Goal: Task Accomplishment & Management: Manage account settings

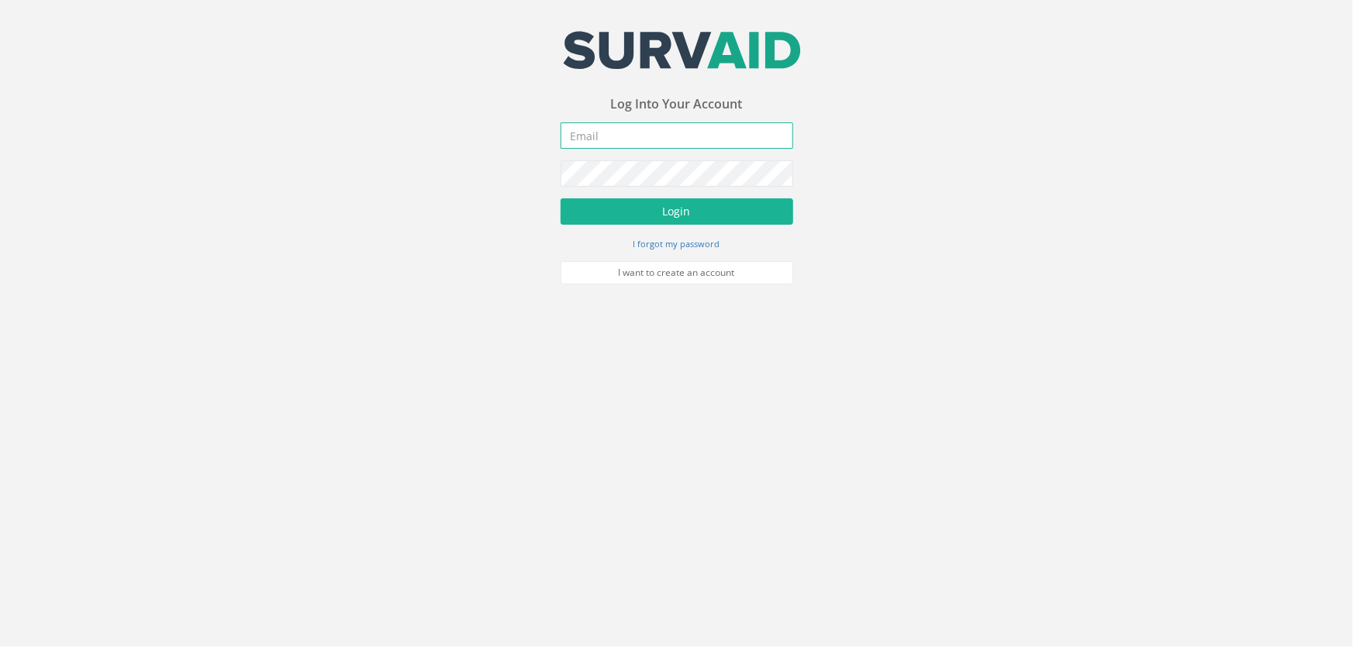
click at [620, 134] on input "email" at bounding box center [677, 136] width 233 height 26
type input "[PERSON_NAME][EMAIL_ADDRESS][DOMAIN_NAME]"
click at [561, 199] on button "Login" at bounding box center [677, 212] width 233 height 26
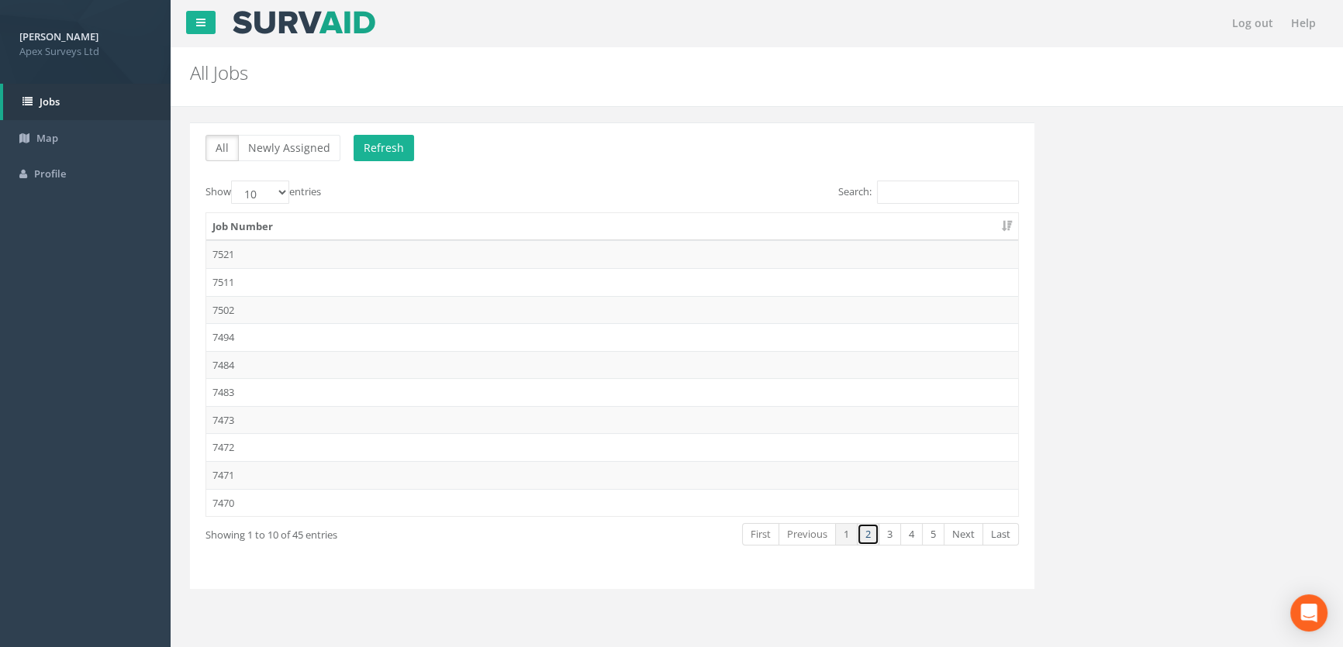
click at [865, 533] on link "2" at bounding box center [868, 534] width 22 height 22
click at [896, 533] on link "3" at bounding box center [890, 534] width 22 height 22
click at [261, 311] on td "7445" at bounding box center [612, 310] width 812 height 28
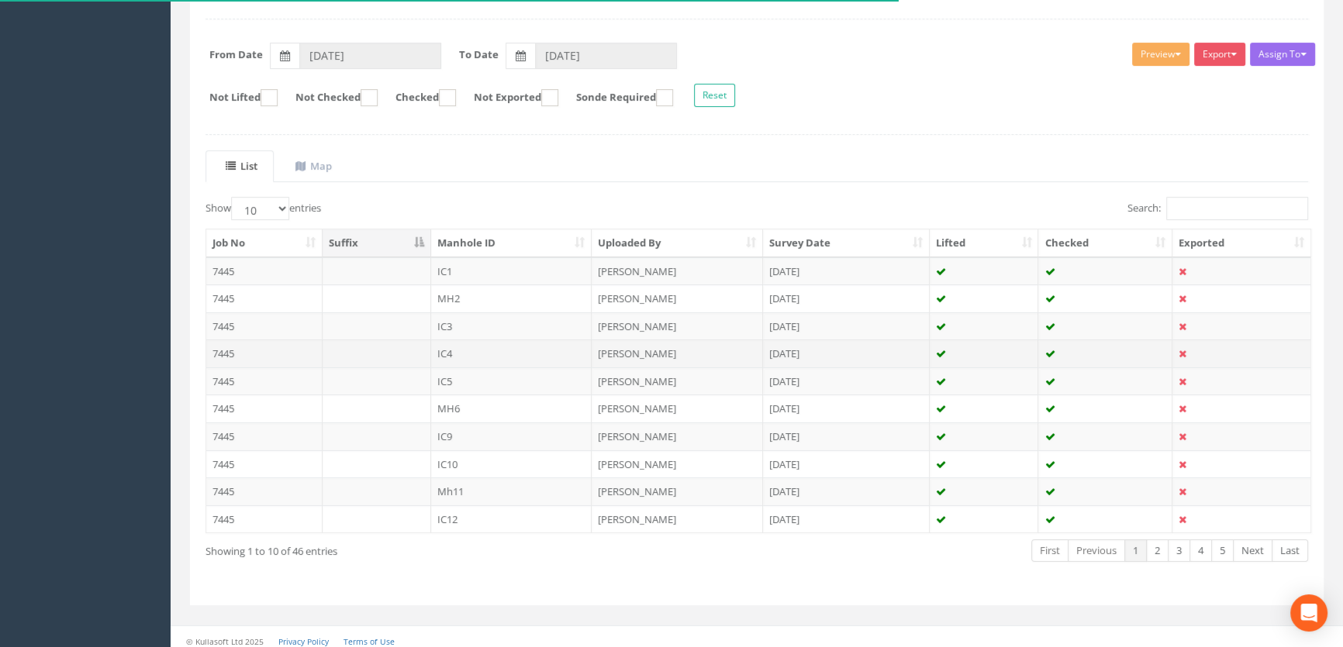
scroll to position [215, 0]
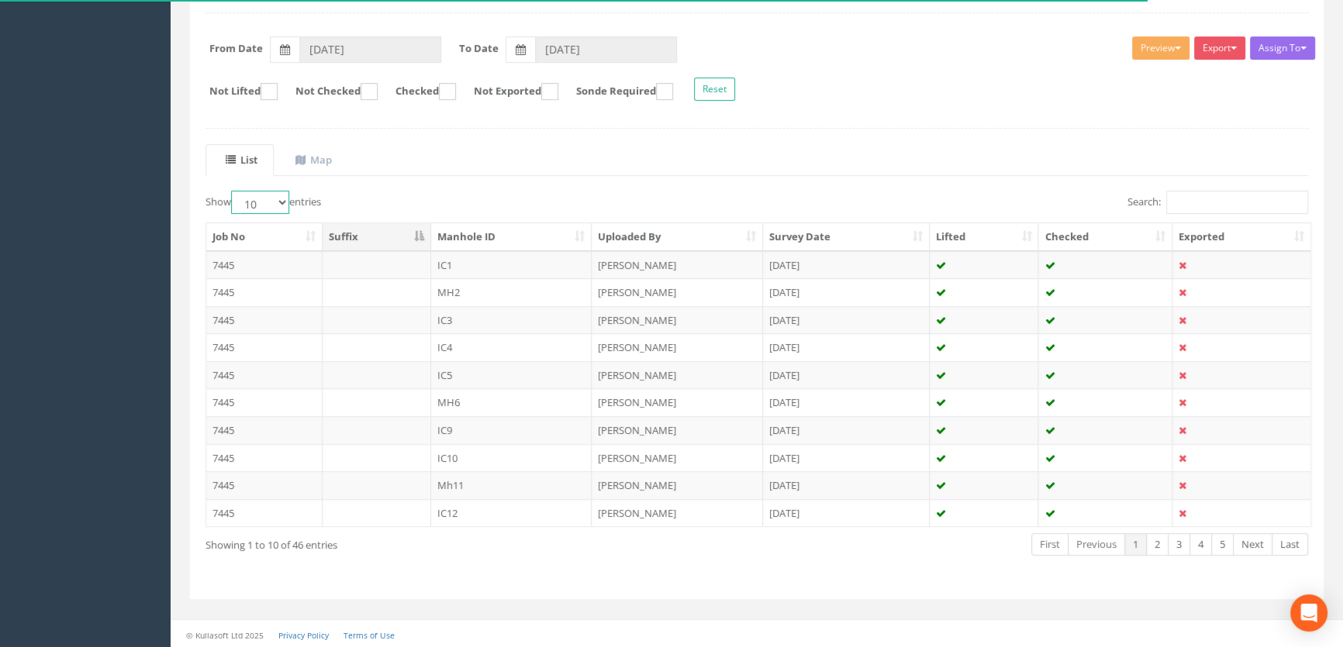
click at [285, 198] on select "10 25 50 100" at bounding box center [260, 202] width 58 height 23
select select "100"
click at [233, 191] on select "10 25 50 100" at bounding box center [260, 202] width 58 height 23
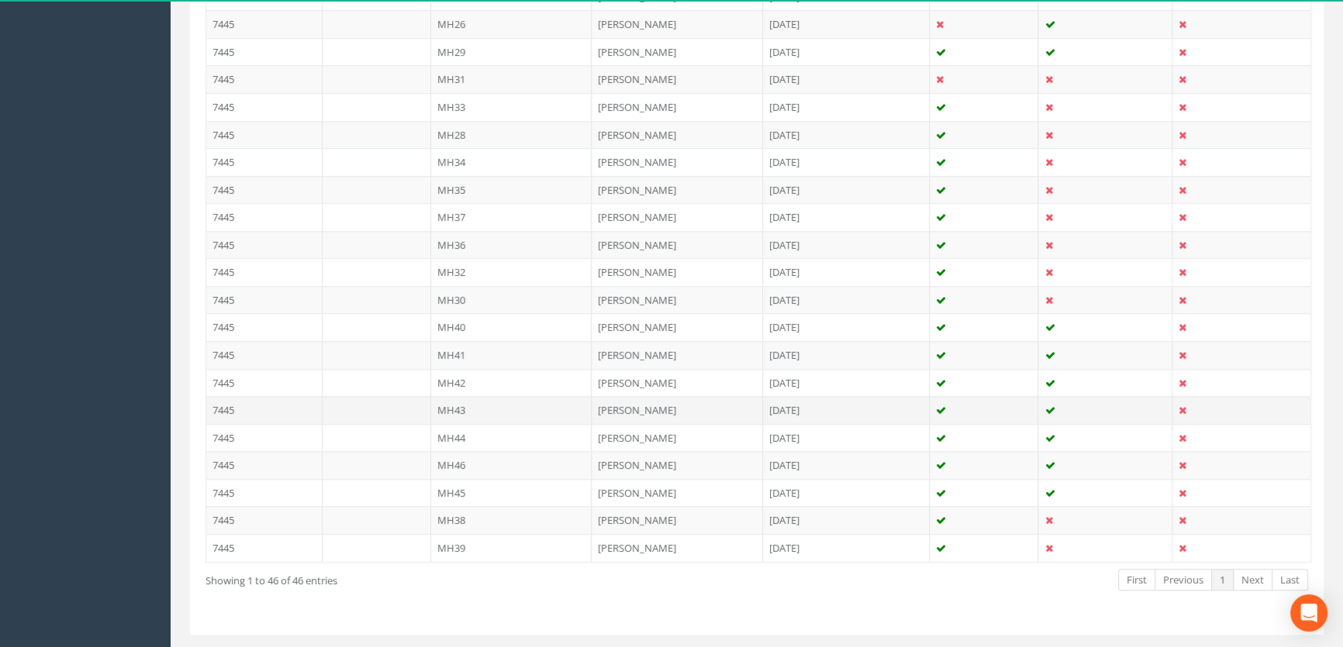
scroll to position [1202, 0]
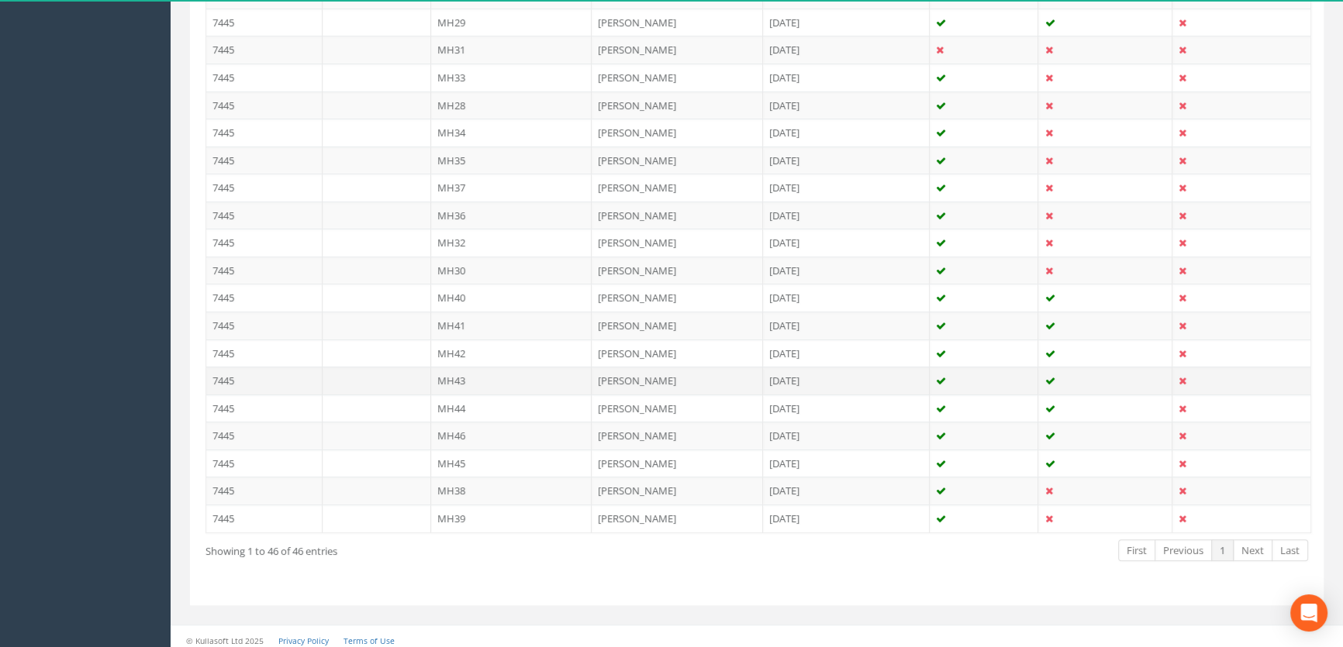
click at [456, 372] on td "MH43" at bounding box center [511, 381] width 161 height 28
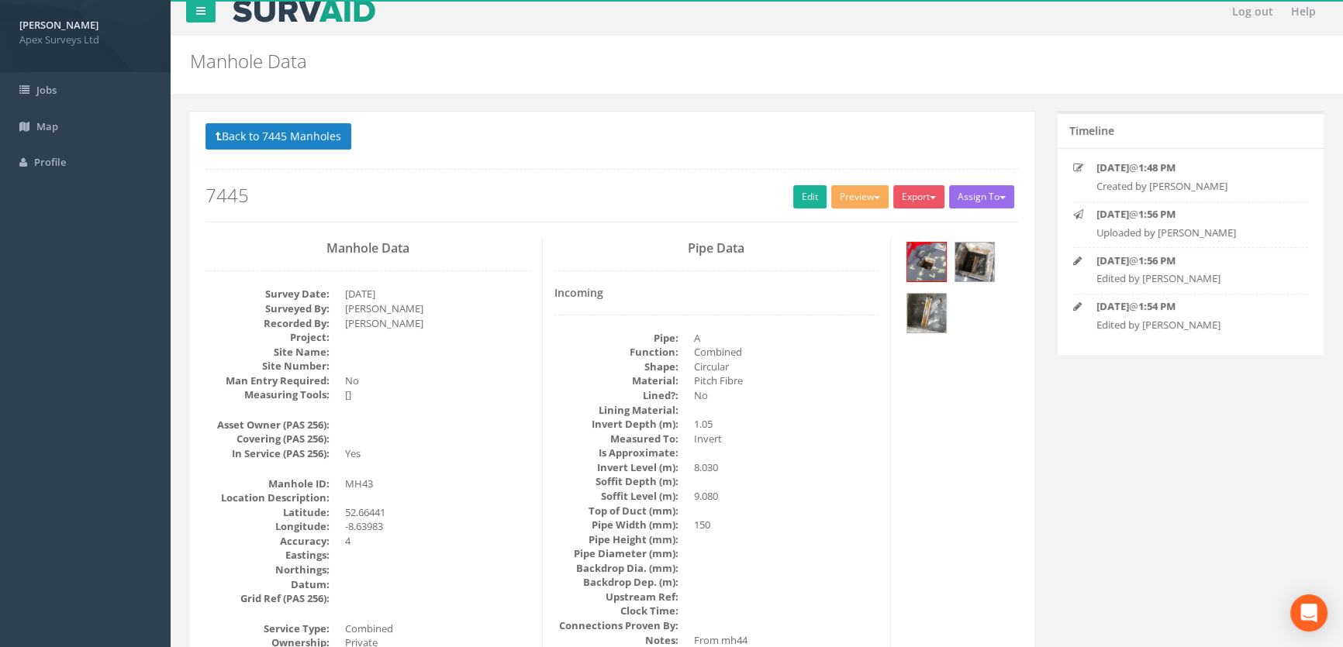
scroll to position [0, 0]
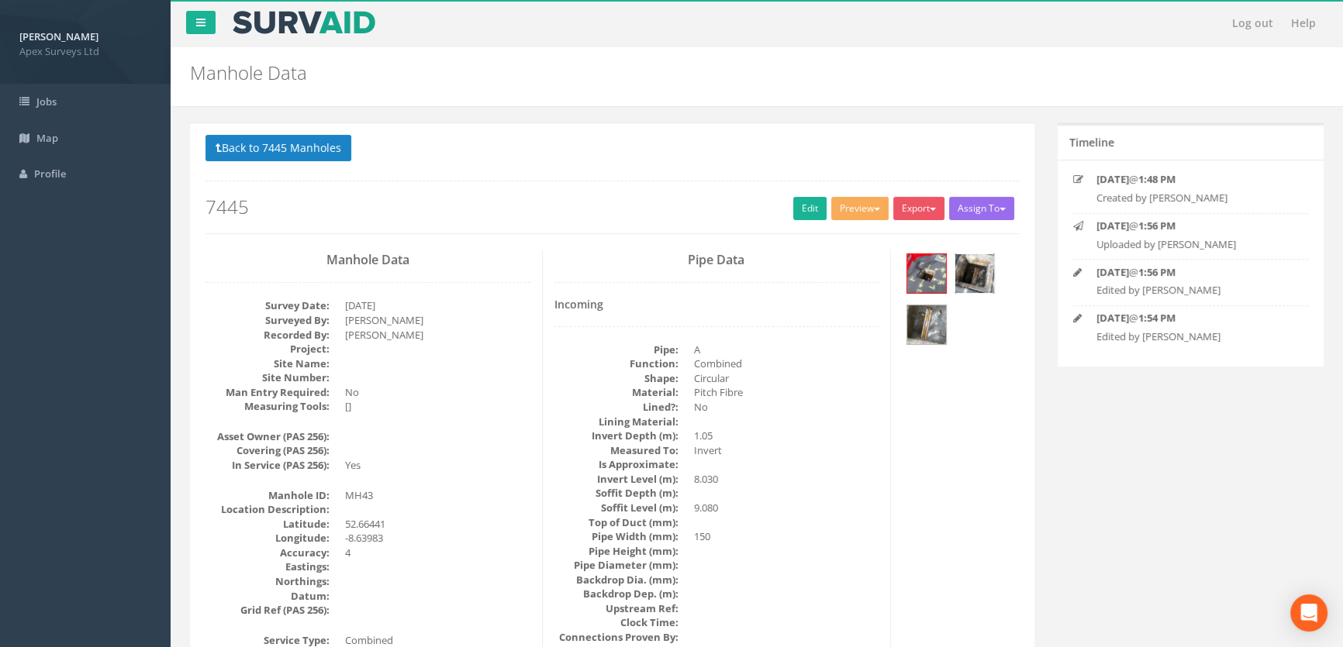
click at [978, 262] on img at bounding box center [974, 273] width 39 height 39
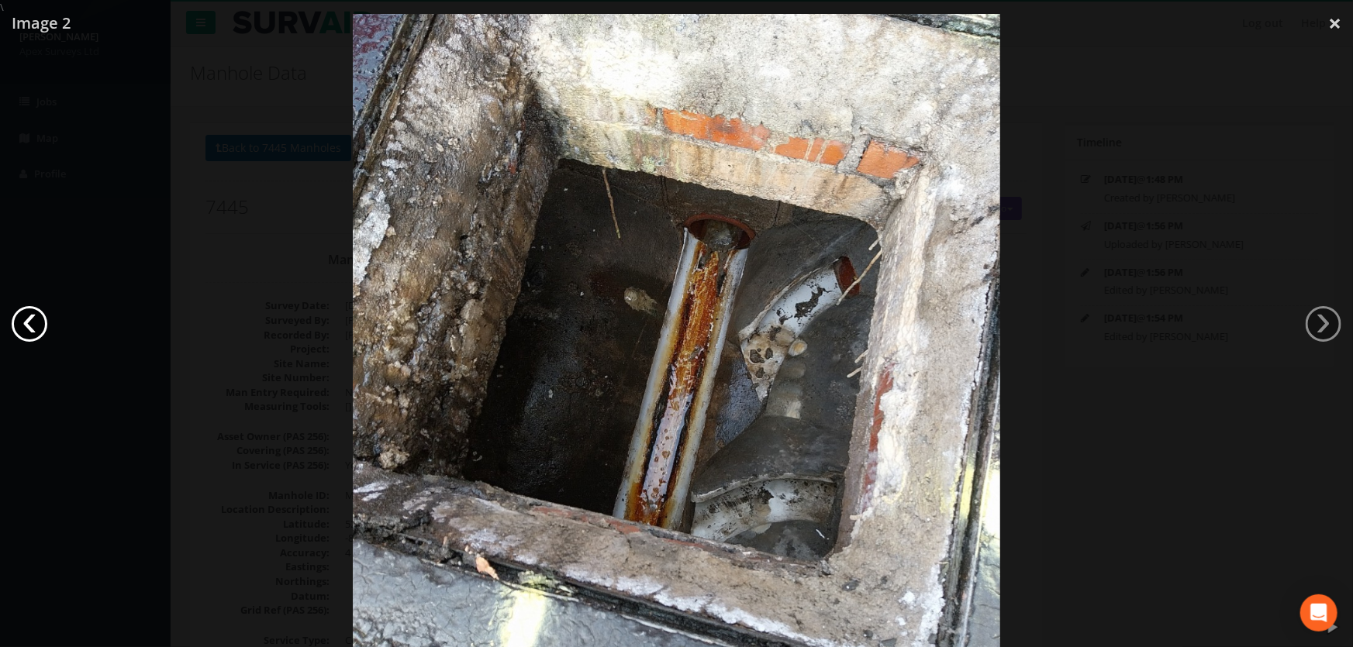
click at [29, 318] on link "‹" at bounding box center [30, 324] width 36 height 36
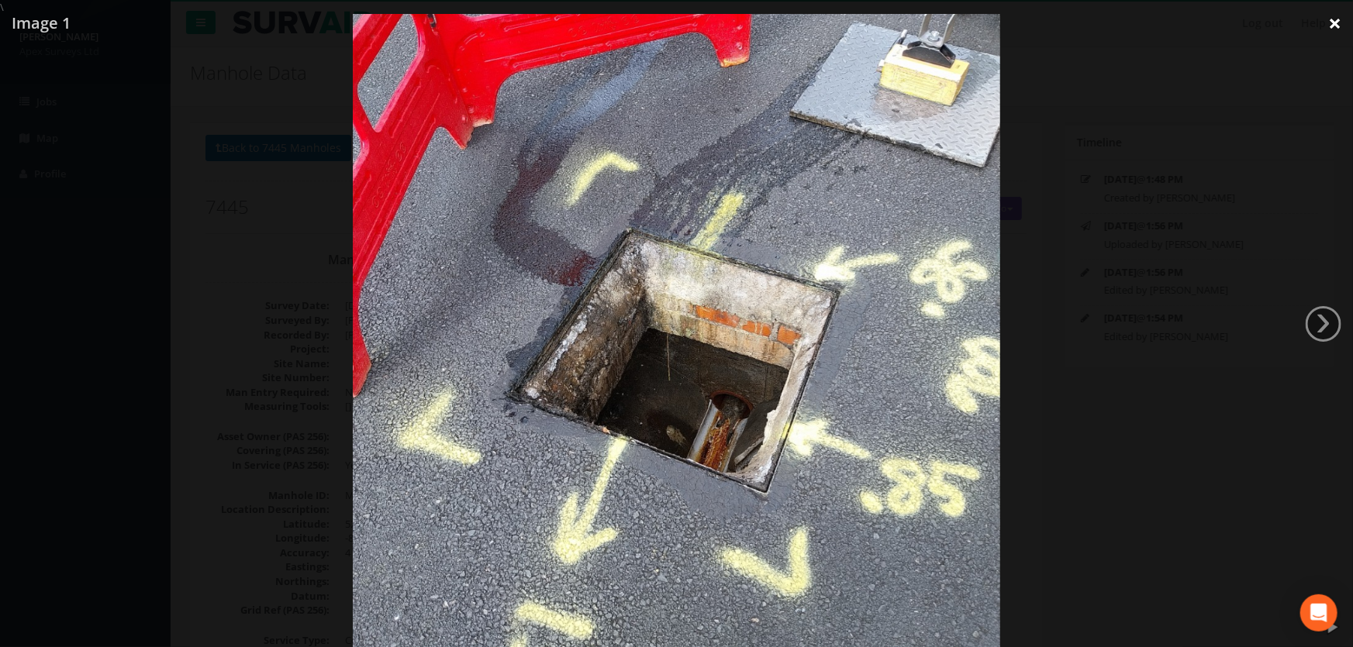
click at [1330, 26] on link "×" at bounding box center [1335, 23] width 36 height 47
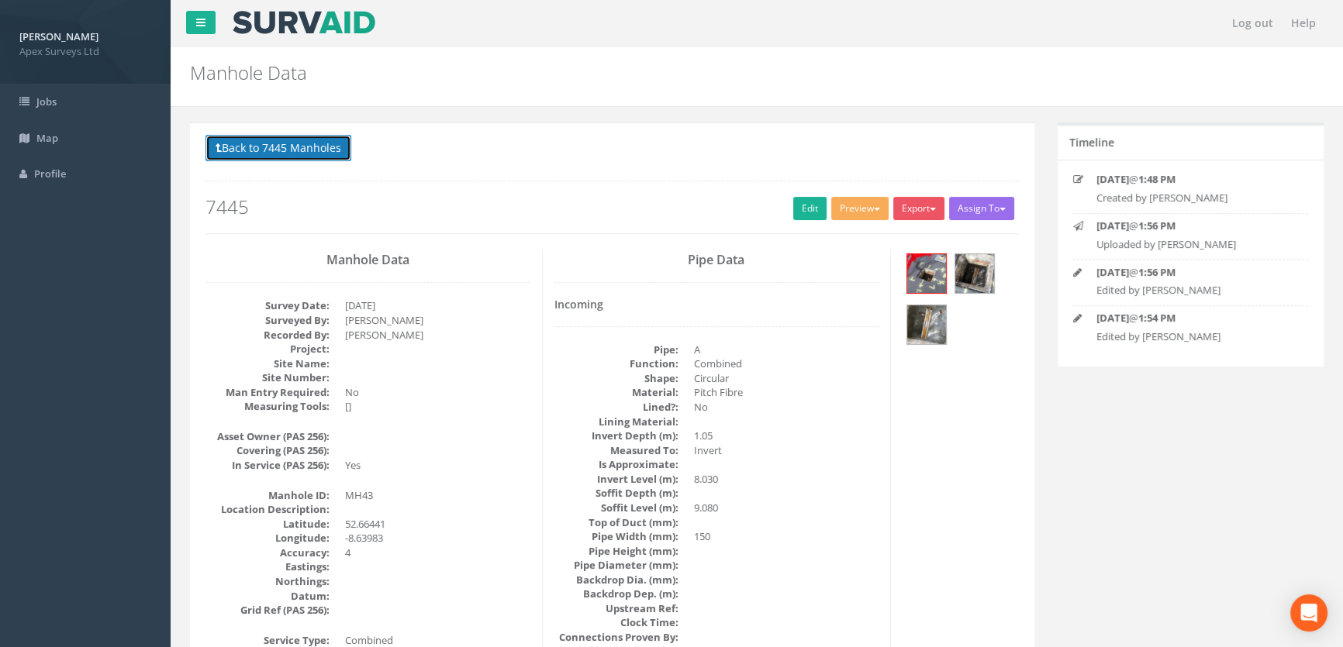
click at [319, 155] on button "Back to 7445 Manholes" at bounding box center [278, 148] width 146 height 26
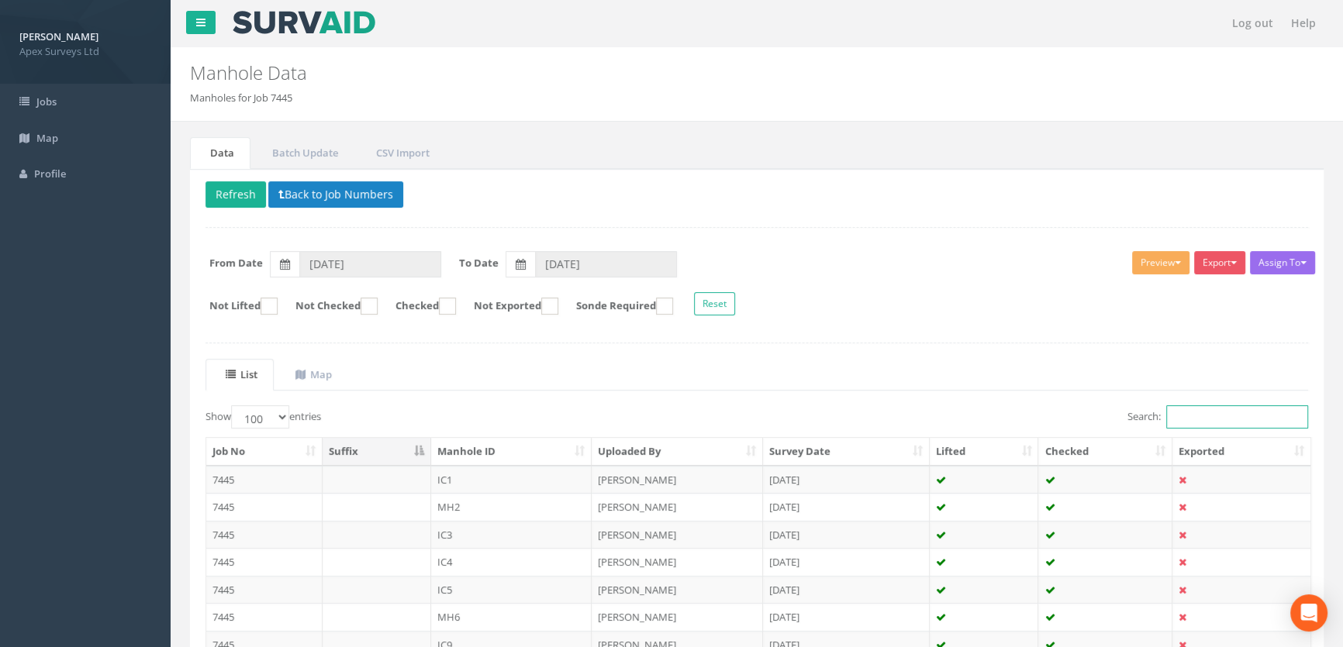
click at [1206, 420] on input "Search:" at bounding box center [1237, 417] width 142 height 23
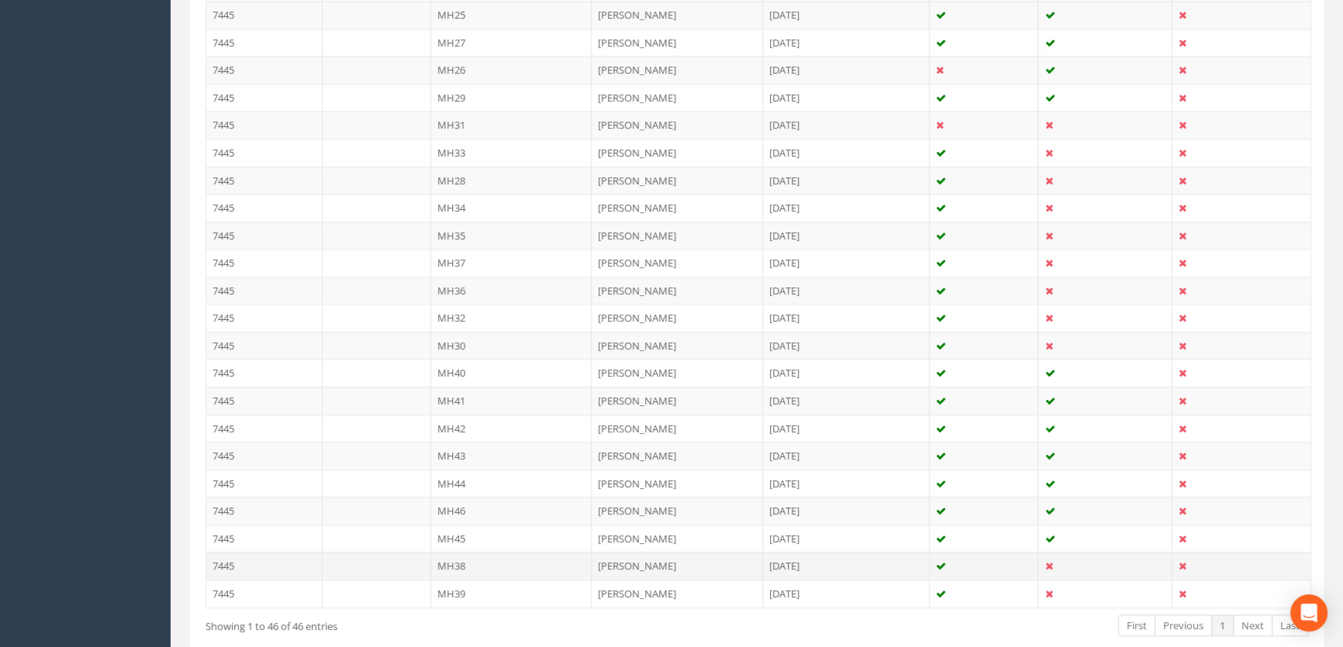
scroll to position [1127, 0]
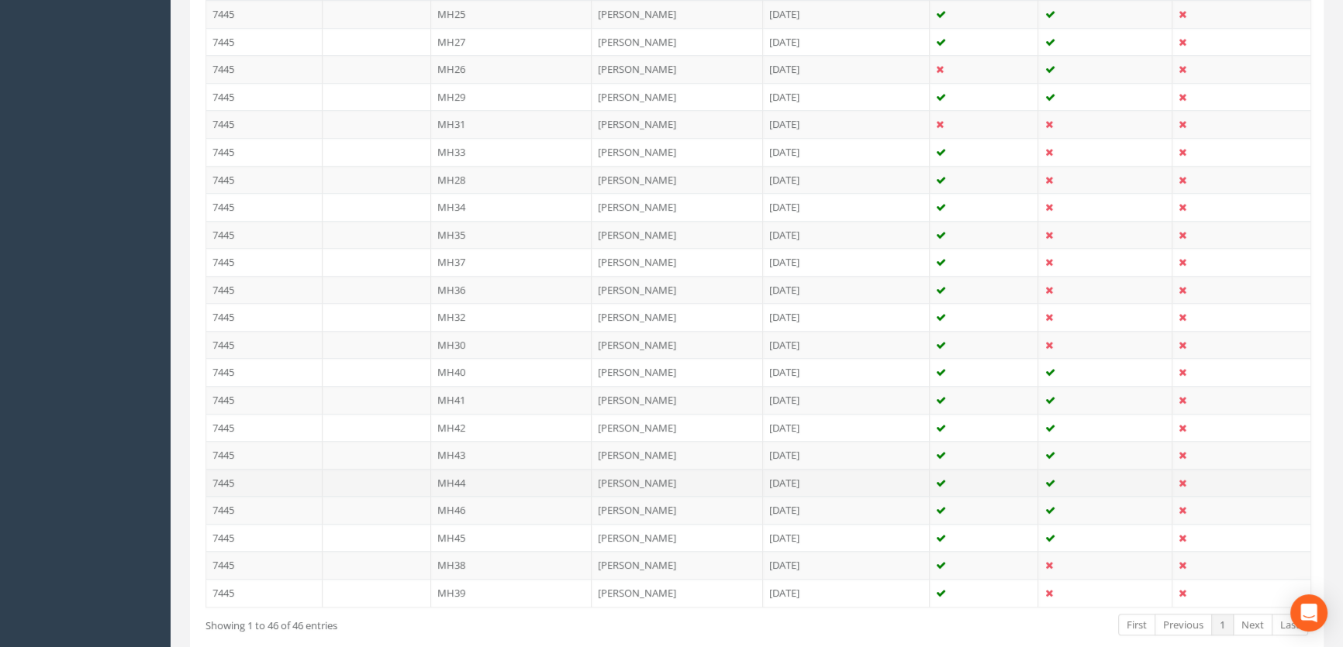
type input "44"
click at [446, 479] on td "MH44" at bounding box center [511, 483] width 161 height 28
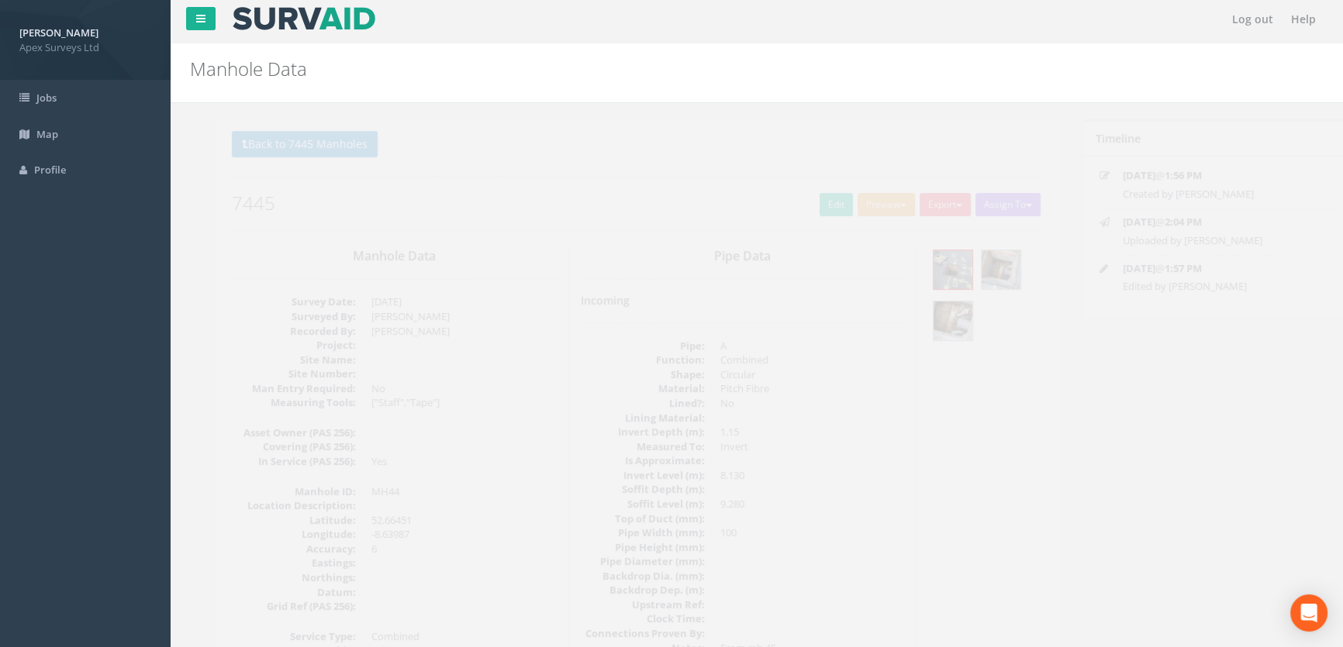
scroll to position [0, 0]
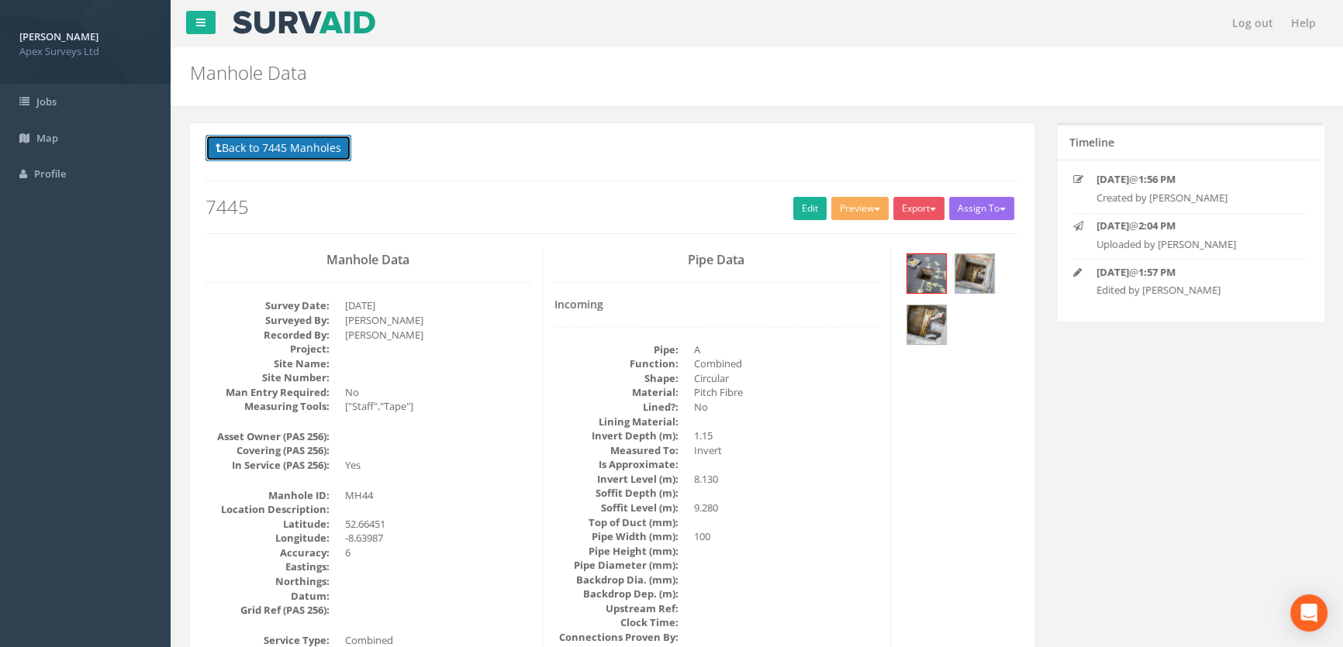
click at [318, 144] on button "Back to 7445 Manholes" at bounding box center [278, 148] width 146 height 26
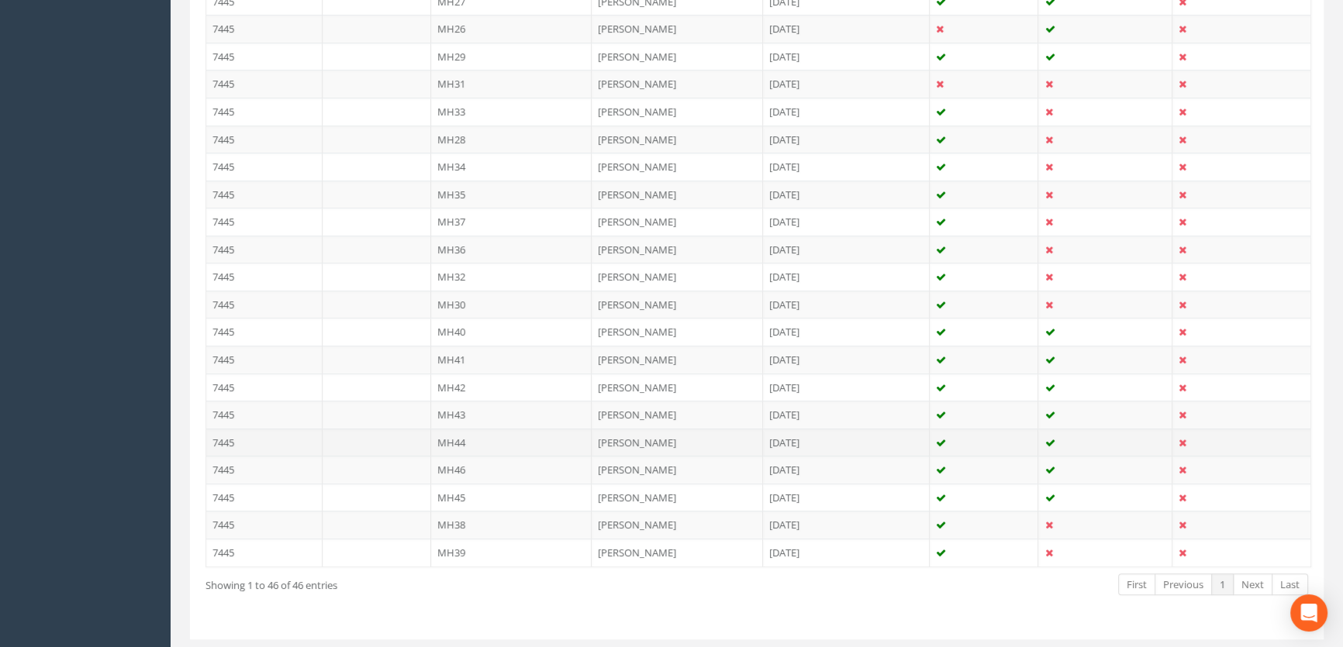
scroll to position [1205, 0]
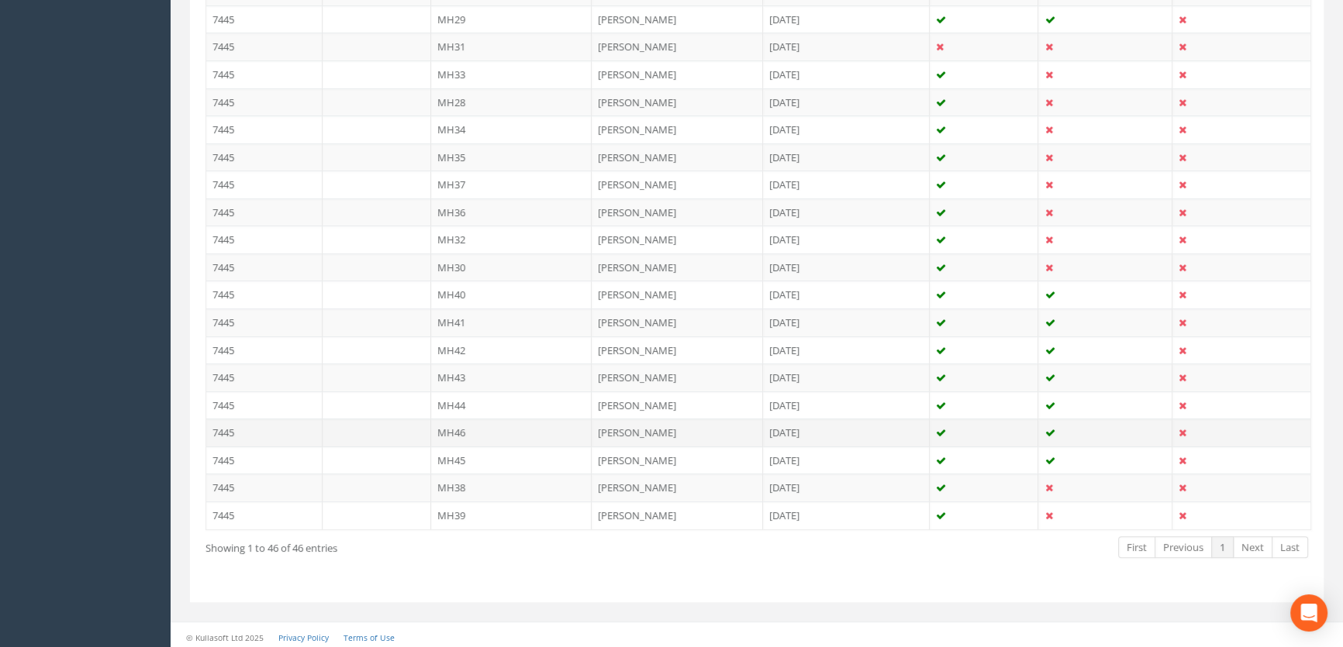
click at [461, 423] on td "MH46" at bounding box center [511, 433] width 161 height 28
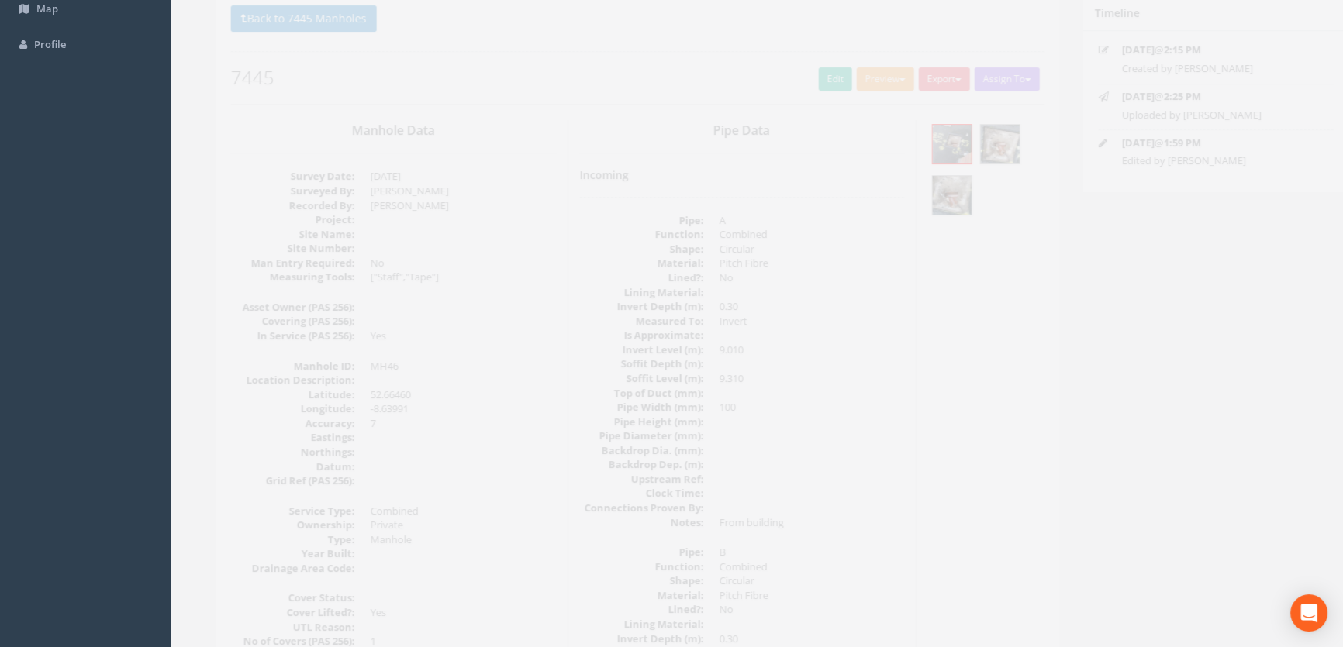
scroll to position [0, 0]
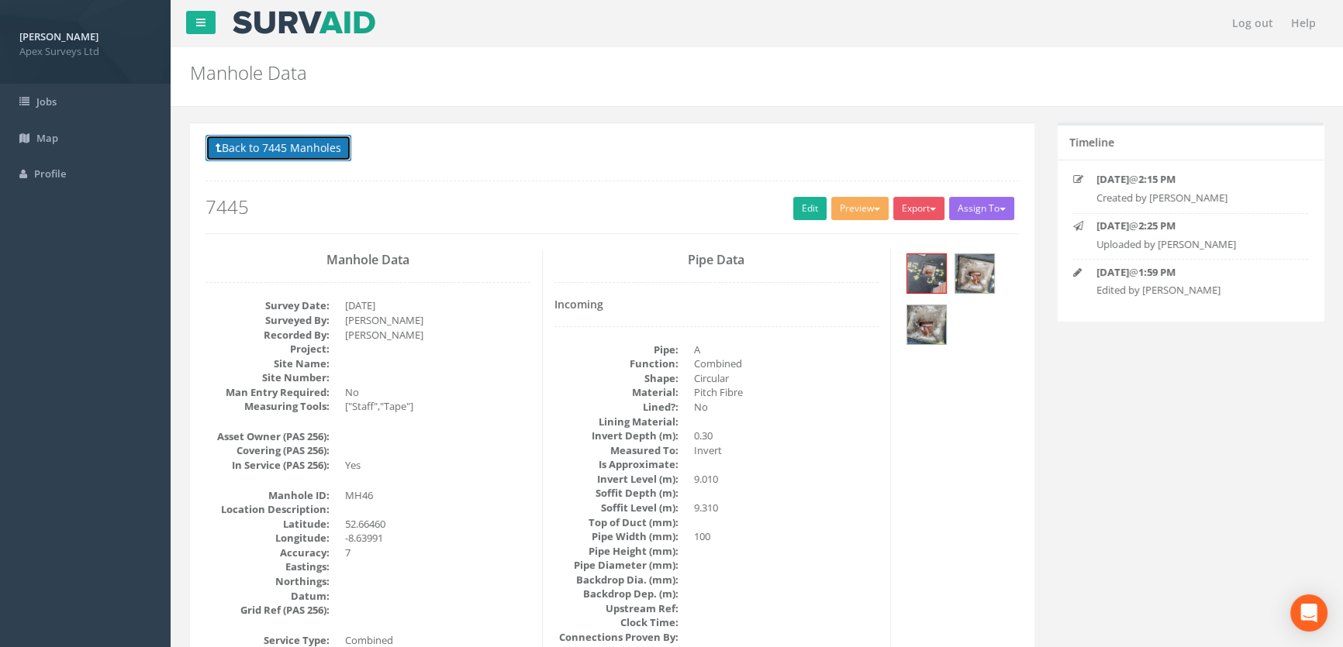
click at [278, 142] on button "Back to 7445 Manholes" at bounding box center [278, 148] width 146 height 26
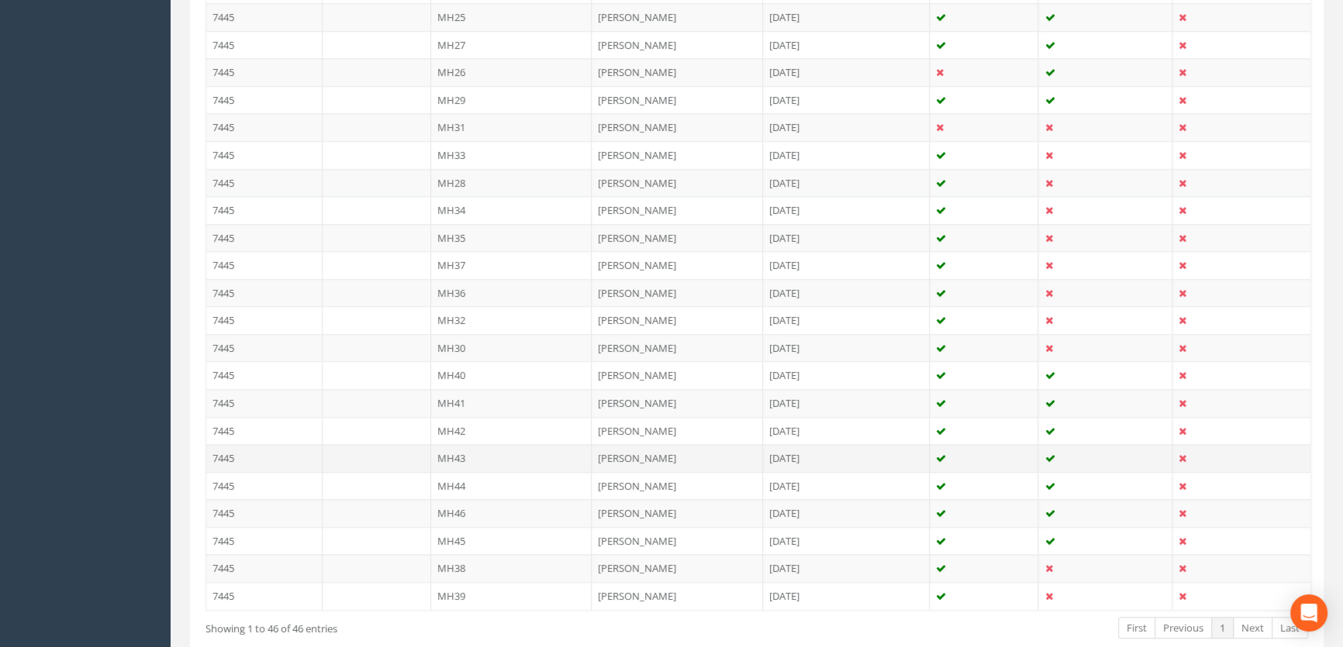
scroll to position [1205, 0]
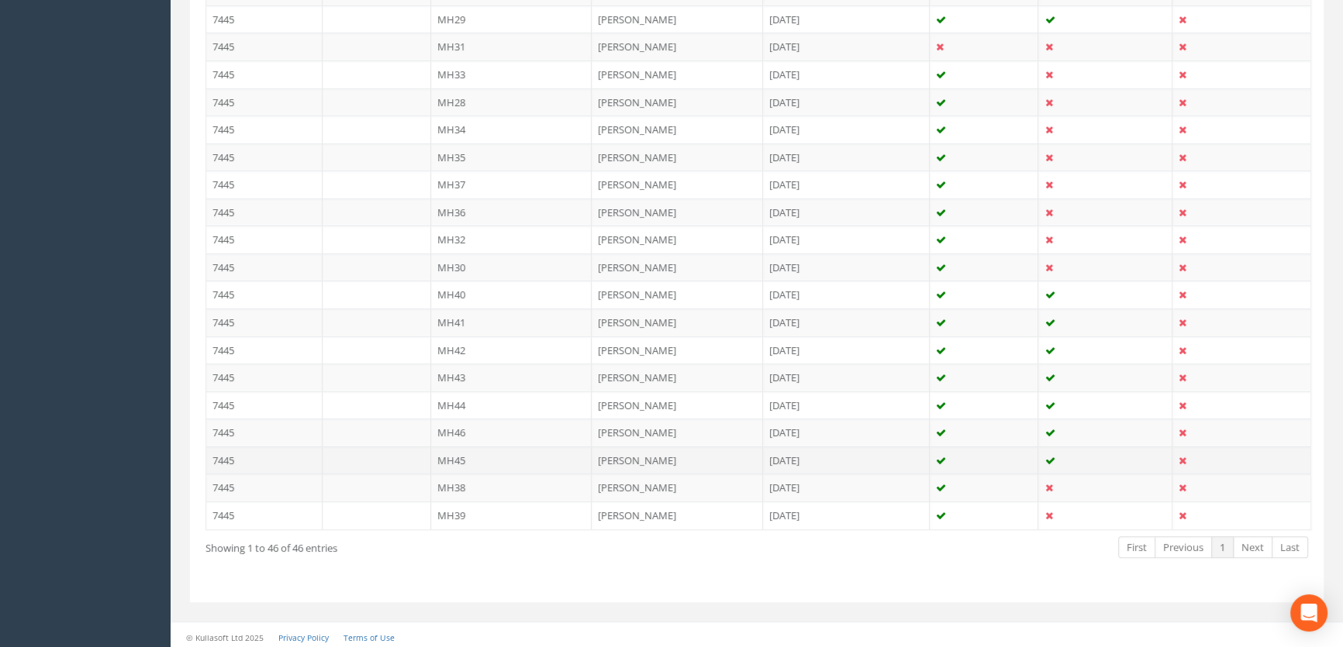
click at [461, 457] on td "MH45" at bounding box center [511, 461] width 161 height 28
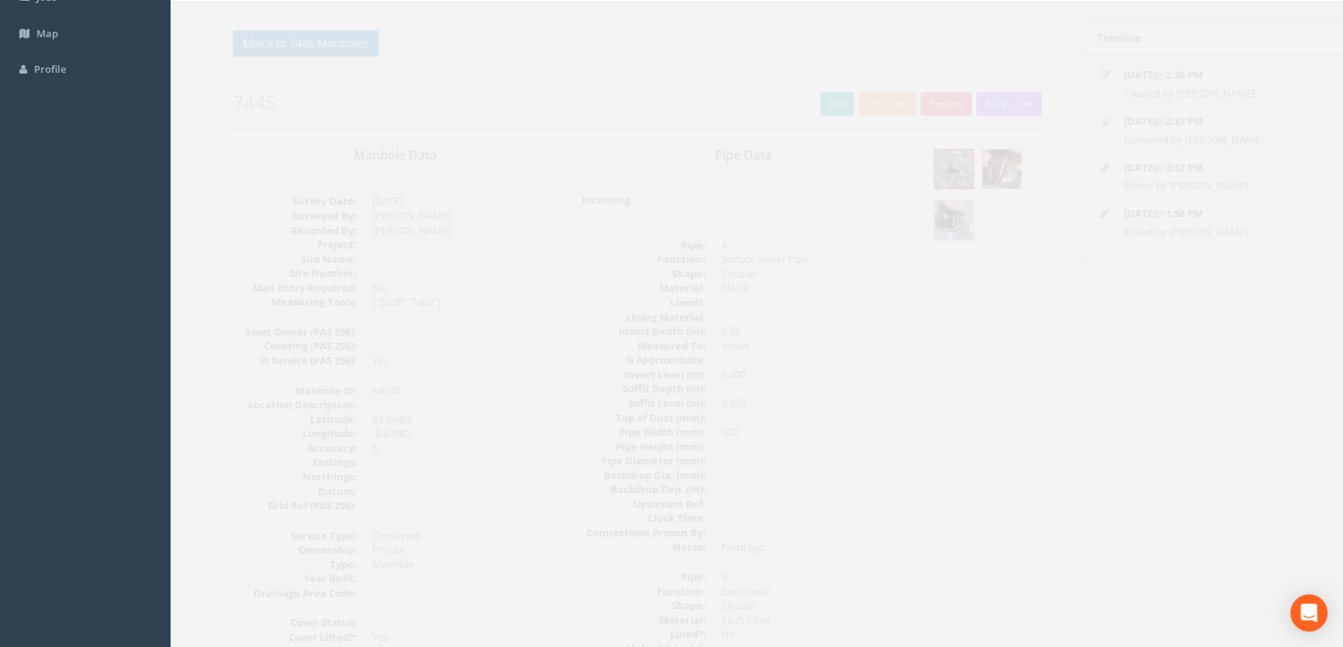
scroll to position [0, 0]
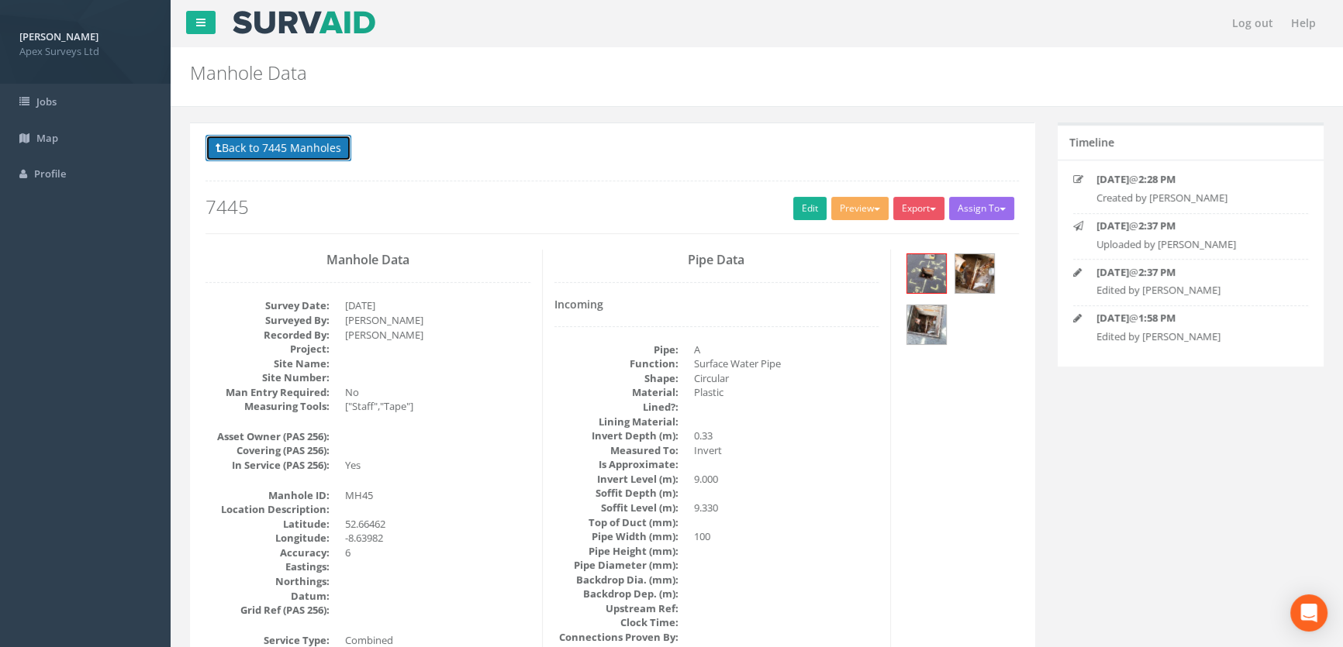
click at [270, 142] on button "Back to 7445 Manholes" at bounding box center [278, 148] width 146 height 26
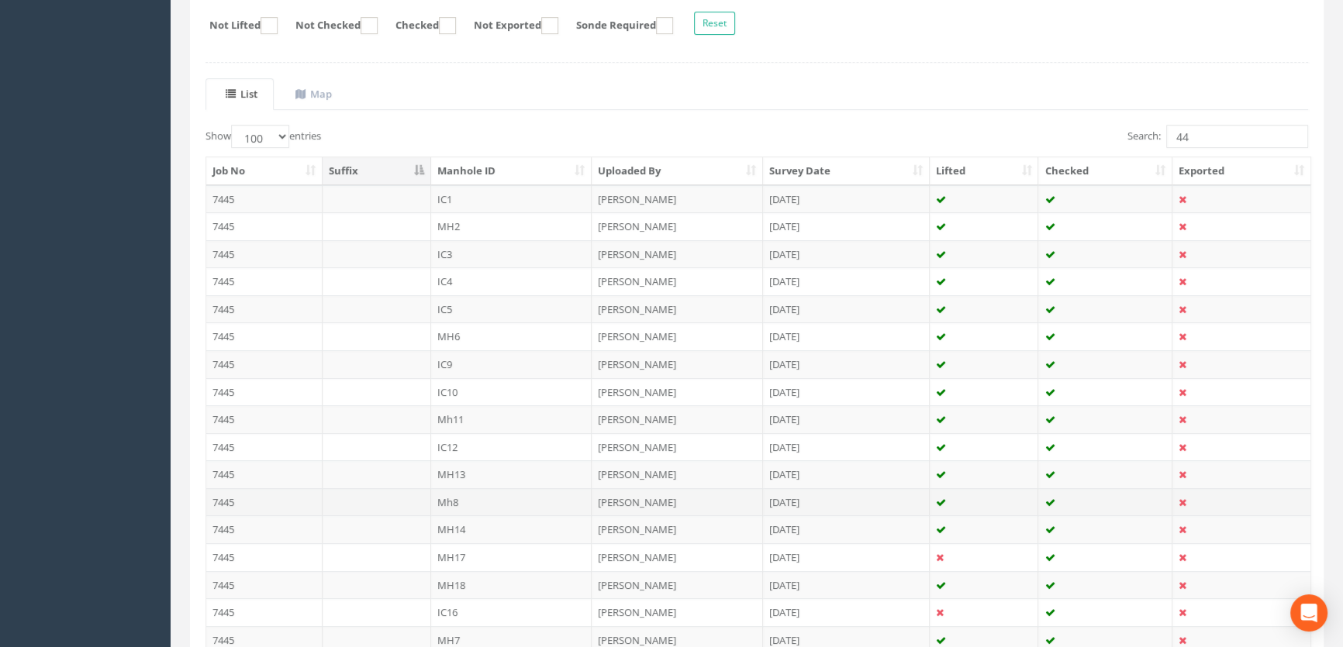
scroll to position [281, 0]
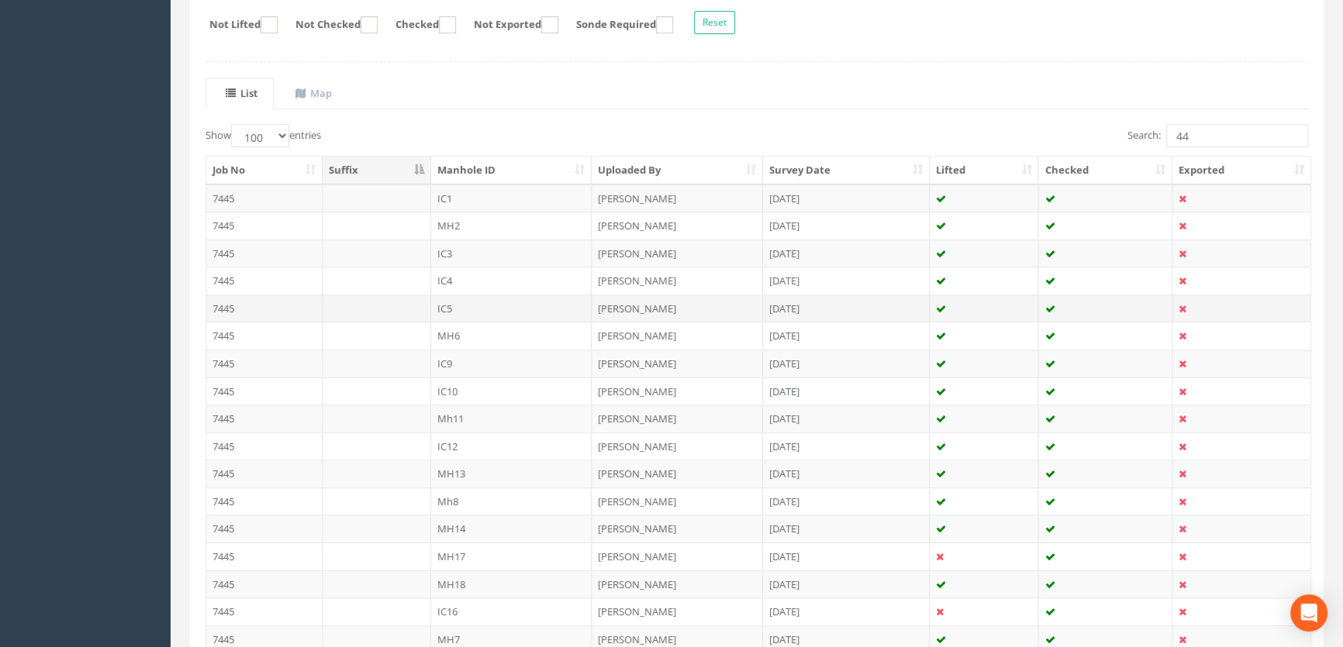
click at [446, 304] on td "IC5" at bounding box center [511, 309] width 161 height 28
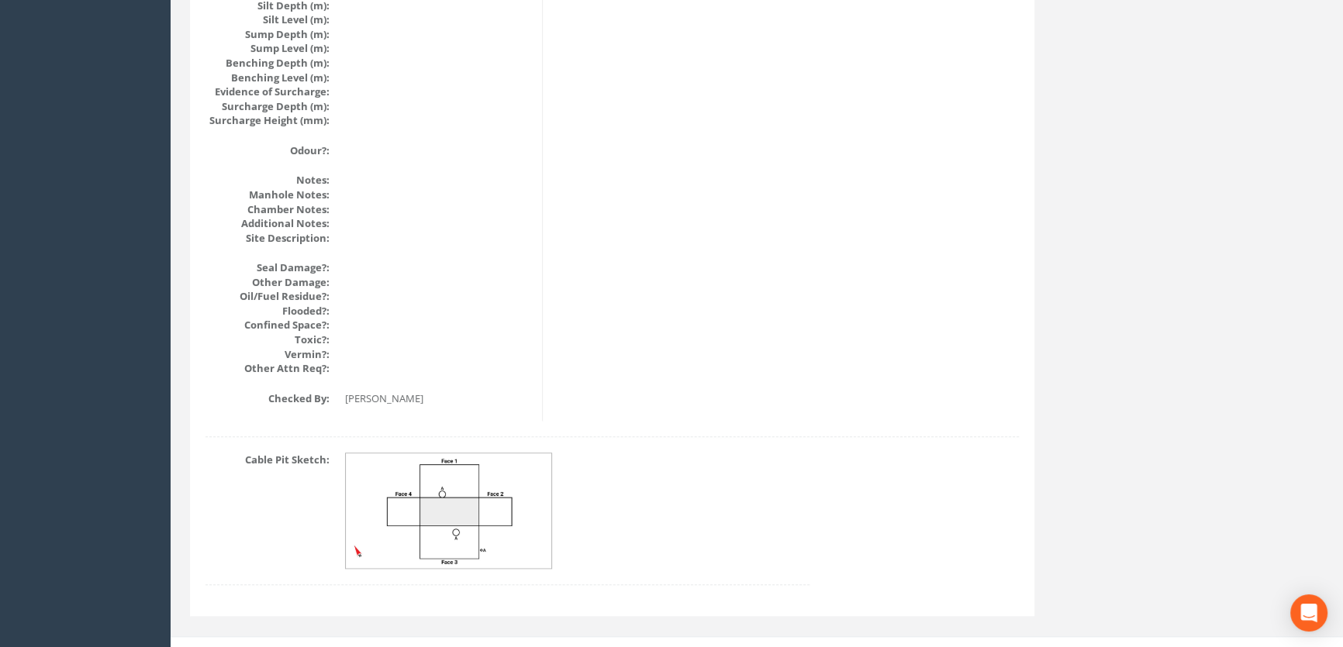
scroll to position [1743, 0]
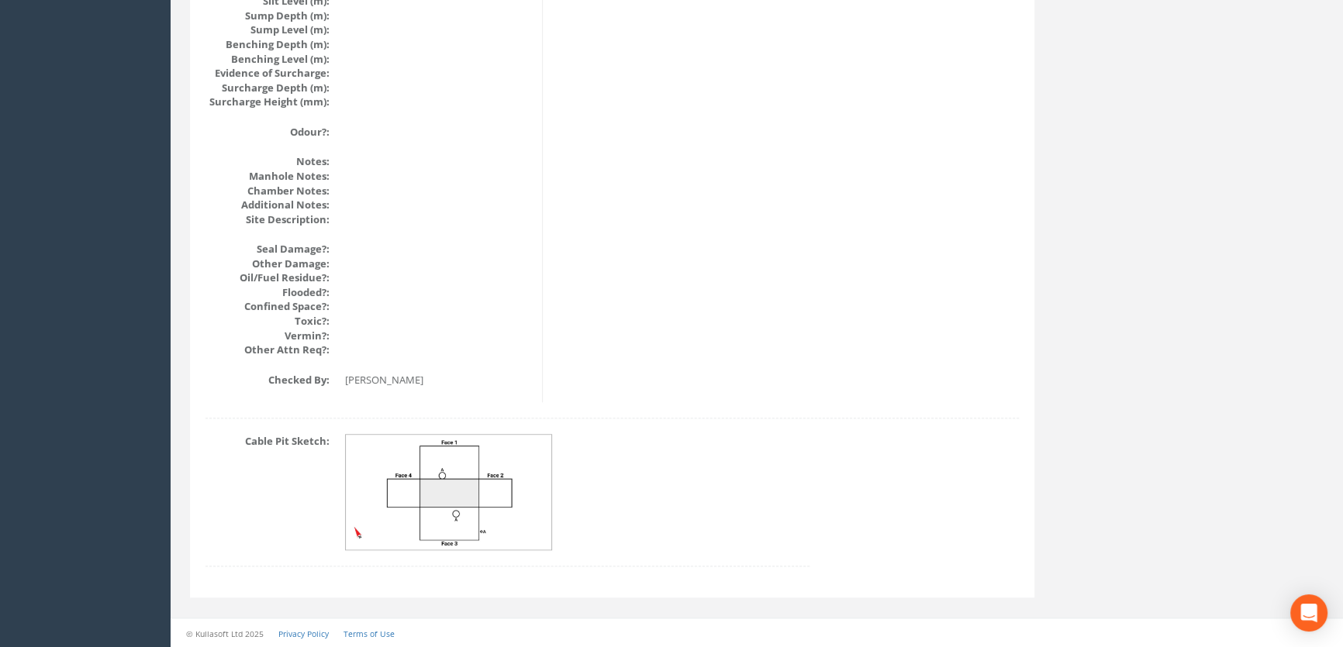
click at [479, 471] on img at bounding box center [449, 493] width 207 height 116
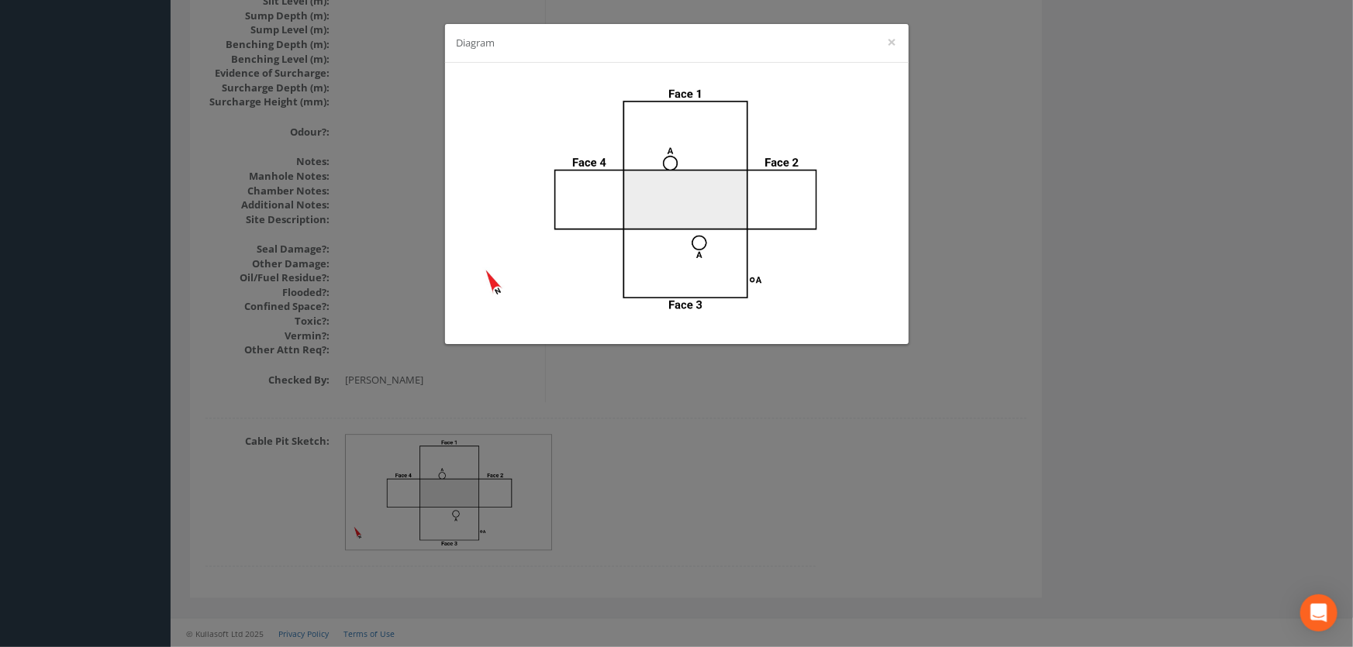
click at [806, 422] on div "Diagram ×" at bounding box center [676, 323] width 1353 height 647
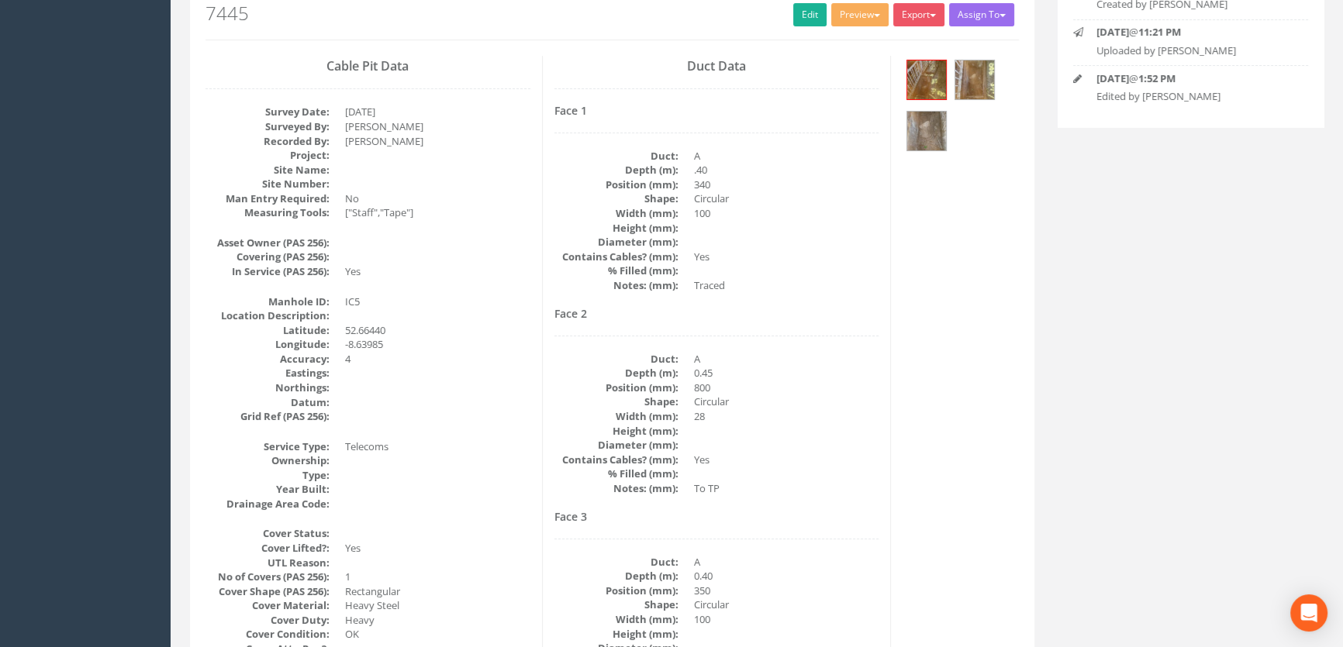
scroll to position [192, 0]
click at [968, 74] on img at bounding box center [974, 81] width 39 height 39
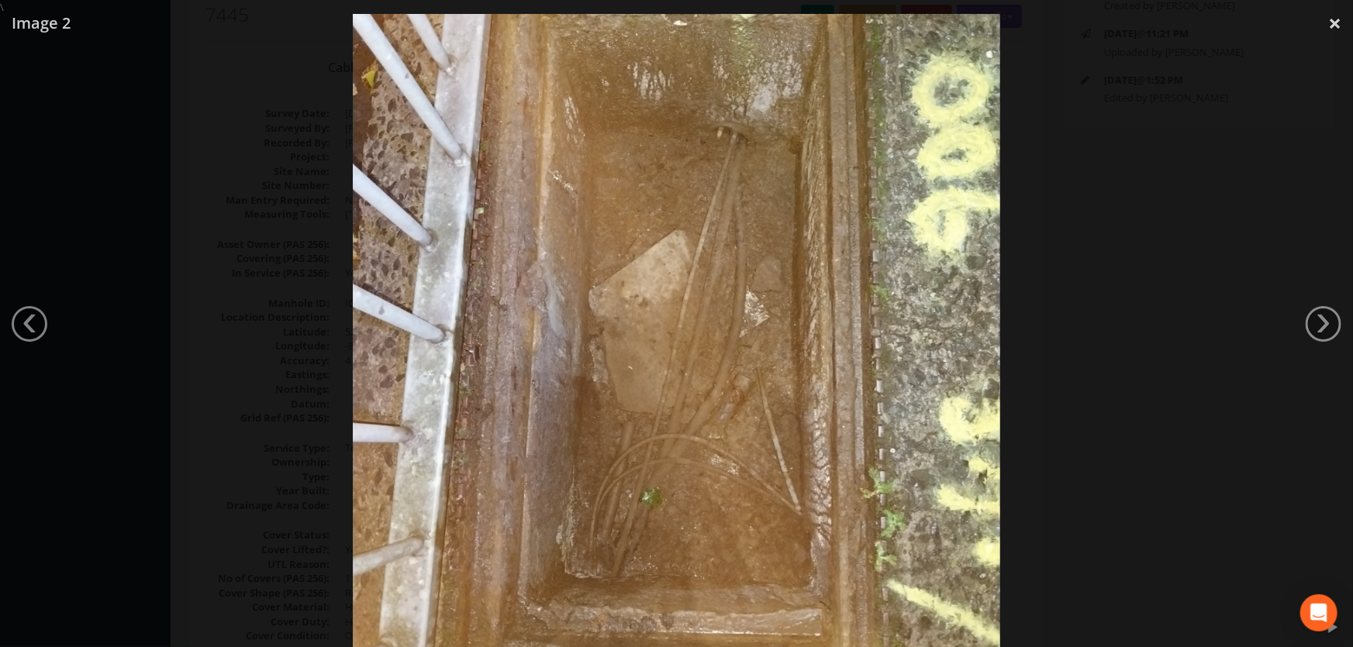
click at [235, 166] on div at bounding box center [676, 336] width 1353 height 647
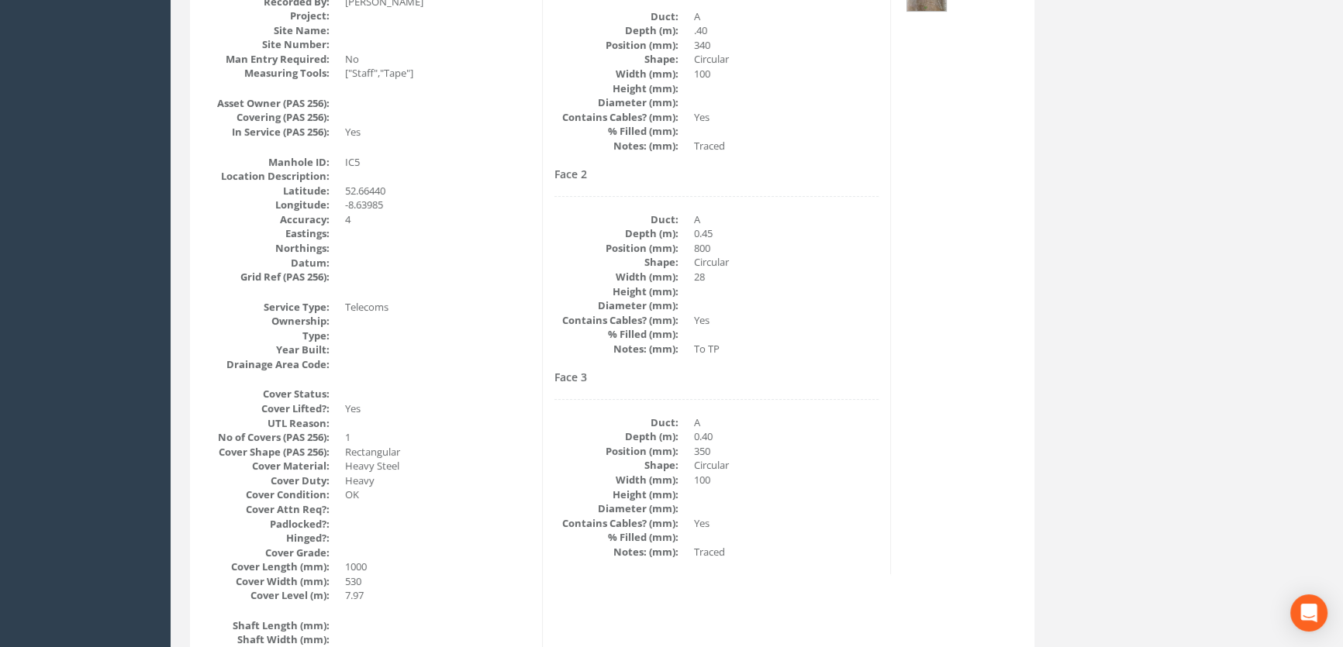
scroll to position [0, 0]
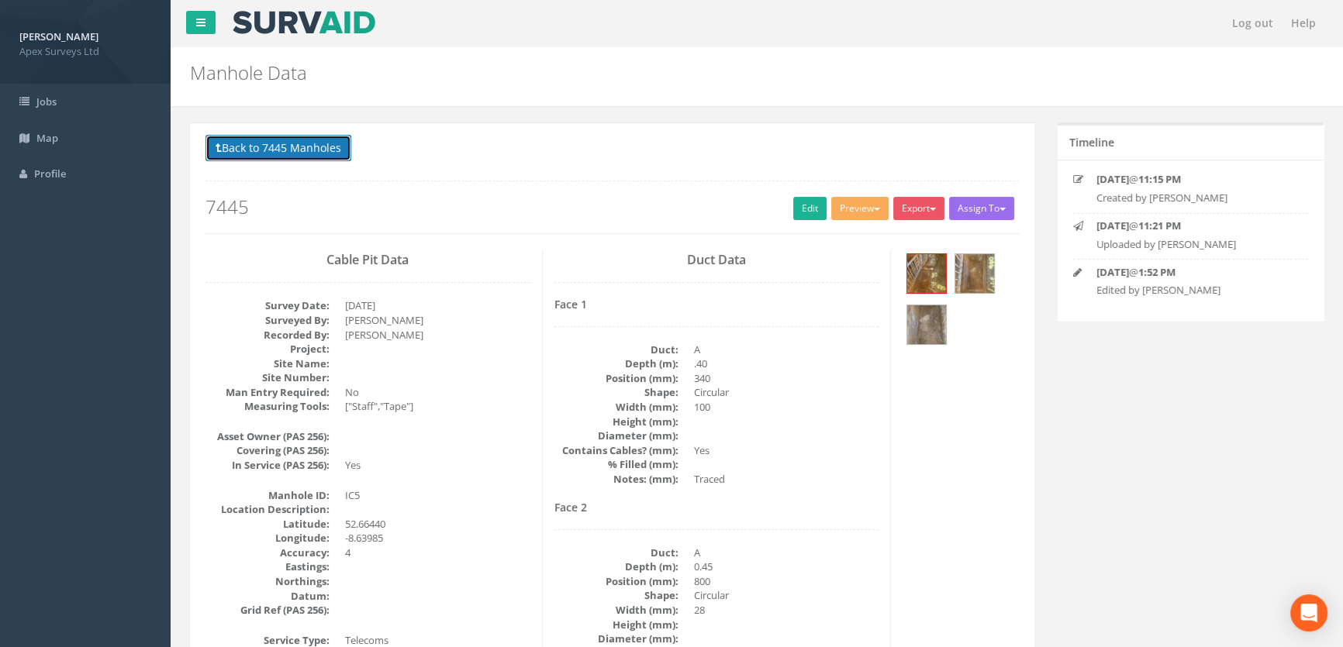
click at [253, 147] on button "Back to 7445 Manholes" at bounding box center [278, 148] width 146 height 26
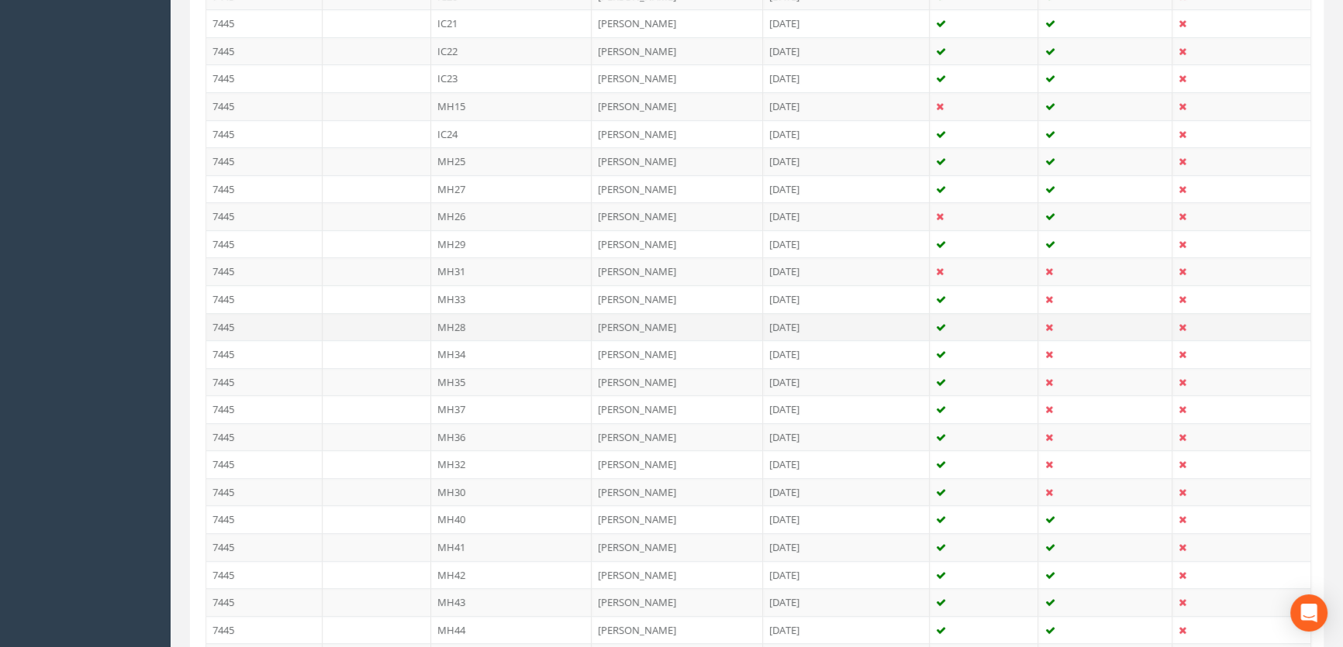
scroll to position [1127, 0]
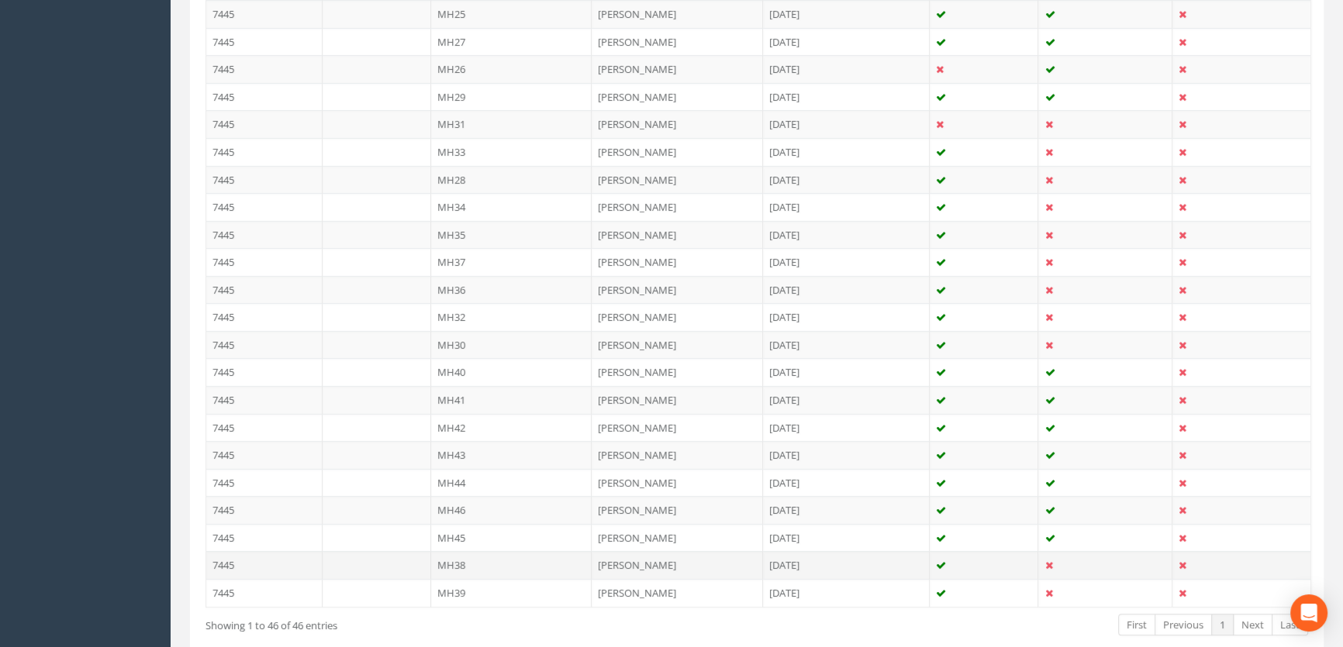
click at [458, 562] on td "MH38" at bounding box center [511, 565] width 161 height 28
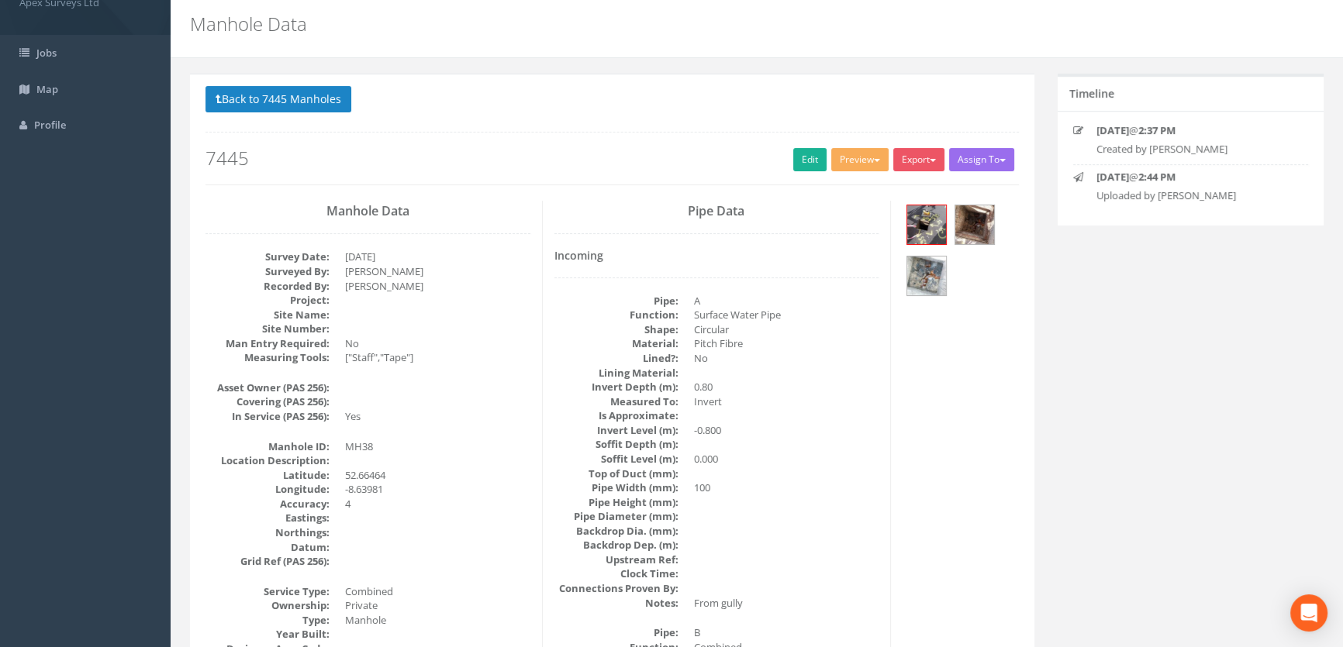
scroll to position [0, 0]
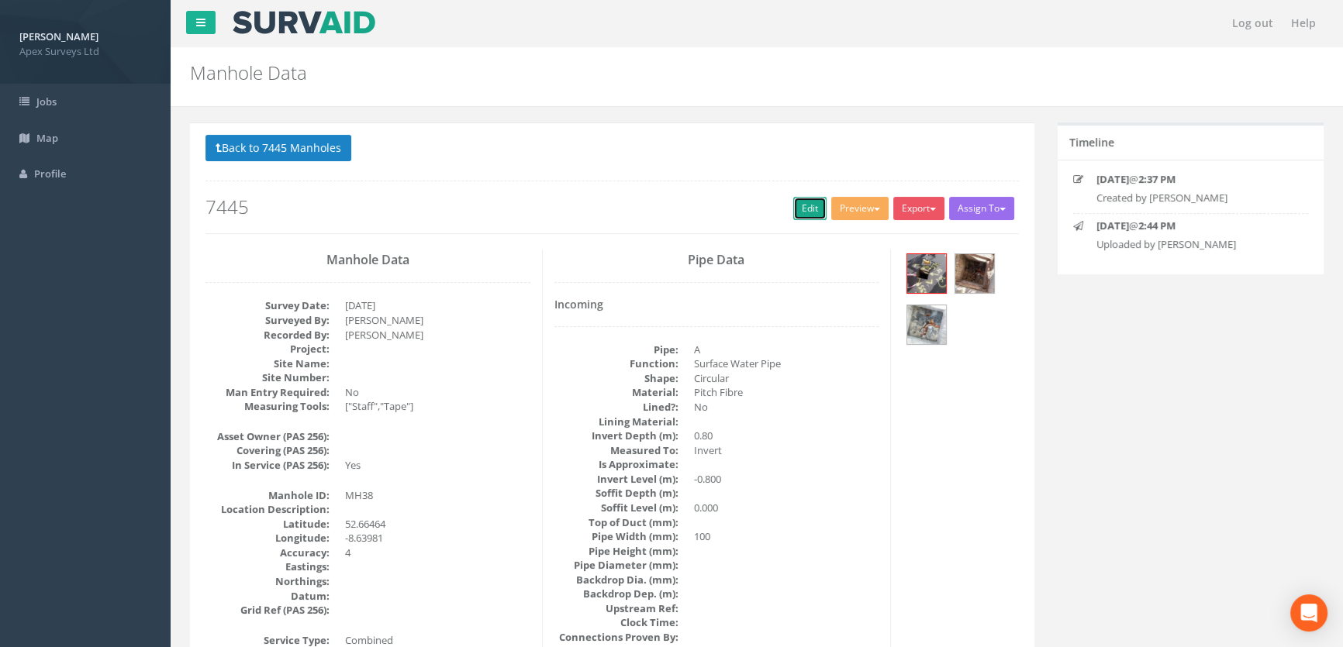
click at [795, 209] on link "Edit" at bounding box center [809, 208] width 33 height 23
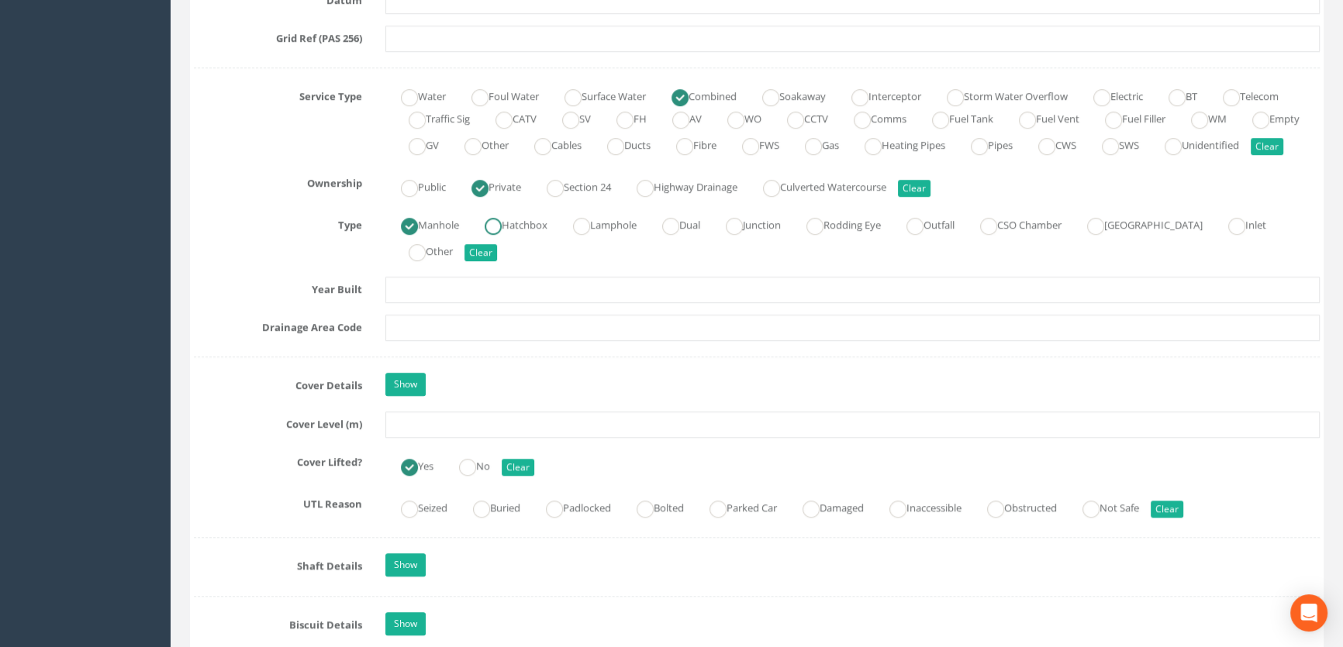
scroll to position [1198, 0]
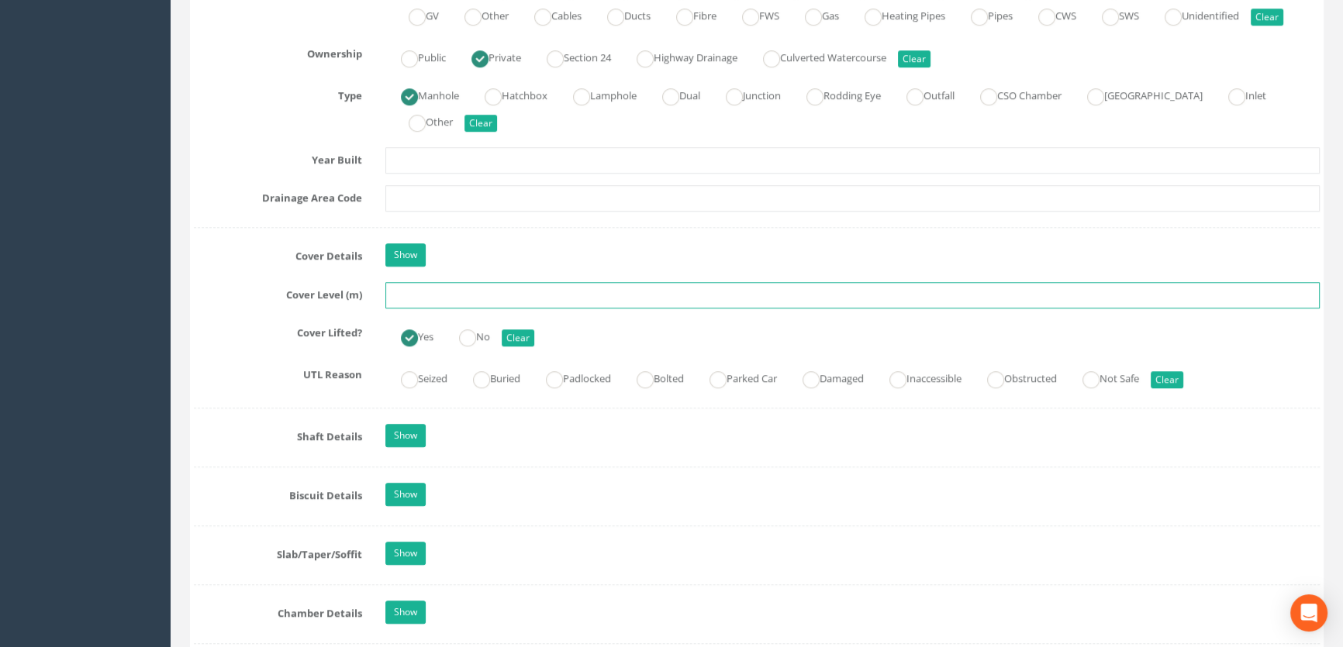
click at [399, 309] on input "text" at bounding box center [852, 295] width 934 height 26
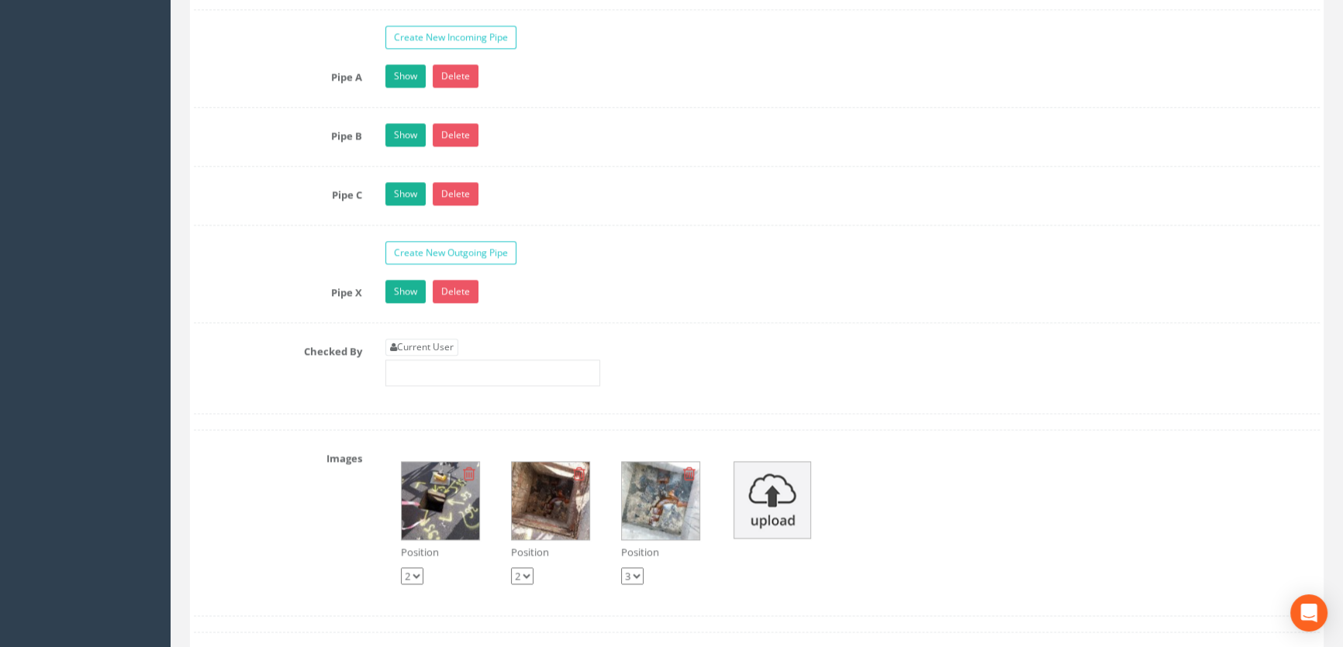
scroll to position [2678, 0]
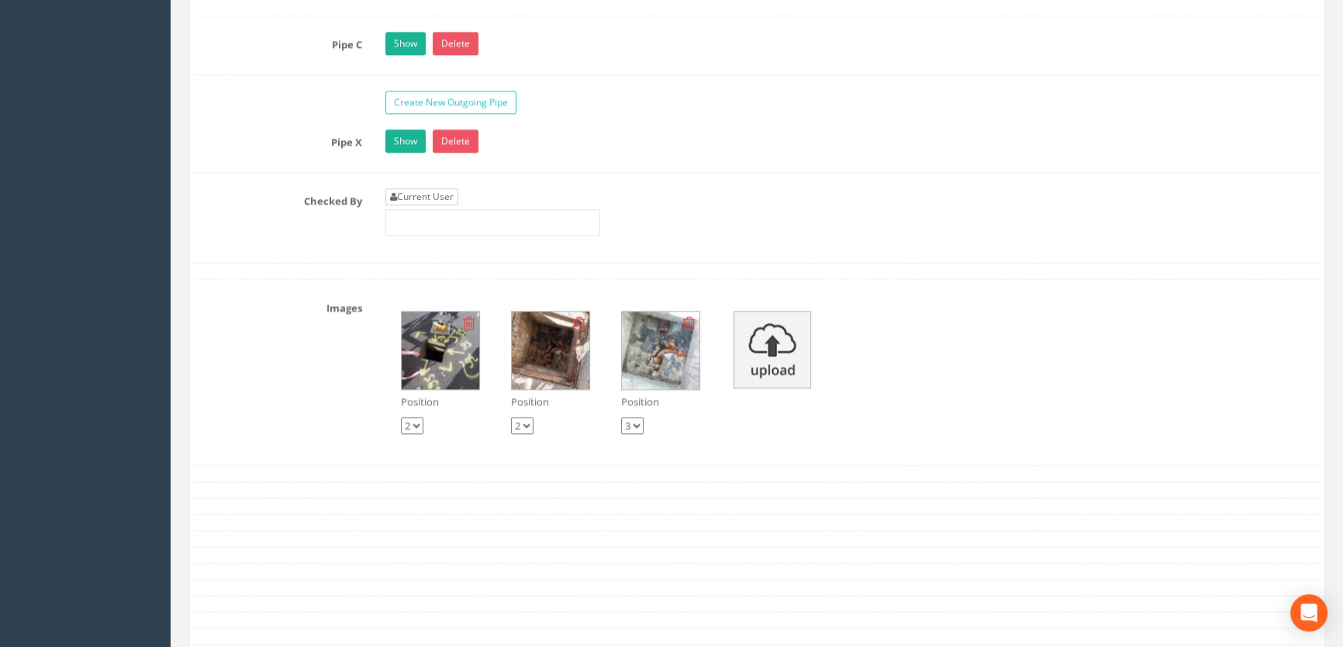
type input "9.30"
click at [429, 205] on link "Current User" at bounding box center [421, 196] width 73 height 17
type input "[PERSON_NAME]"
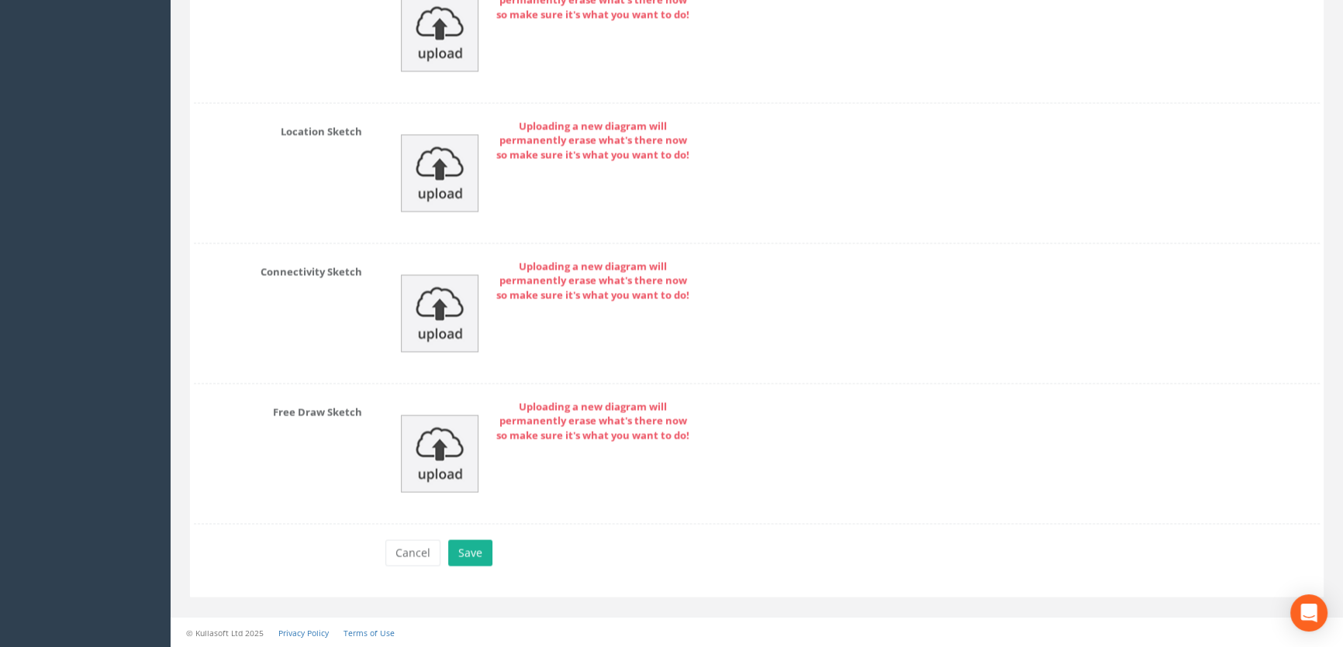
scroll to position [3551, 0]
click at [473, 550] on button "Save" at bounding box center [470, 553] width 44 height 26
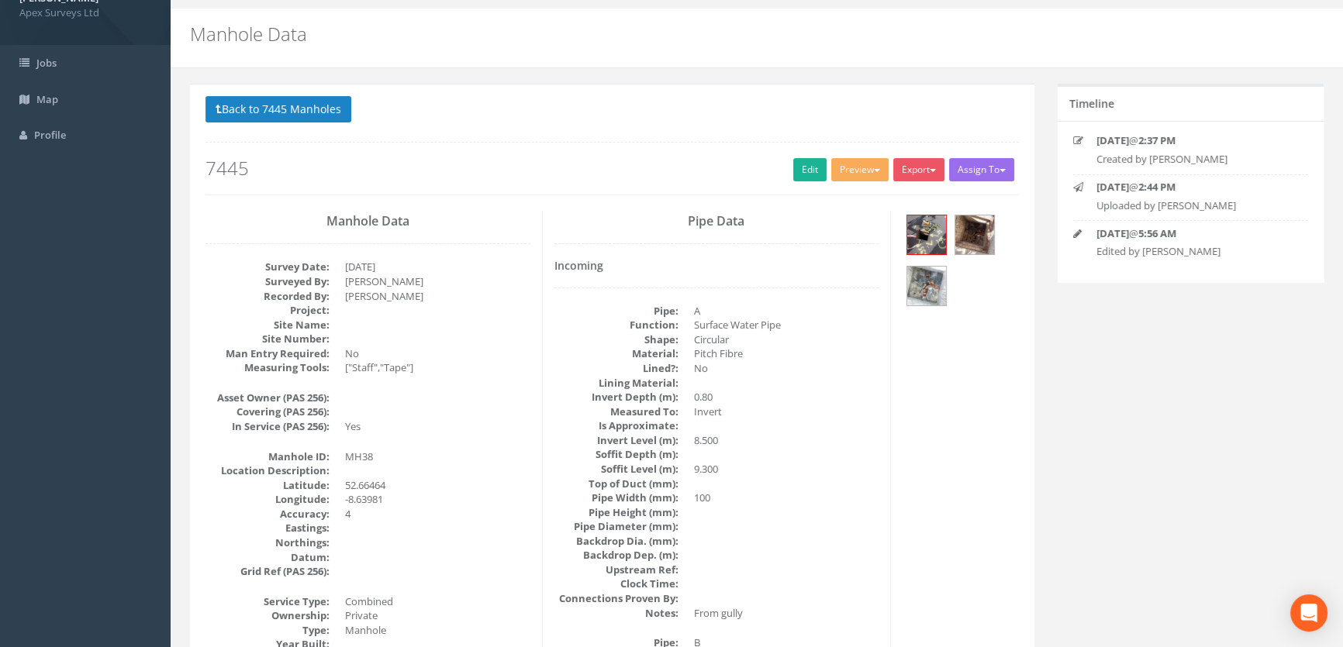
scroll to position [0, 0]
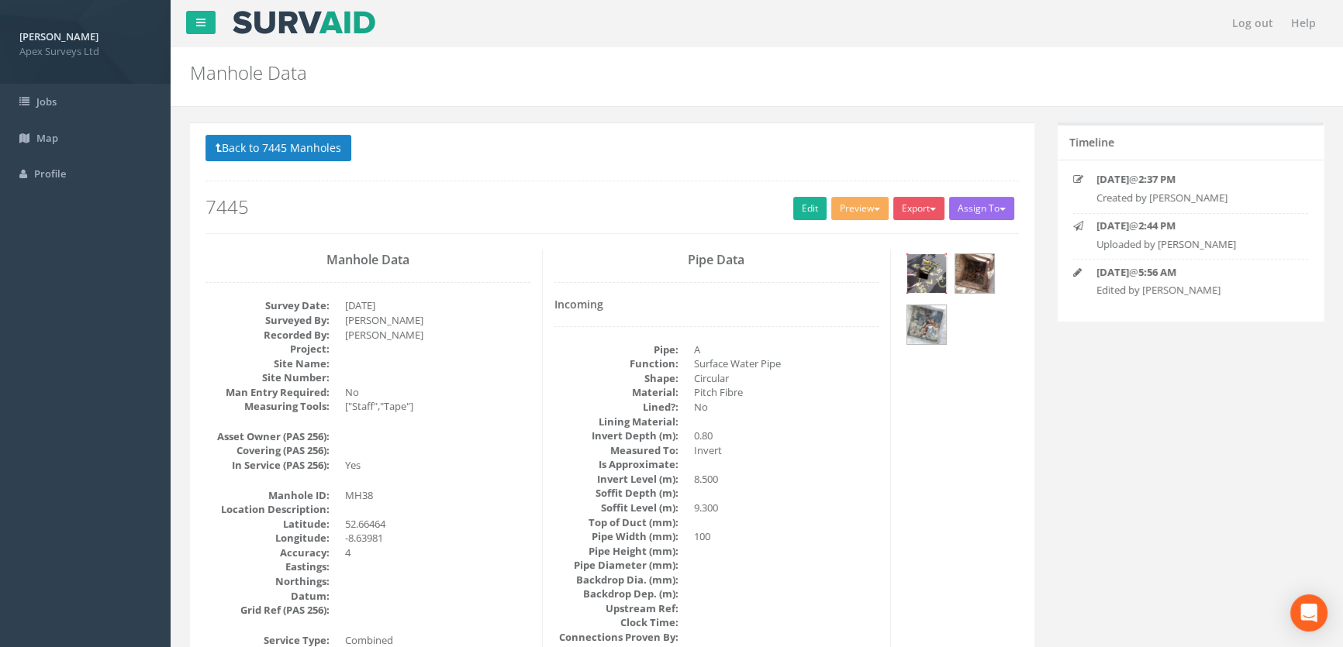
click at [924, 270] on img at bounding box center [926, 273] width 39 height 39
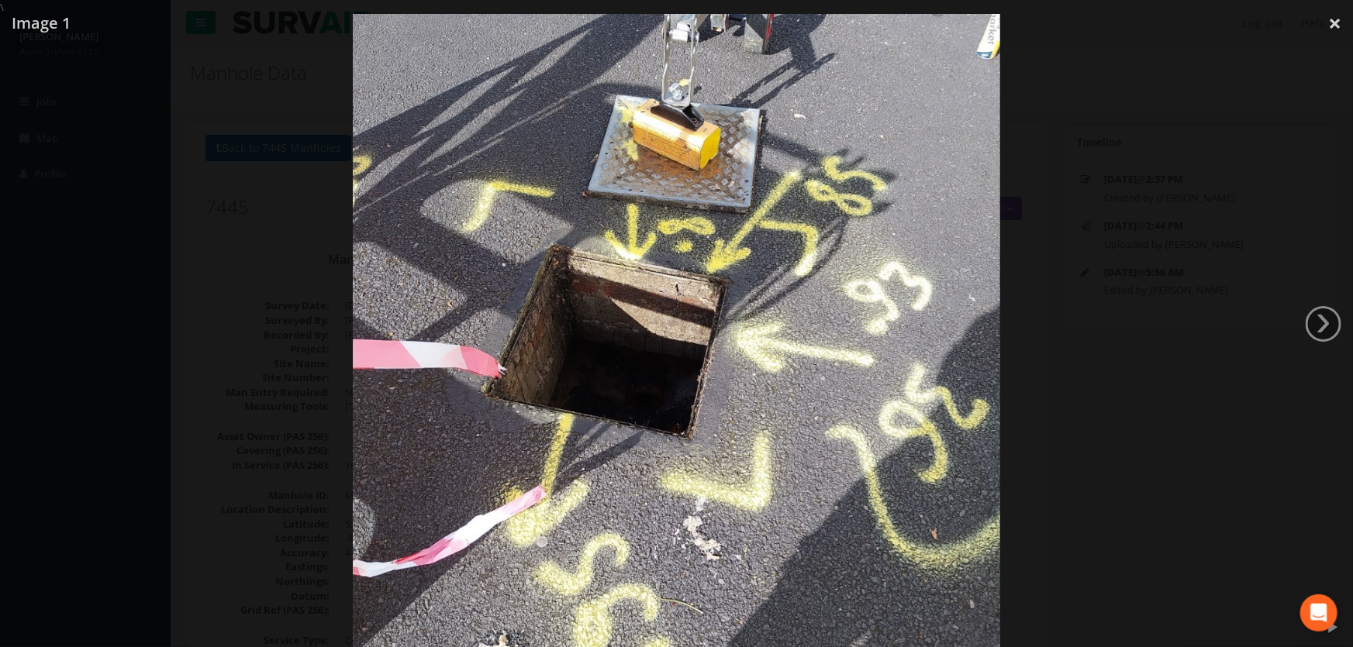
click at [1176, 187] on div at bounding box center [676, 338] width 1353 height 647
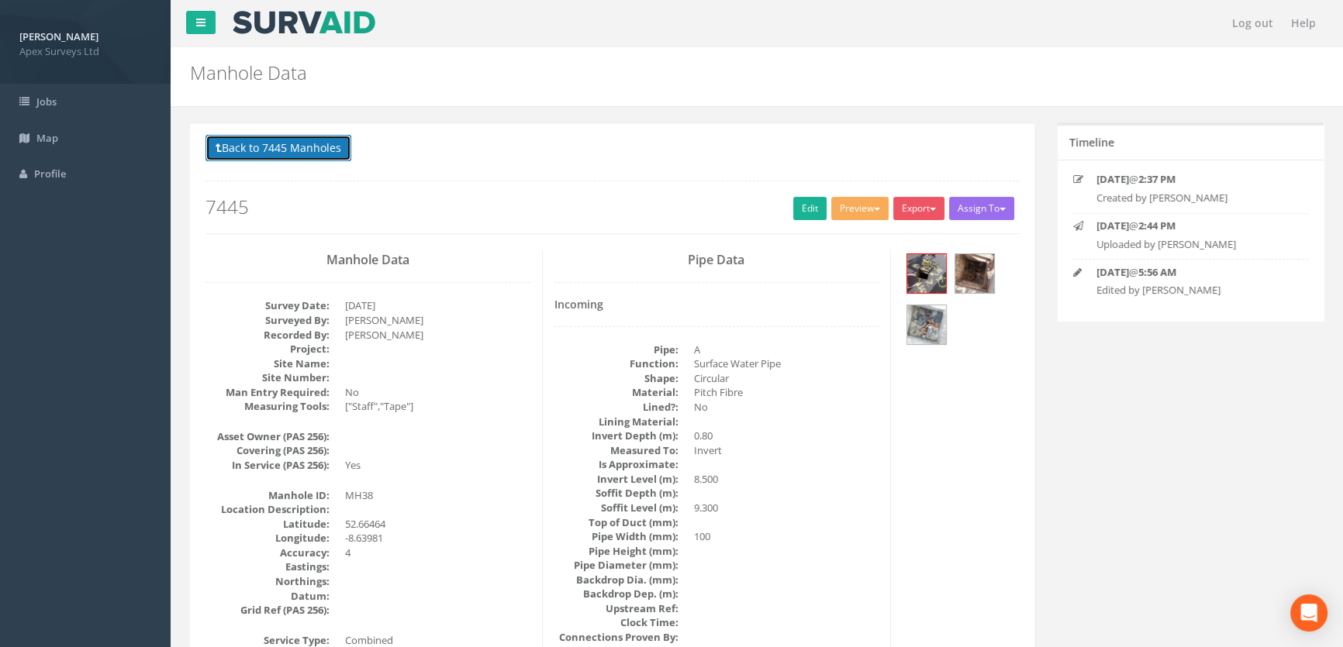
click at [273, 137] on button "Back to 7445 Manholes" at bounding box center [278, 148] width 146 height 26
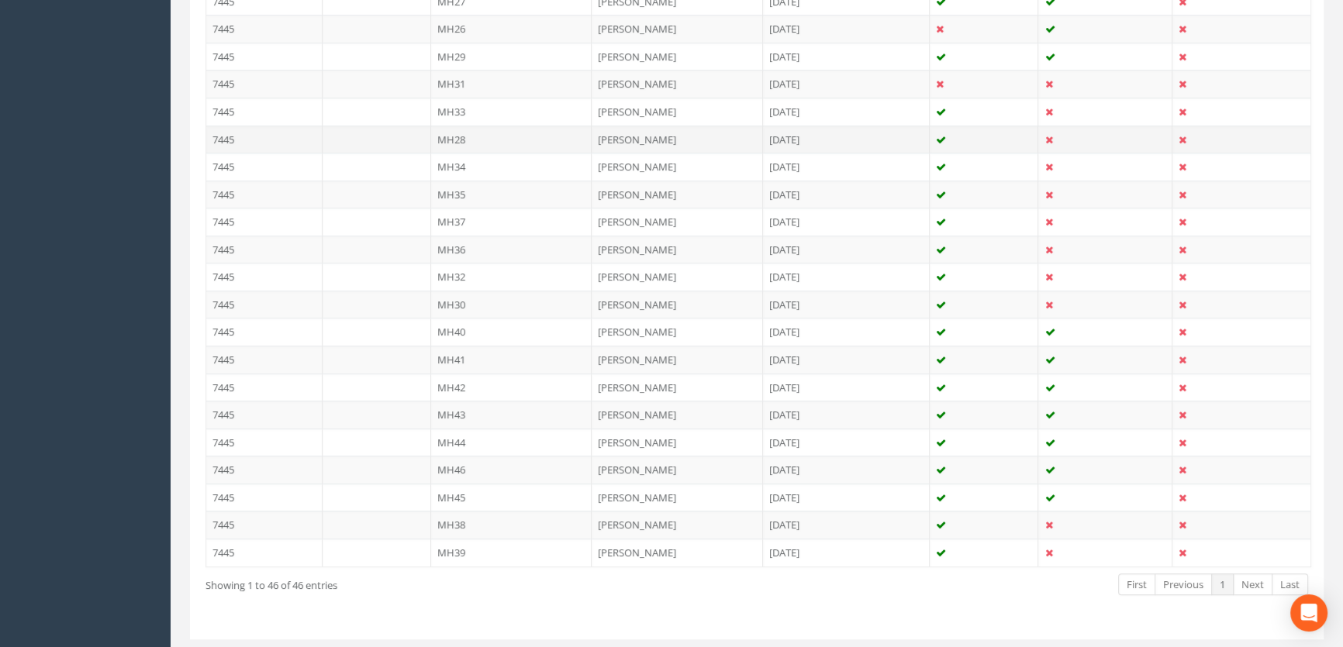
scroll to position [1205, 0]
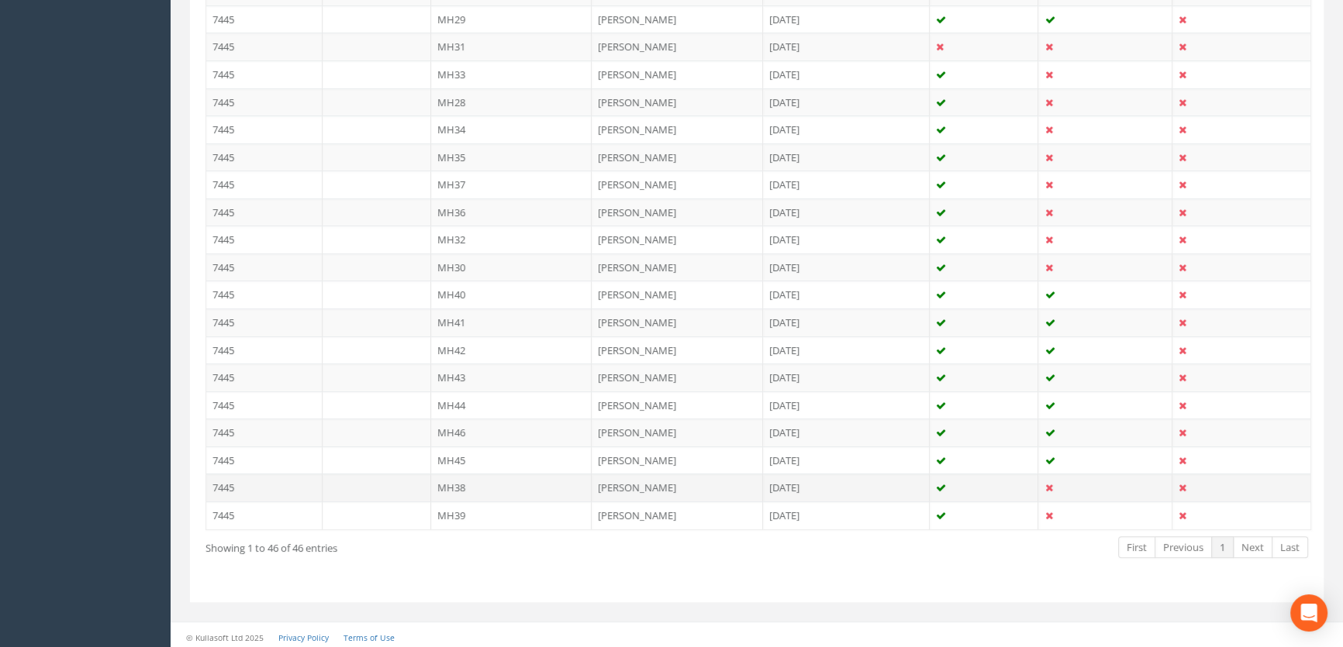
click at [457, 482] on td "MH38" at bounding box center [511, 488] width 161 height 28
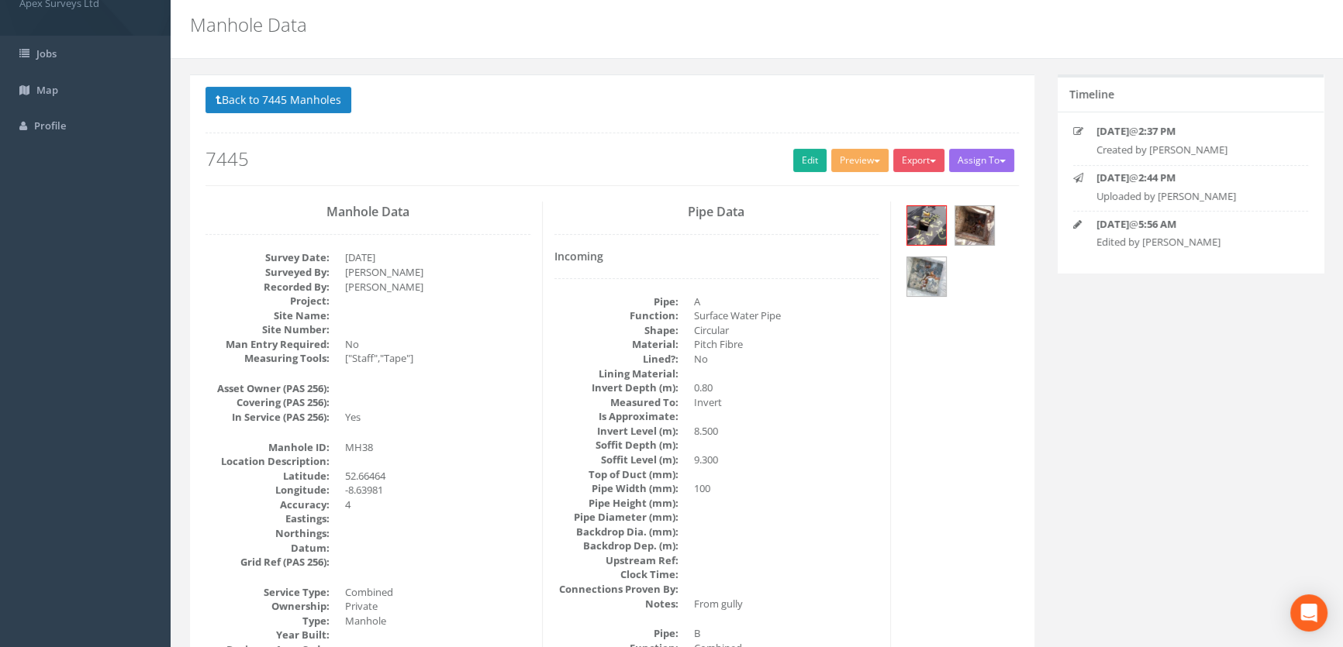
scroll to position [0, 0]
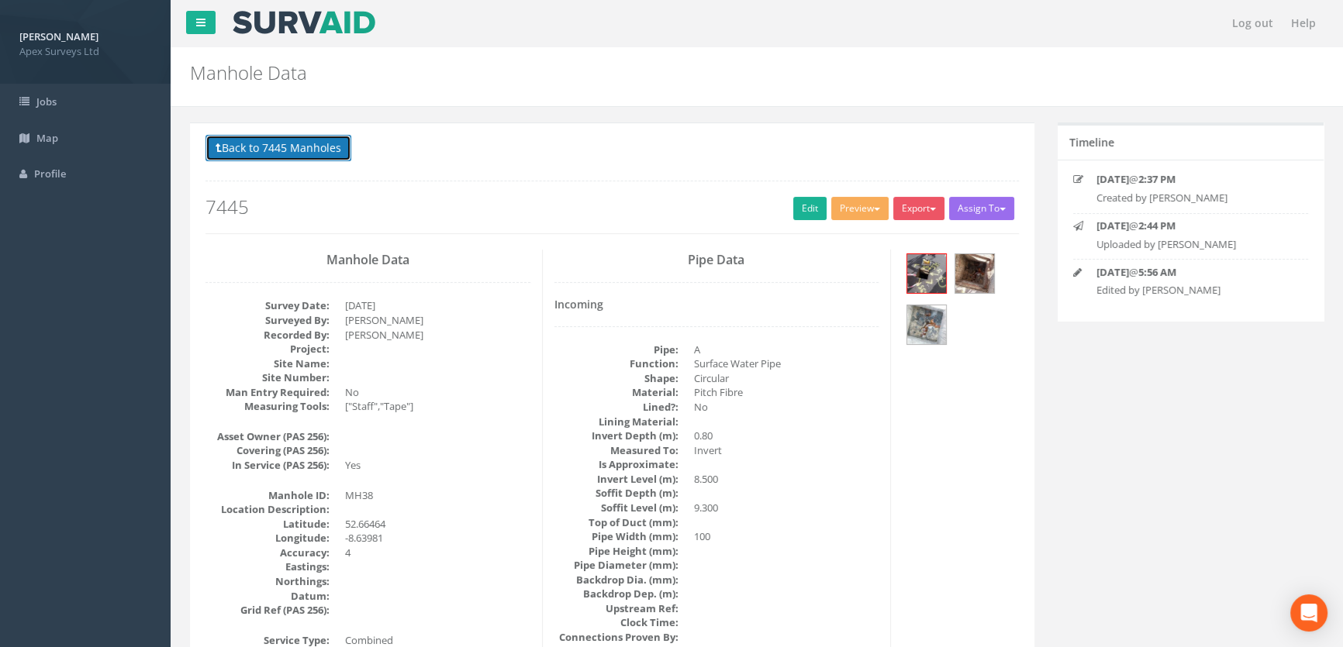
click at [273, 150] on button "Back to 7445 Manholes" at bounding box center [278, 148] width 146 height 26
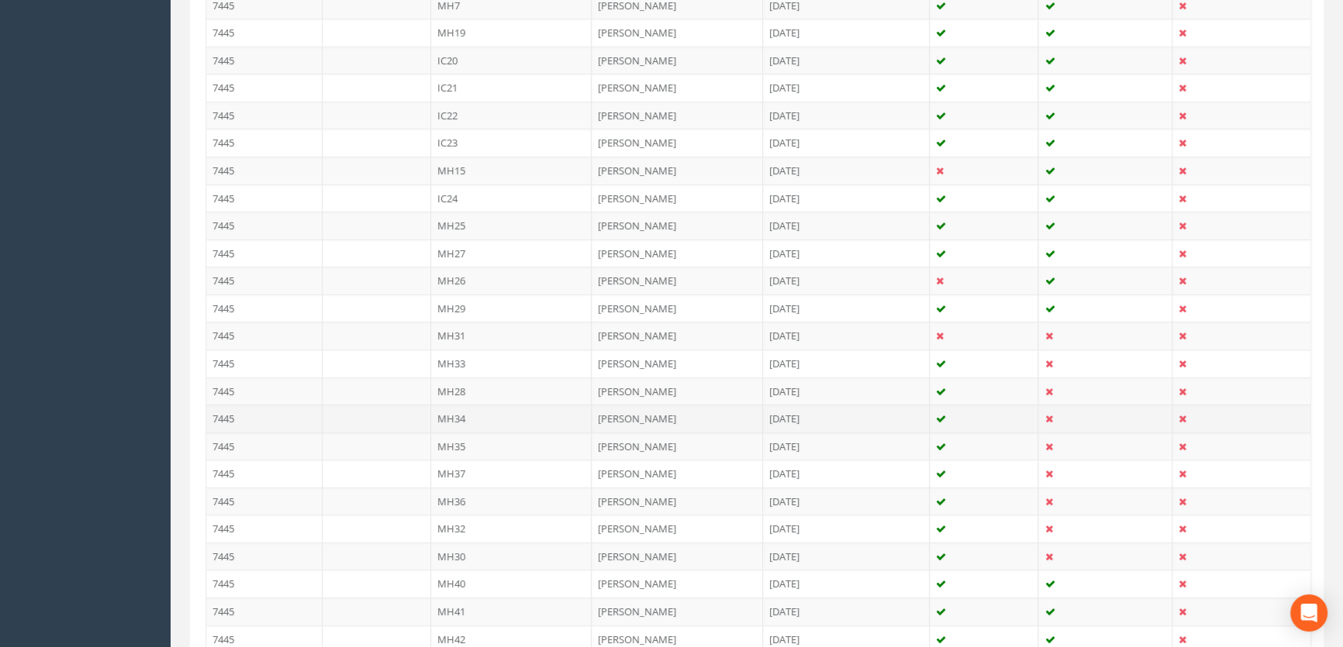
scroll to position [1205, 0]
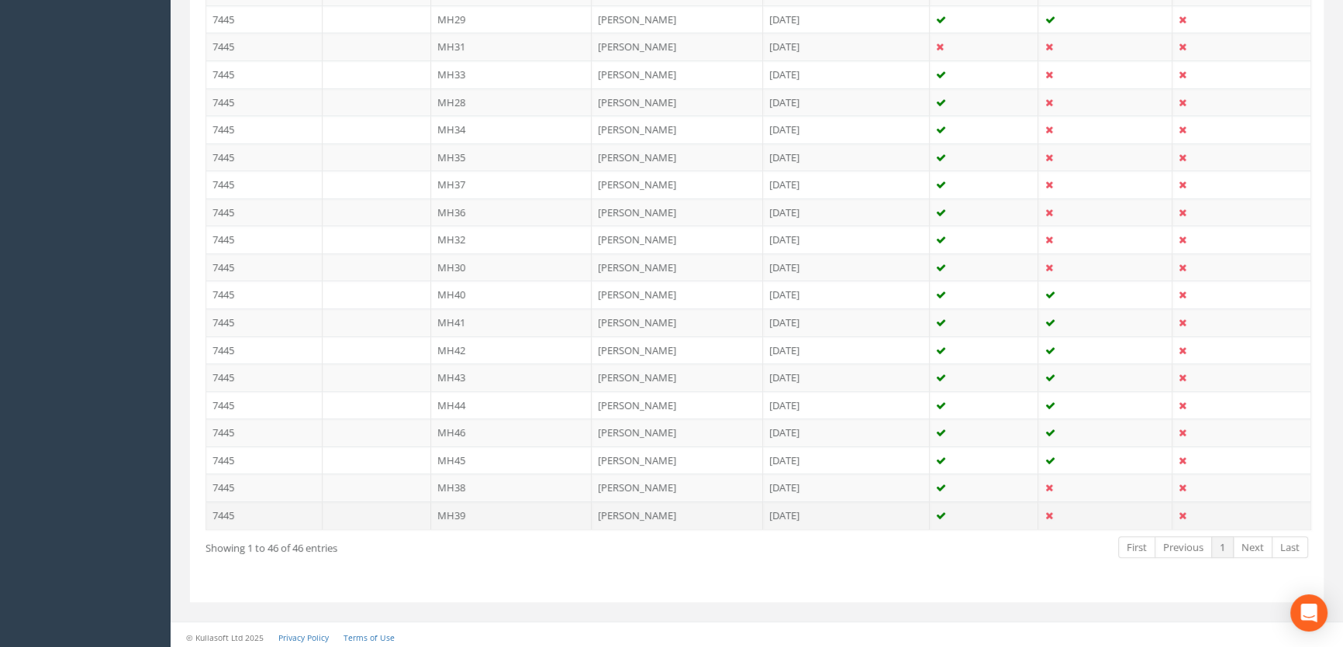
click at [453, 512] on td "MH39" at bounding box center [511, 516] width 161 height 28
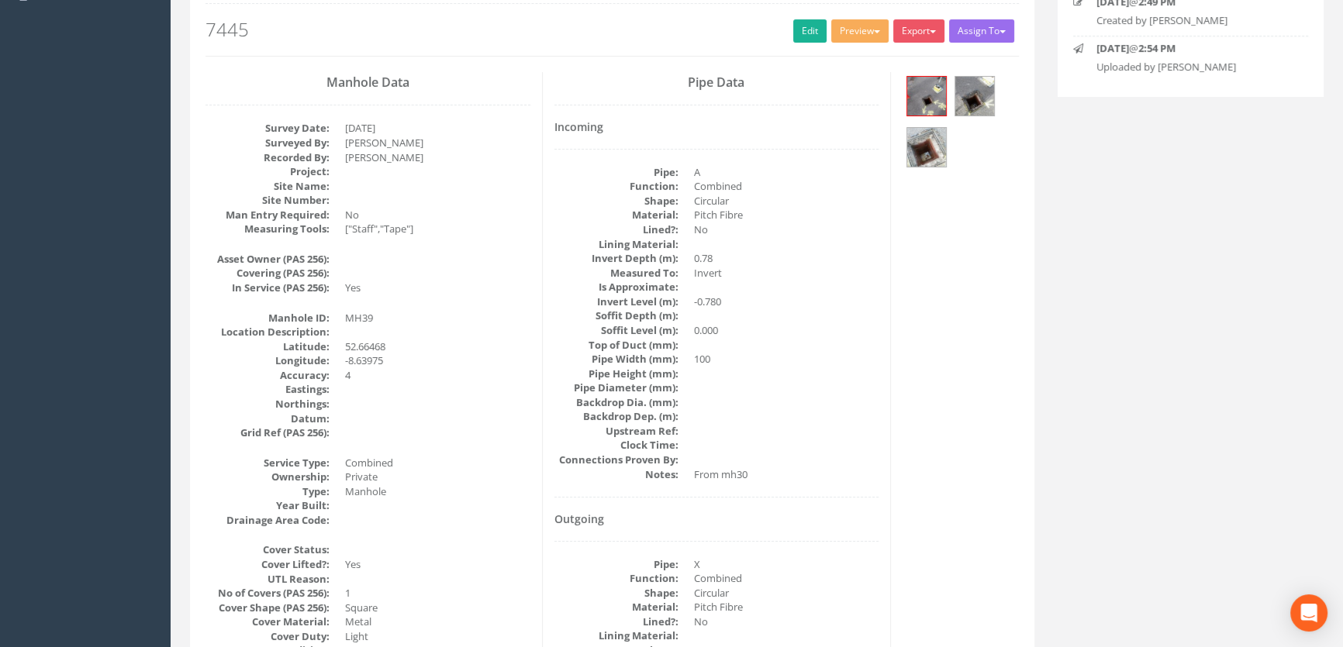
scroll to position [0, 0]
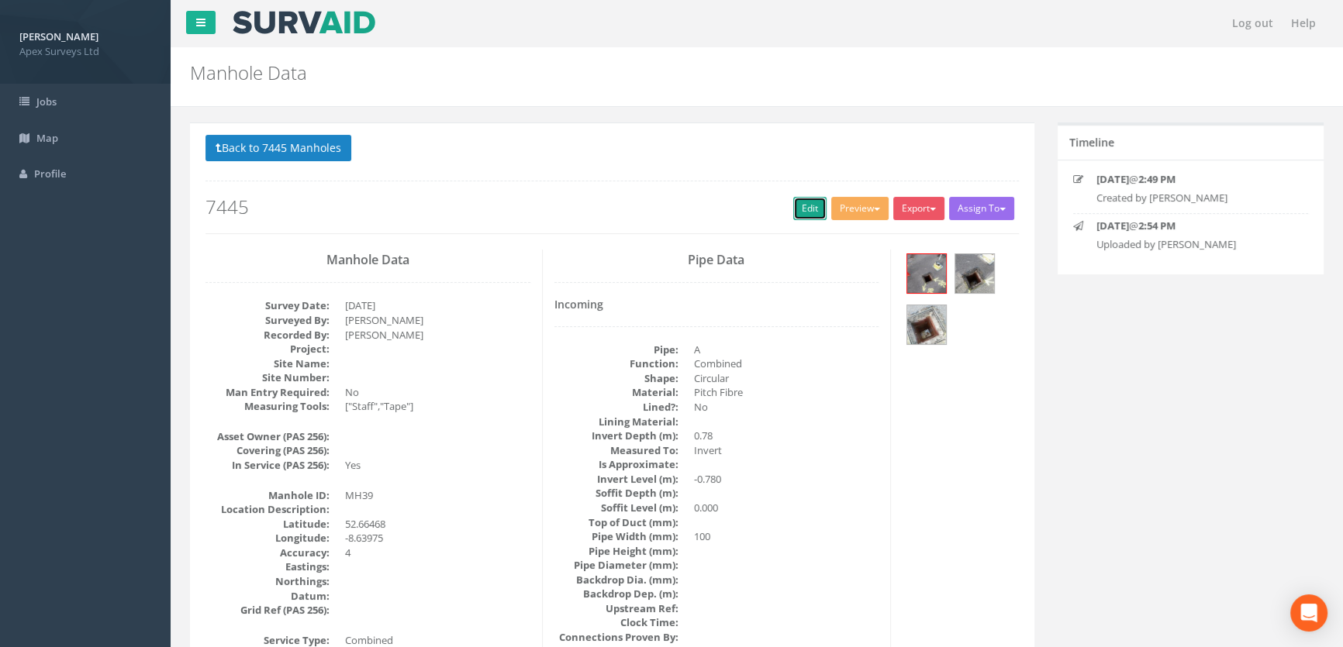
click at [810, 203] on link "Edit" at bounding box center [809, 208] width 33 height 23
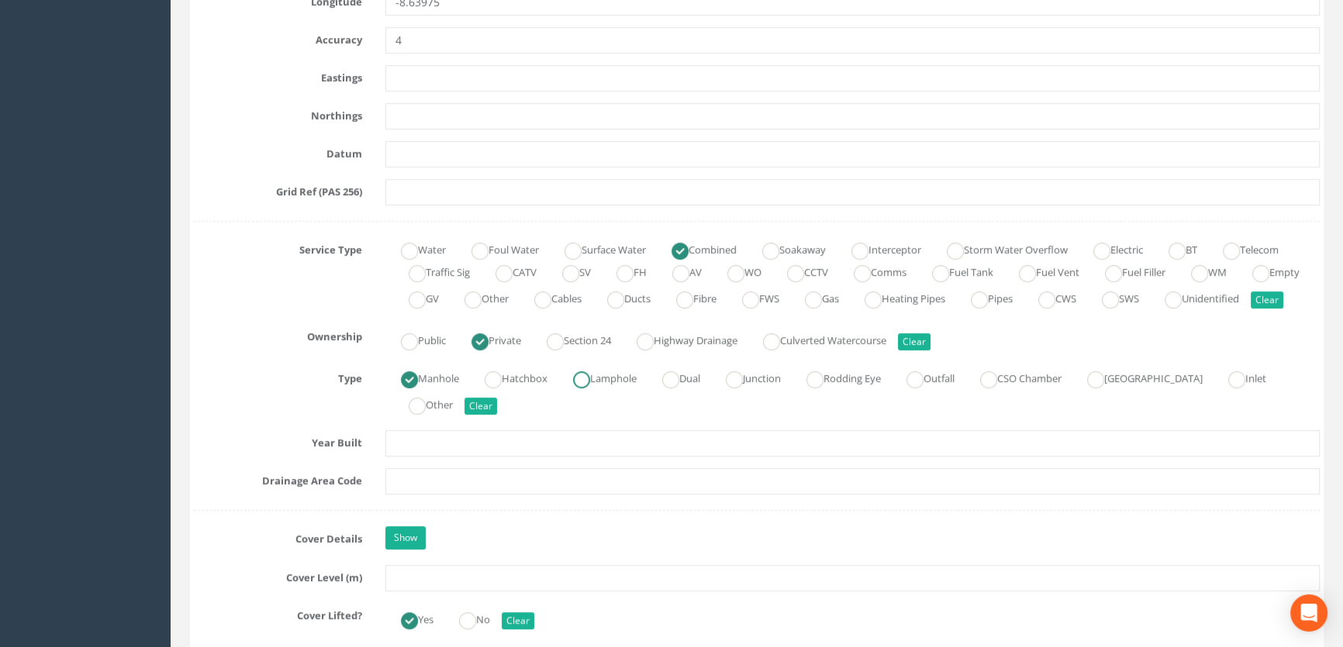
scroll to position [1057, 0]
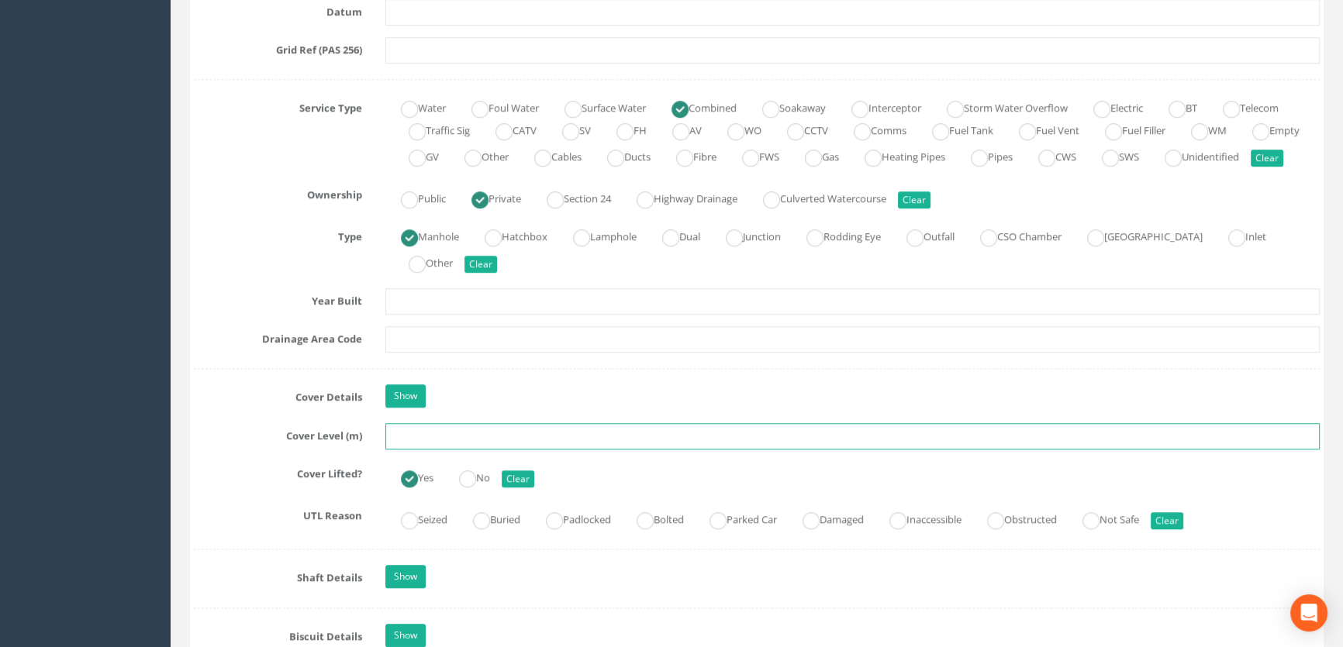
click at [450, 450] on input "text" at bounding box center [852, 436] width 934 height 26
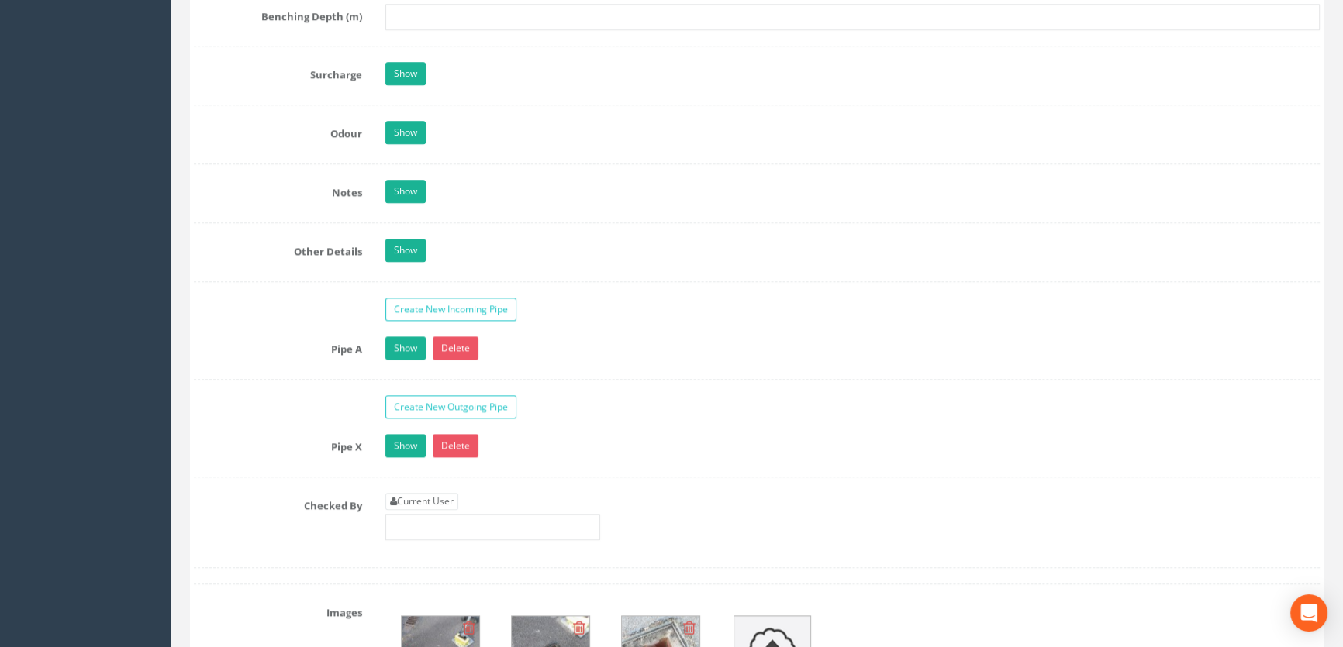
scroll to position [2537, 0]
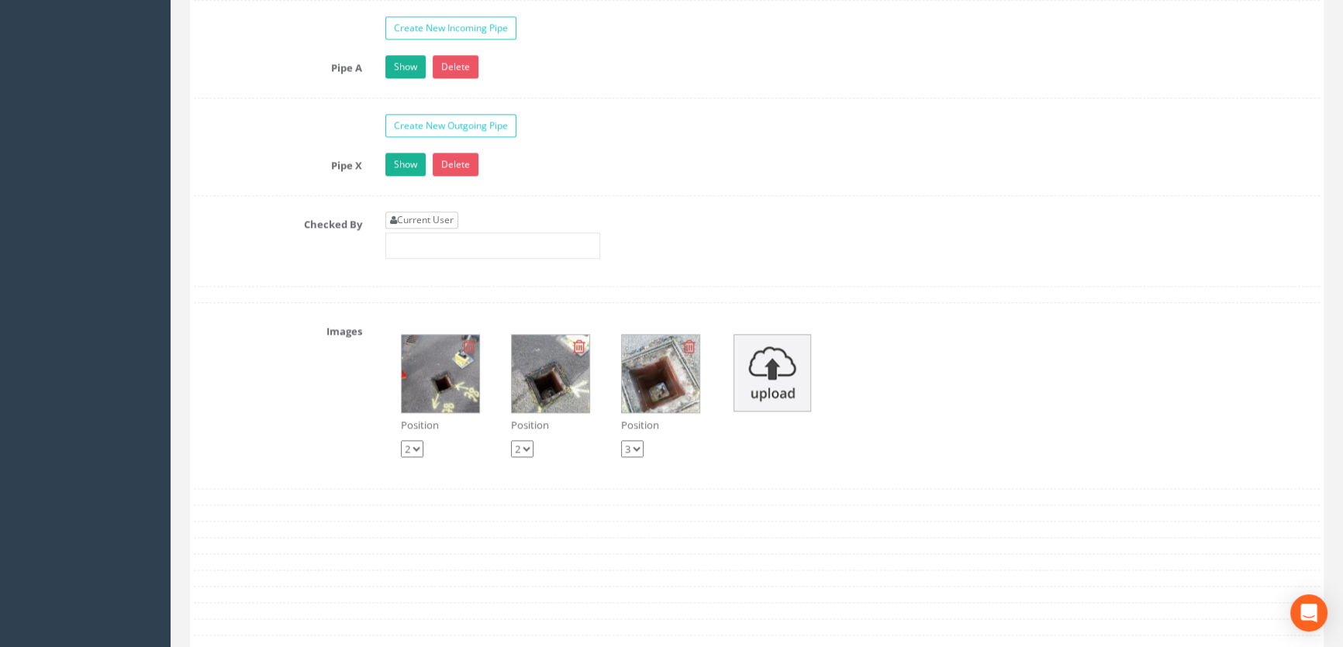
type input "9.23"
click at [415, 229] on link "Current User" at bounding box center [421, 220] width 73 height 17
type input "[PERSON_NAME]"
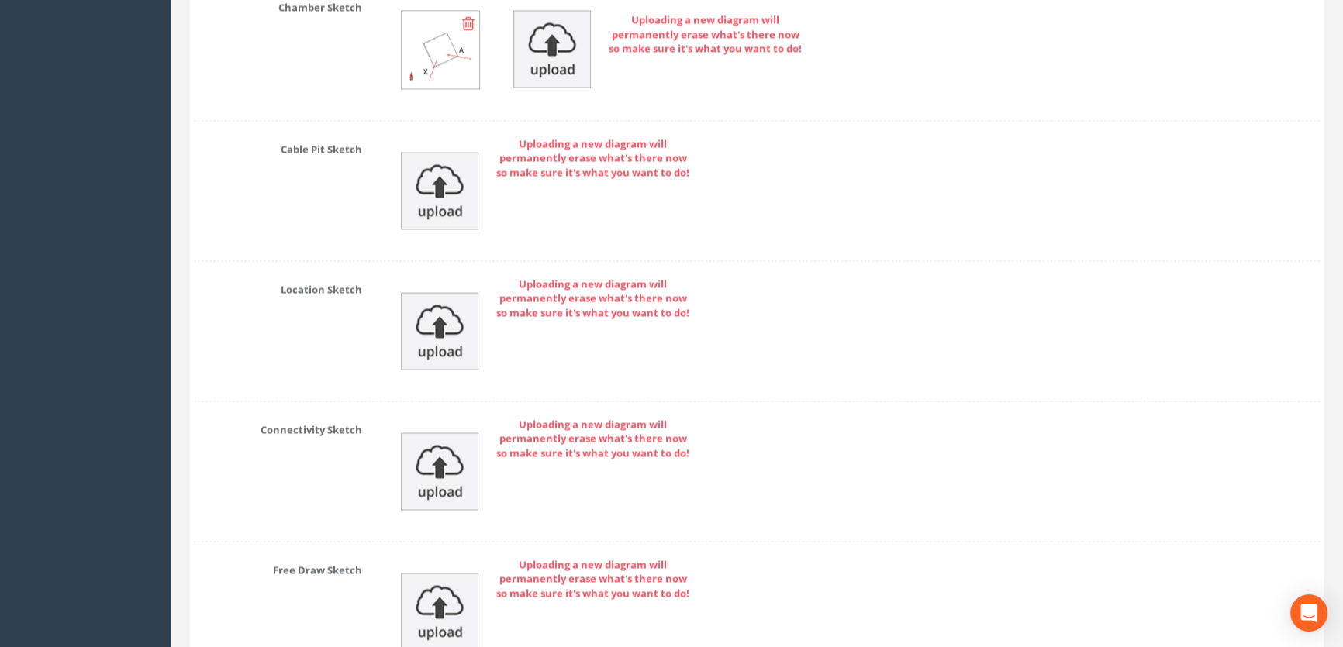
scroll to position [3433, 0]
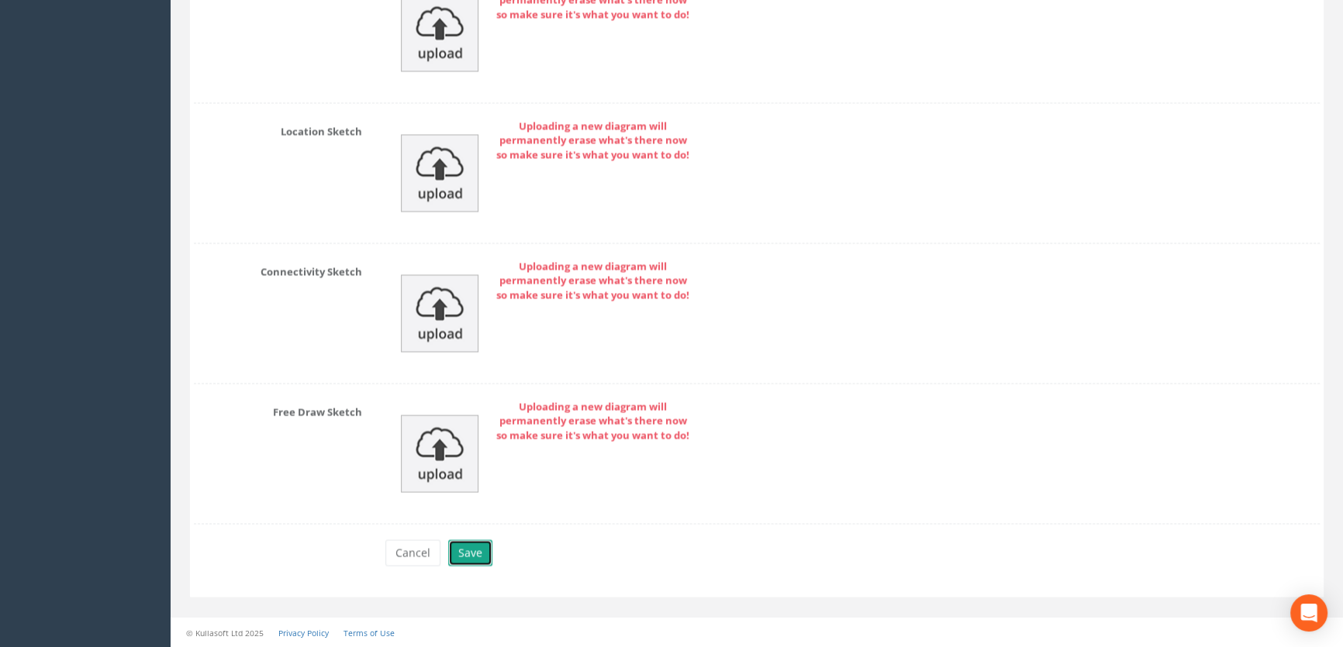
click at [467, 555] on button "Save" at bounding box center [470, 553] width 44 height 26
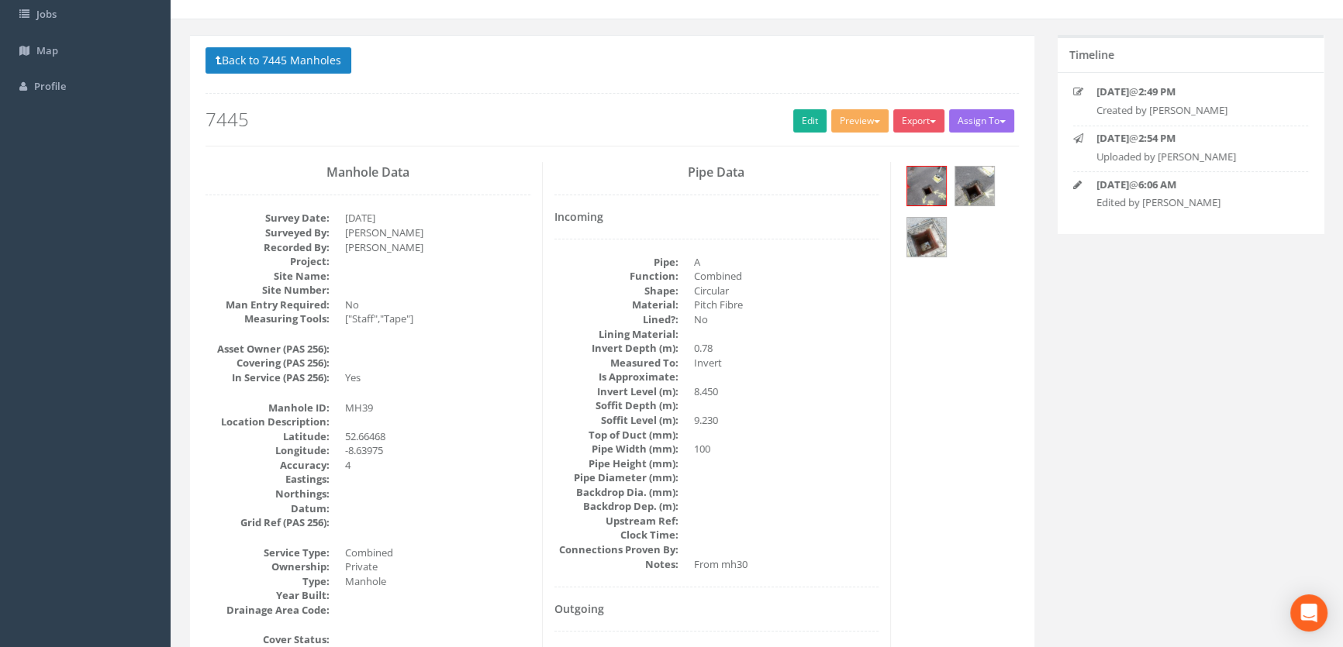
scroll to position [0, 0]
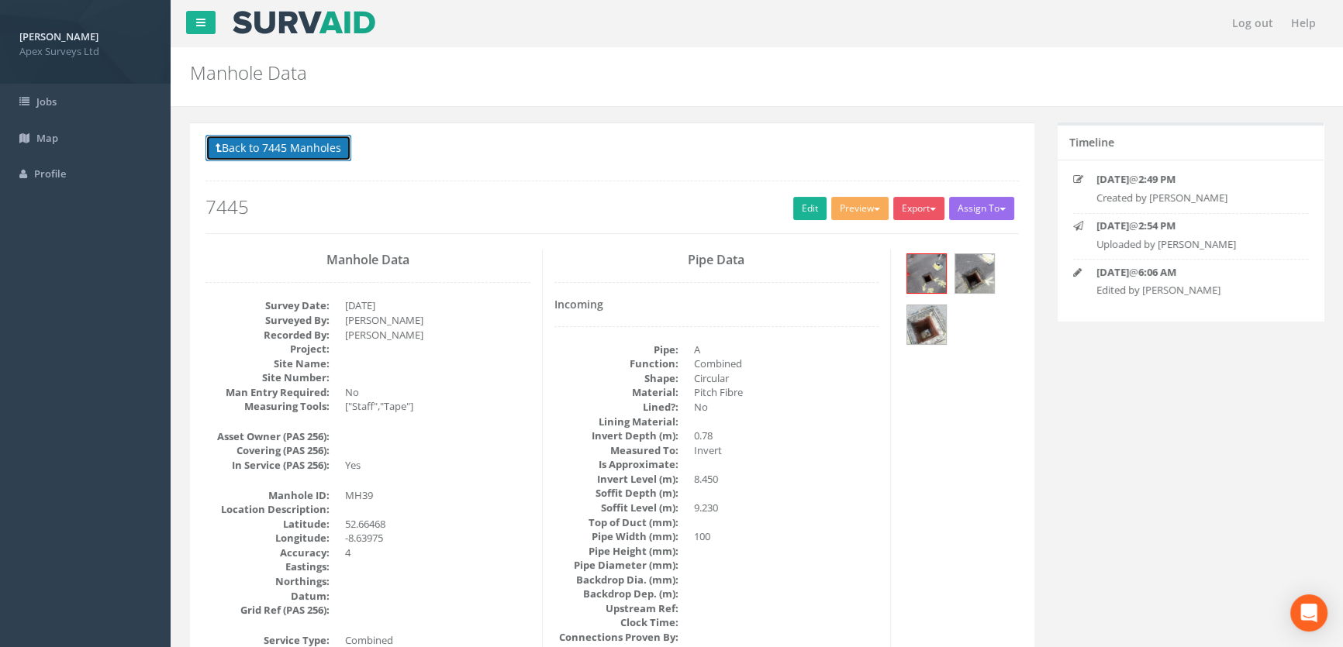
click at [300, 153] on button "Back to 7445 Manholes" at bounding box center [278, 148] width 146 height 26
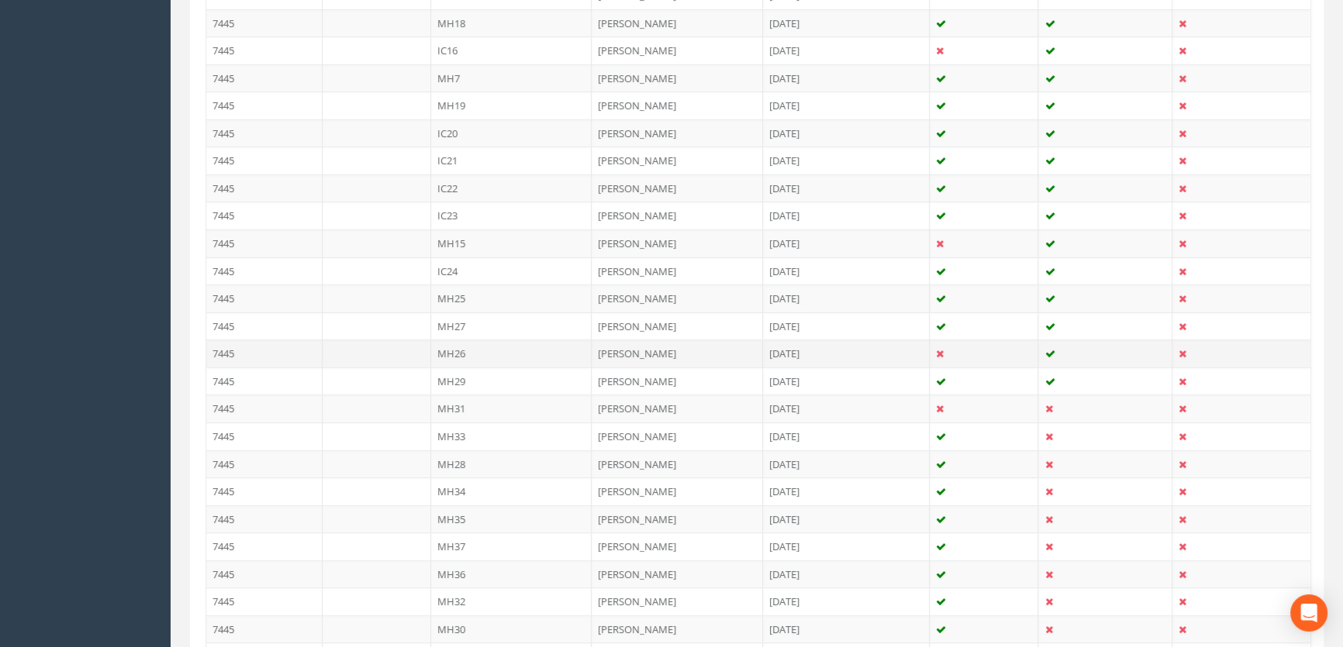
scroll to position [1057, 0]
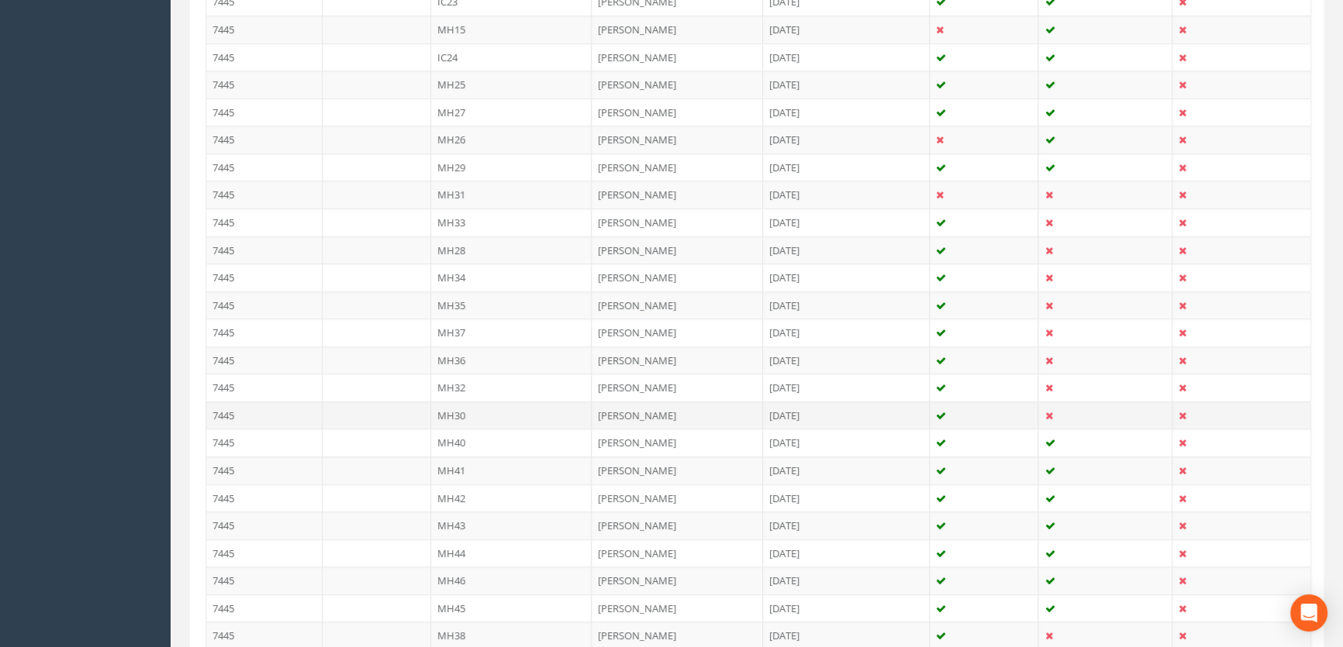
click at [457, 412] on td "MH30" at bounding box center [511, 416] width 161 height 28
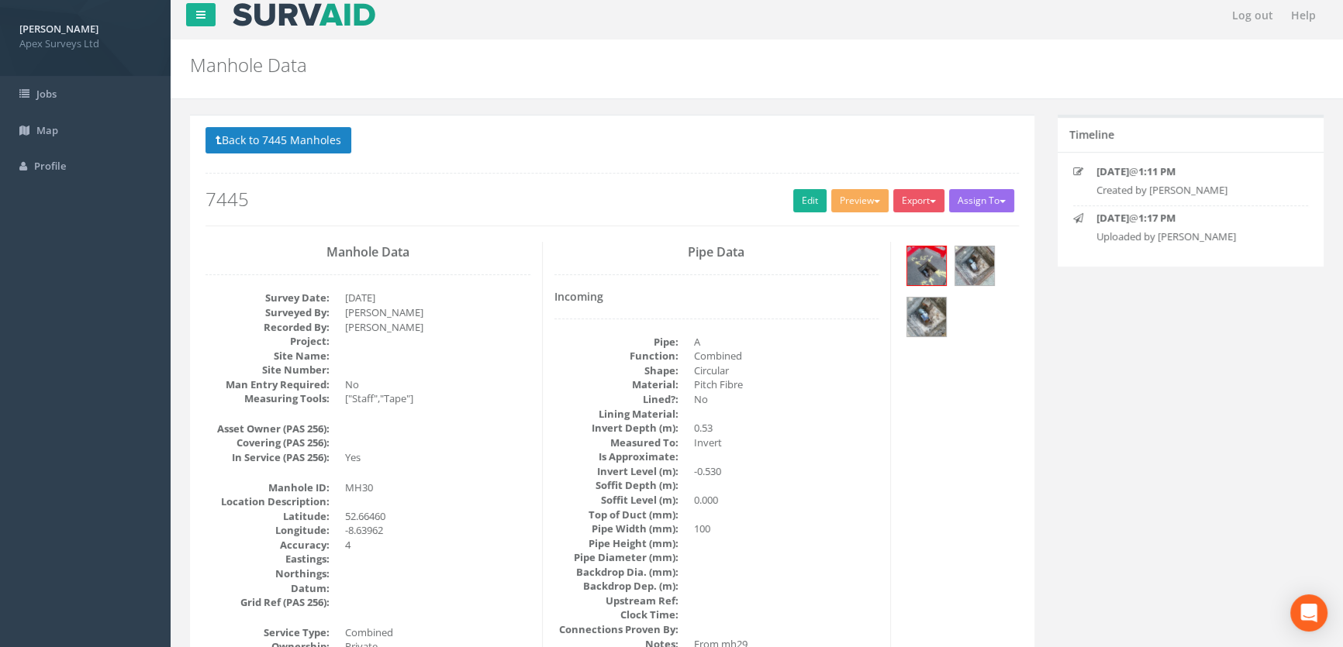
scroll to position [0, 0]
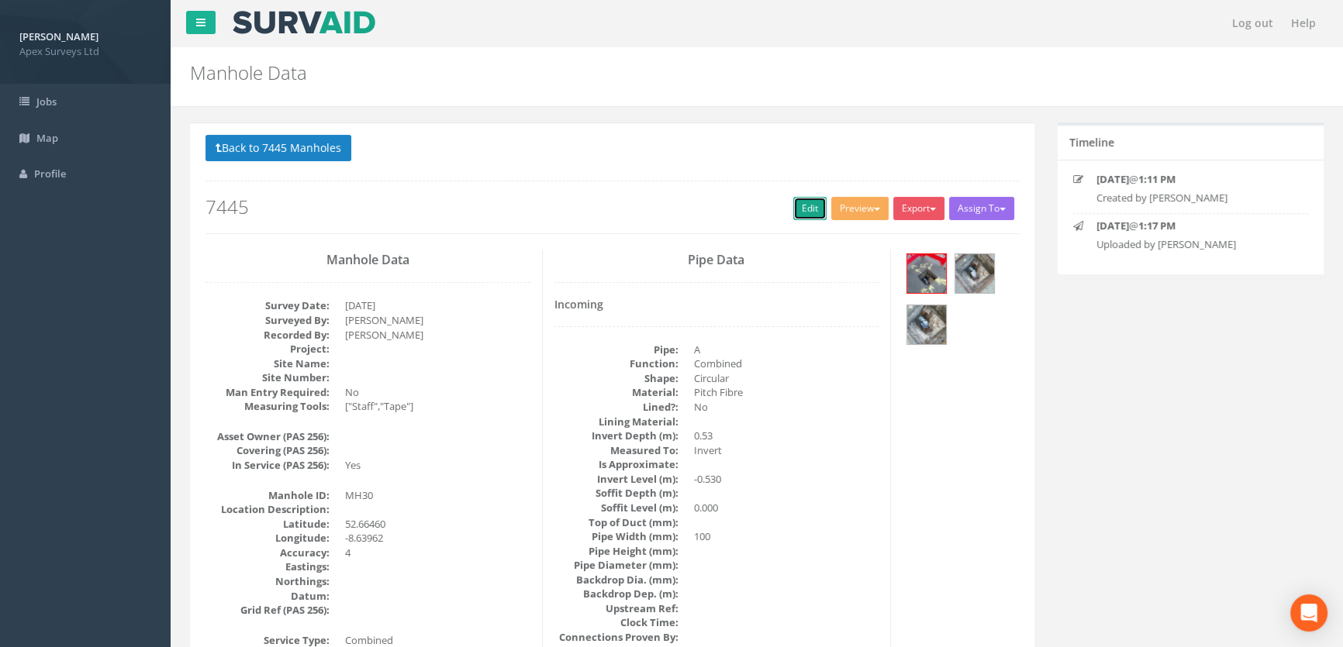
click at [795, 201] on link "Edit" at bounding box center [809, 208] width 33 height 23
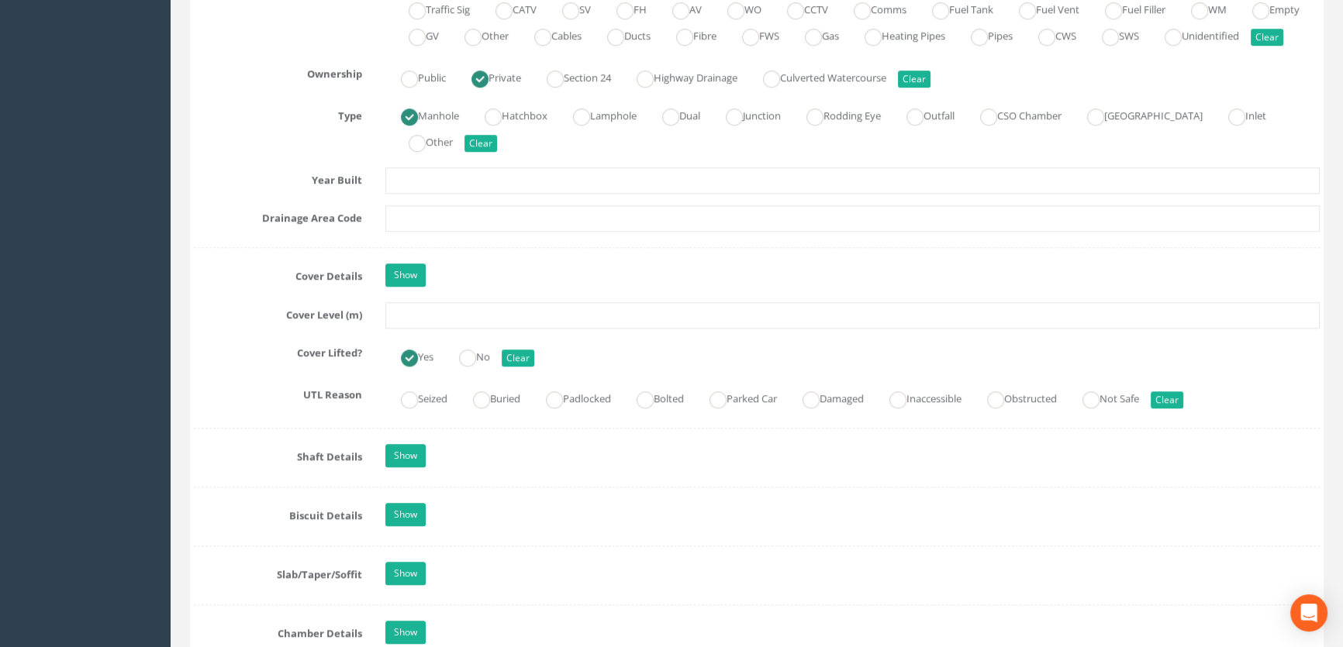
scroll to position [1339, 0]
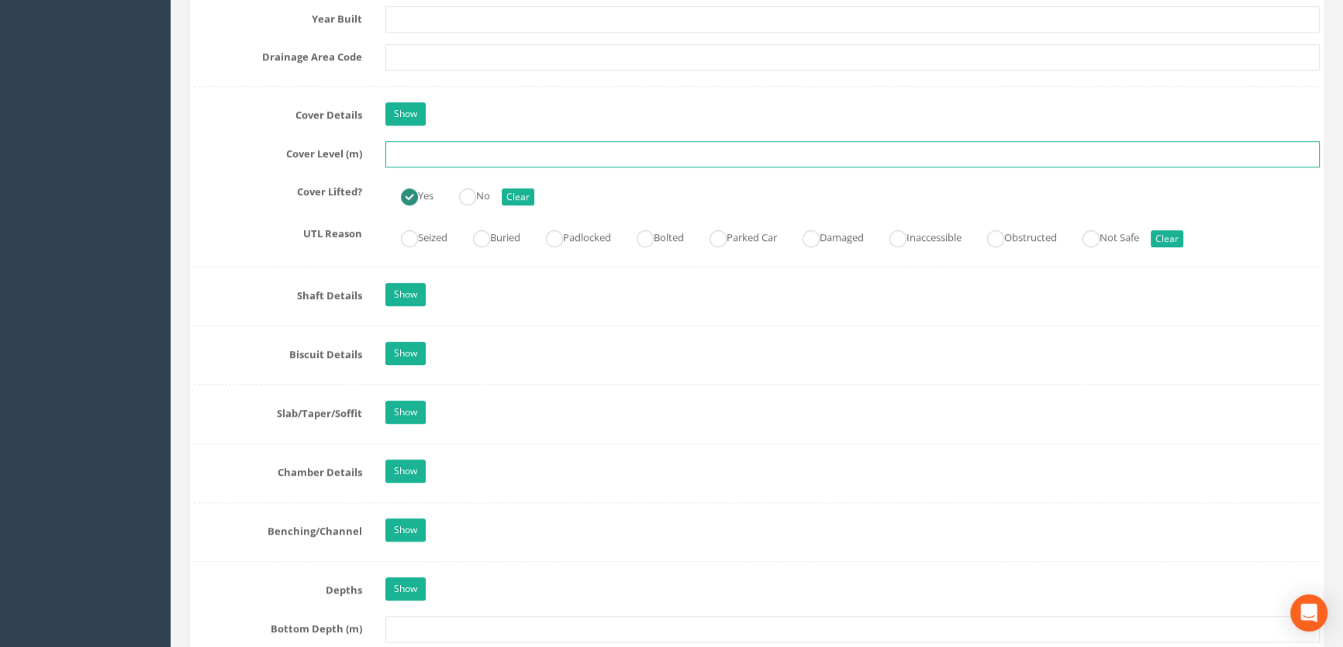
click at [419, 167] on input "text" at bounding box center [852, 154] width 934 height 26
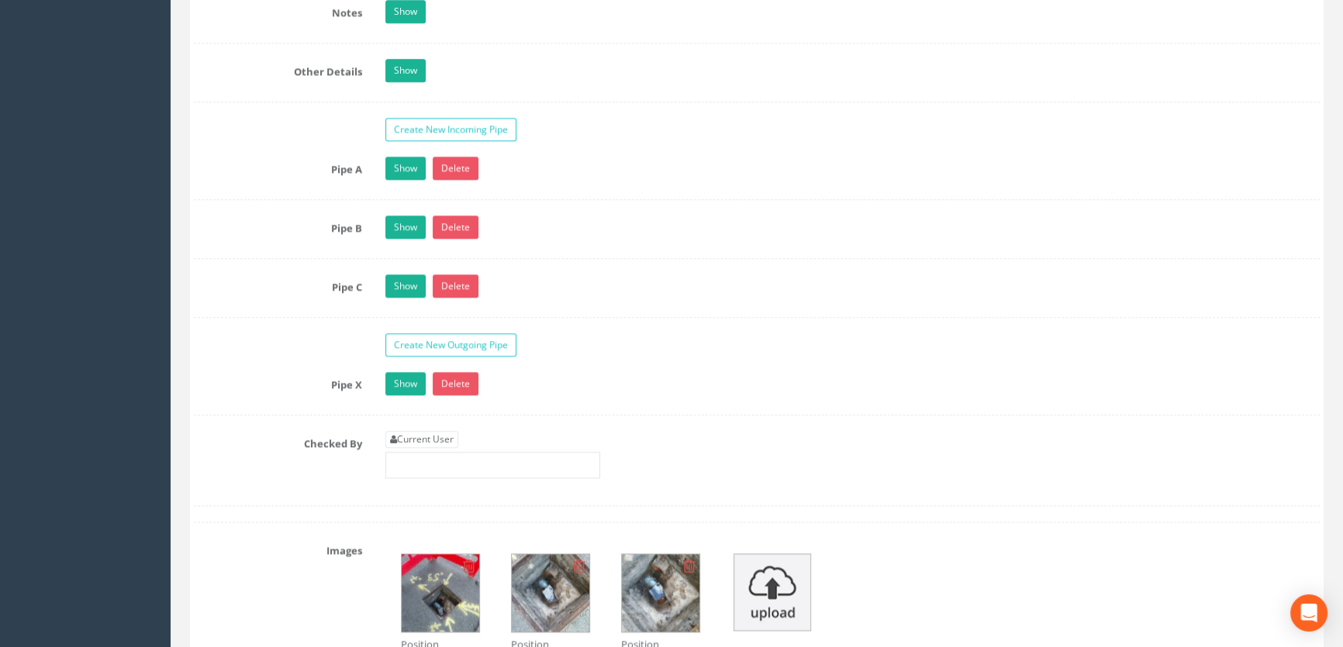
scroll to position [2537, 0]
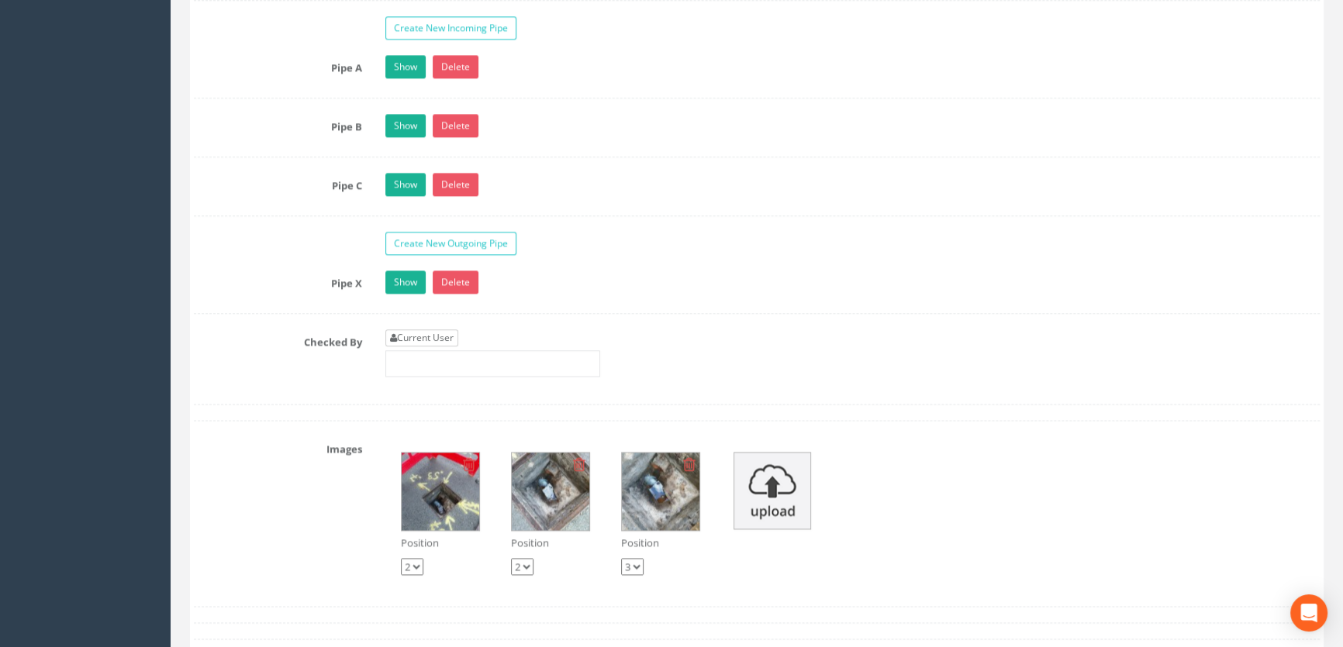
type input "9.27"
click at [446, 347] on link "Current User" at bounding box center [421, 338] width 73 height 17
type input "[PERSON_NAME]"
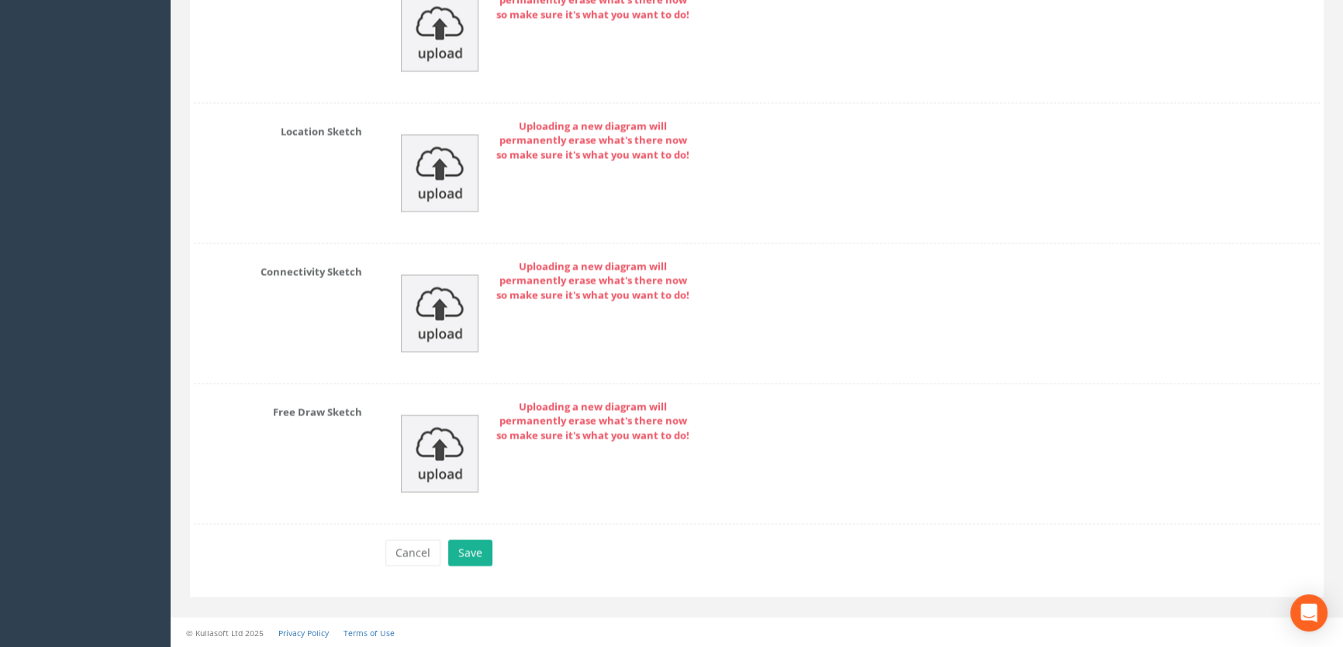
scroll to position [3551, 0]
click at [475, 560] on button "Save" at bounding box center [470, 553] width 44 height 26
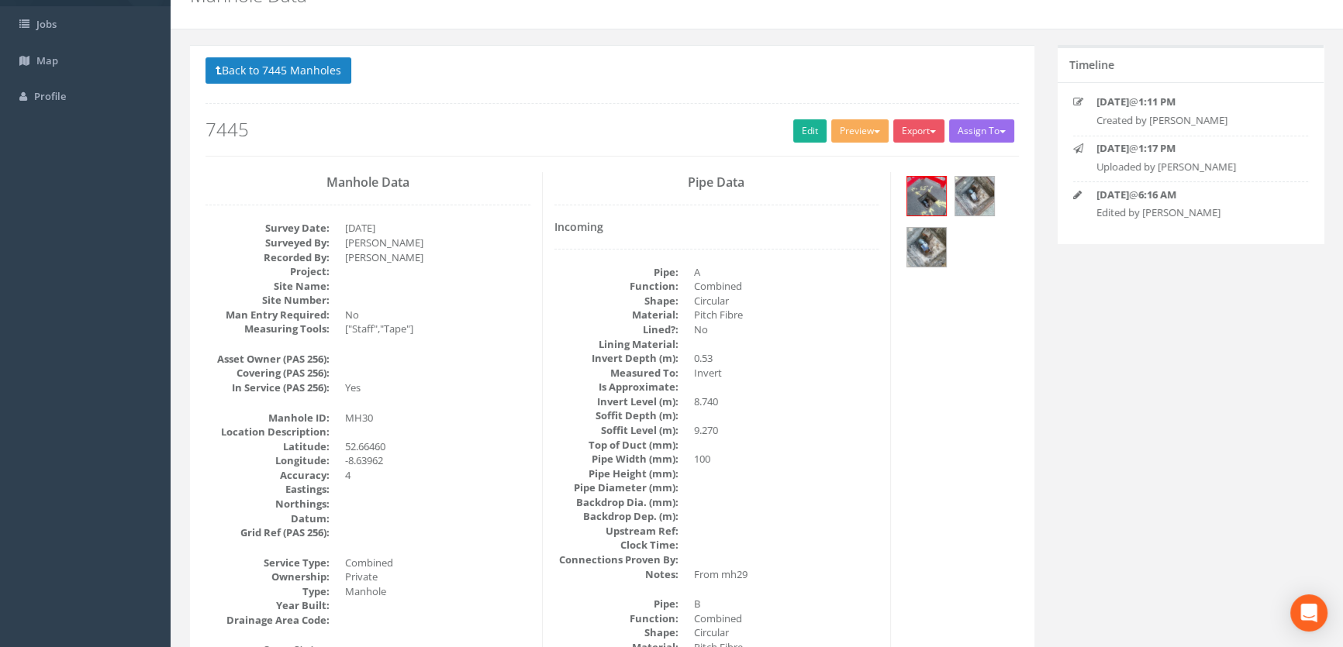
scroll to position [0, 0]
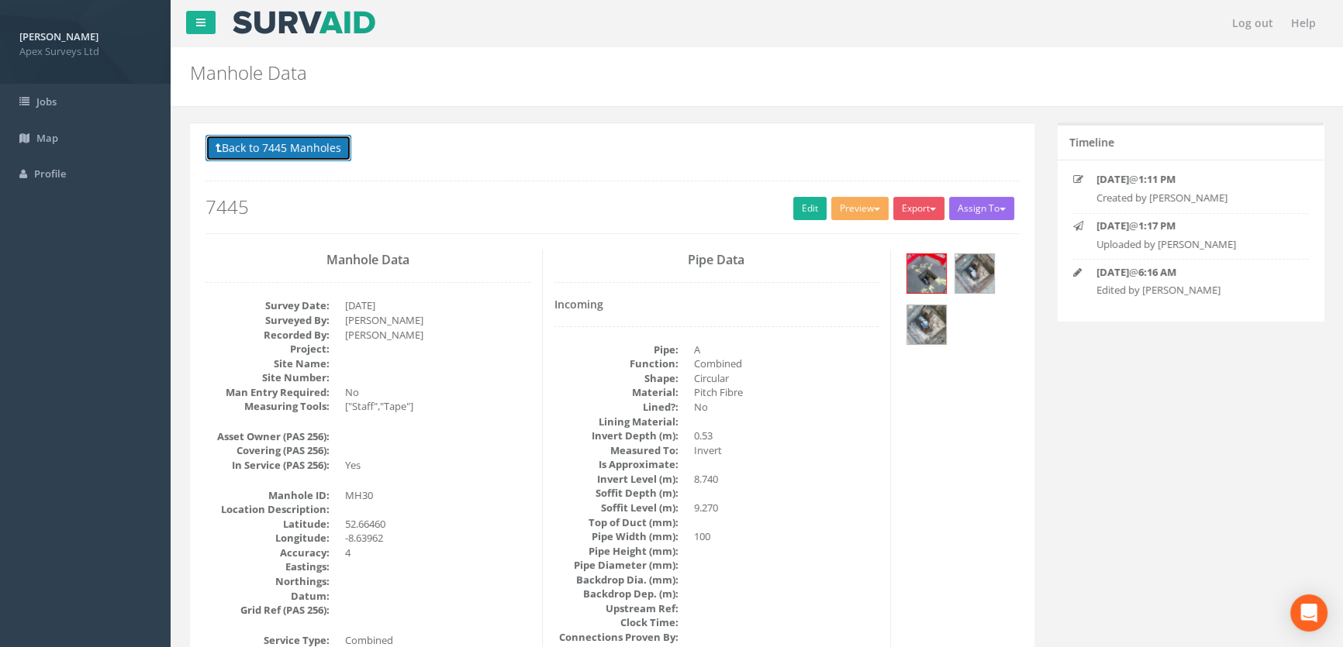
click at [278, 138] on button "Back to 7445 Manholes" at bounding box center [278, 148] width 146 height 26
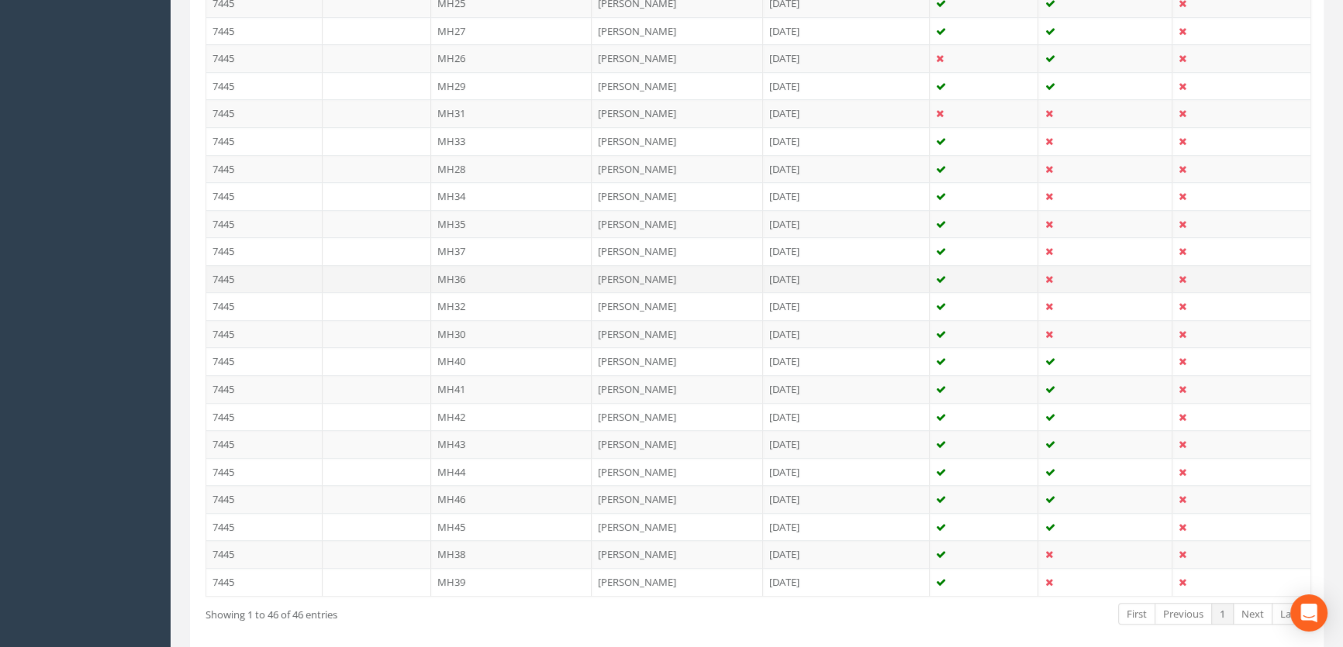
scroll to position [1205, 0]
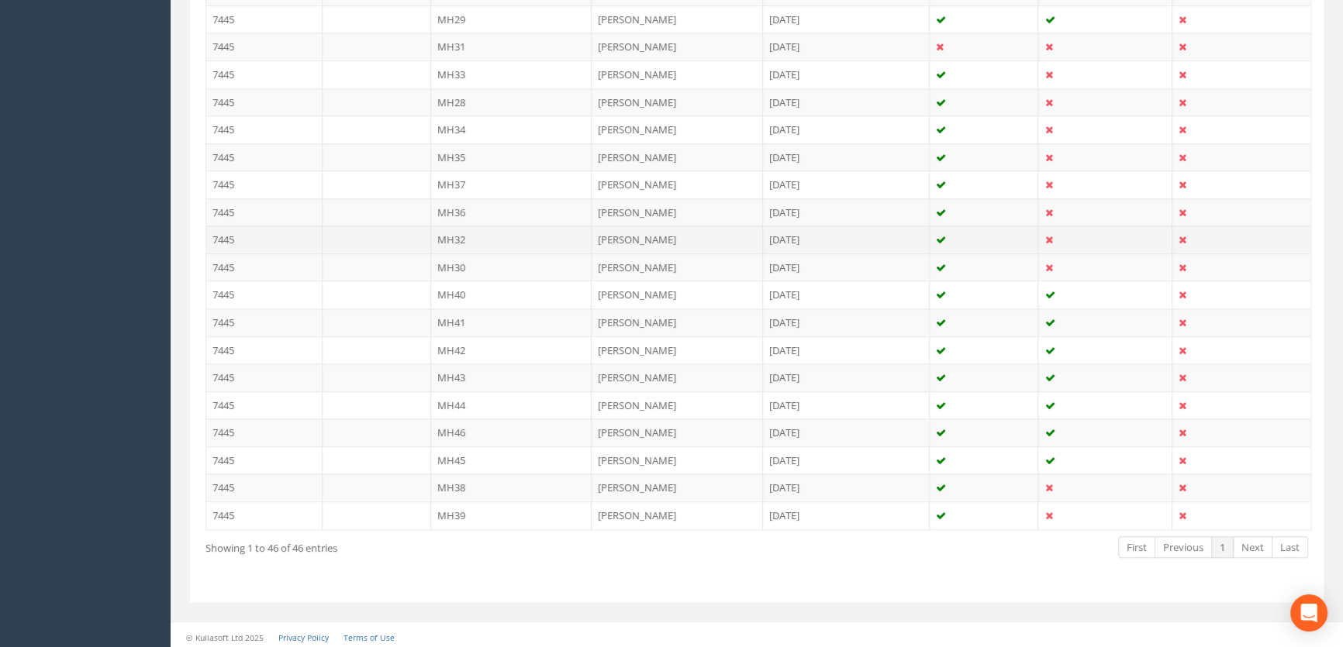
click at [474, 237] on td "MH32" at bounding box center [511, 240] width 161 height 28
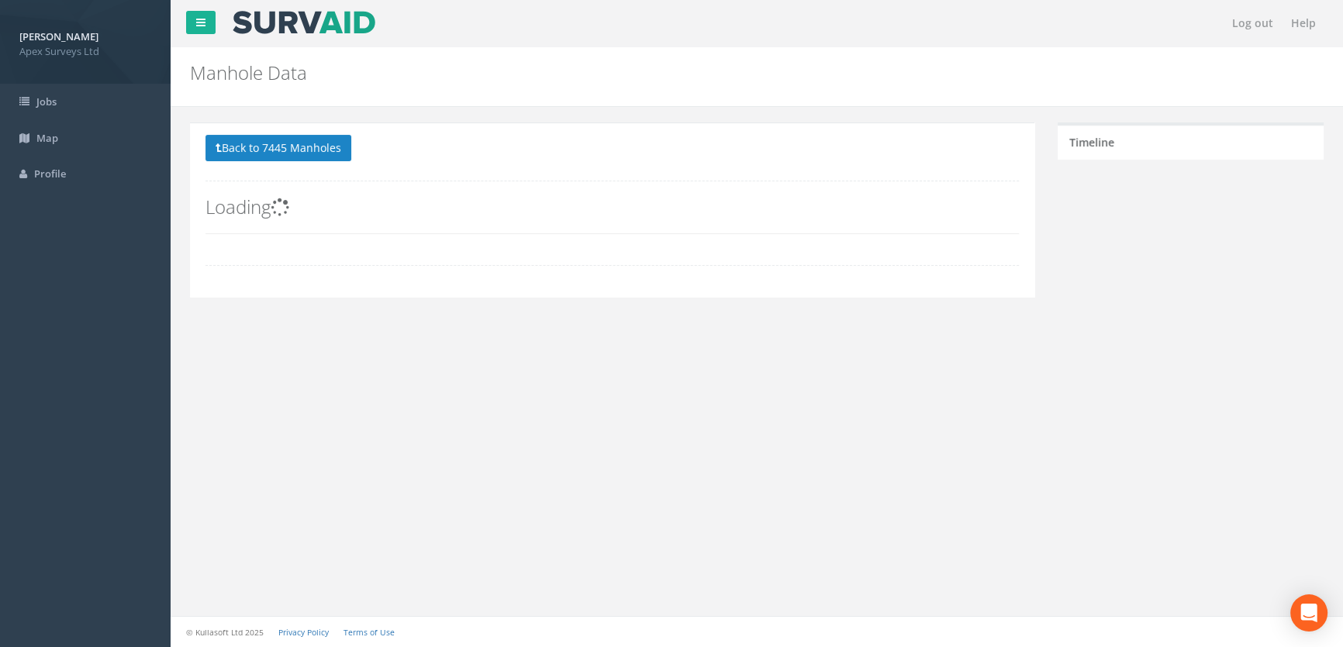
scroll to position [0, 0]
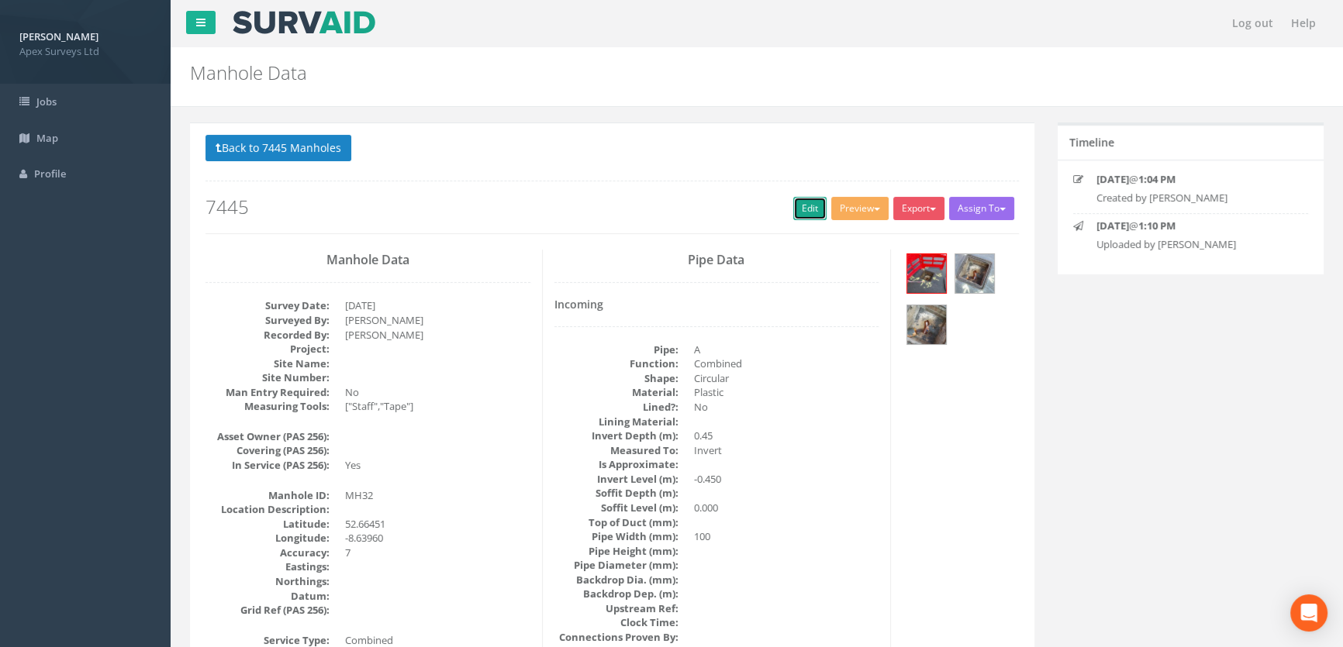
click at [804, 205] on link "Edit" at bounding box center [809, 208] width 33 height 23
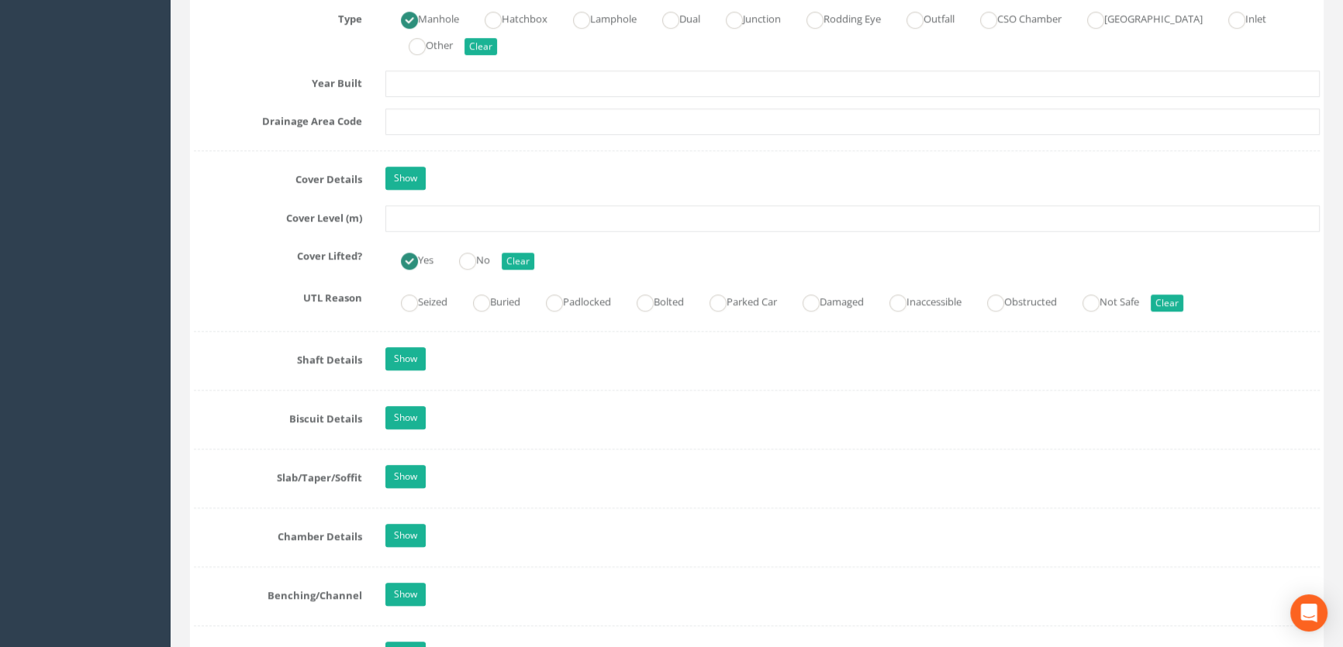
scroll to position [1269, 0]
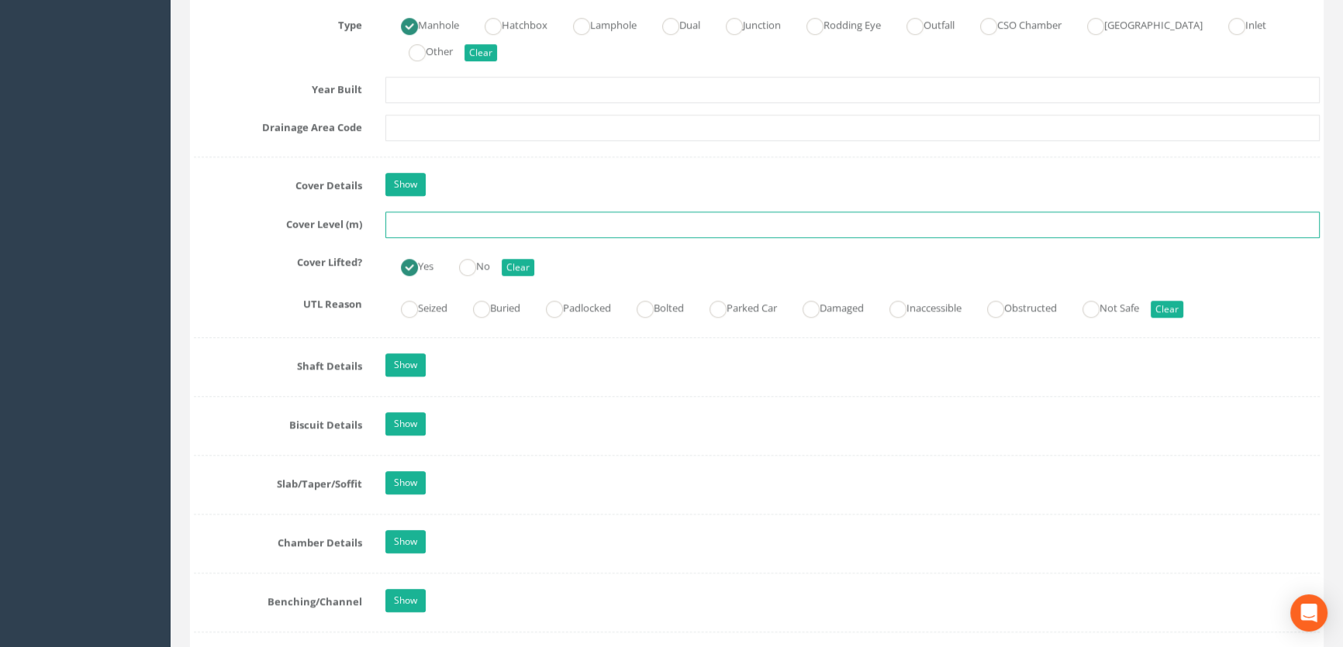
click at [443, 238] on input "text" at bounding box center [852, 225] width 934 height 26
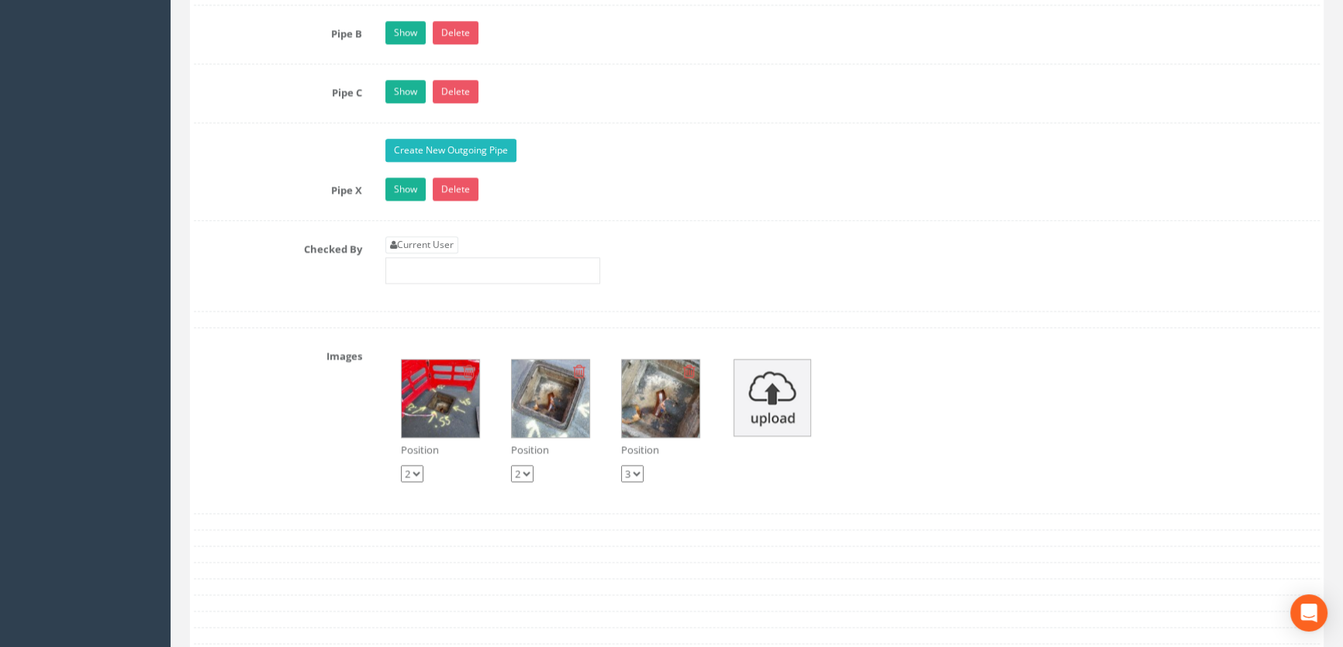
scroll to position [2749, 0]
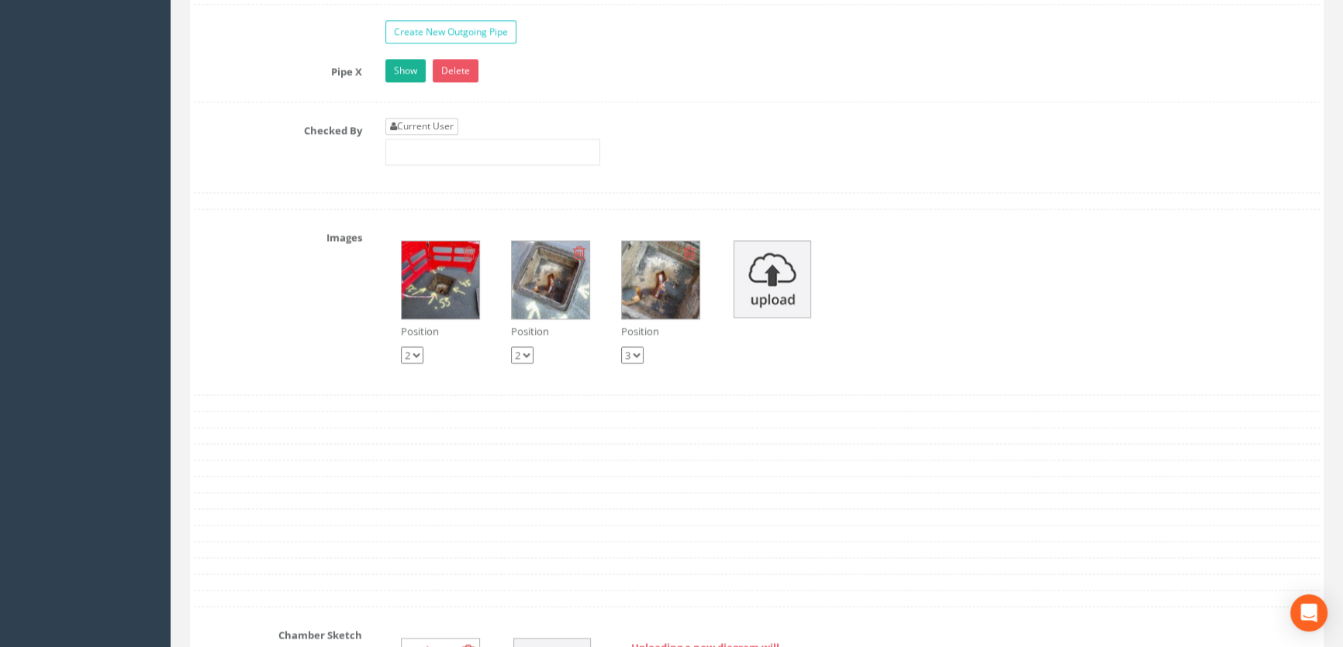
type input "9.31"
click at [423, 135] on link "Current User" at bounding box center [421, 126] width 73 height 17
type input "[PERSON_NAME]"
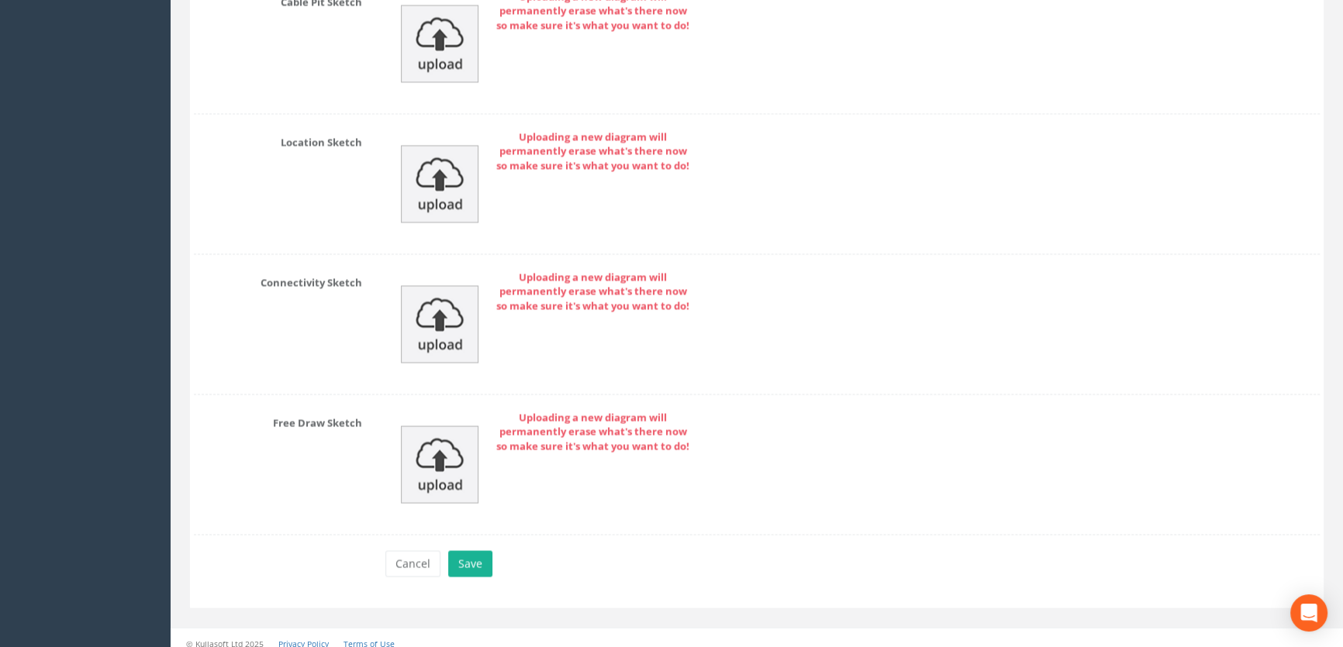
scroll to position [3551, 0]
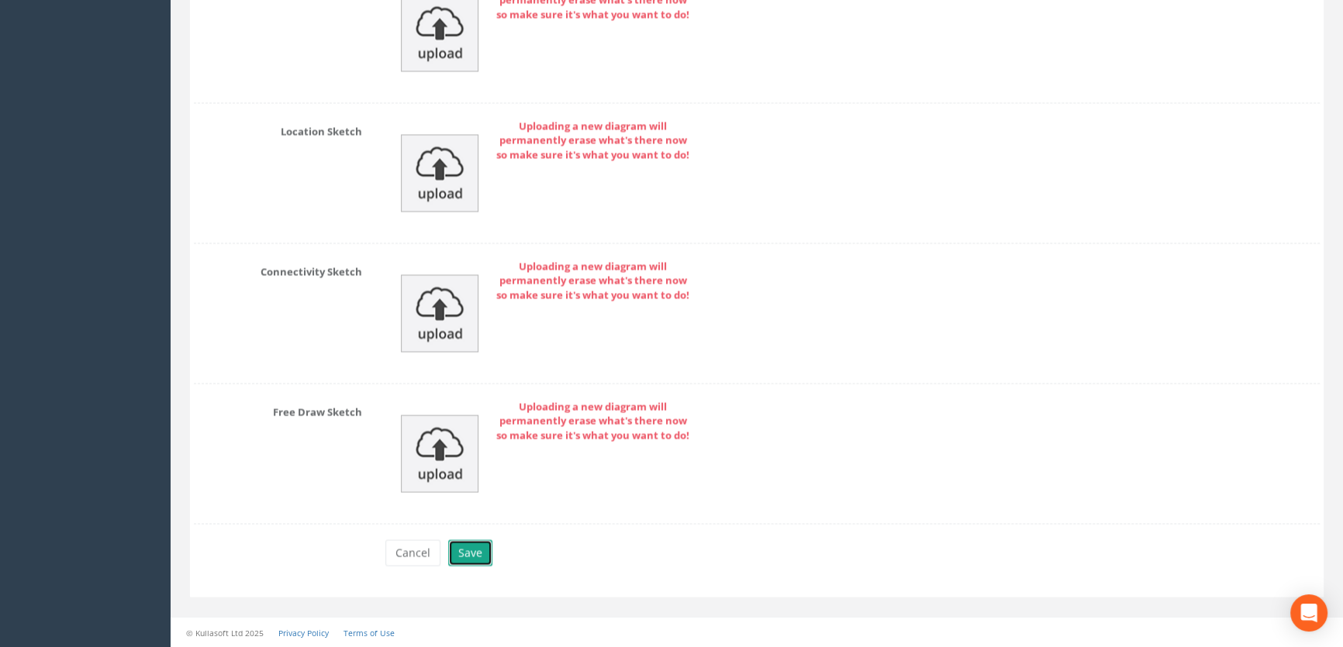
click at [472, 551] on button "Save" at bounding box center [470, 553] width 44 height 26
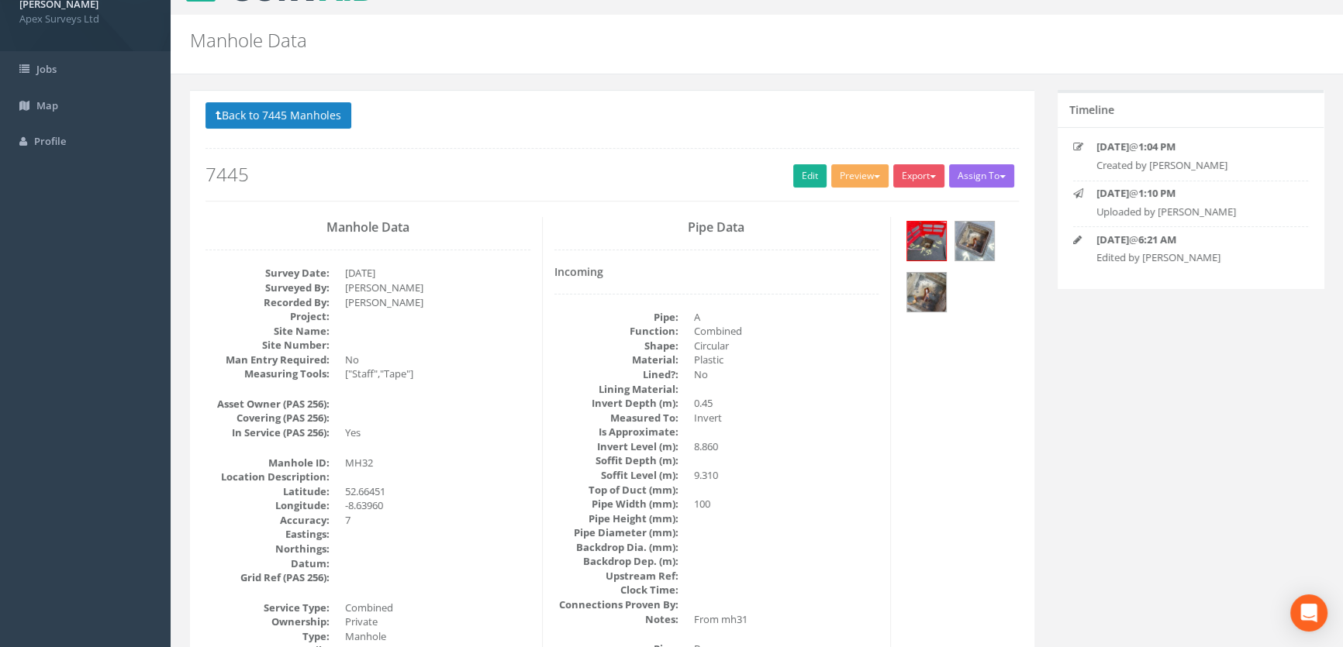
scroll to position [0, 0]
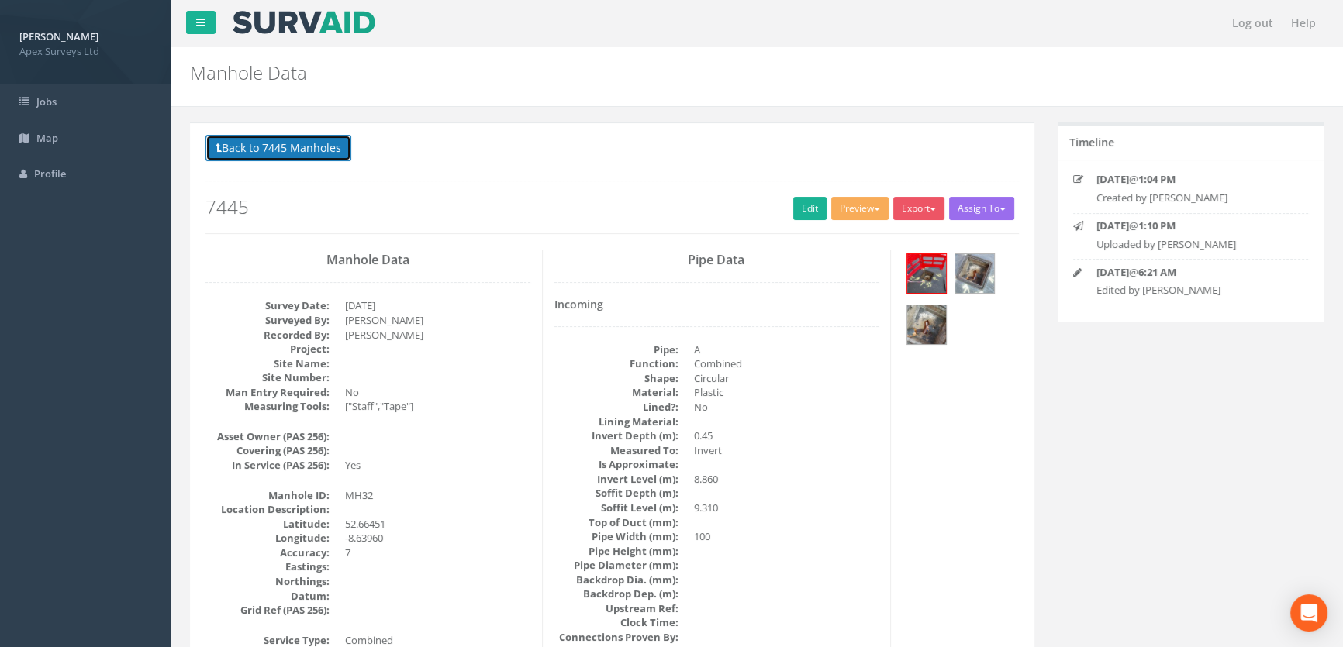
click at [301, 146] on button "Back to 7445 Manholes" at bounding box center [278, 148] width 146 height 26
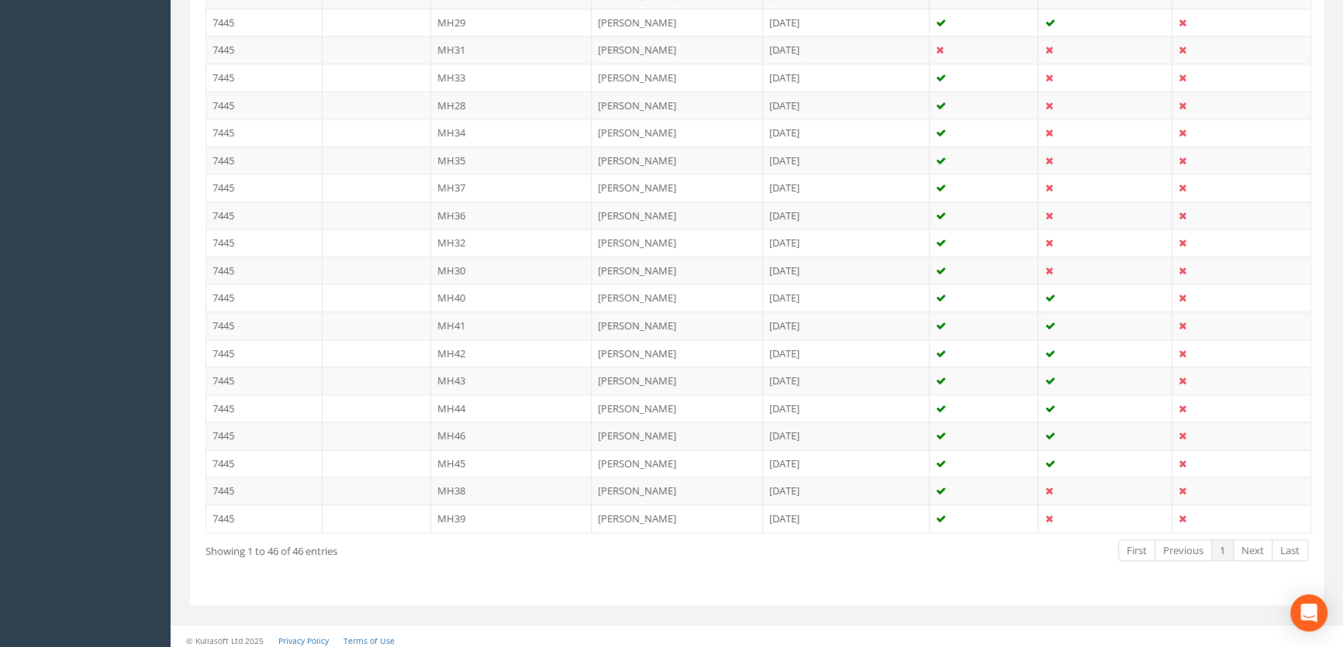
scroll to position [1205, 0]
click at [470, 202] on td "MH36" at bounding box center [511, 213] width 161 height 28
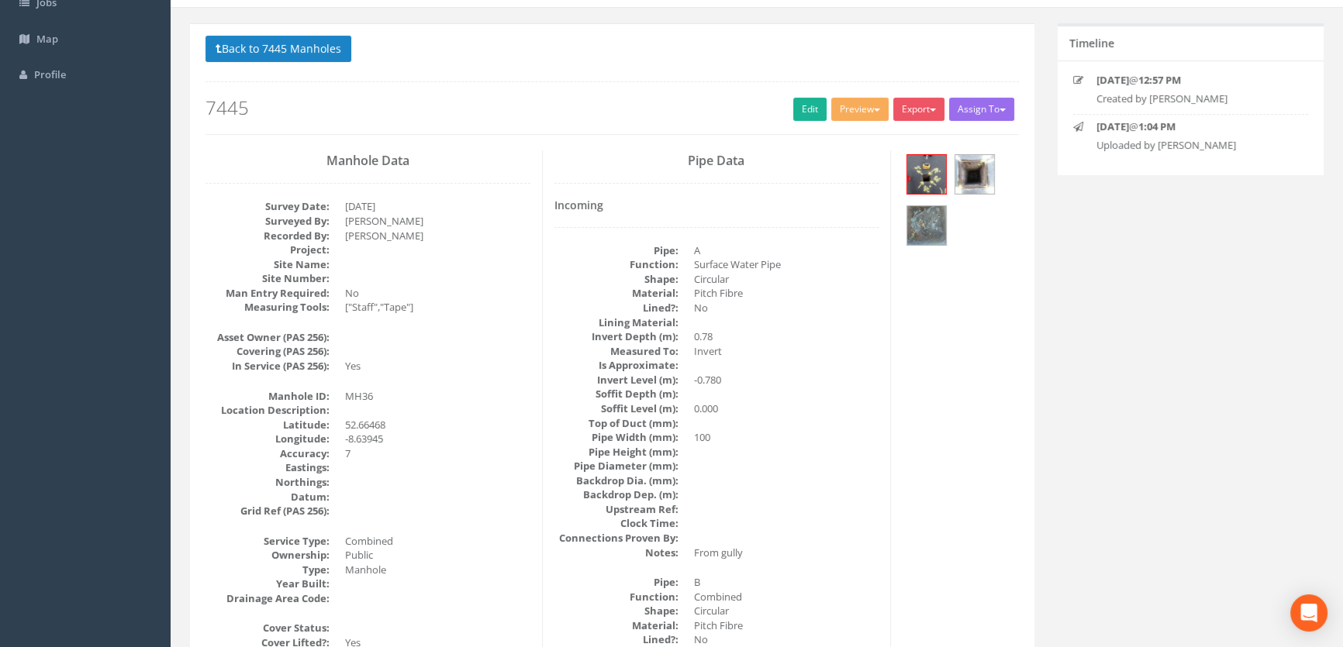
scroll to position [0, 0]
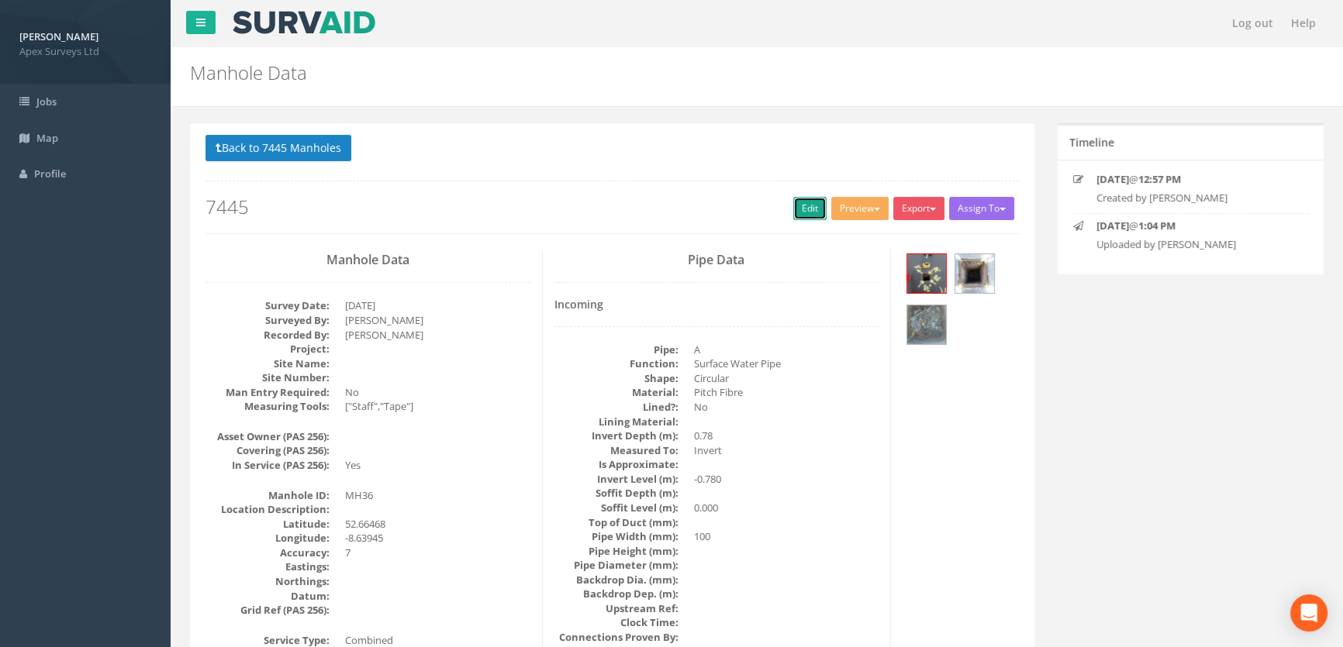
click at [806, 209] on link "Edit" at bounding box center [809, 208] width 33 height 23
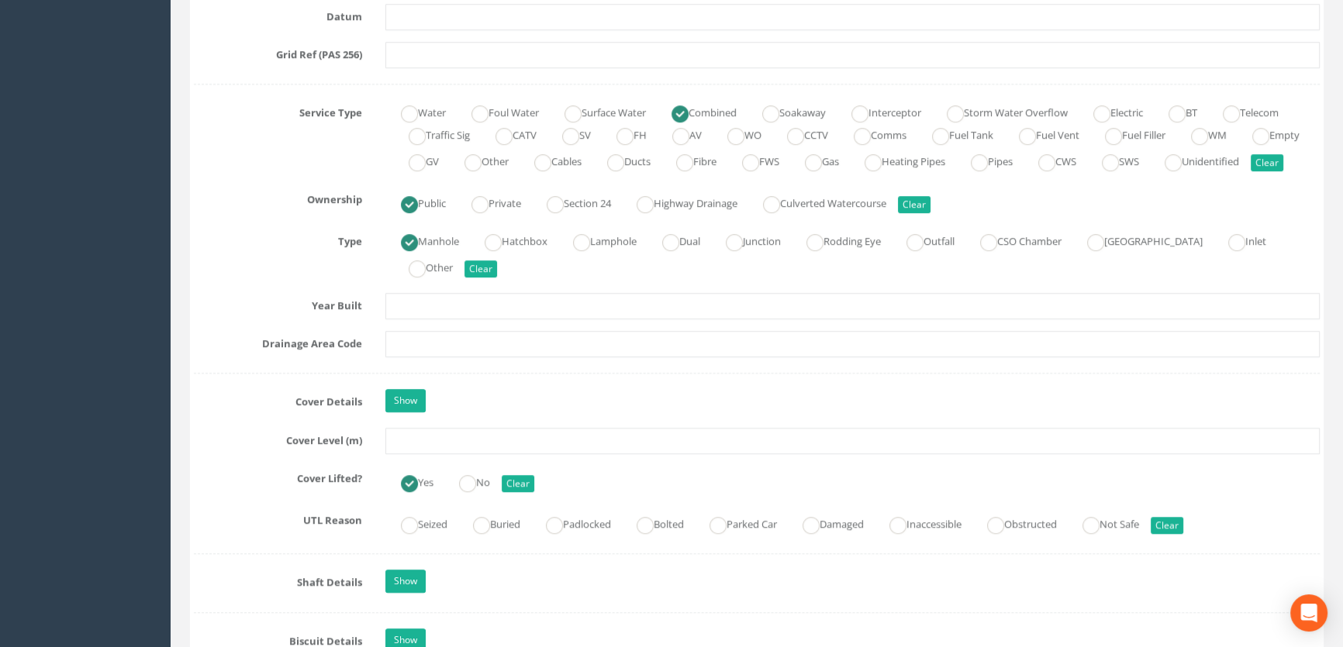
scroll to position [1057, 0]
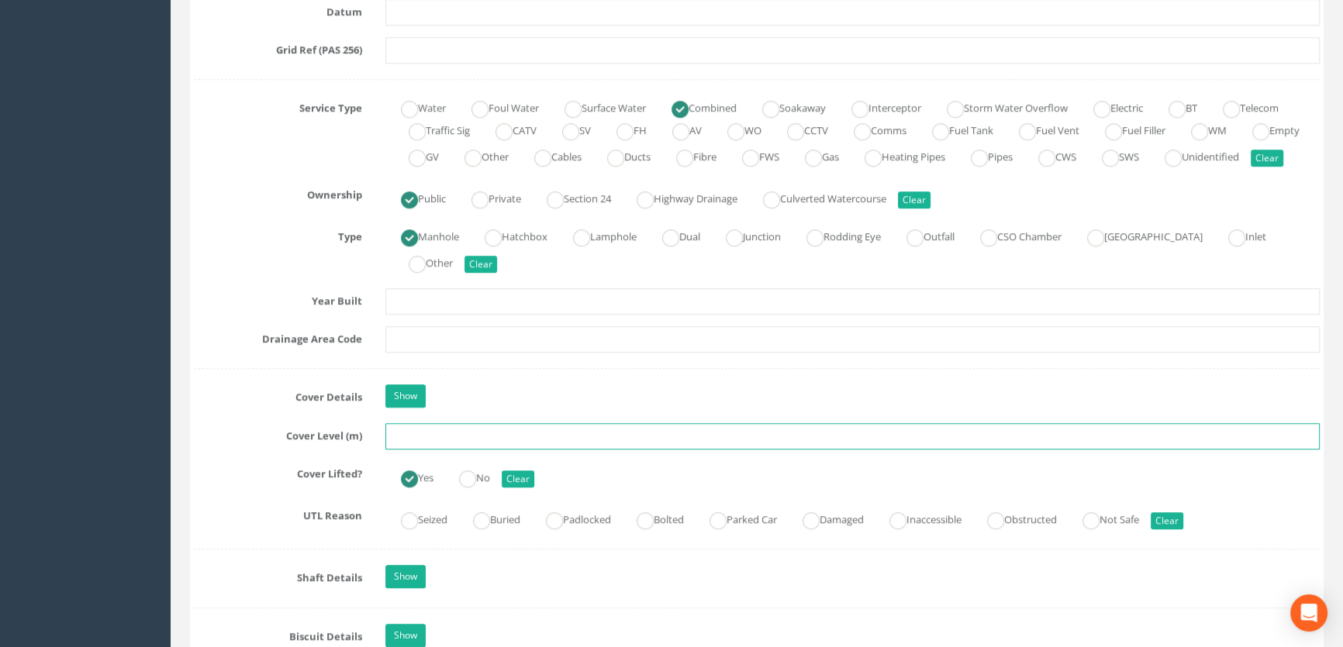
click at [424, 450] on input "text" at bounding box center [852, 436] width 934 height 26
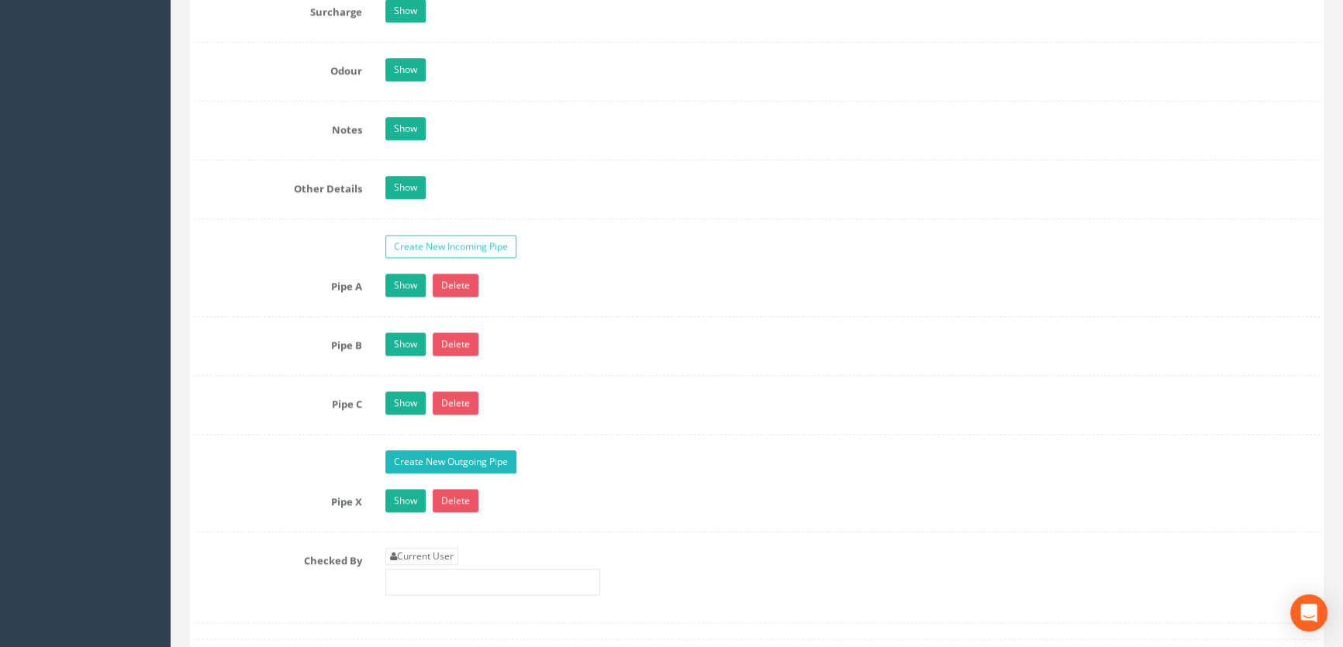
scroll to position [2467, 0]
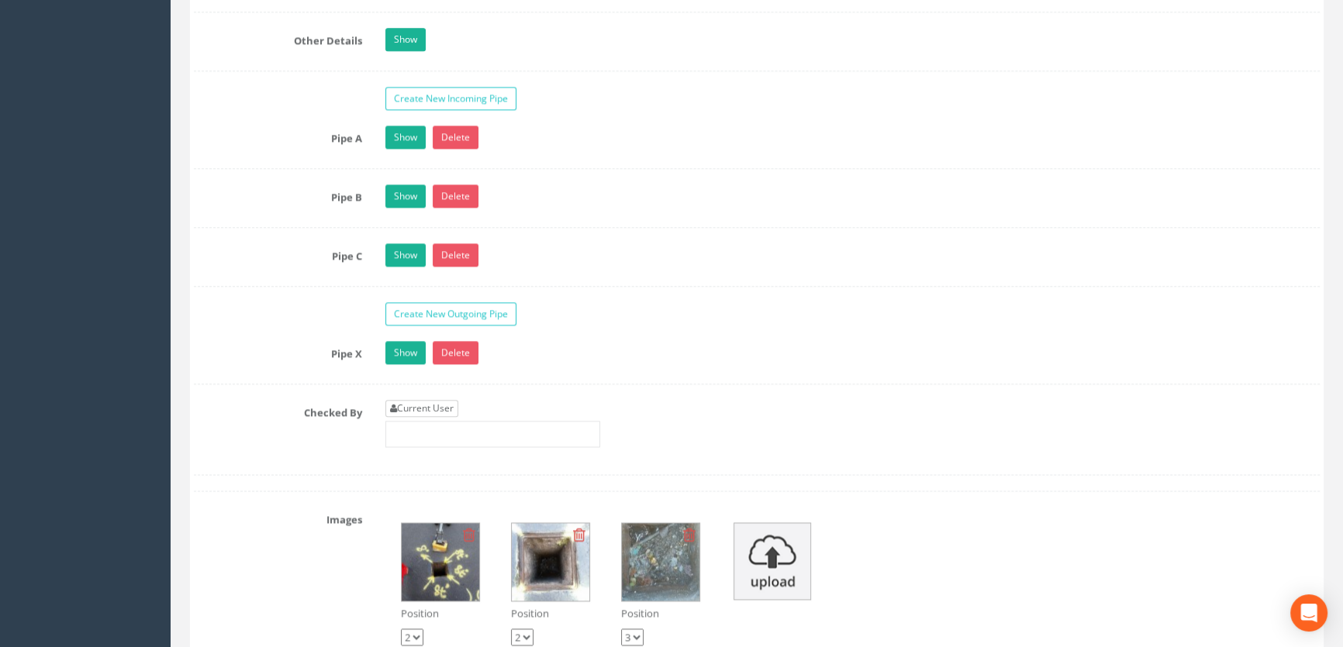
type input "9.35"
click at [426, 417] on link "Current User" at bounding box center [421, 408] width 73 height 17
type input "[PERSON_NAME]"
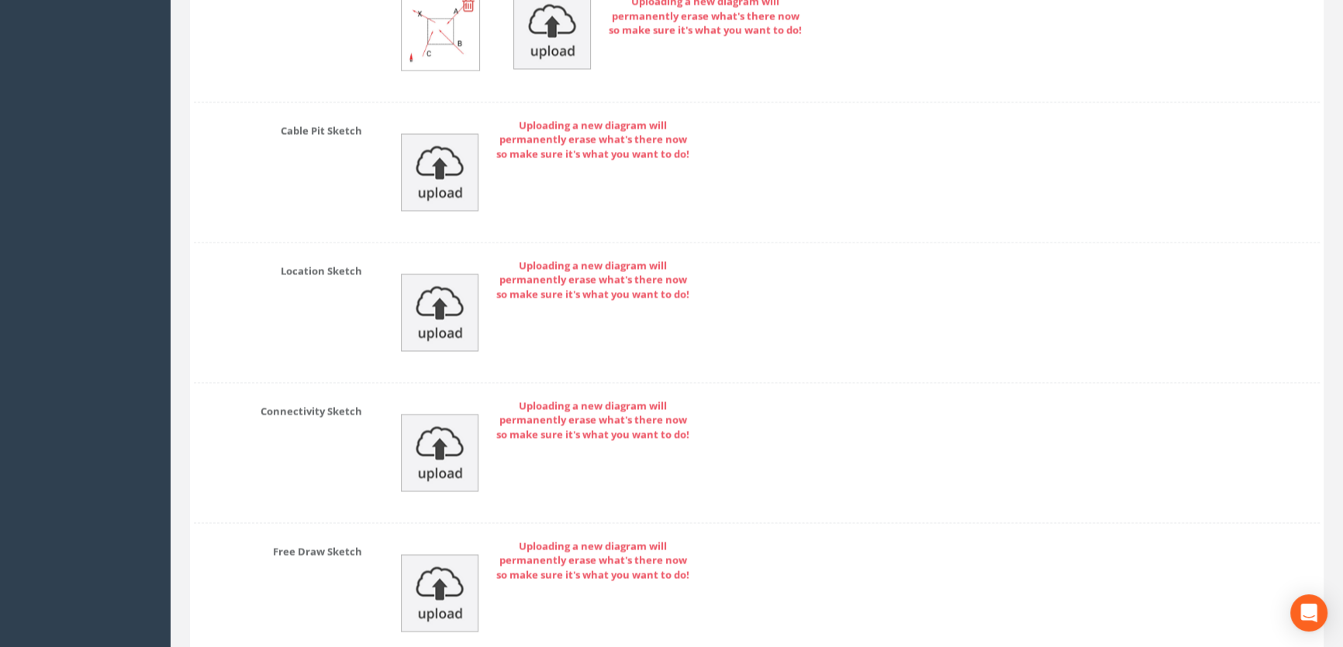
scroll to position [3551, 0]
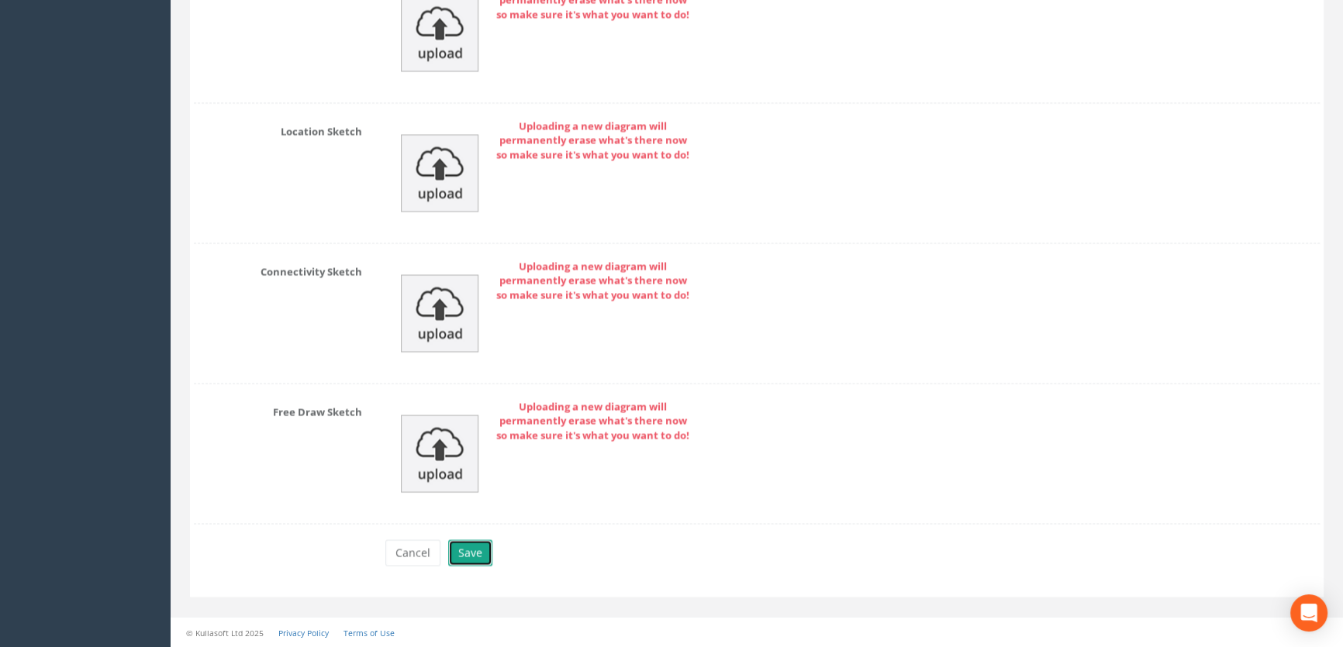
click at [475, 559] on button "Save" at bounding box center [470, 553] width 44 height 26
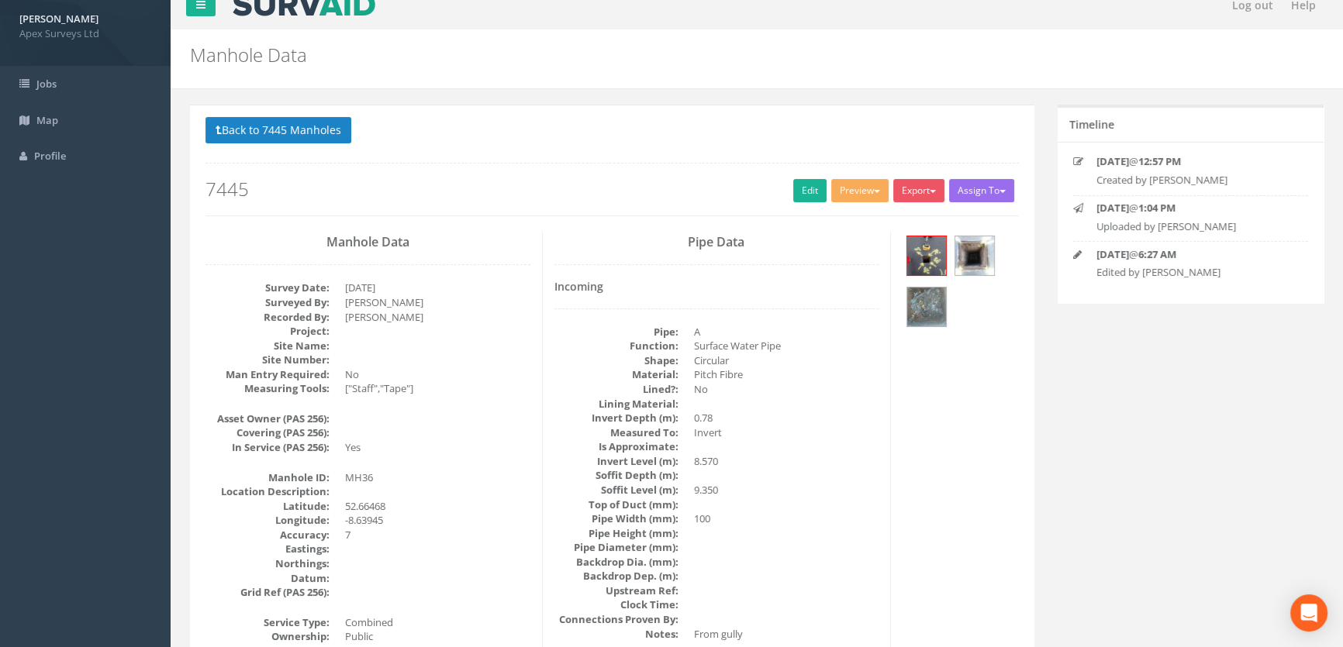
scroll to position [0, 0]
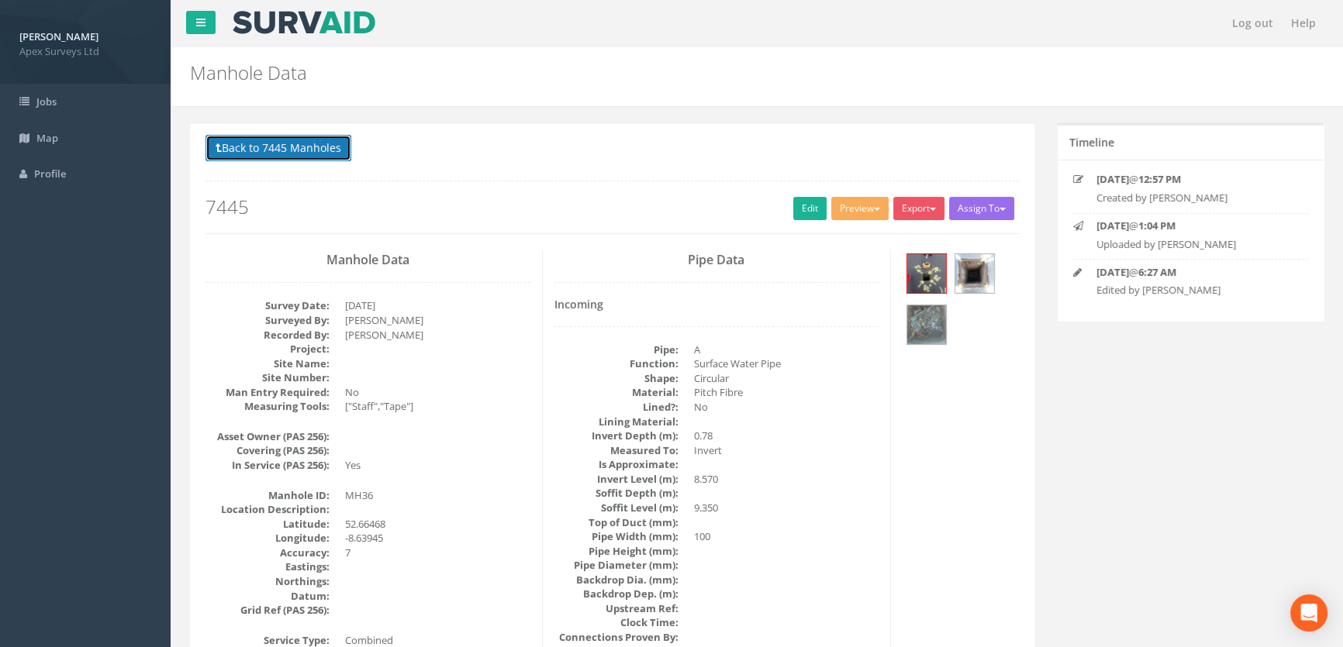
click at [270, 146] on button "Back to 7445 Manholes" at bounding box center [278, 148] width 146 height 26
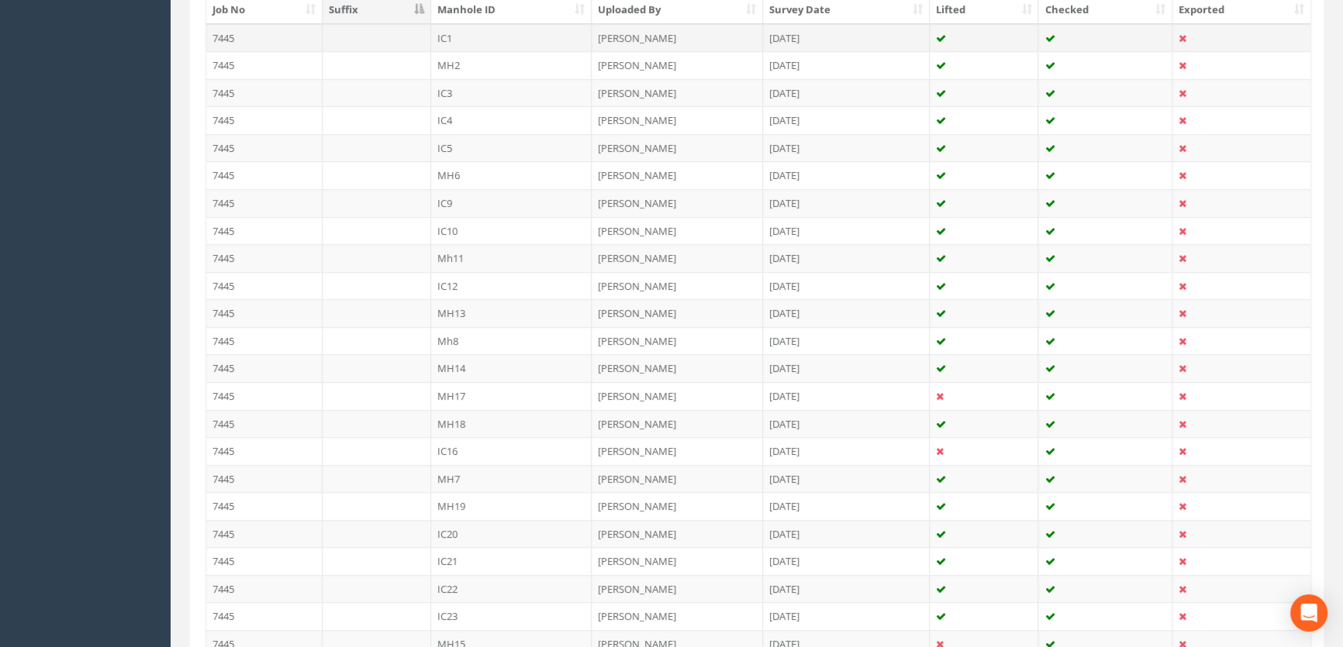
scroll to position [281, 0]
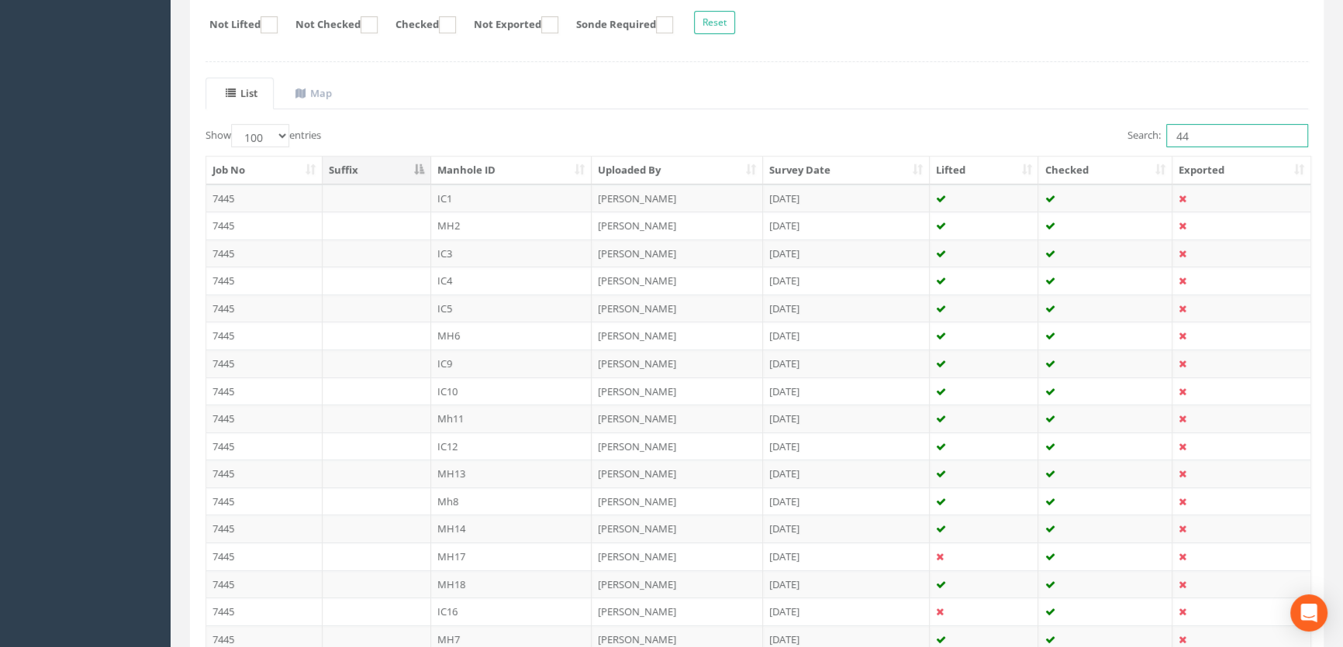
drag, startPoint x: 1196, startPoint y: 132, endPoint x: 1150, endPoint y: 133, distance: 45.8
click at [1150, 133] on label "Search: 44" at bounding box center [1217, 135] width 181 height 23
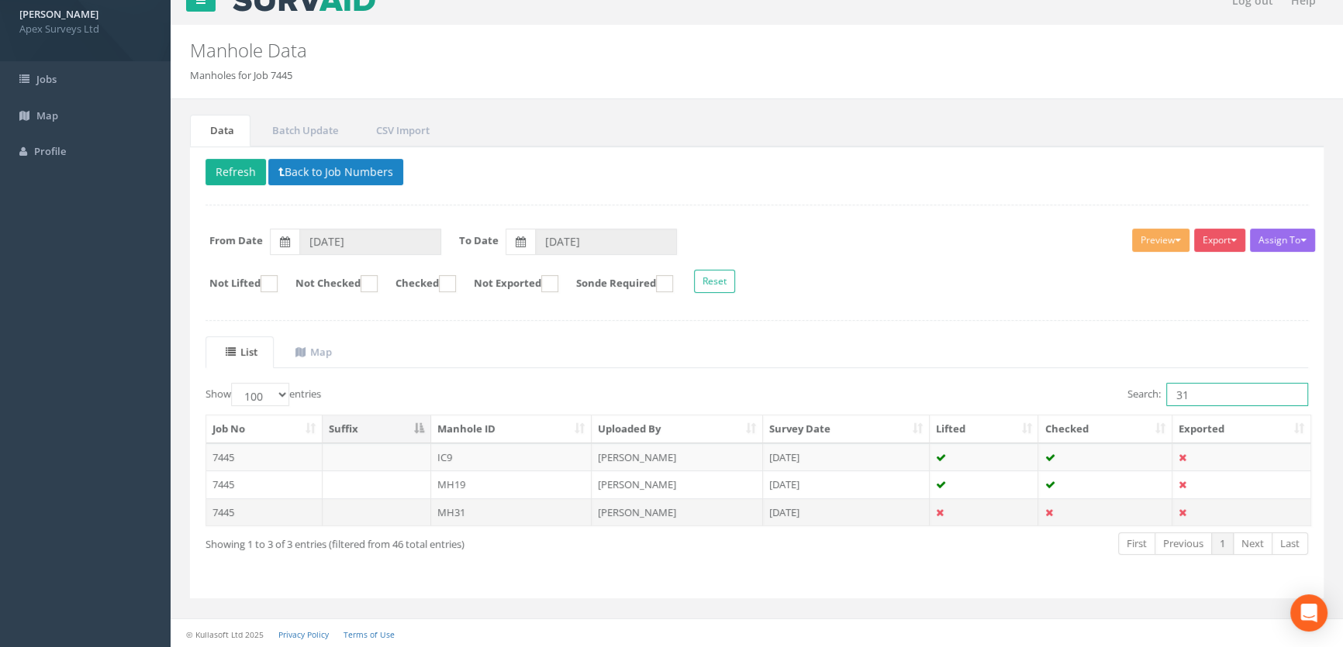
type input "31"
click at [465, 513] on td "MH31" at bounding box center [511, 513] width 161 height 28
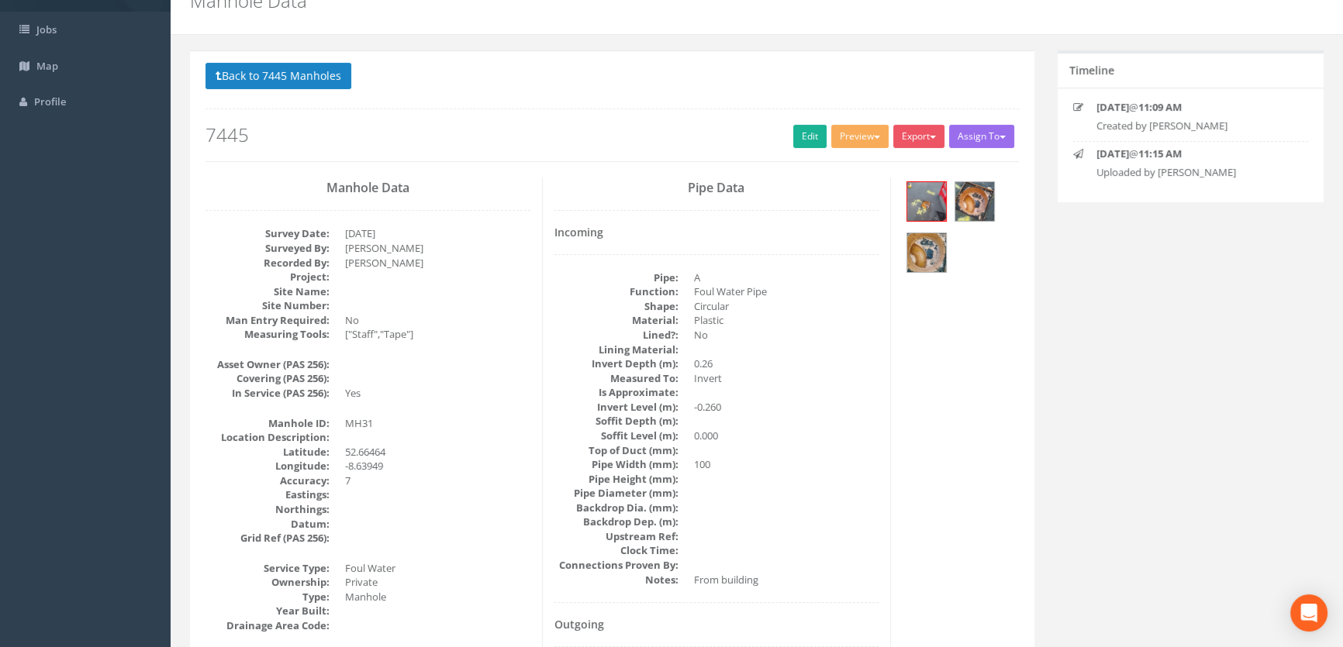
scroll to position [0, 0]
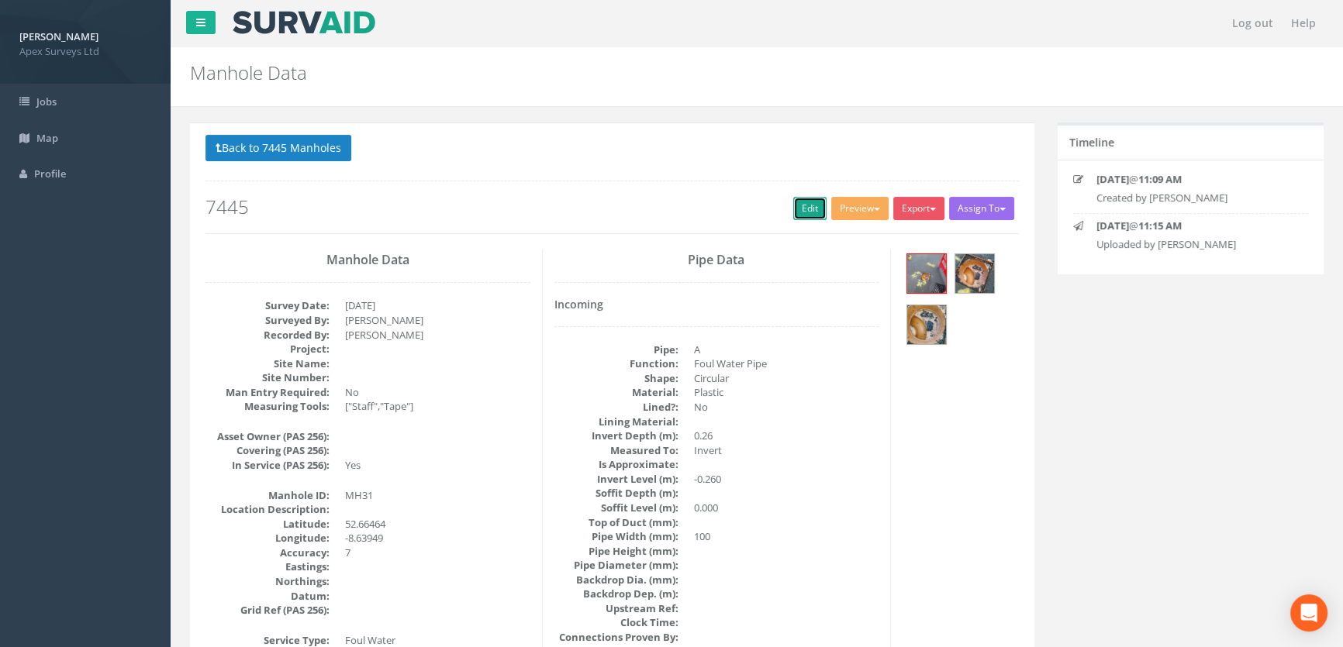
click at [804, 211] on link "Edit" at bounding box center [809, 208] width 33 height 23
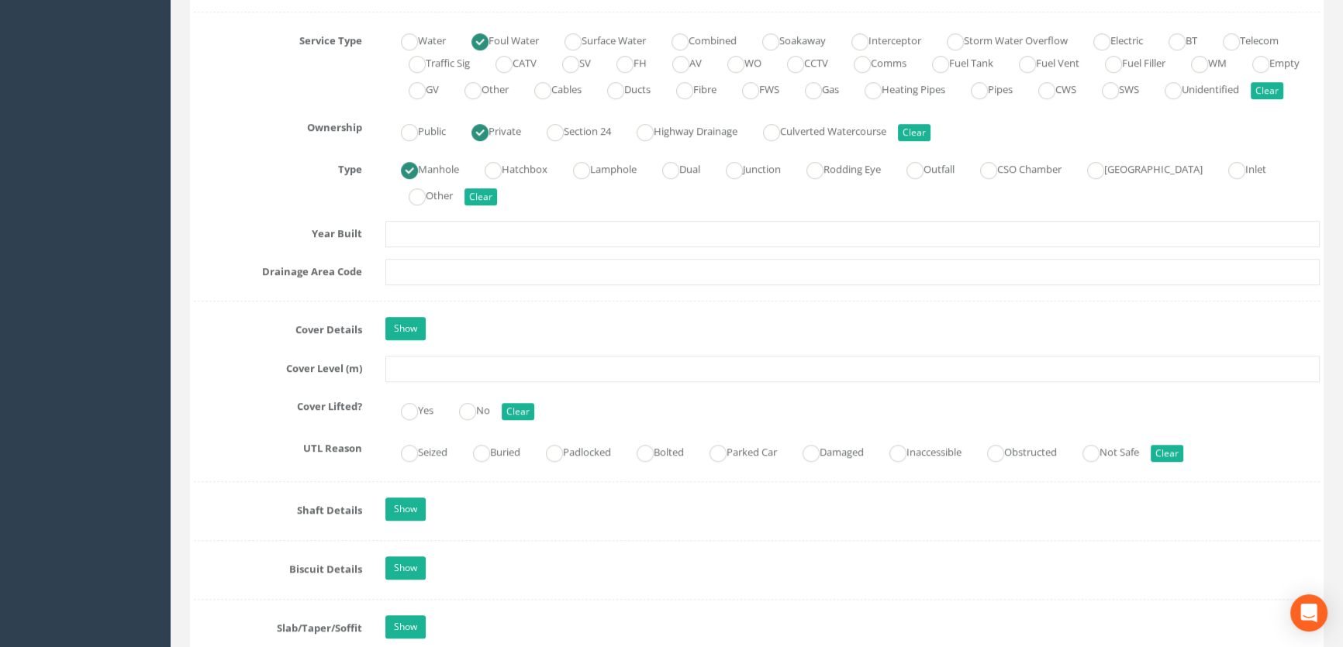
scroll to position [1127, 0]
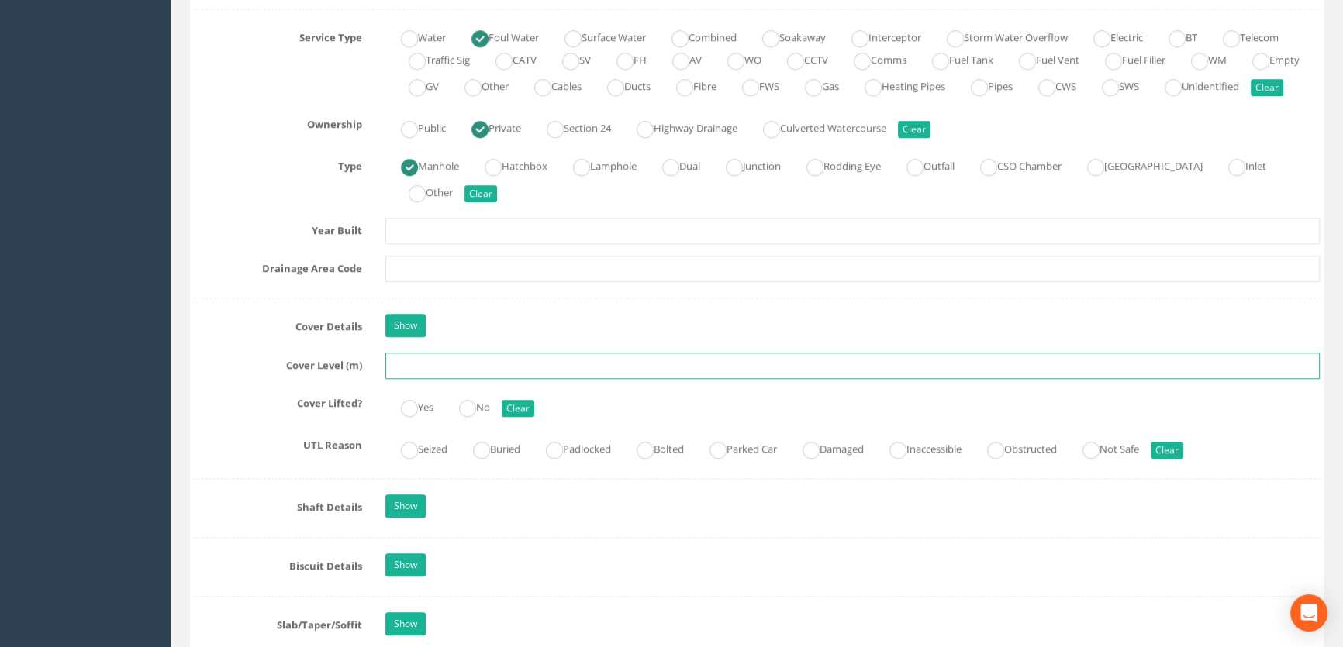
click at [424, 379] on input "text" at bounding box center [852, 366] width 934 height 26
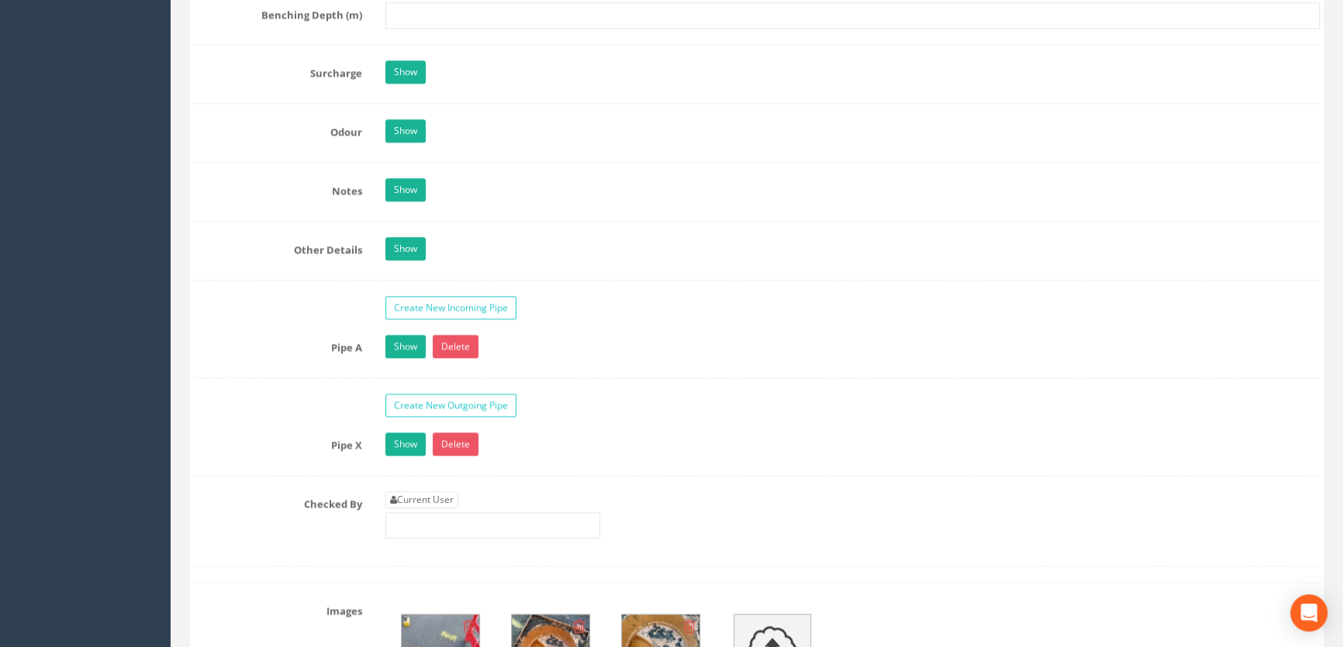
scroll to position [2396, 0]
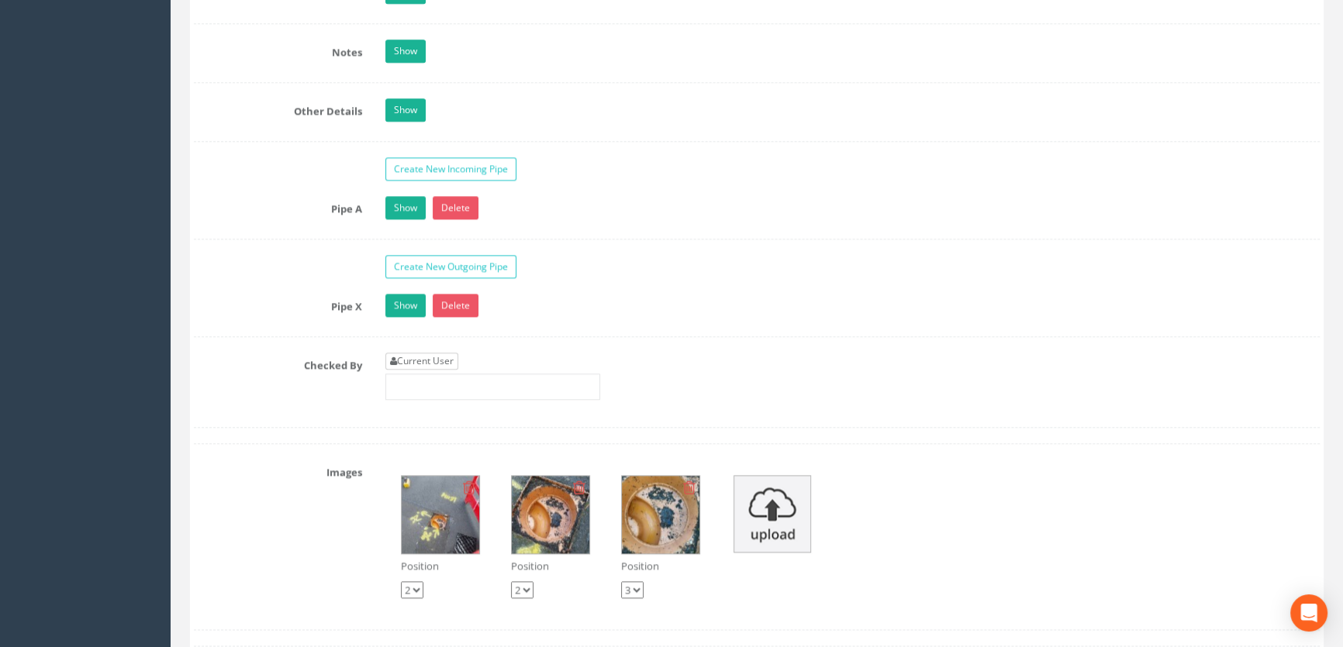
type input "9.32"
click at [430, 370] on link "Current User" at bounding box center [421, 361] width 73 height 17
type input "[PERSON_NAME]"
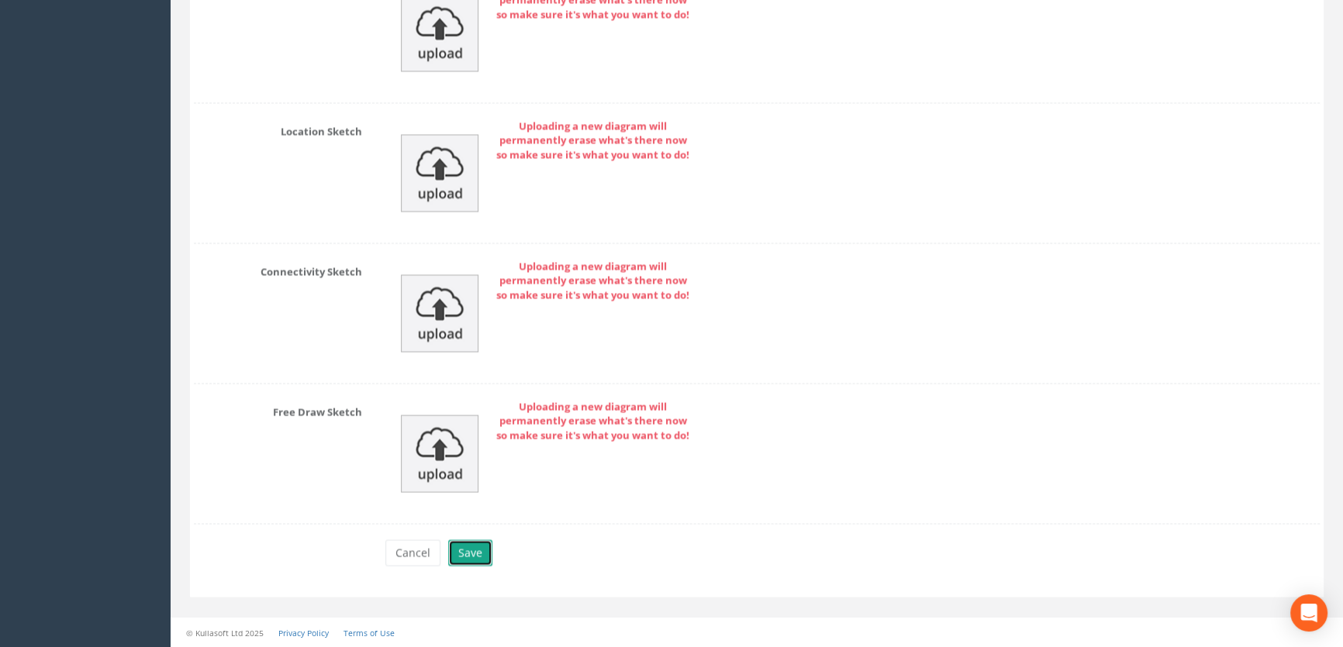
click at [482, 557] on button "Save" at bounding box center [470, 553] width 44 height 26
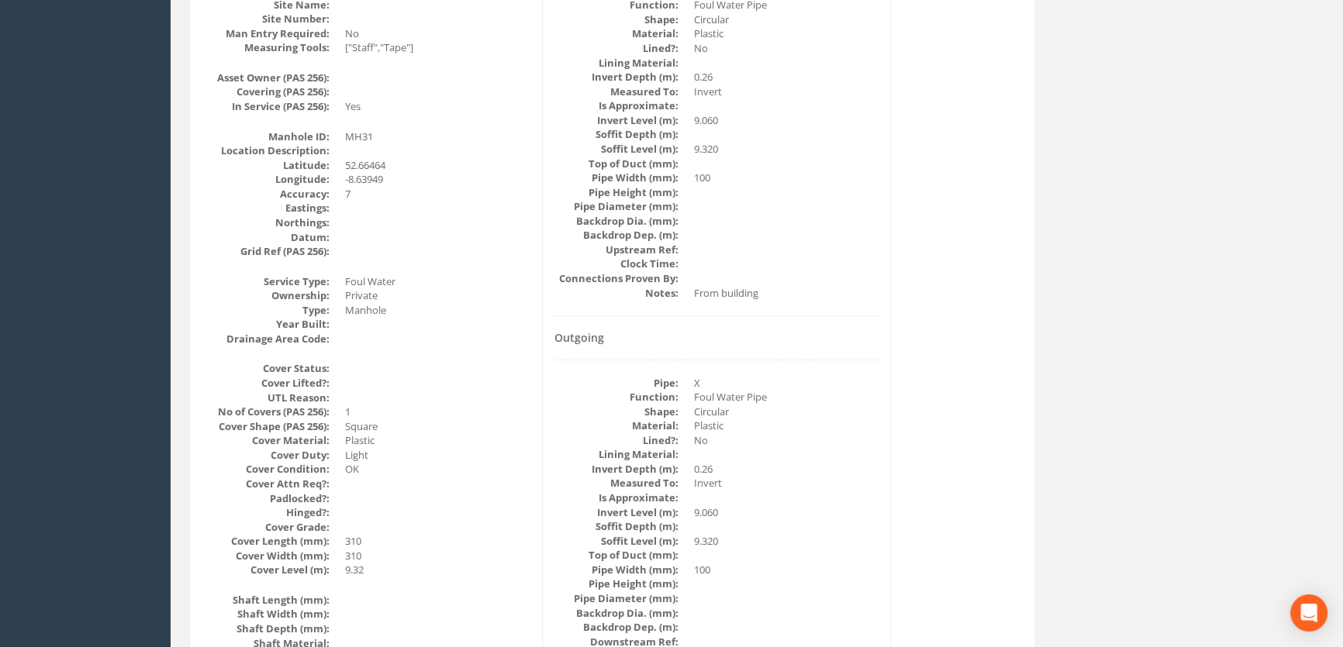
scroll to position [0, 0]
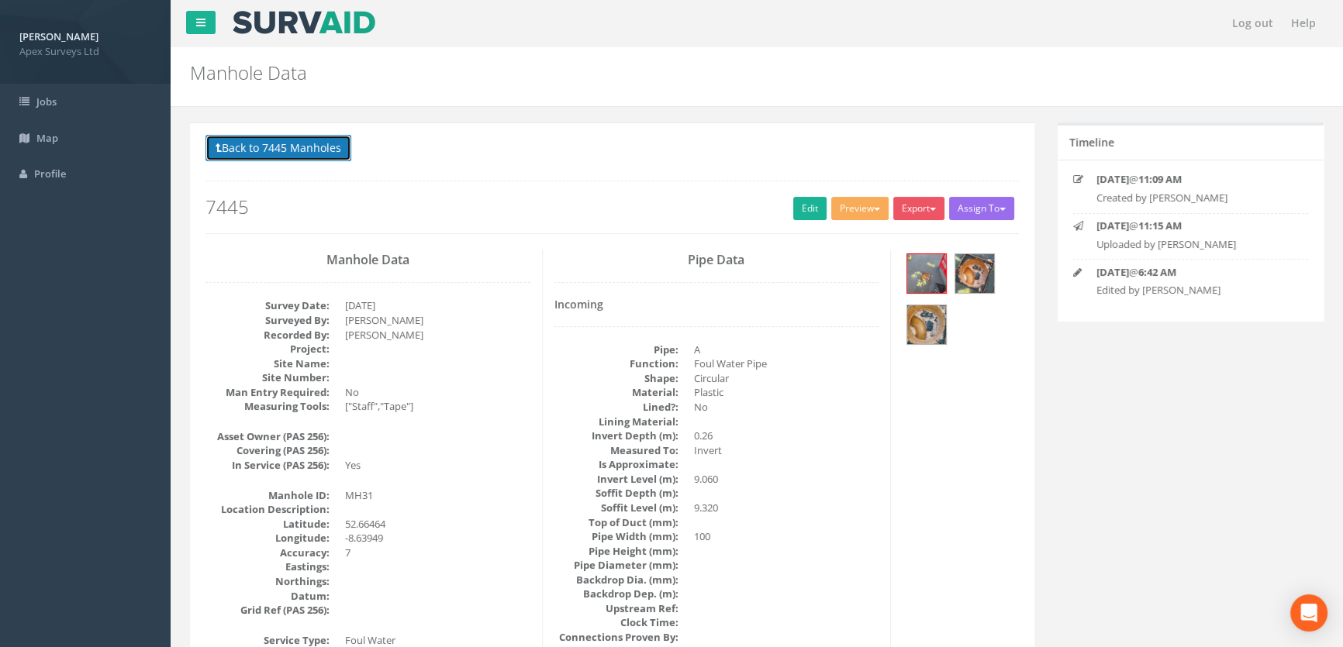
click at [288, 152] on button "Back to 7445 Manholes" at bounding box center [278, 148] width 146 height 26
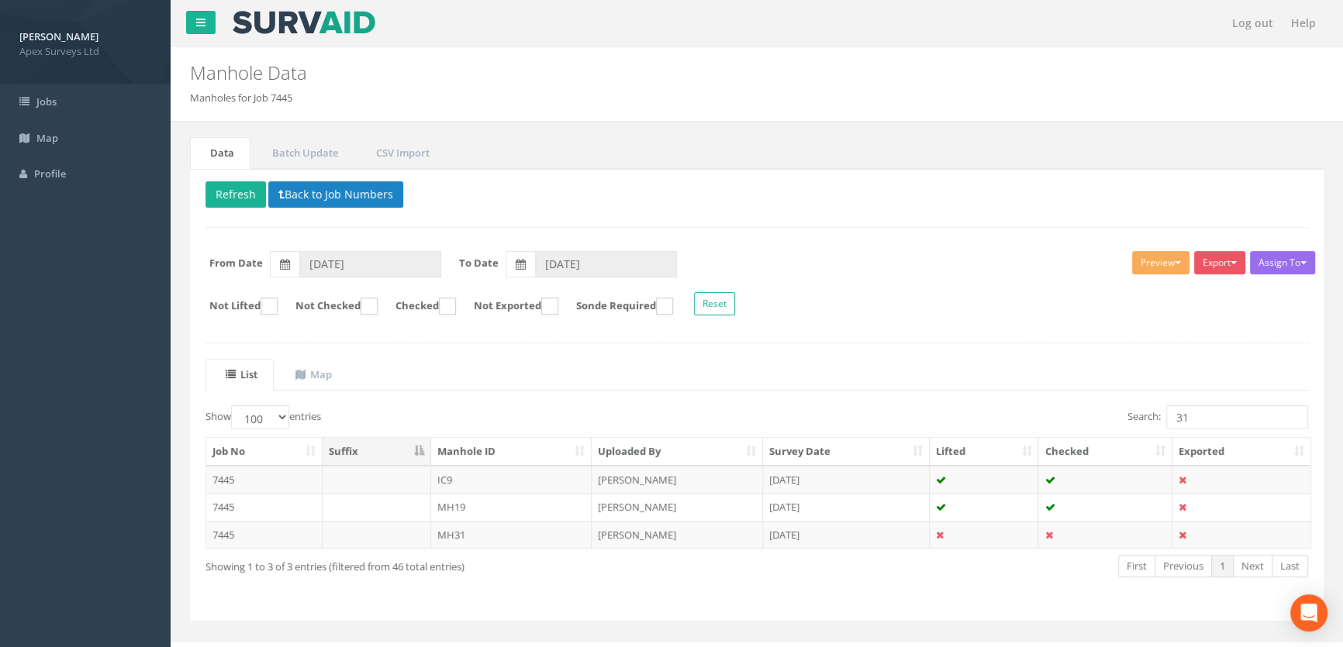
scroll to position [22, 0]
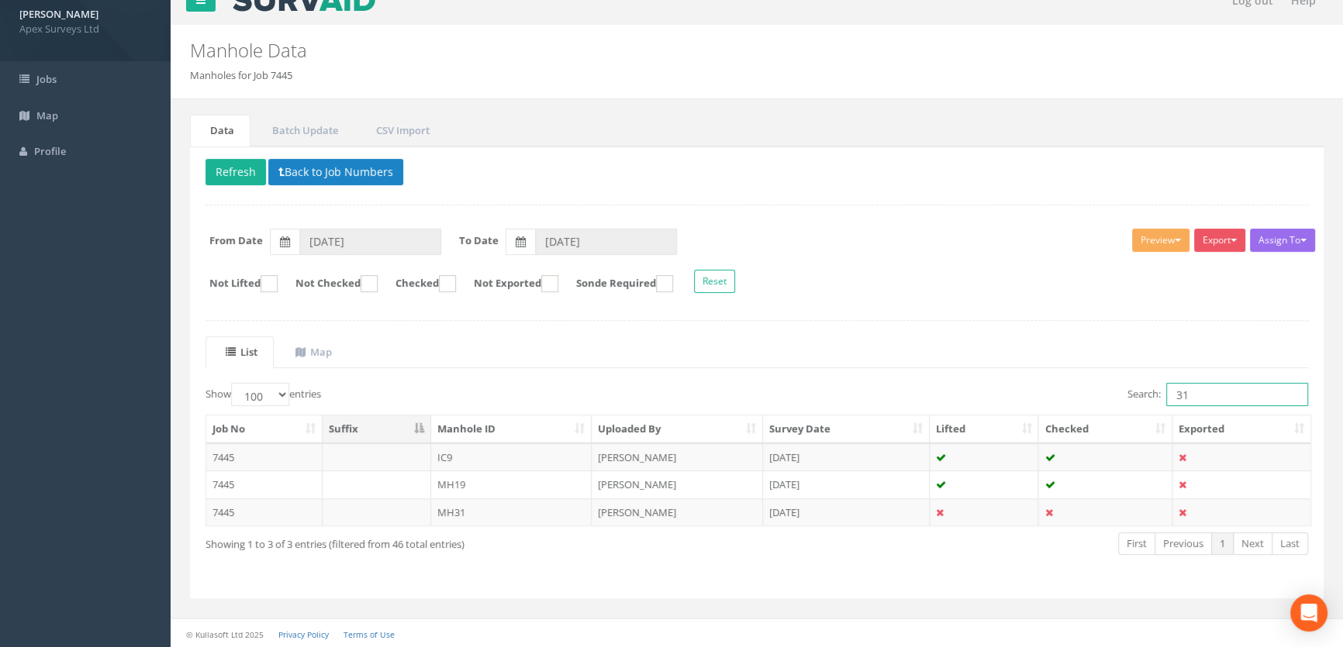
click at [1191, 392] on input "31" at bounding box center [1237, 394] width 142 height 23
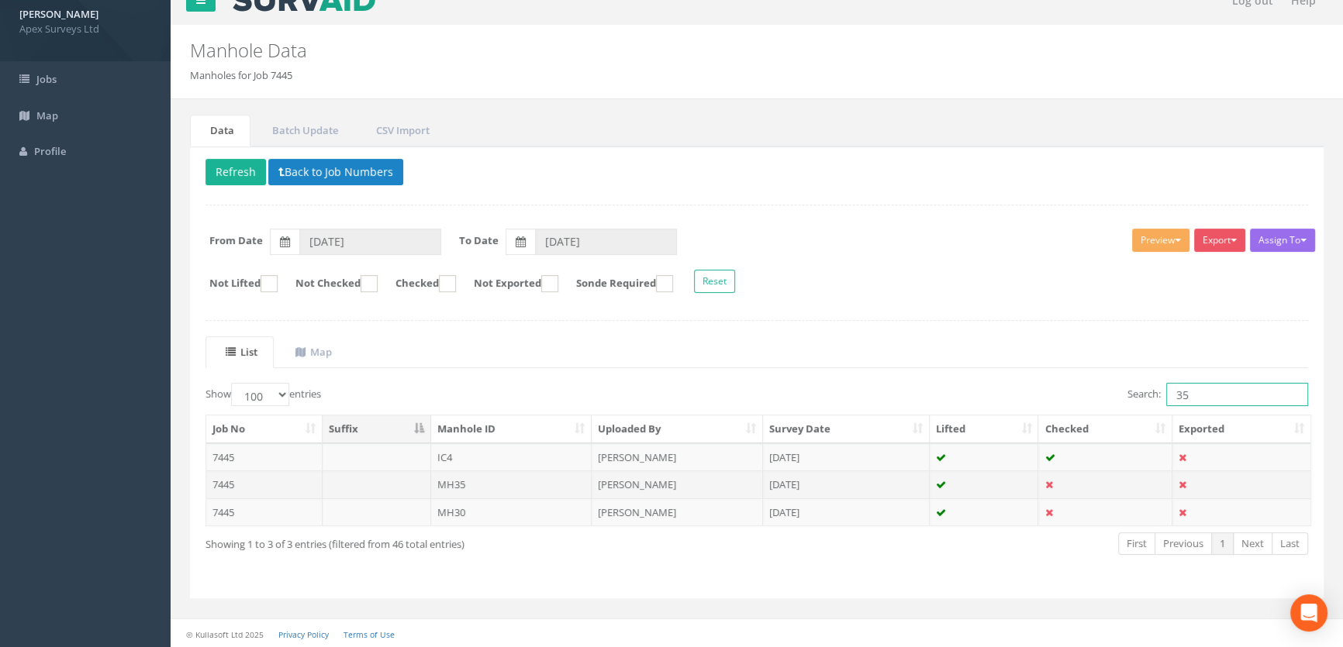
type input "35"
click at [480, 482] on td "MH35" at bounding box center [511, 485] width 161 height 28
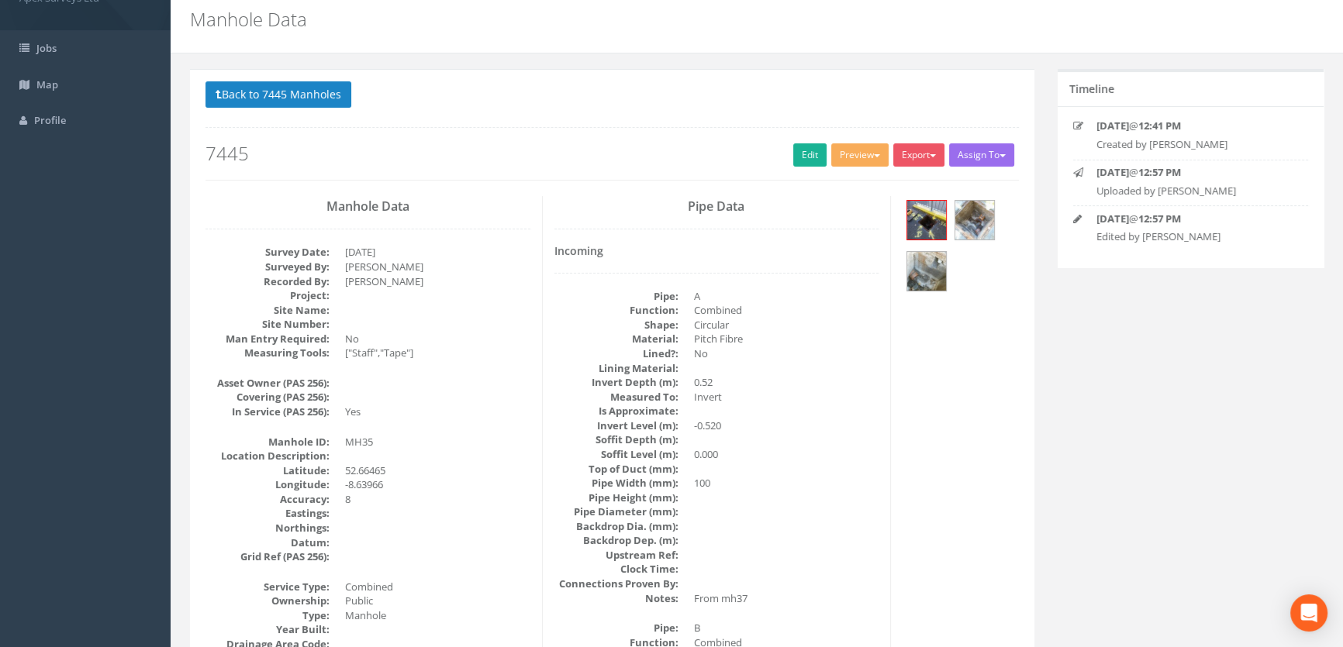
scroll to position [0, 0]
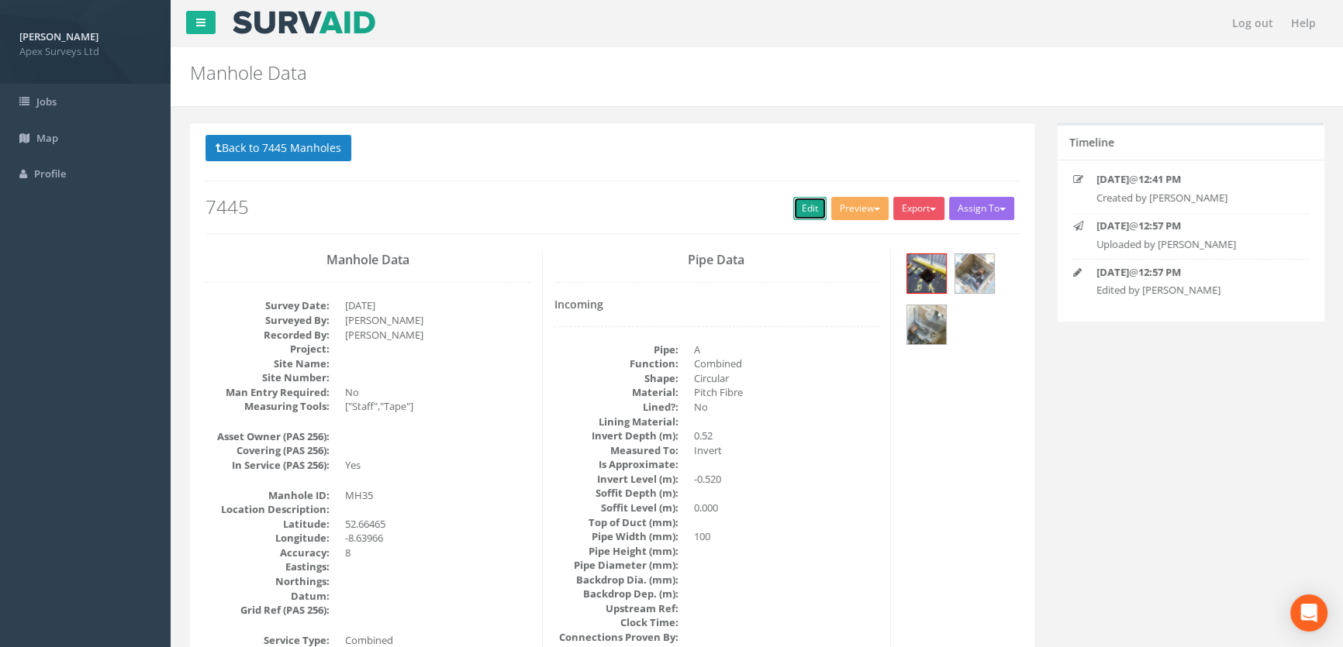
click at [799, 207] on link "Edit" at bounding box center [809, 208] width 33 height 23
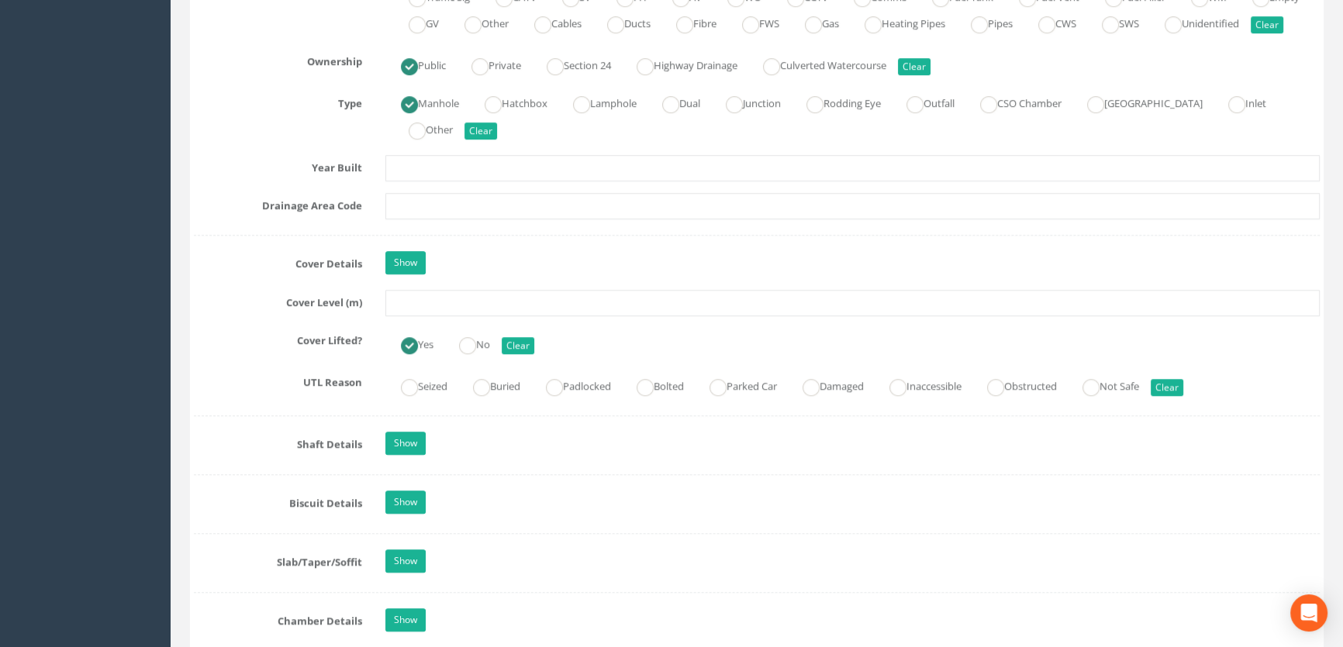
scroll to position [1198, 0]
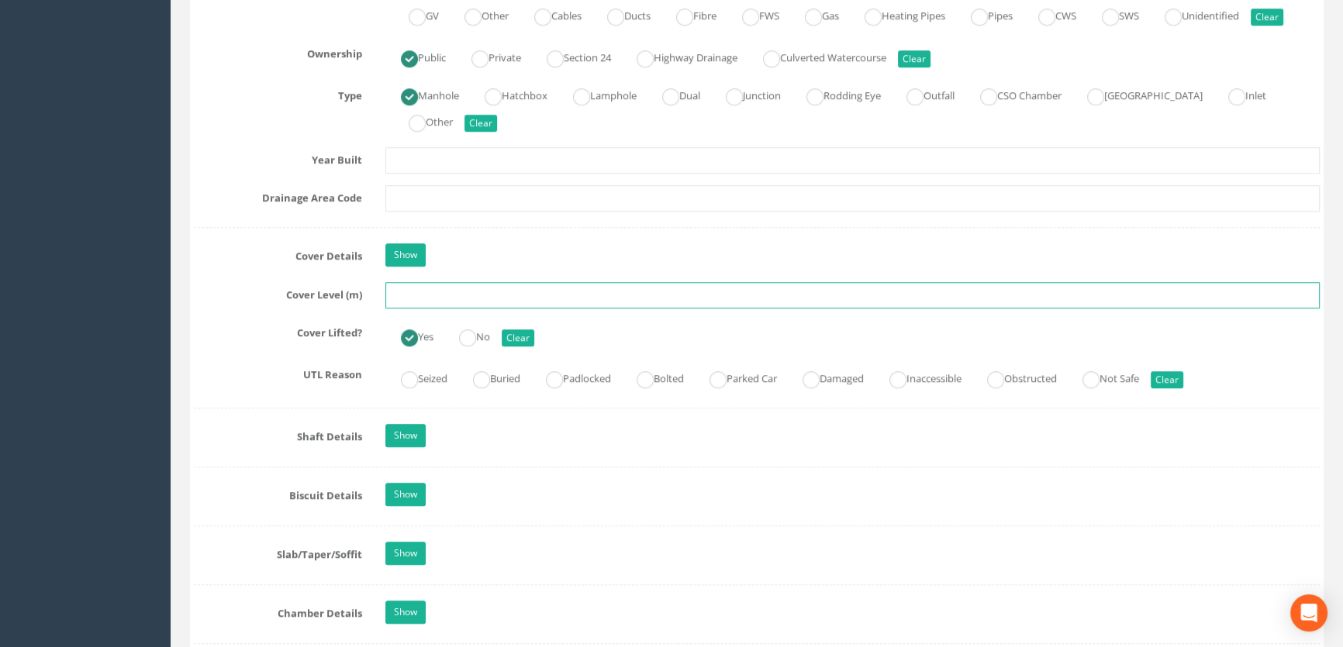
click at [416, 309] on input "text" at bounding box center [852, 295] width 934 height 26
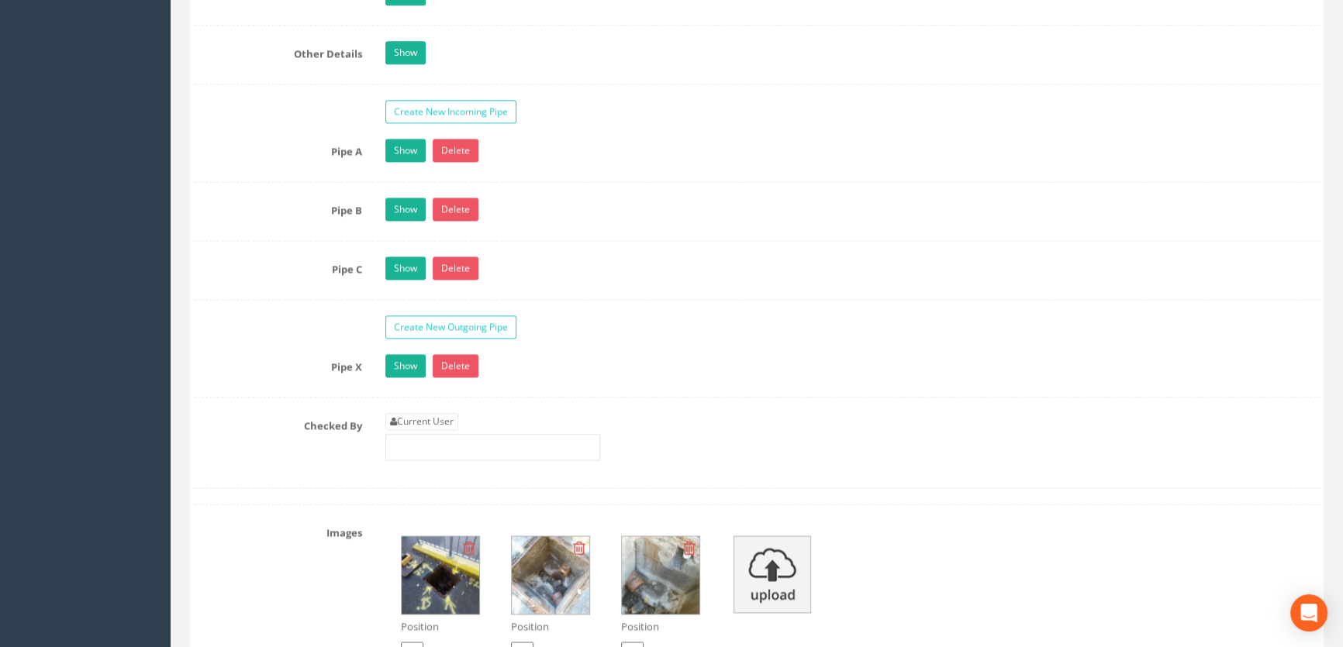
scroll to position [2608, 0]
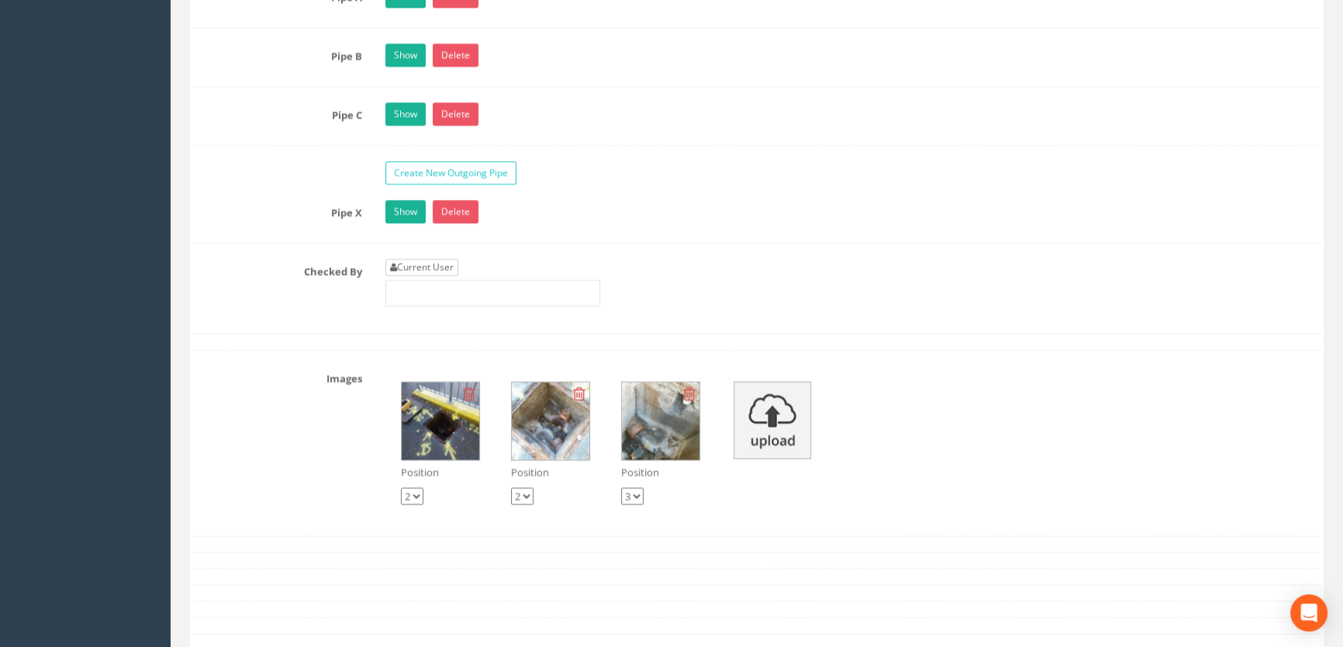
type input "9.34"
click at [419, 276] on link "Current User" at bounding box center [421, 267] width 73 height 17
type input "[PERSON_NAME]"
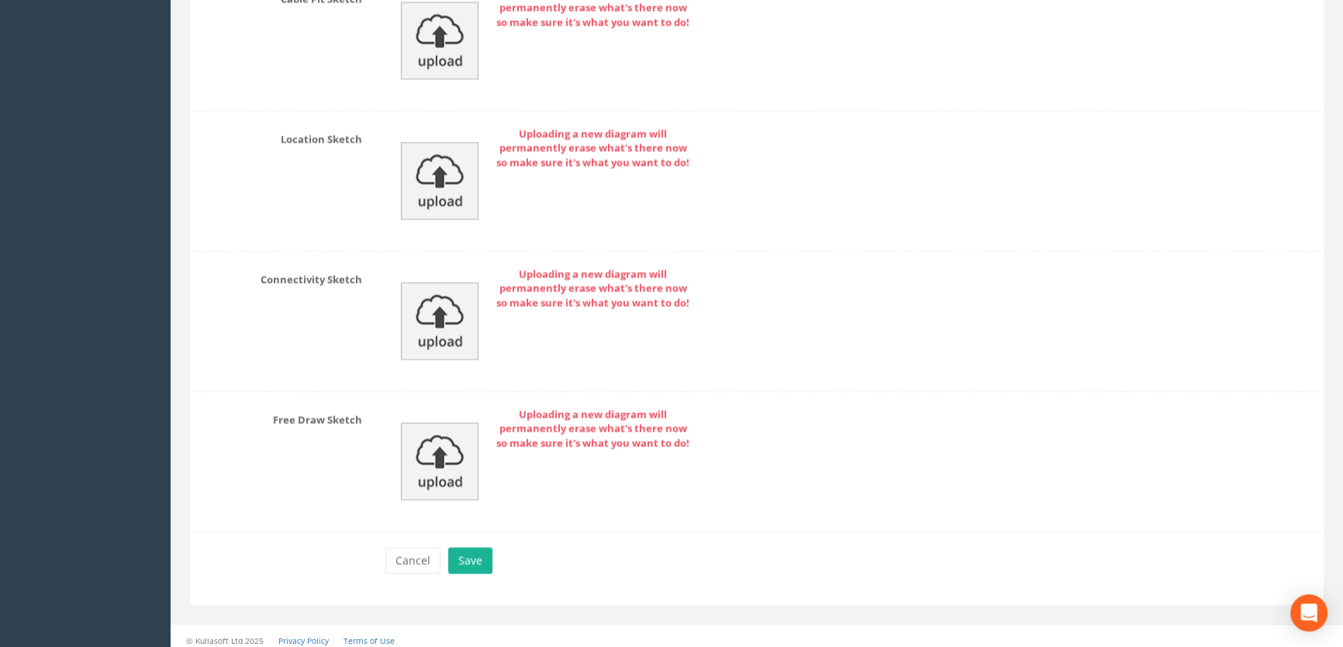
scroll to position [3551, 0]
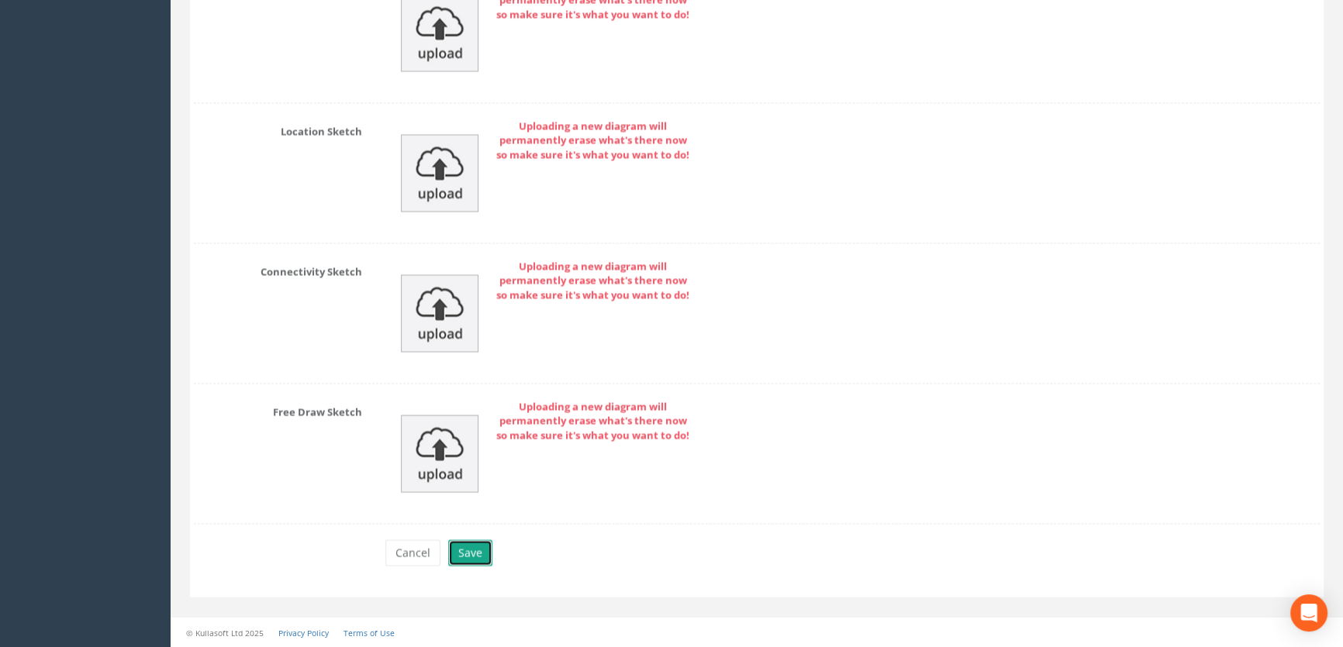
click at [467, 557] on button "Save" at bounding box center [470, 553] width 44 height 26
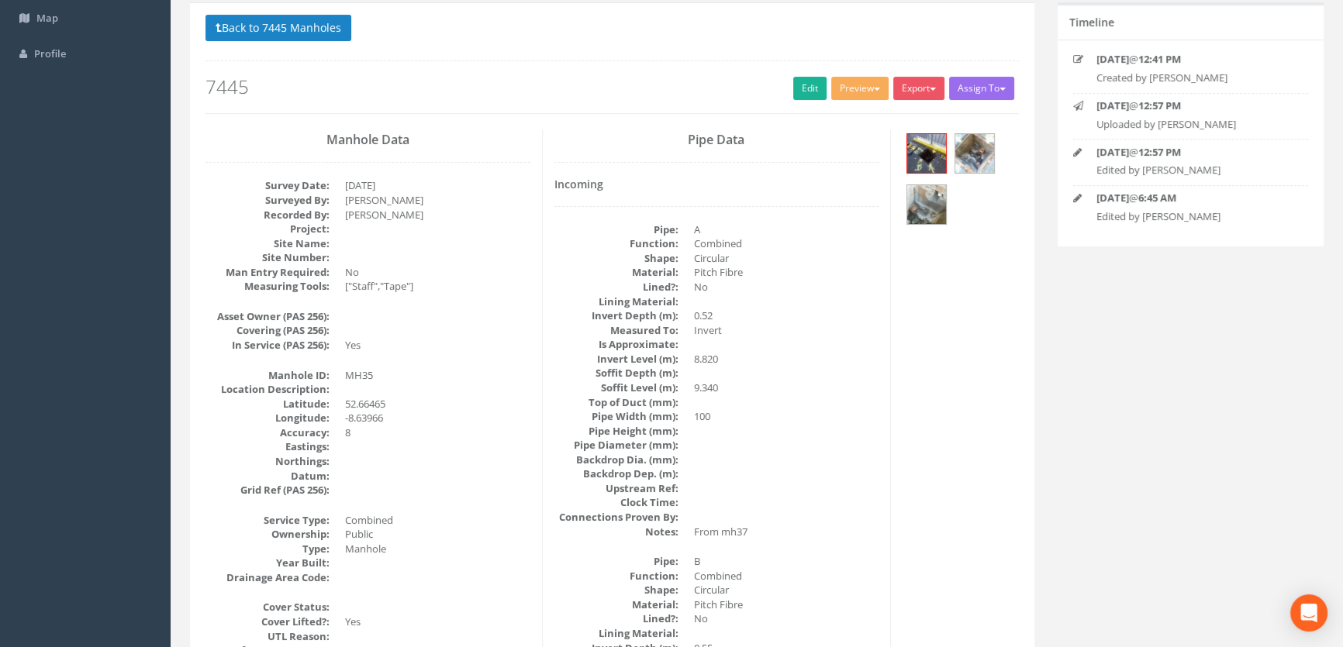
scroll to position [0, 0]
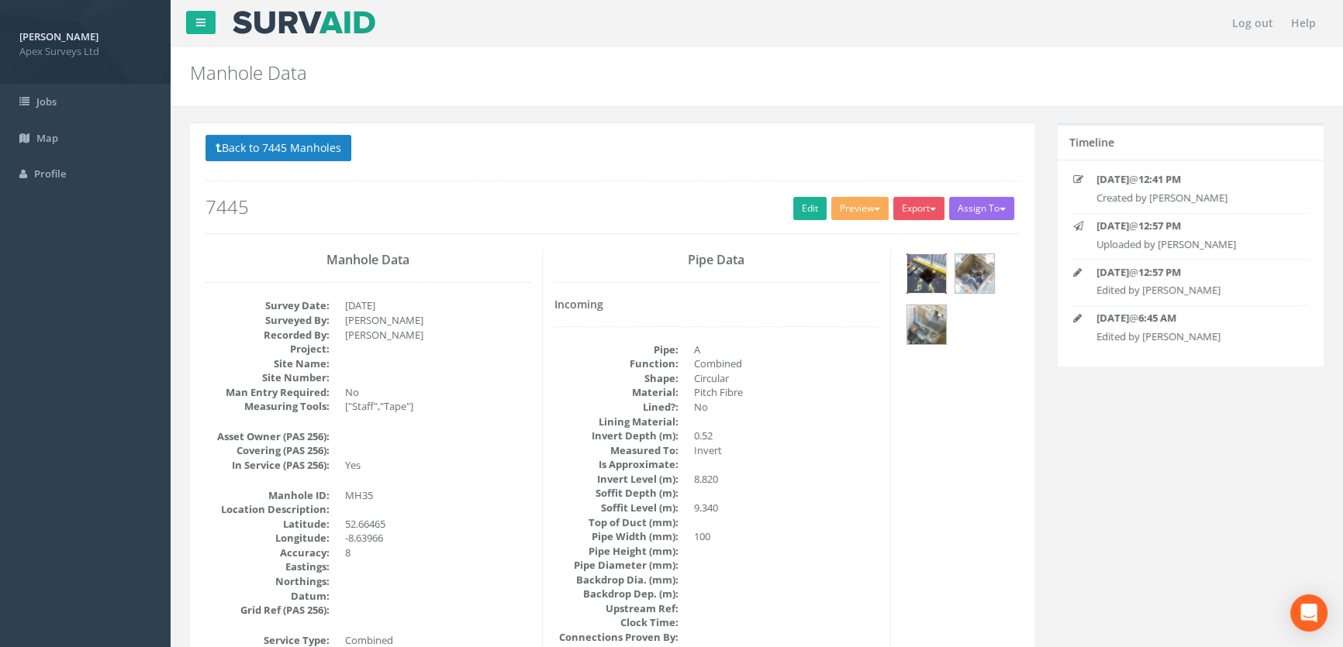
click at [919, 266] on img at bounding box center [926, 273] width 39 height 39
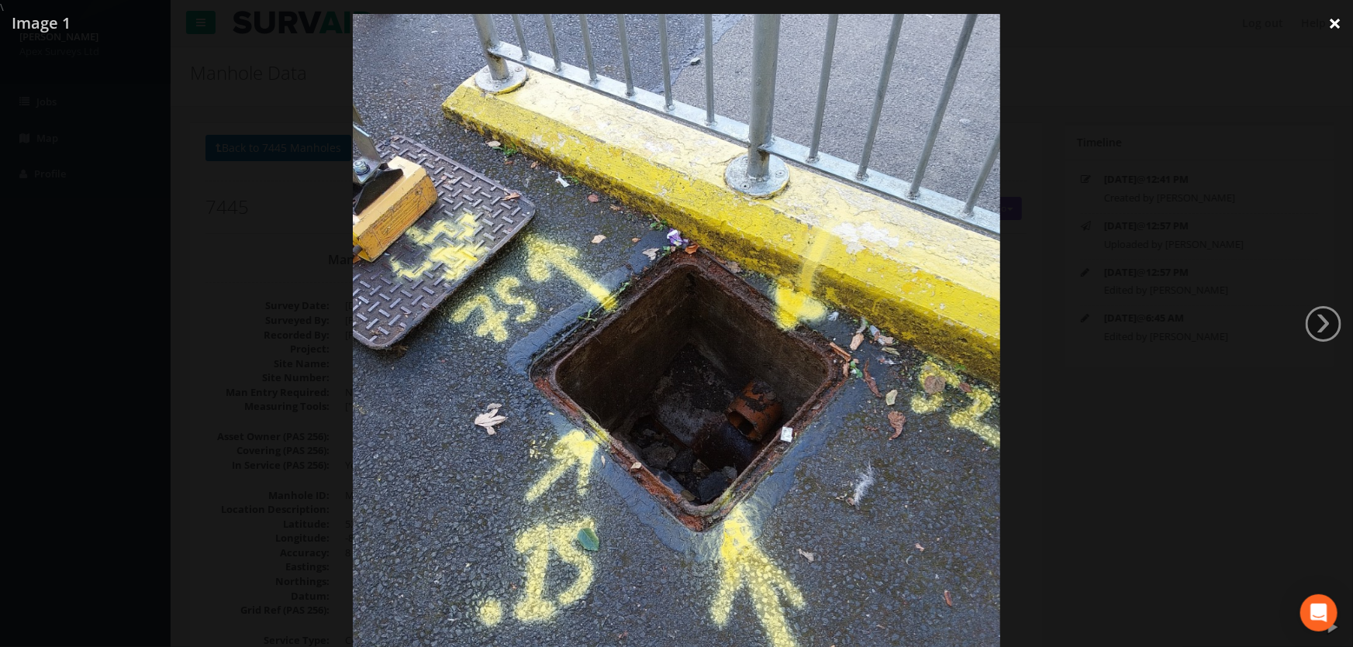
click at [1332, 27] on link "×" at bounding box center [1335, 23] width 36 height 47
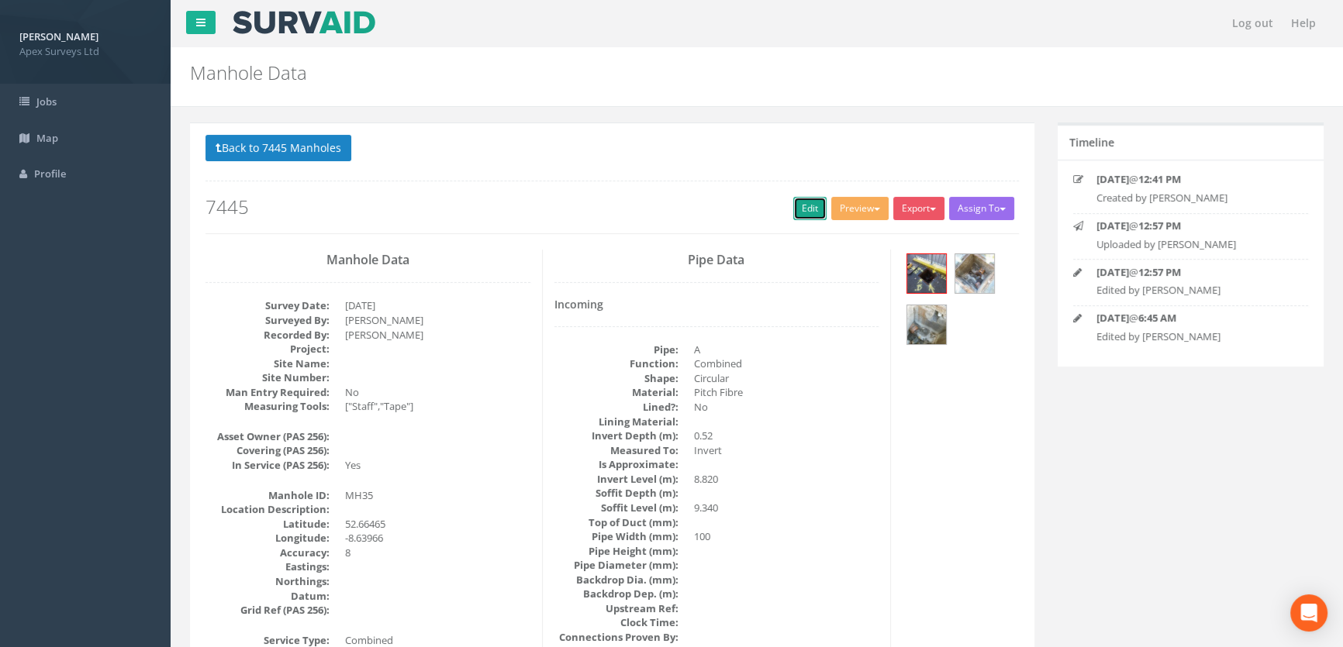
click at [813, 209] on link "Edit" at bounding box center [809, 208] width 33 height 23
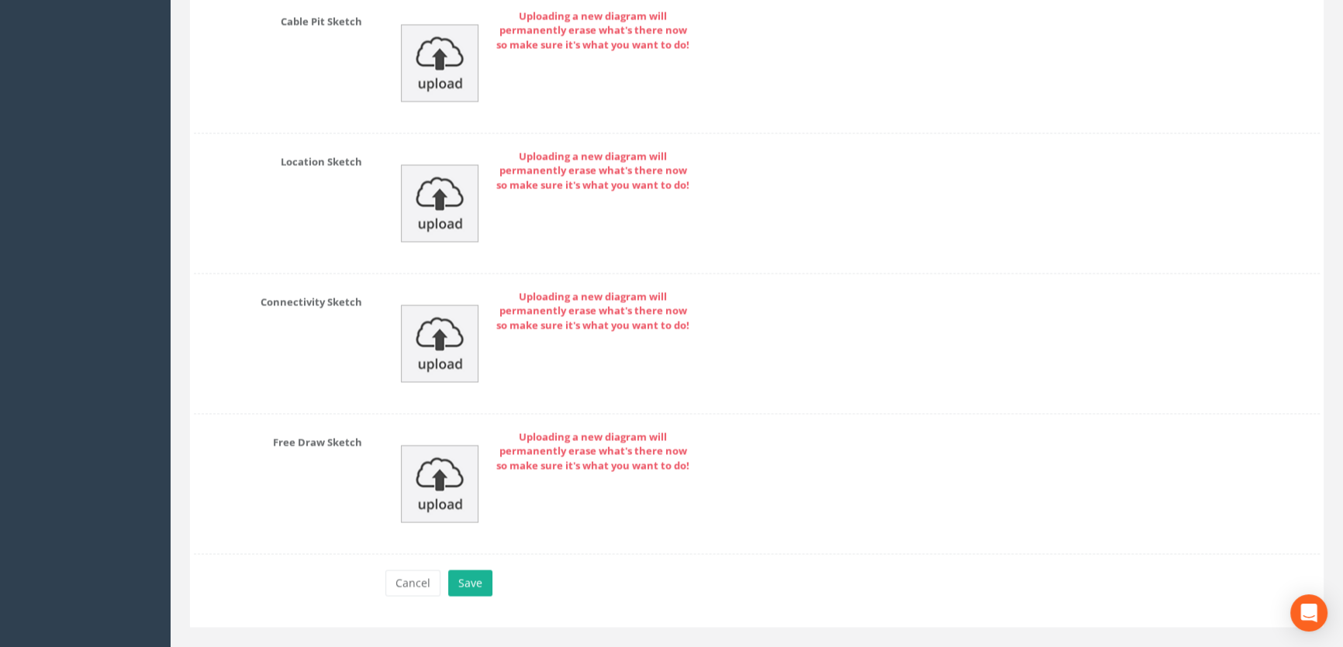
scroll to position [3551, 0]
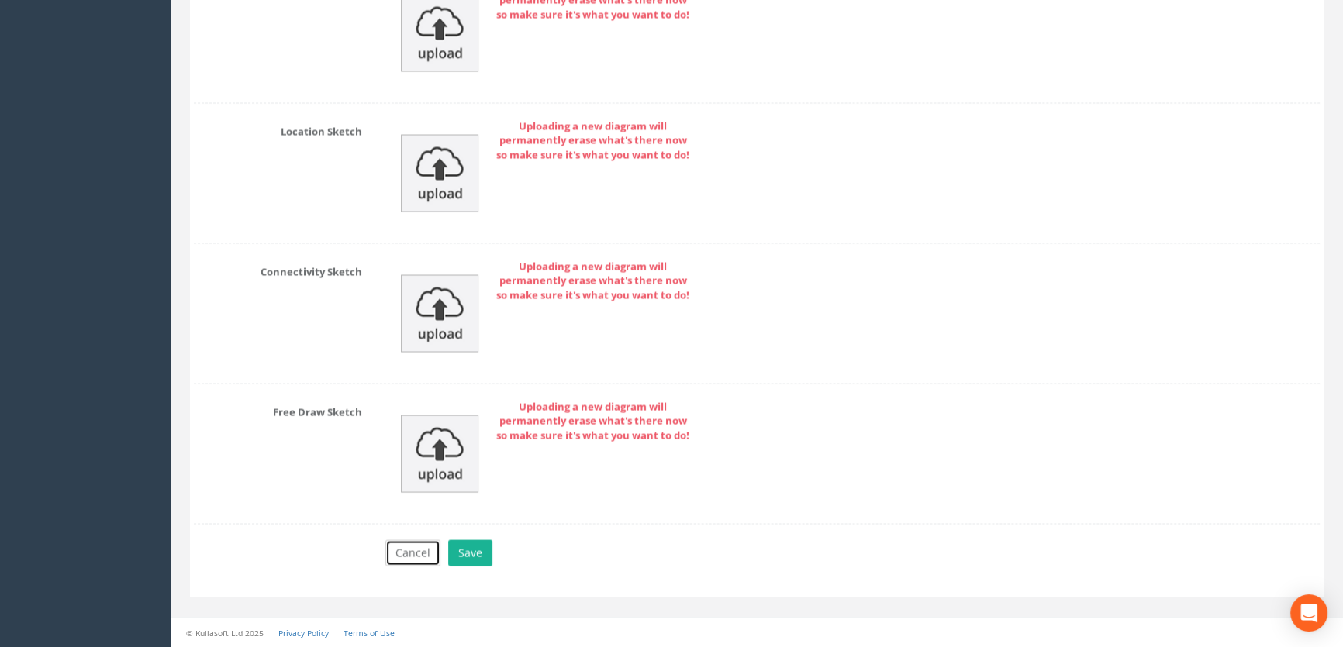
click at [413, 543] on button "Cancel" at bounding box center [412, 553] width 55 height 26
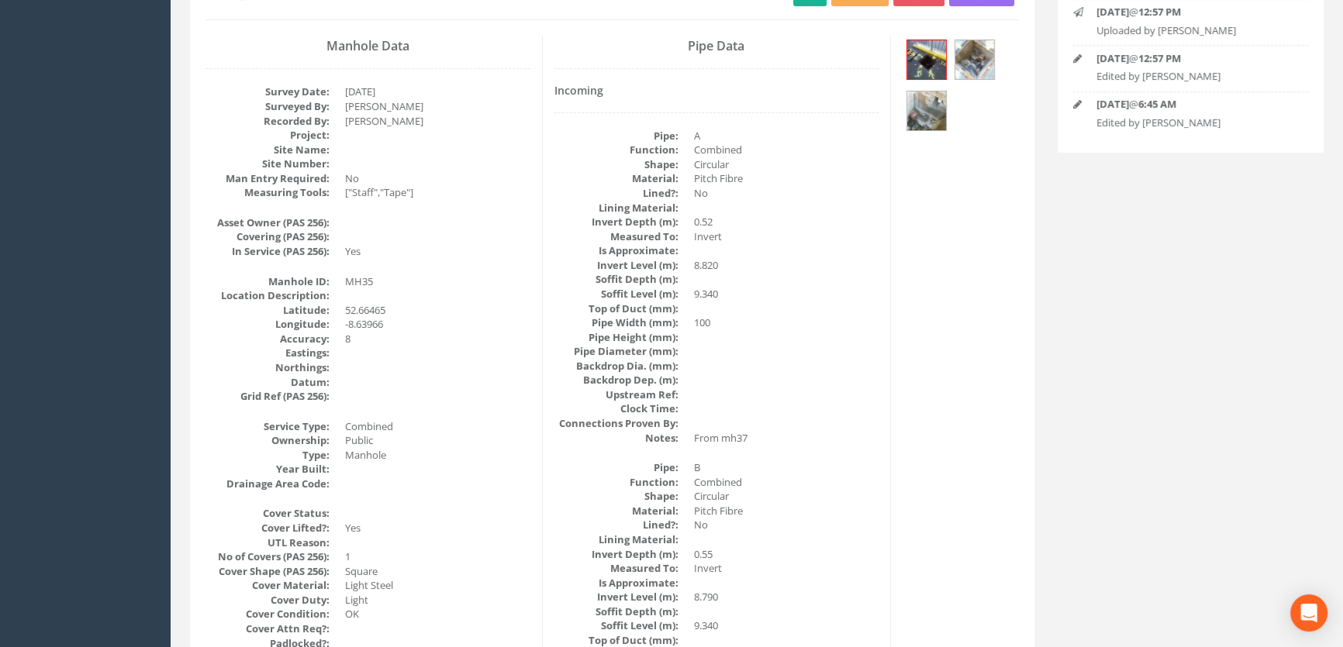
scroll to position [0, 0]
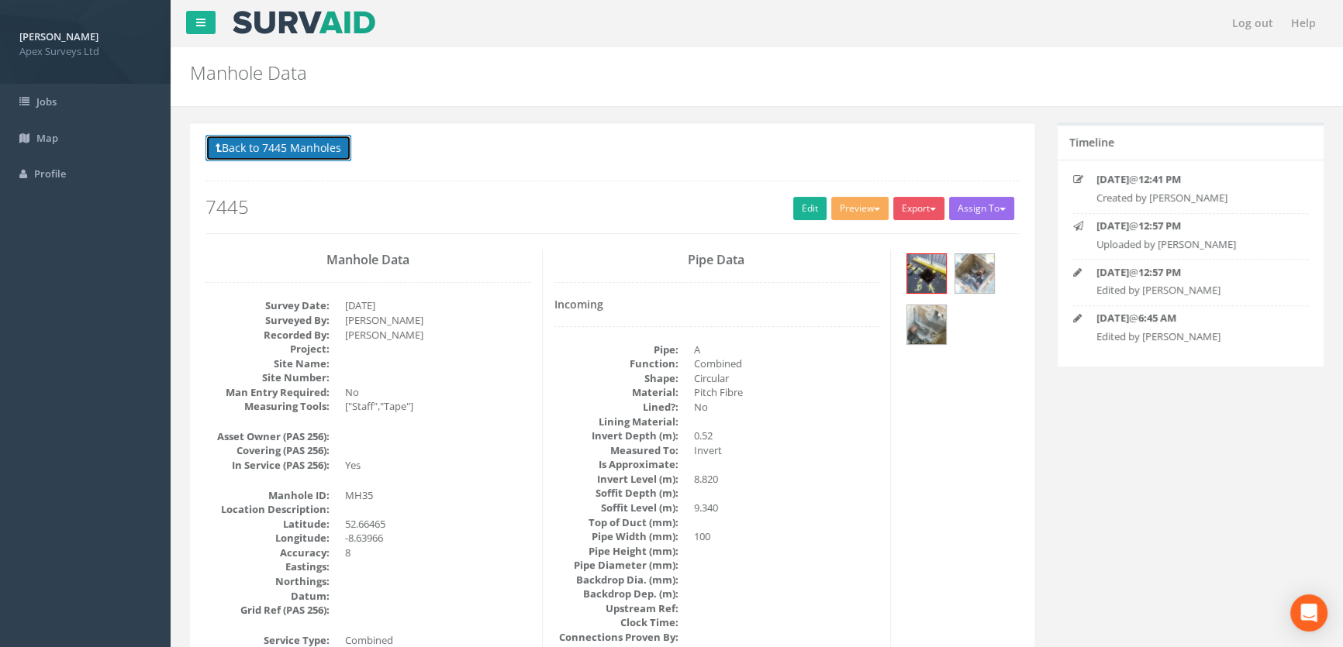
click at [286, 147] on button "Back to 7445 Manholes" at bounding box center [278, 148] width 146 height 26
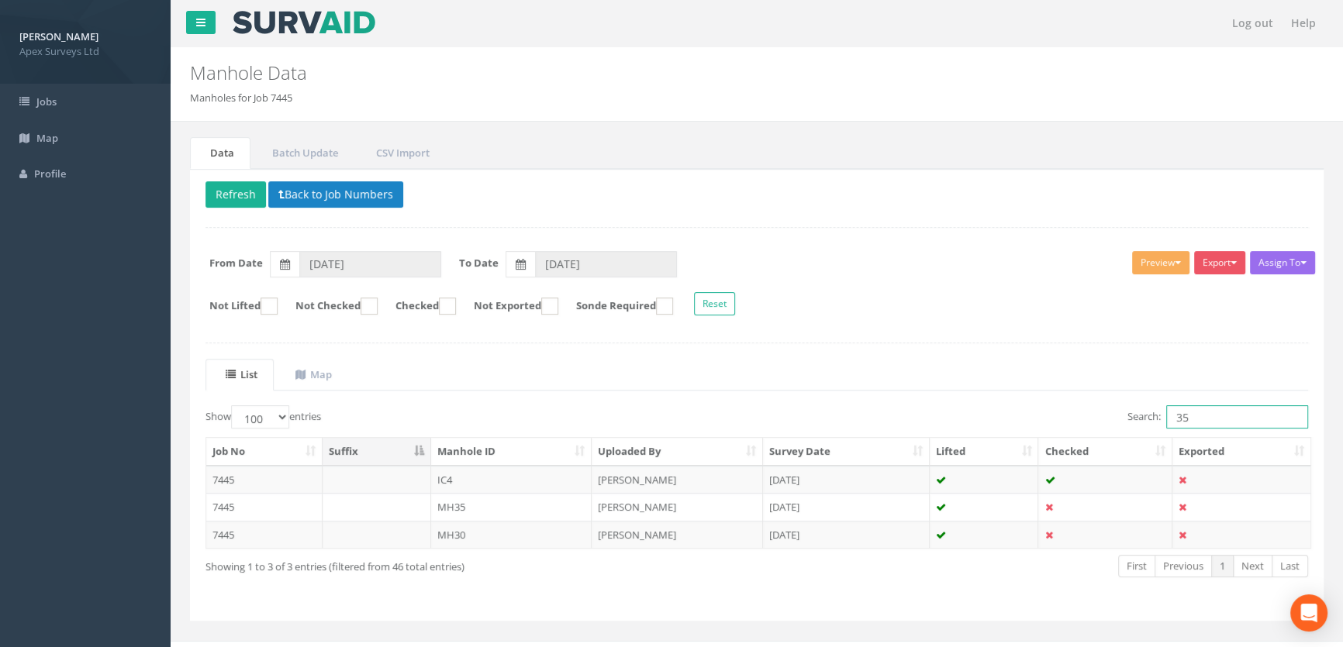
drag, startPoint x: 1196, startPoint y: 416, endPoint x: 1148, endPoint y: 413, distance: 48.1
click at [1148, 413] on label "Search: 35" at bounding box center [1217, 417] width 181 height 23
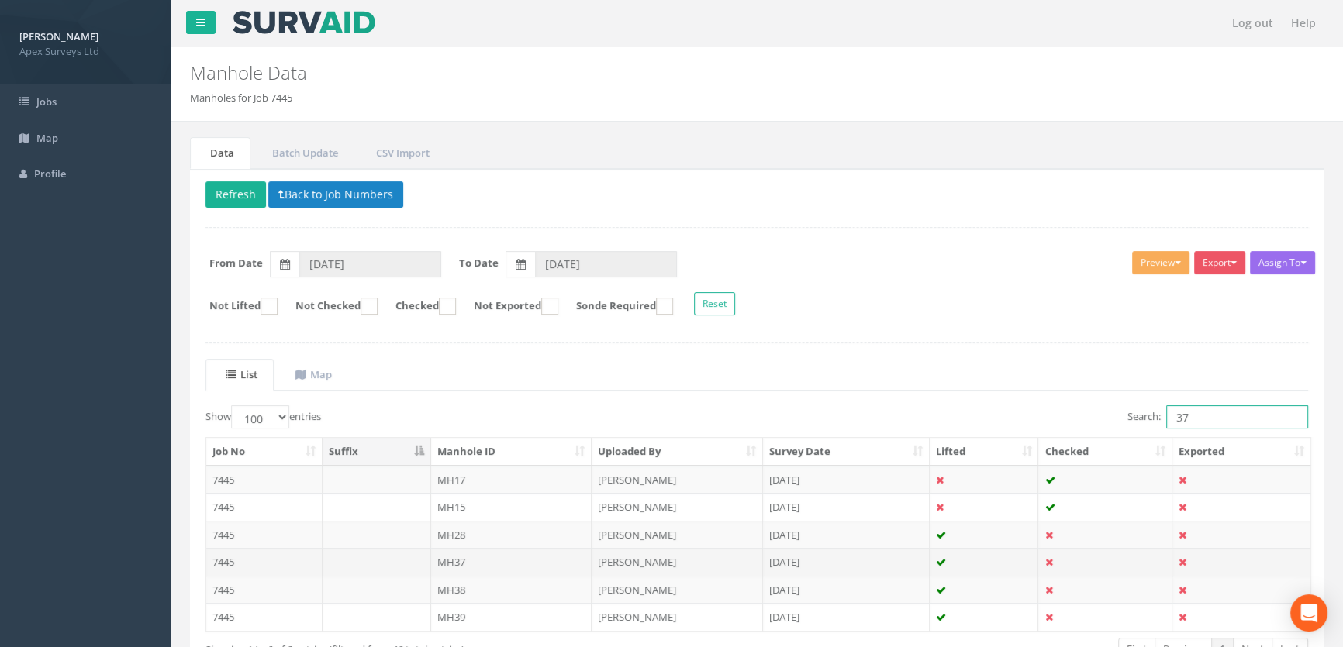
type input "37"
click at [467, 558] on td "MH37" at bounding box center [511, 562] width 161 height 28
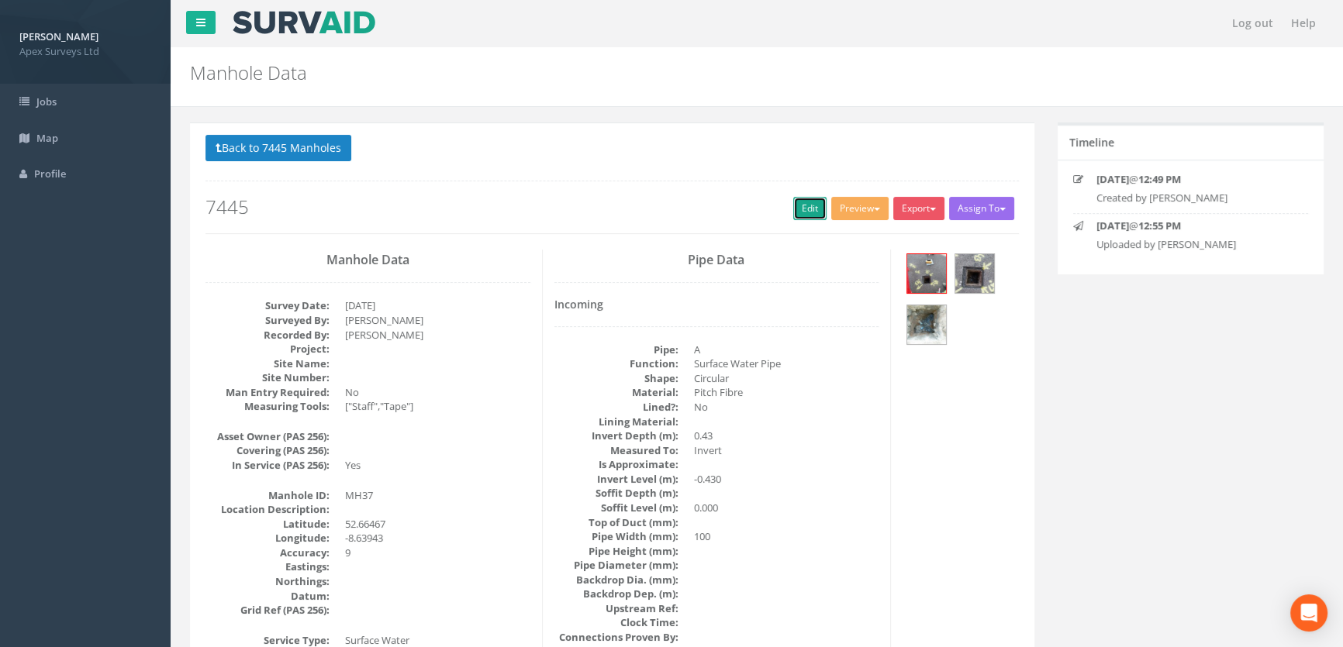
click at [793, 206] on link "Edit" at bounding box center [809, 208] width 33 height 23
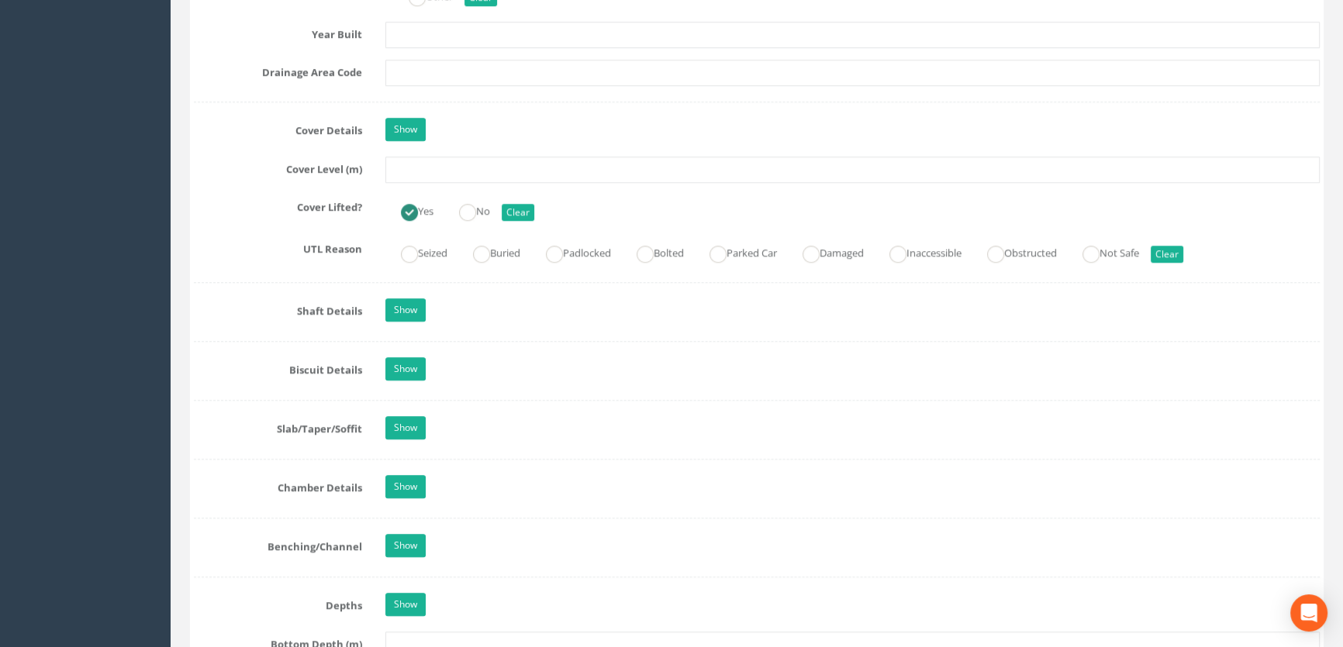
scroll to position [1339, 0]
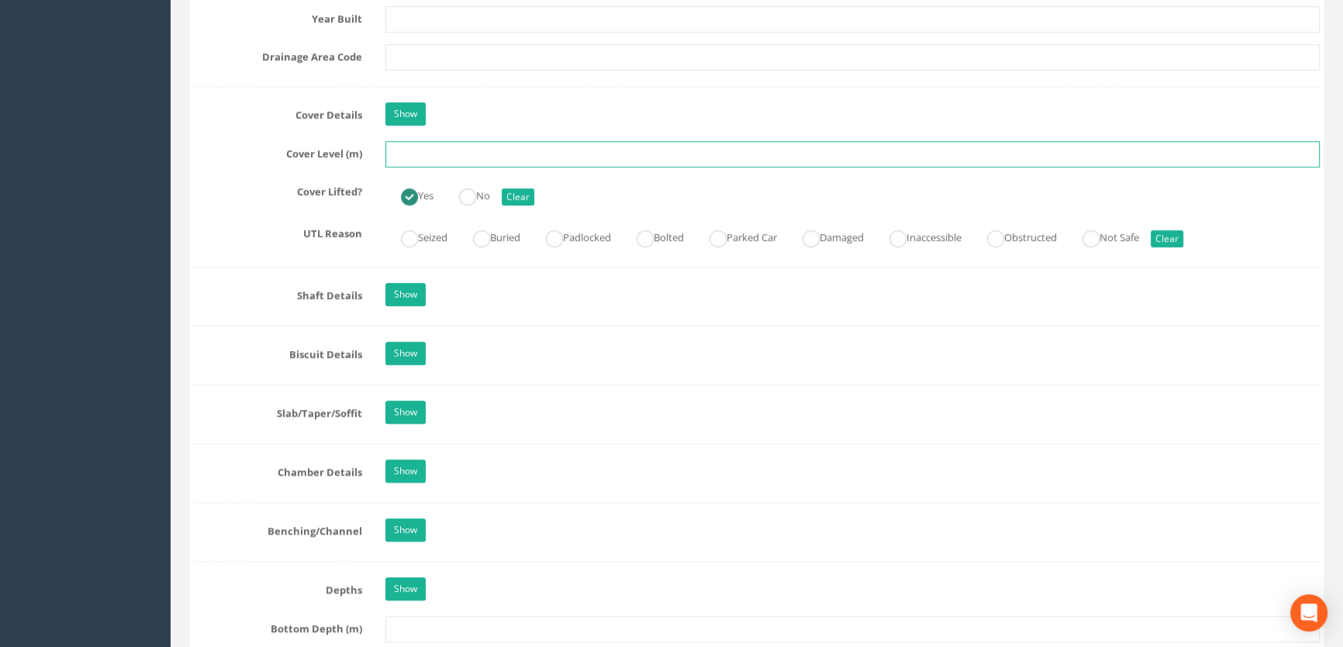
click at [460, 167] on input "text" at bounding box center [852, 154] width 934 height 26
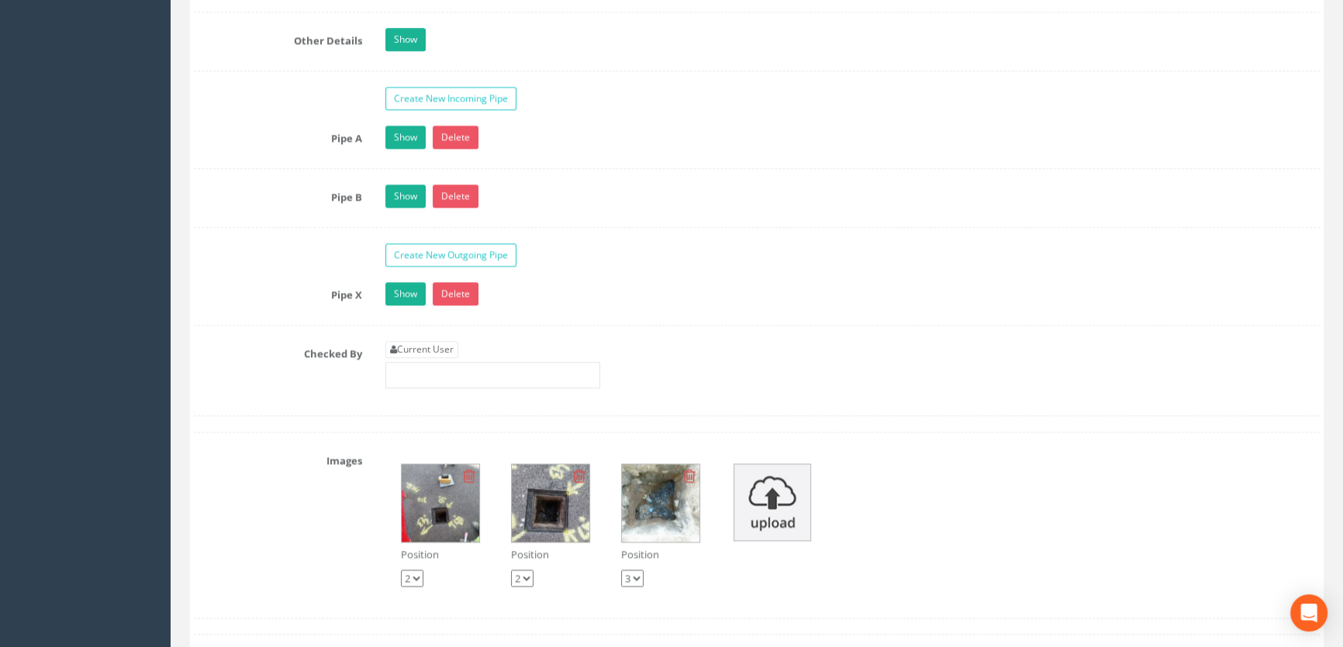
scroll to position [2749, 0]
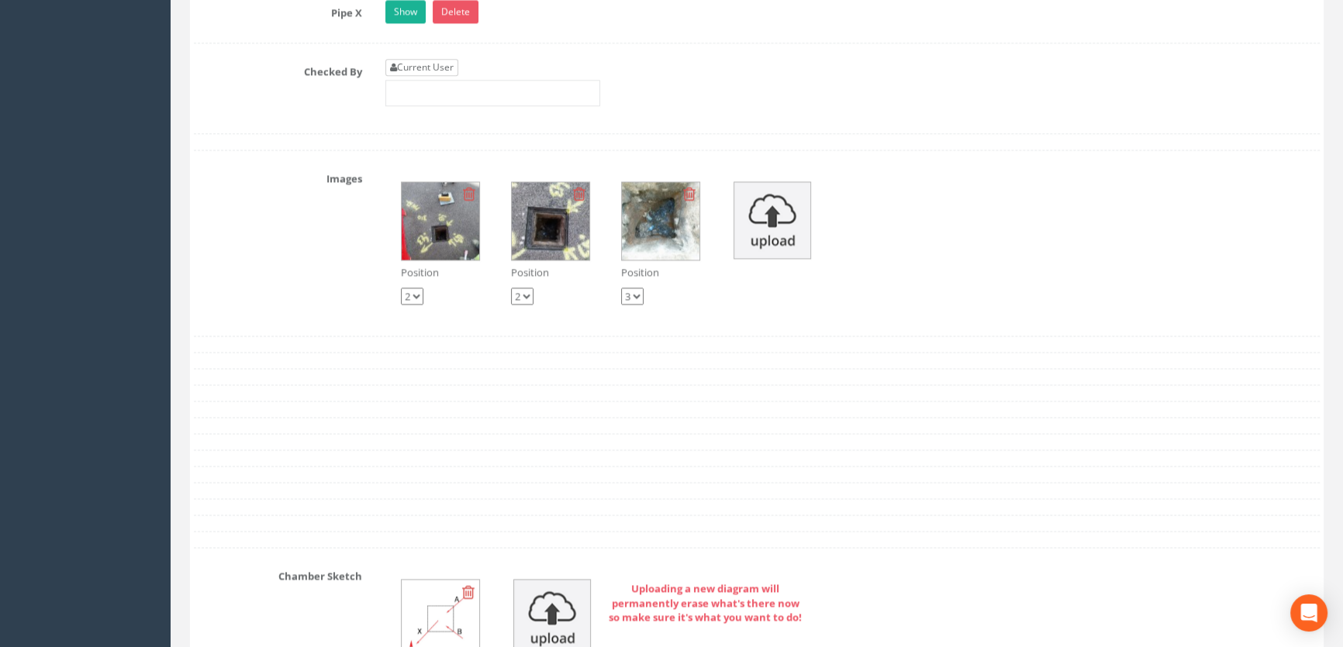
type input "9.32"
click at [402, 76] on link "Current User" at bounding box center [421, 67] width 73 height 17
type input "[PERSON_NAME]"
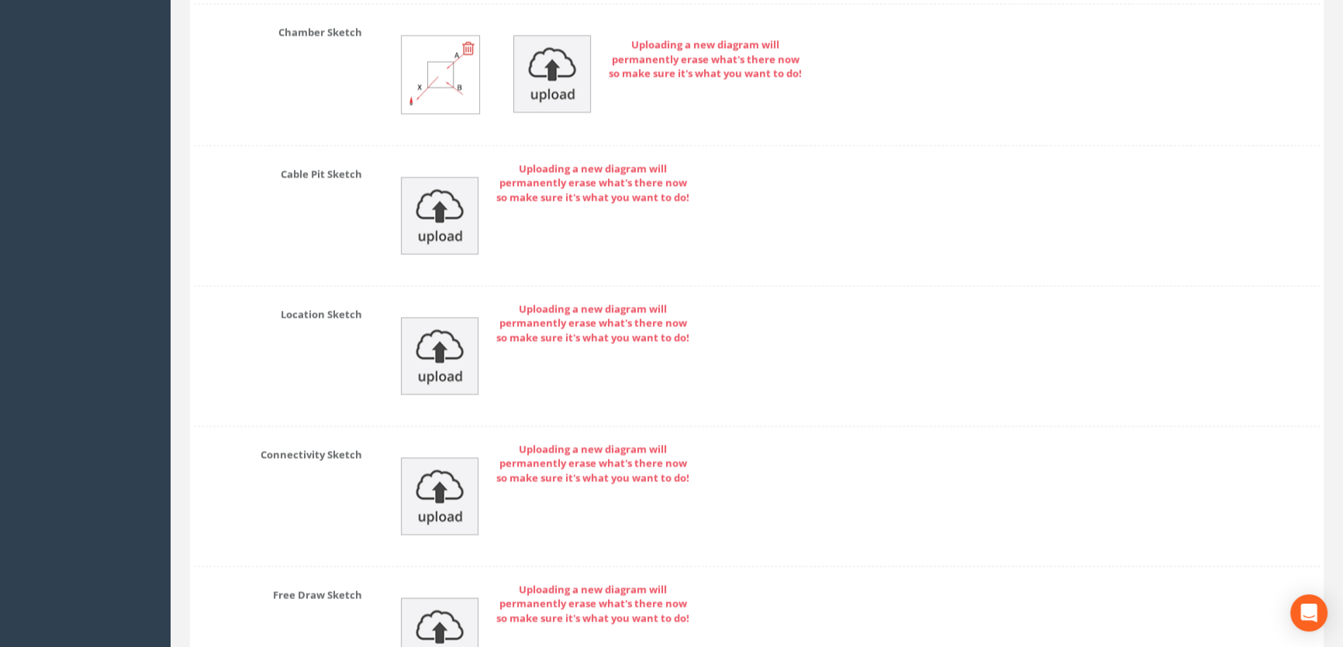
scroll to position [3492, 0]
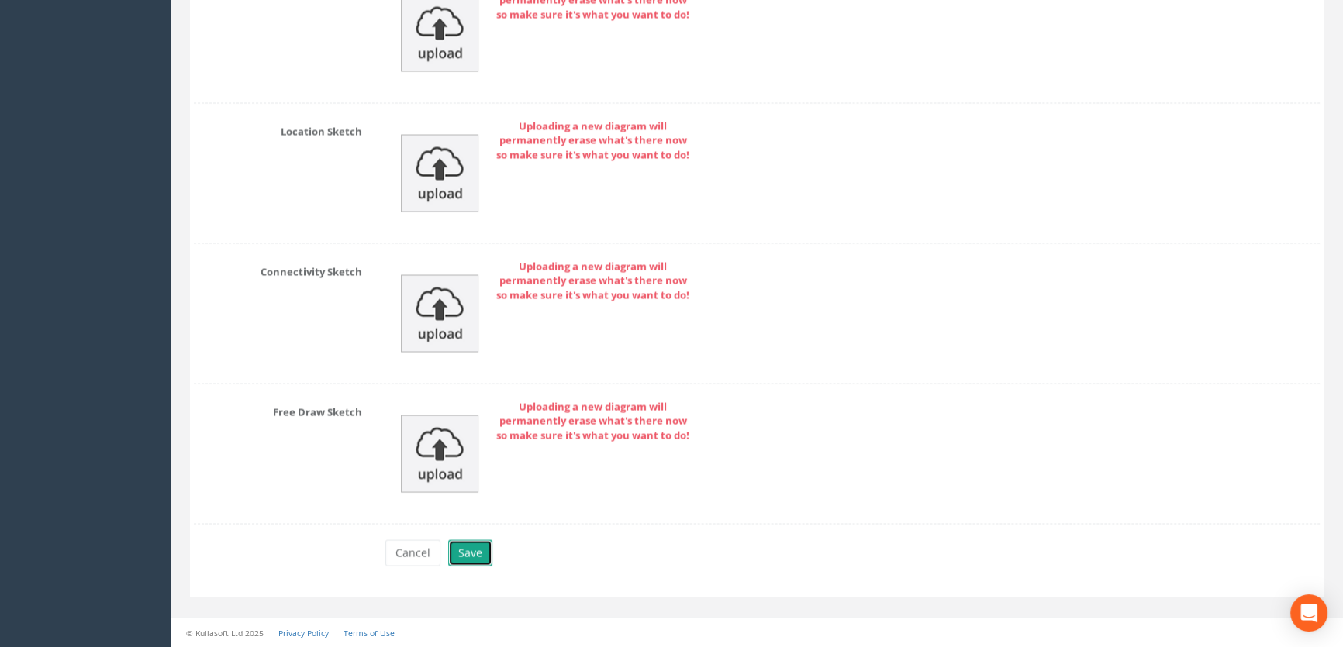
click at [478, 556] on button "Save" at bounding box center [470, 553] width 44 height 26
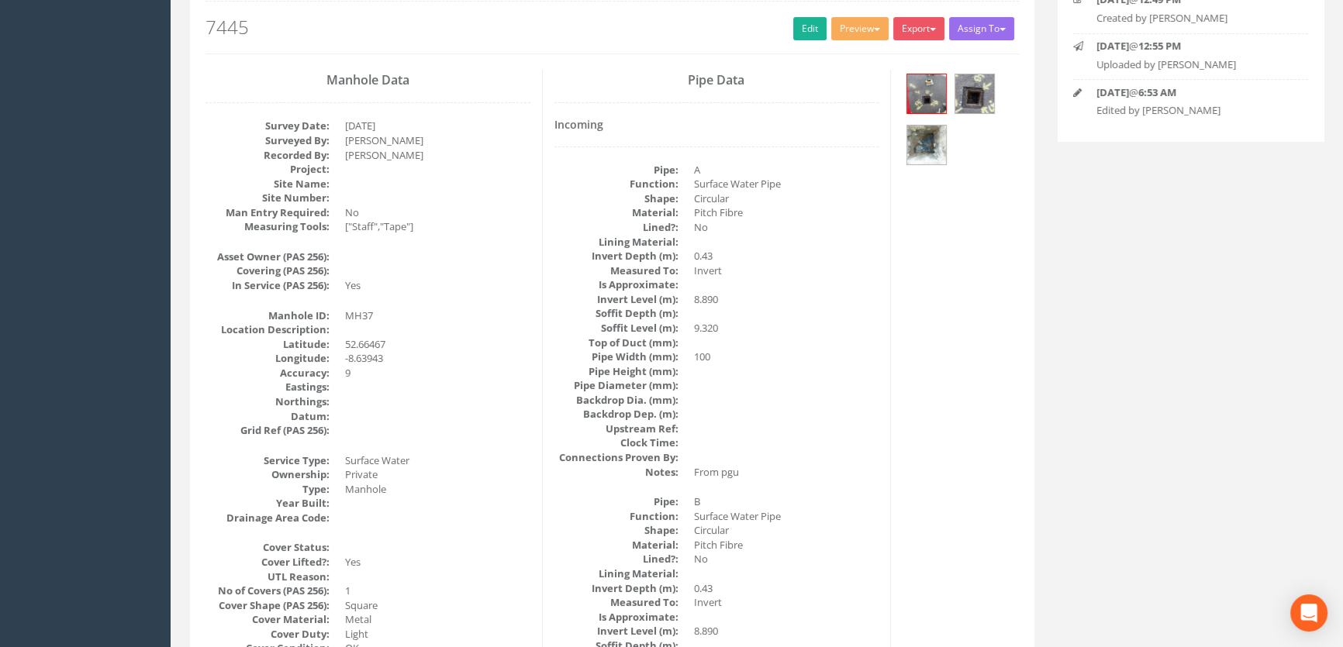
scroll to position [0, 0]
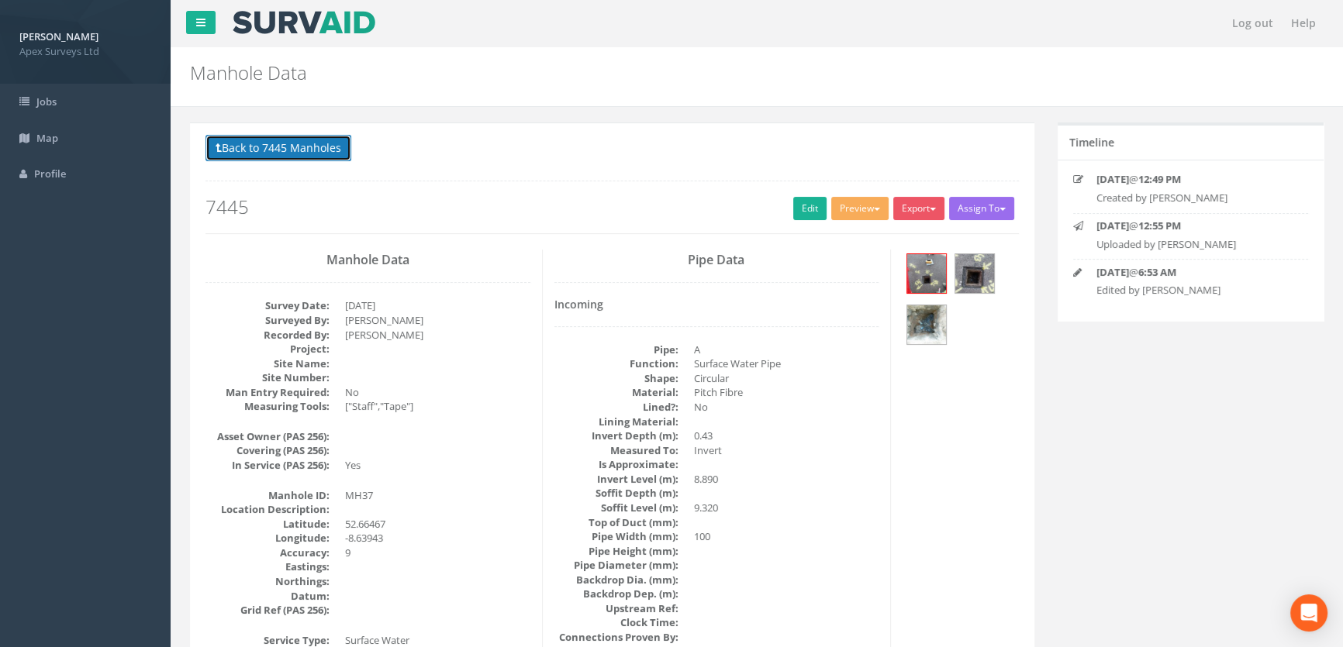
click at [284, 155] on button "Back to 7445 Manholes" at bounding box center [278, 148] width 146 height 26
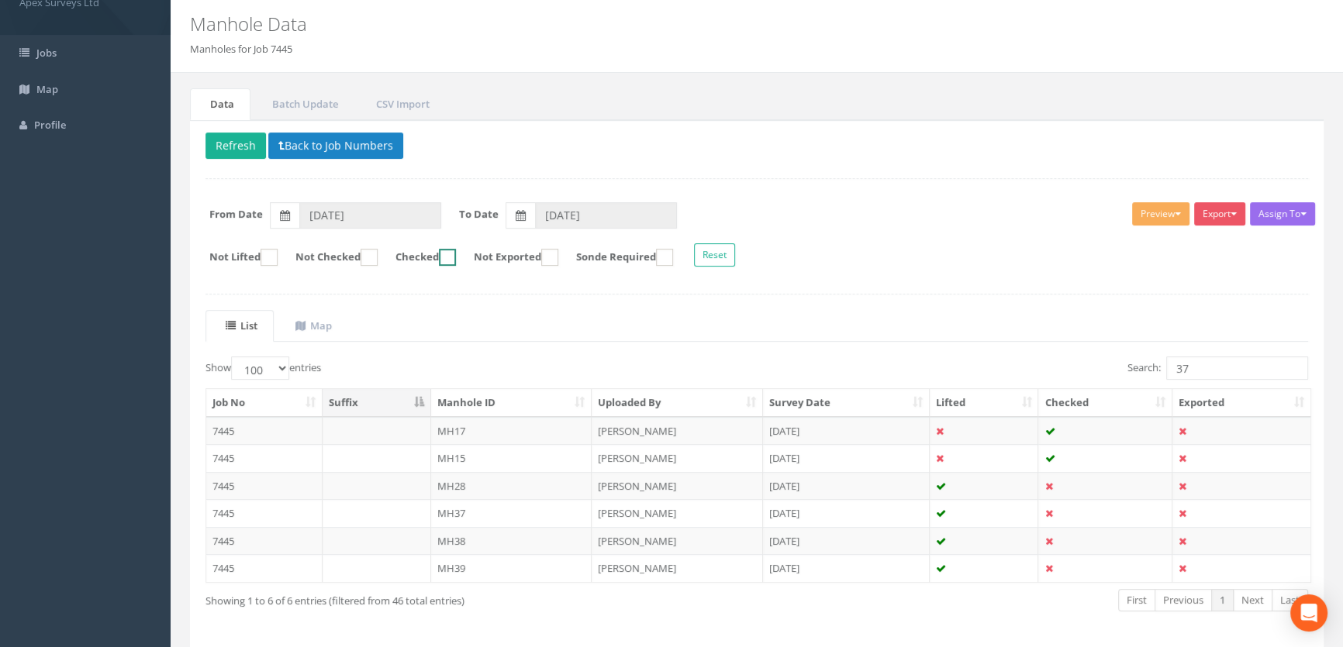
scroll to position [105, 0]
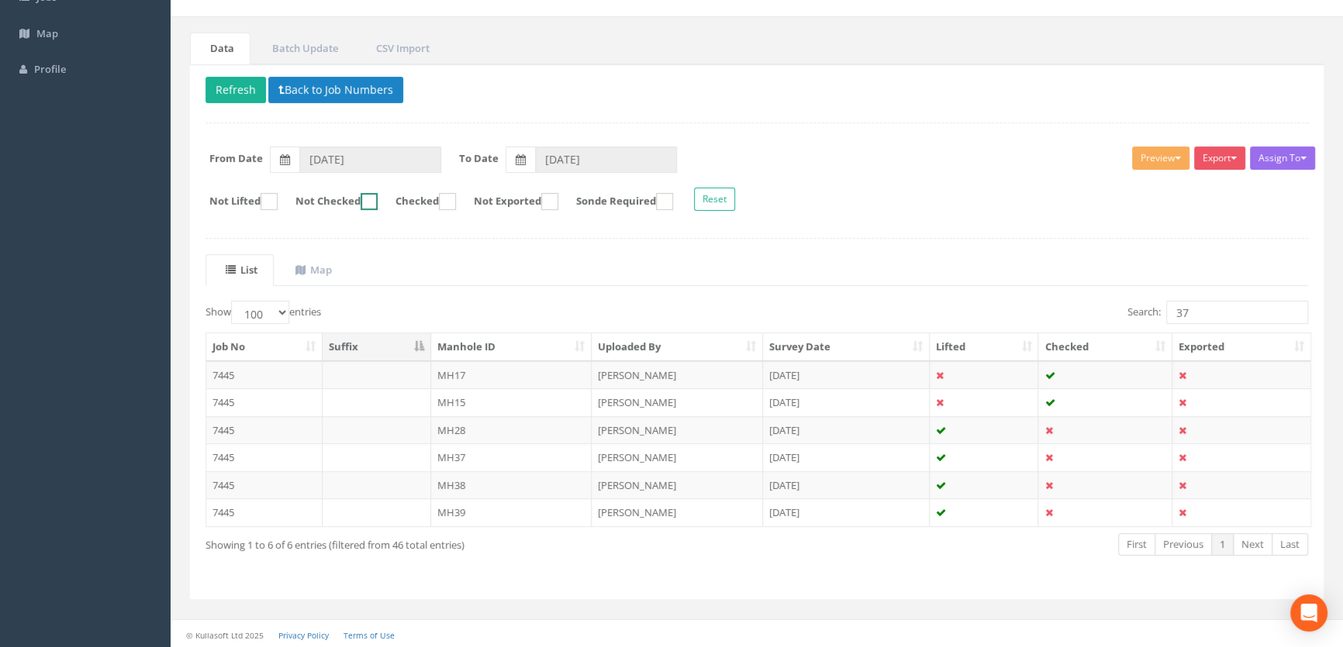
click at [378, 201] on ins at bounding box center [369, 201] width 17 height 17
checkbox input "true"
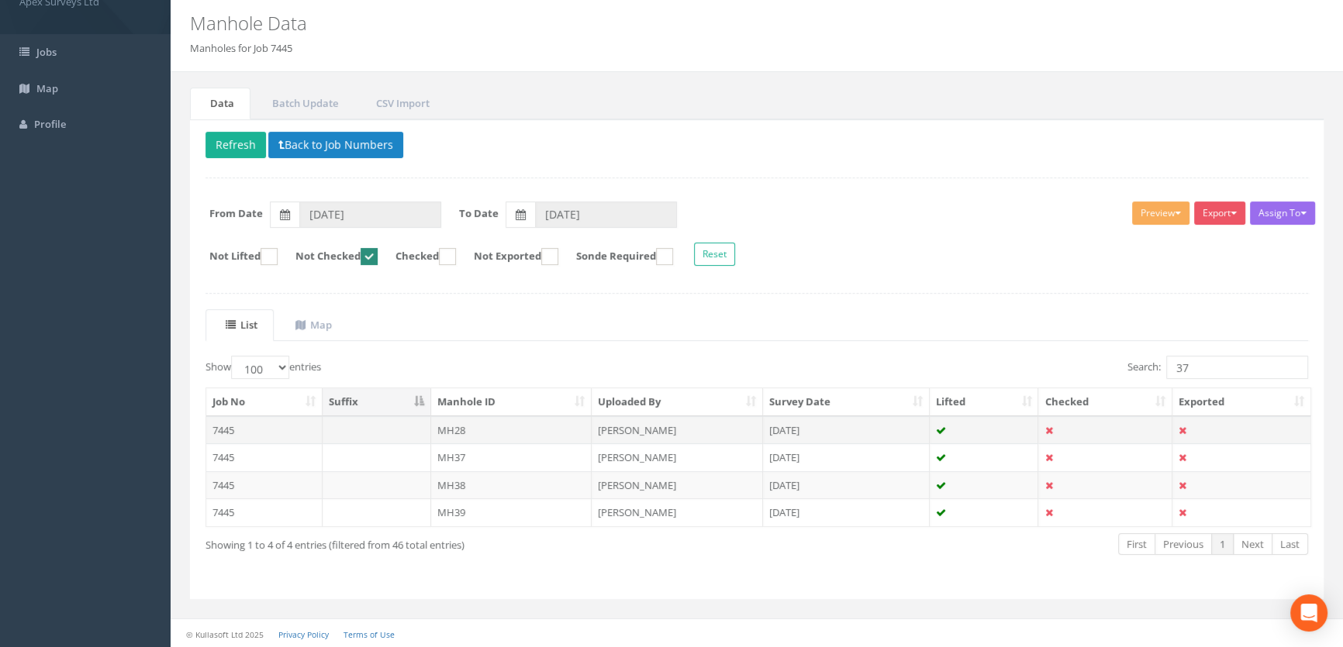
click at [471, 426] on td "MH28" at bounding box center [511, 430] width 161 height 28
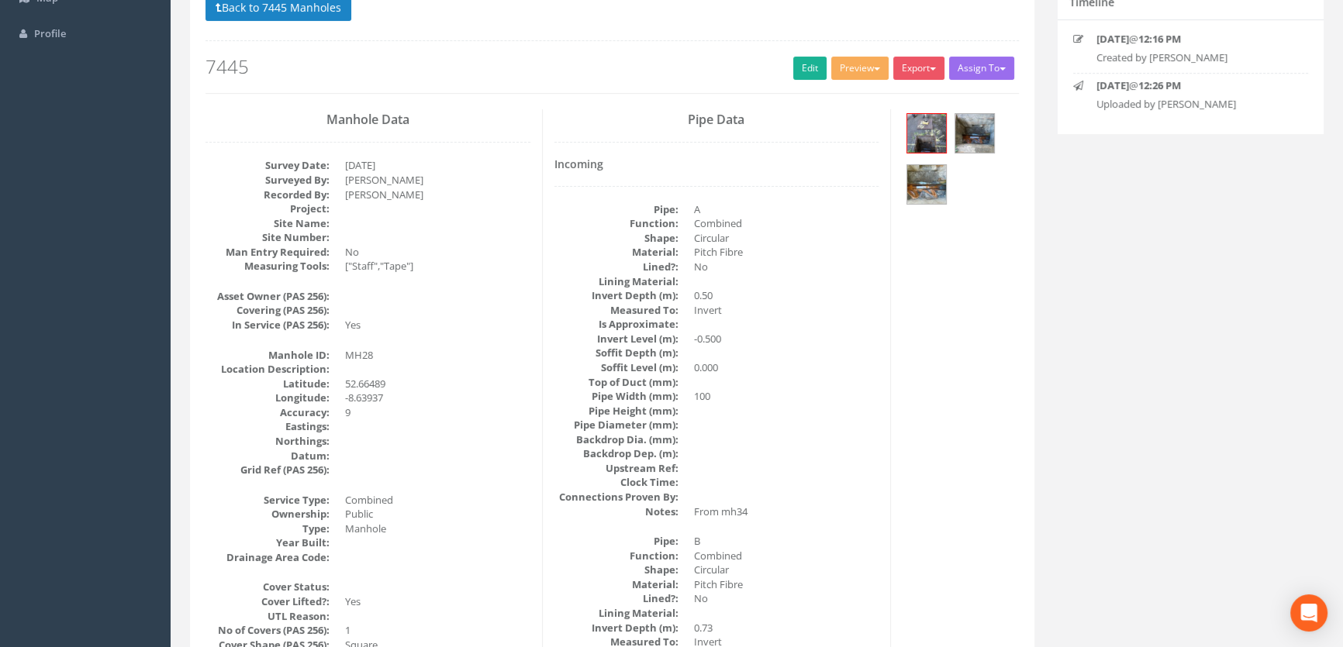
scroll to position [0, 0]
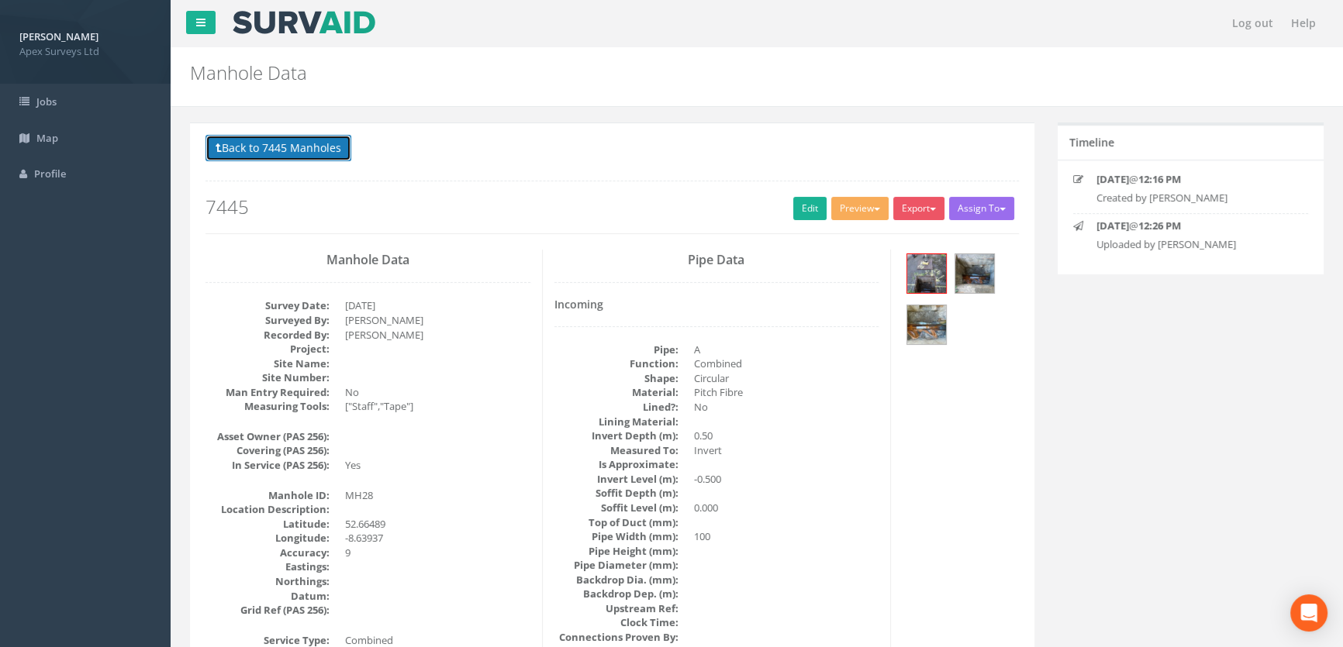
click at [302, 156] on button "Back to 7445 Manholes" at bounding box center [278, 148] width 146 height 26
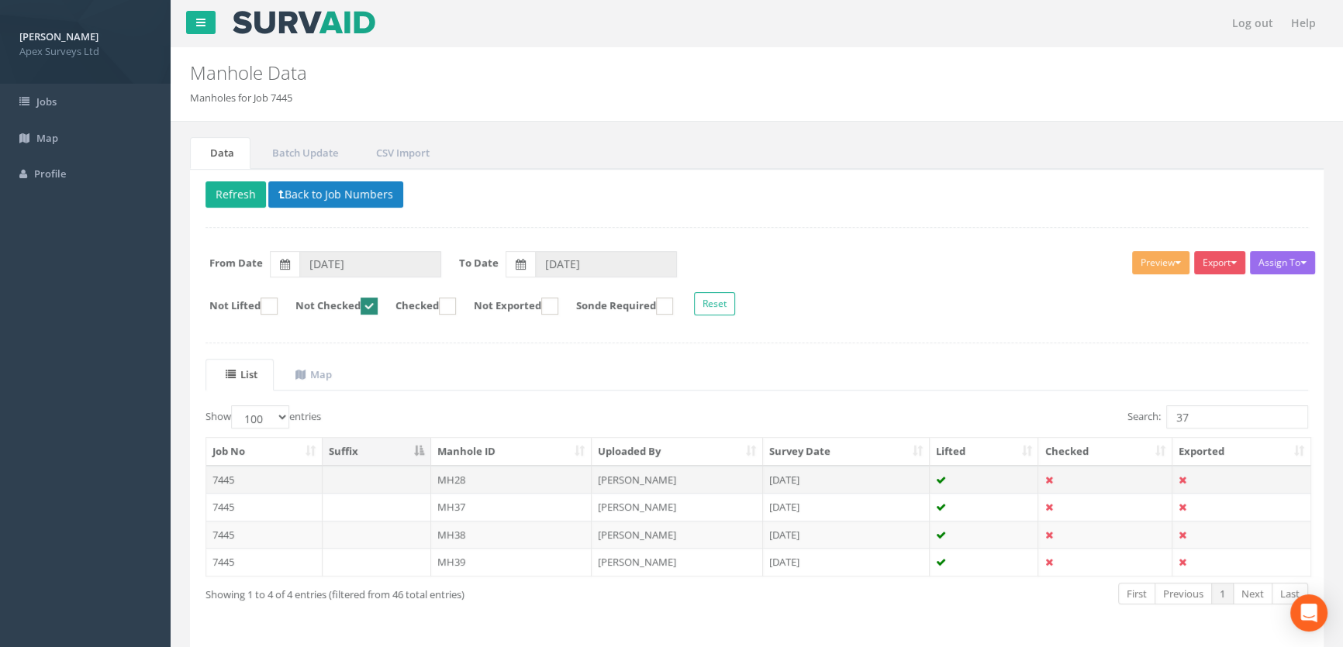
click at [465, 478] on td "MH28" at bounding box center [511, 480] width 161 height 28
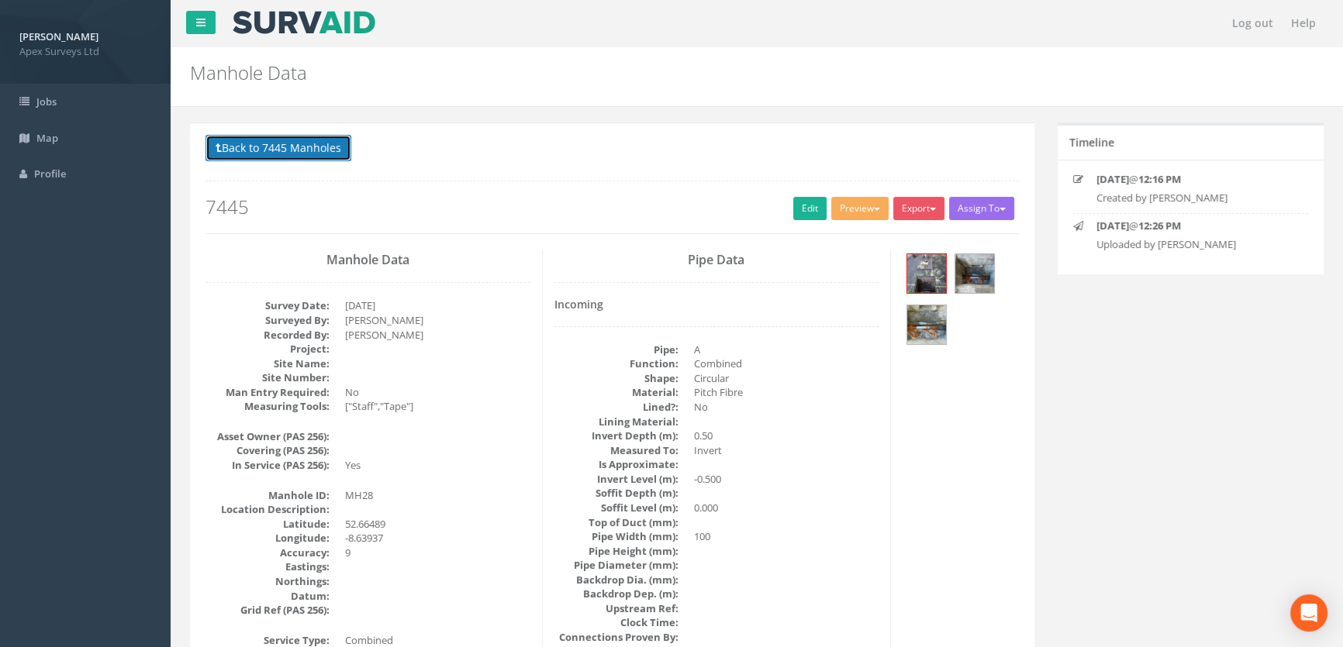
click at [262, 154] on button "Back to 7445 Manholes" at bounding box center [278, 148] width 146 height 26
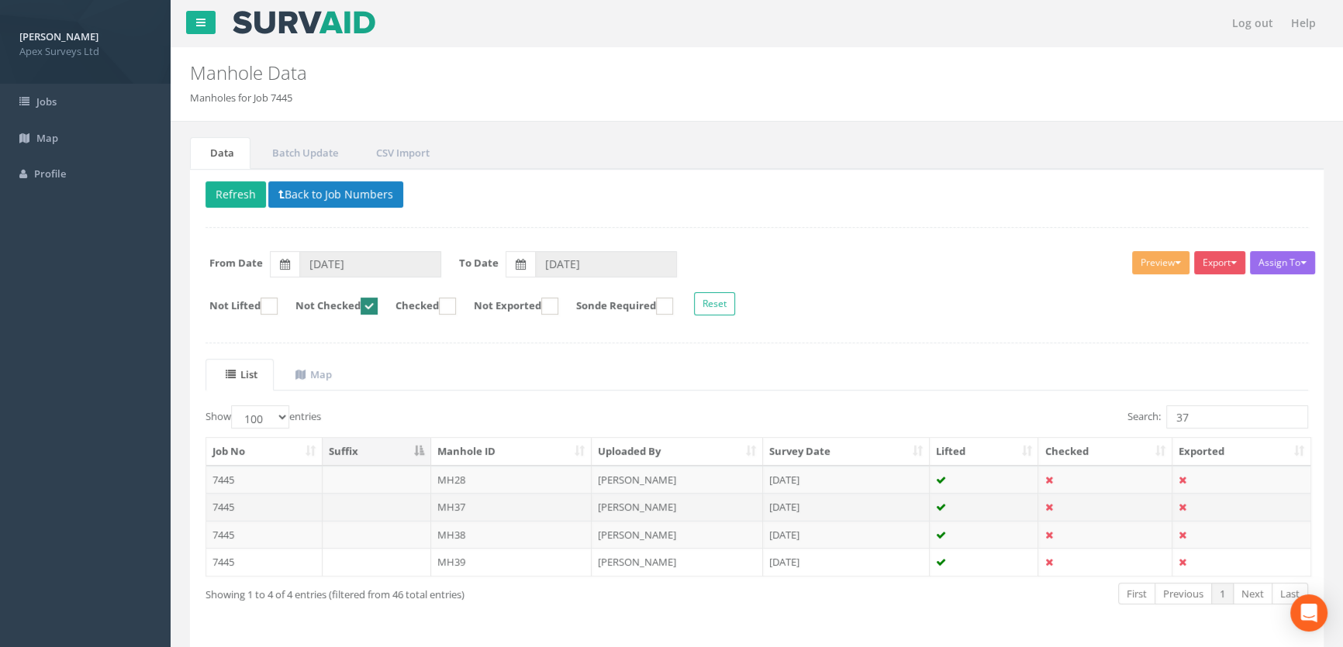
click at [273, 506] on td "7445" at bounding box center [264, 507] width 116 height 28
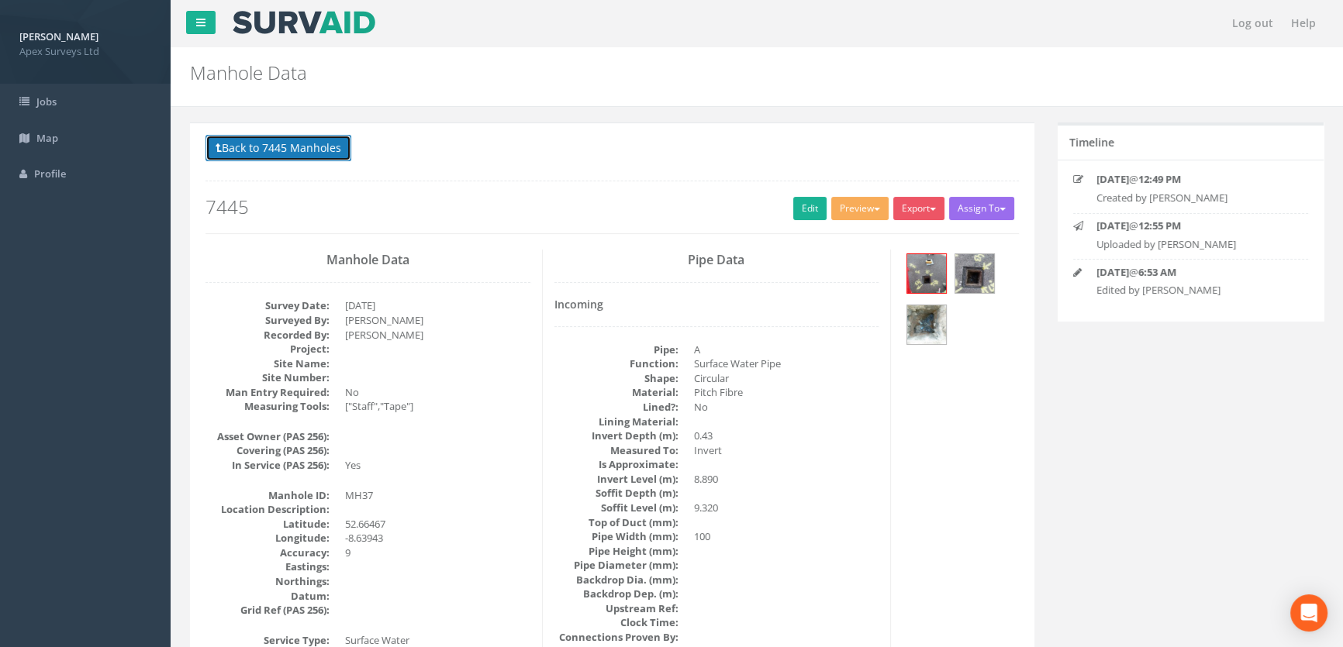
click at [284, 146] on button "Back to 7445 Manholes" at bounding box center [278, 148] width 146 height 26
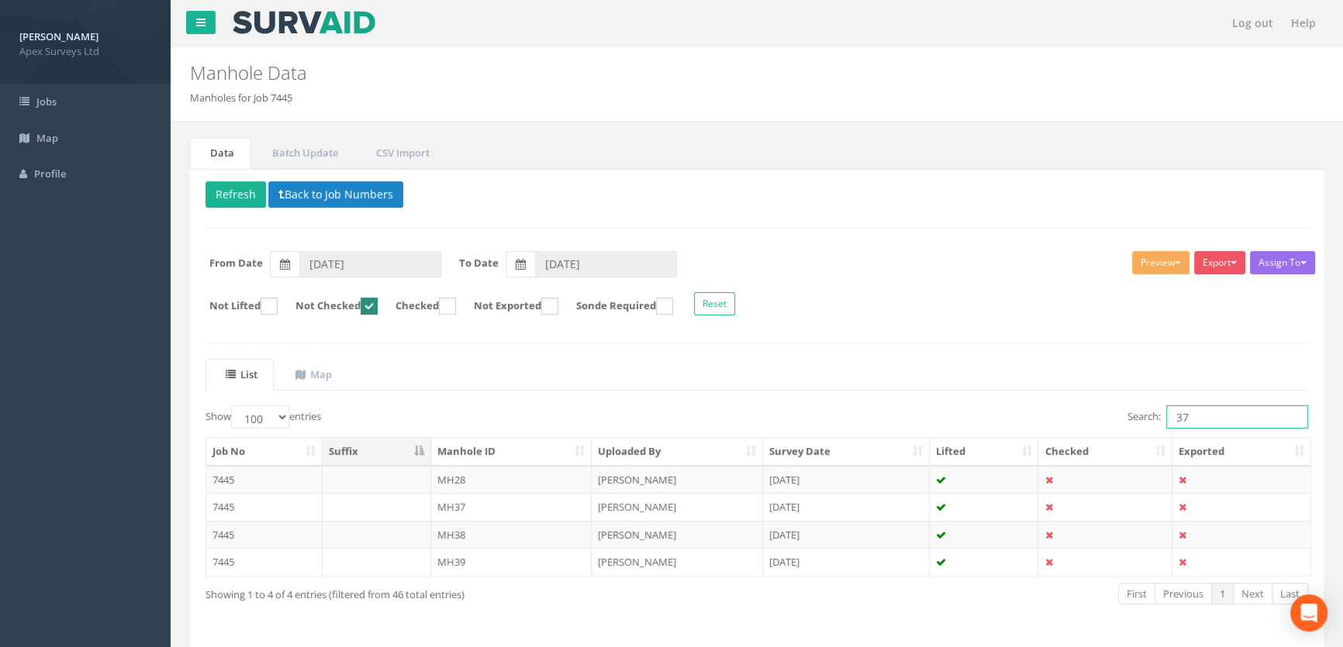
click at [1204, 419] on input "37" at bounding box center [1237, 417] width 142 height 23
drag, startPoint x: 1204, startPoint y: 419, endPoint x: 1132, endPoint y: 414, distance: 72.3
click at [1140, 419] on label "Search: 37" at bounding box center [1217, 417] width 181 height 23
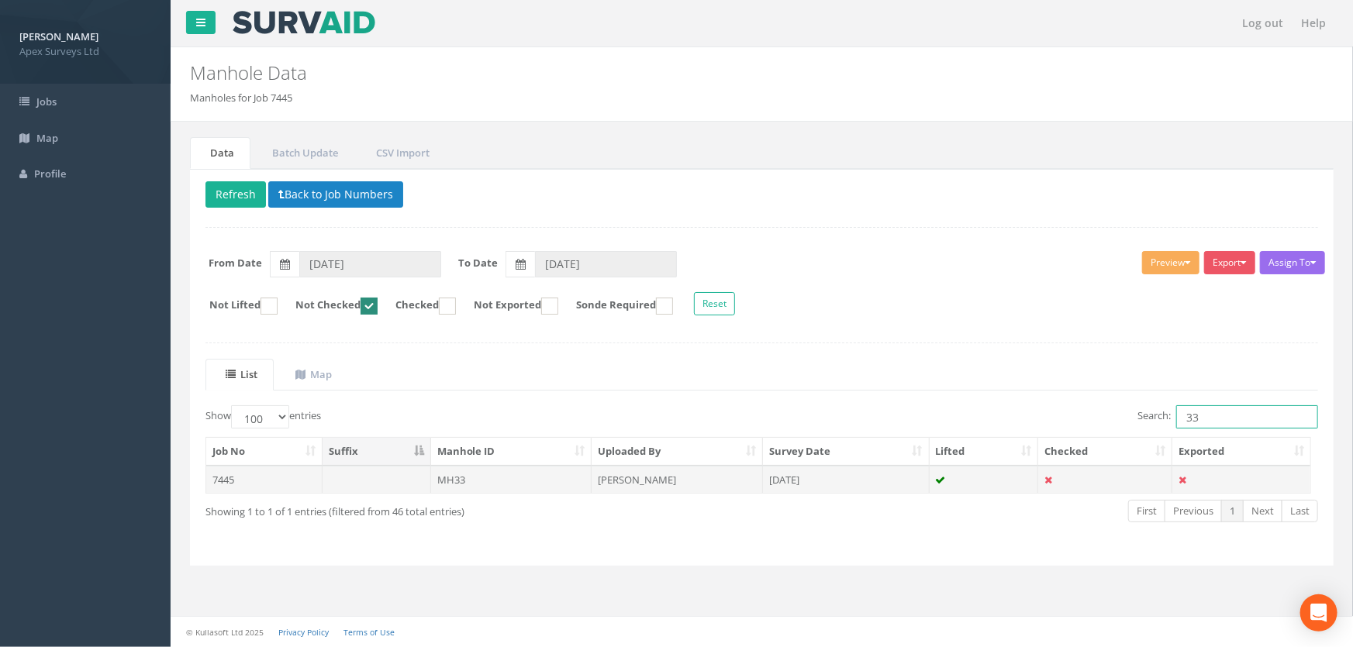
type input "33"
click at [478, 477] on td "MH33" at bounding box center [511, 480] width 161 height 28
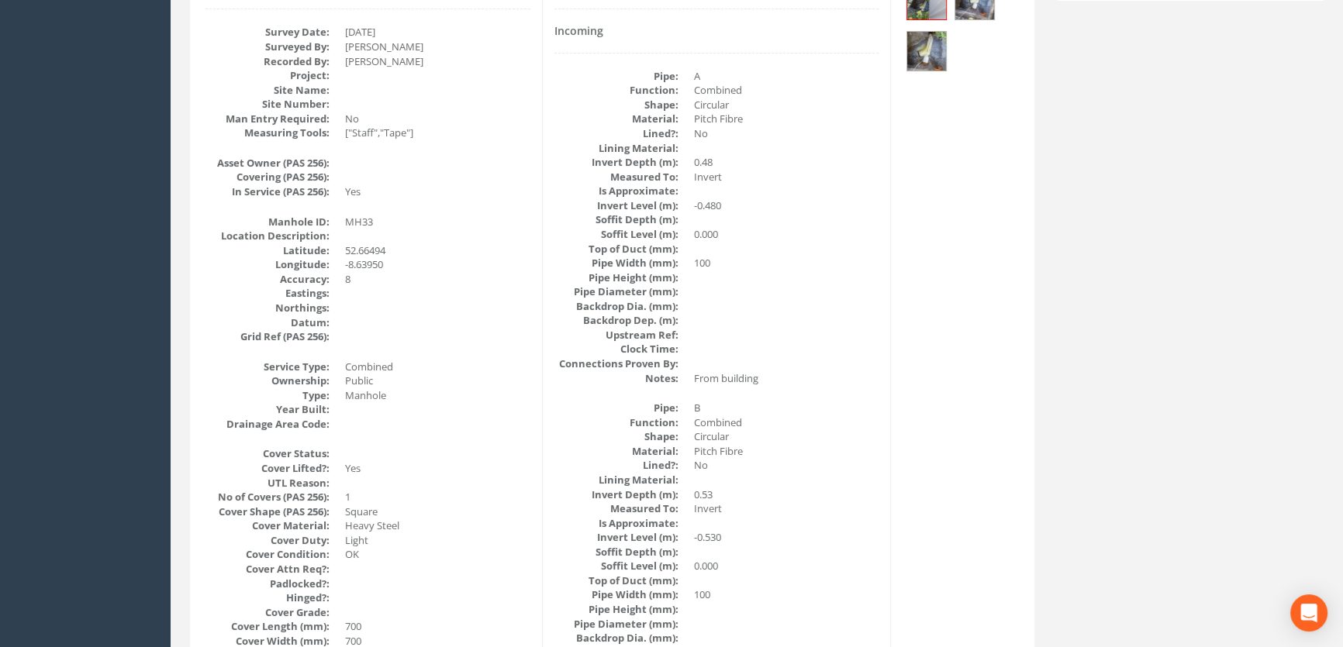
scroll to position [51, 0]
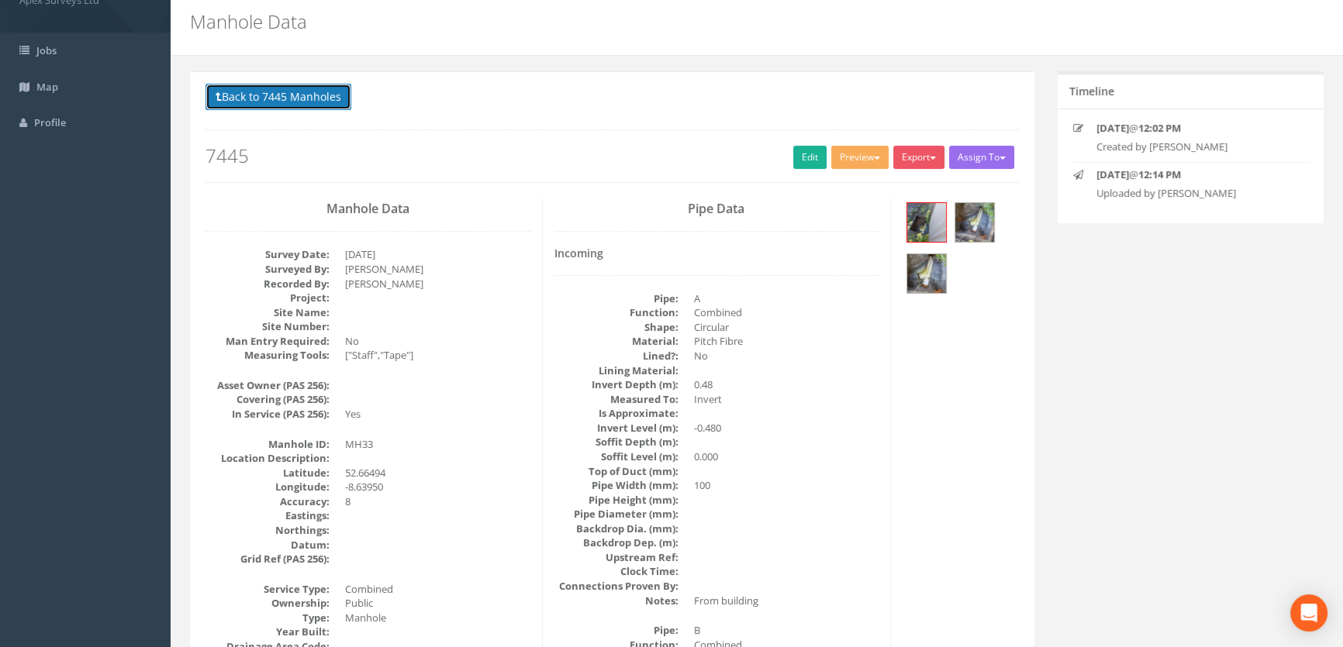
click at [271, 90] on button "Back to 7445 Manholes" at bounding box center [278, 97] width 146 height 26
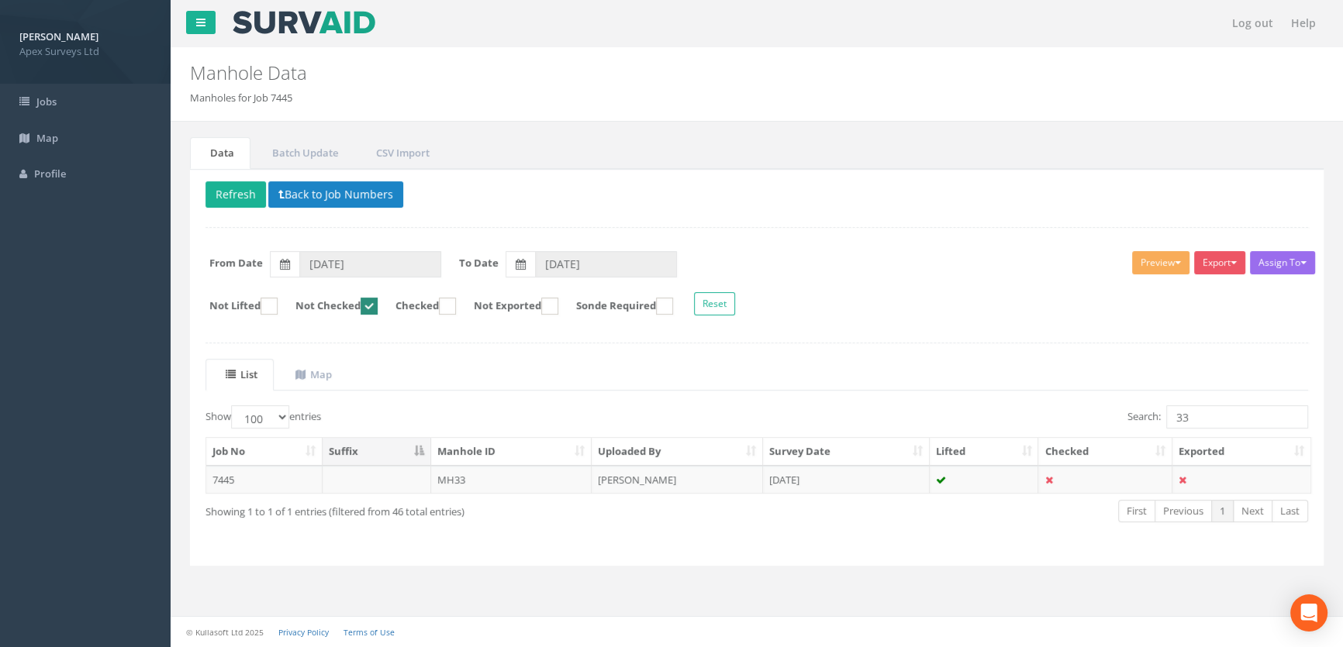
scroll to position [0, 0]
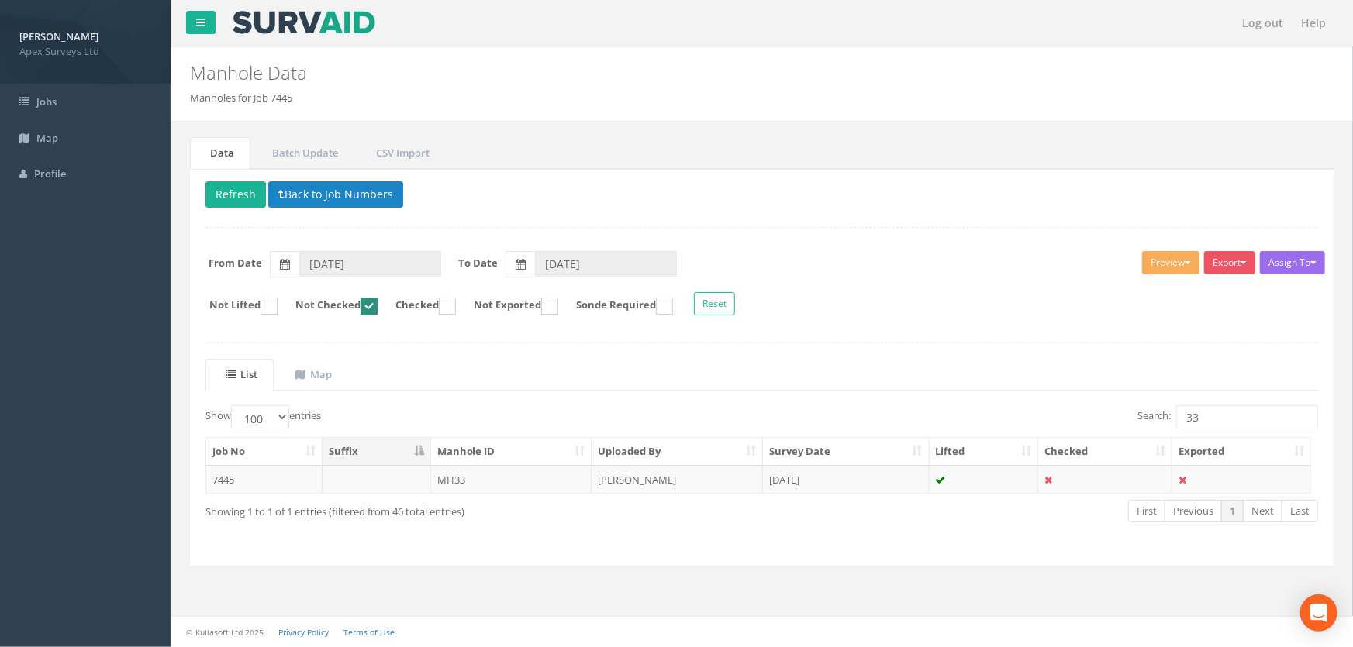
click at [378, 302] on ins at bounding box center [369, 306] width 17 height 17
checkbox input "false"
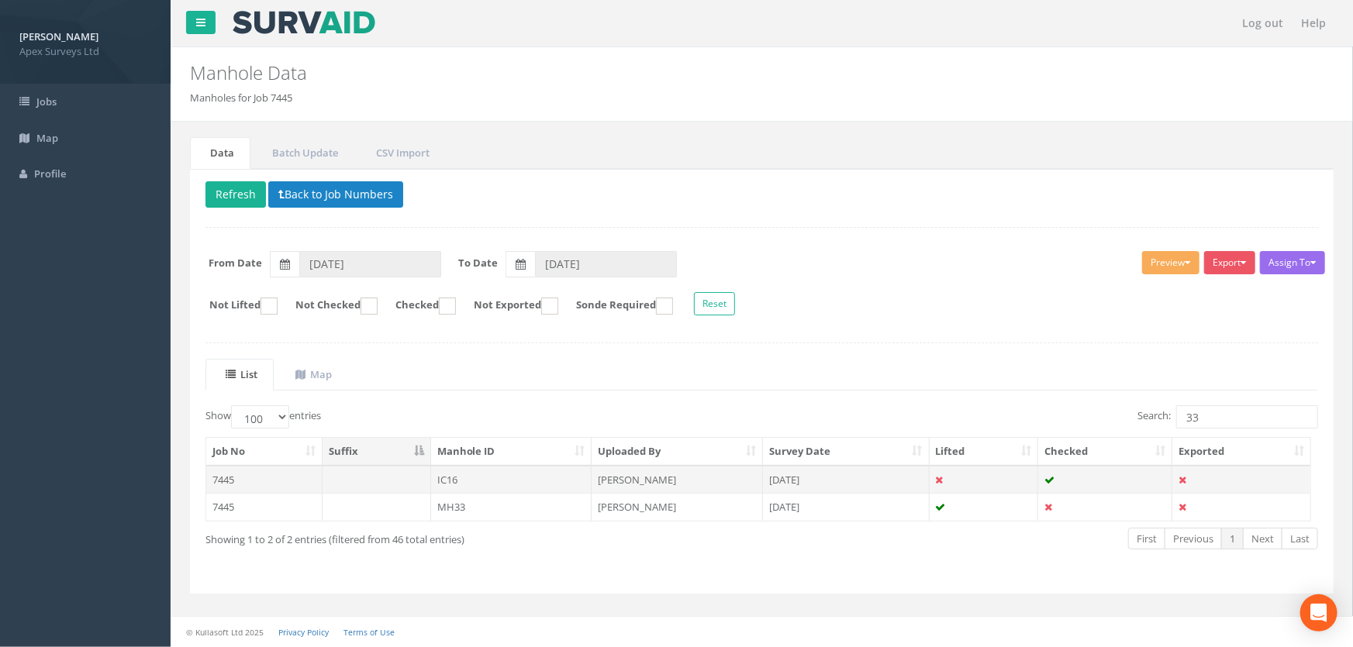
click at [454, 481] on td "IC16" at bounding box center [511, 480] width 161 height 28
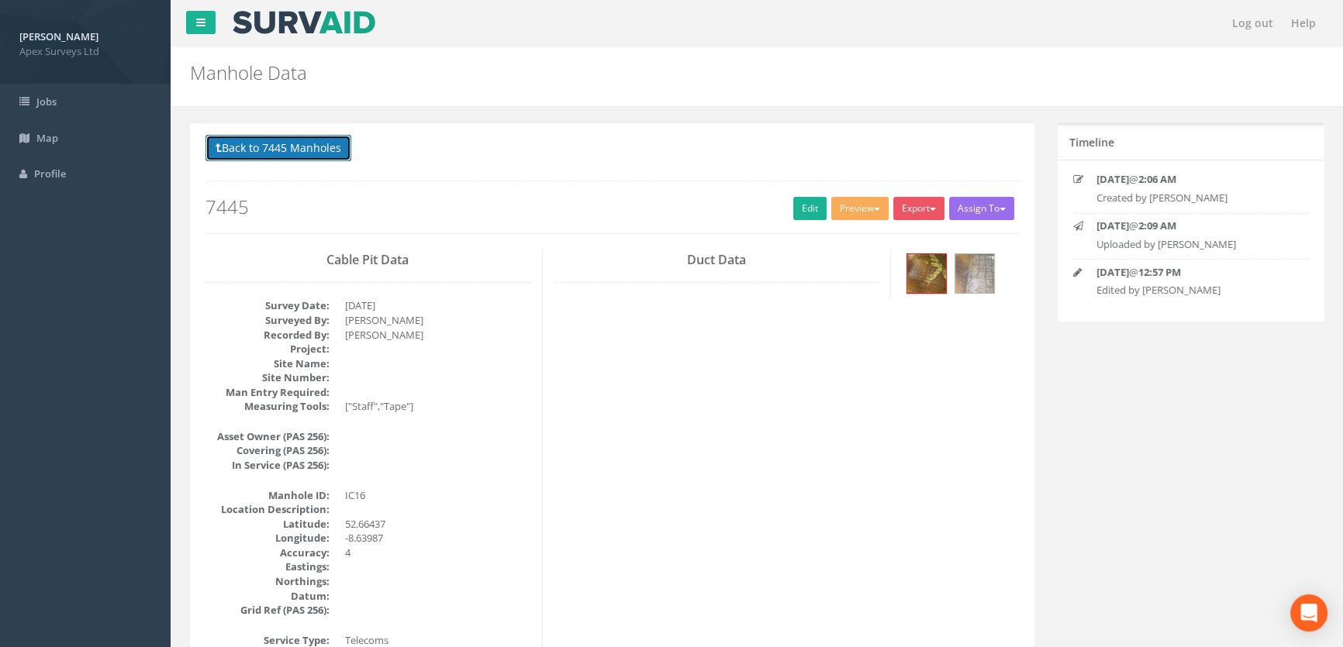
click at [287, 150] on button "Back to 7445 Manholes" at bounding box center [278, 148] width 146 height 26
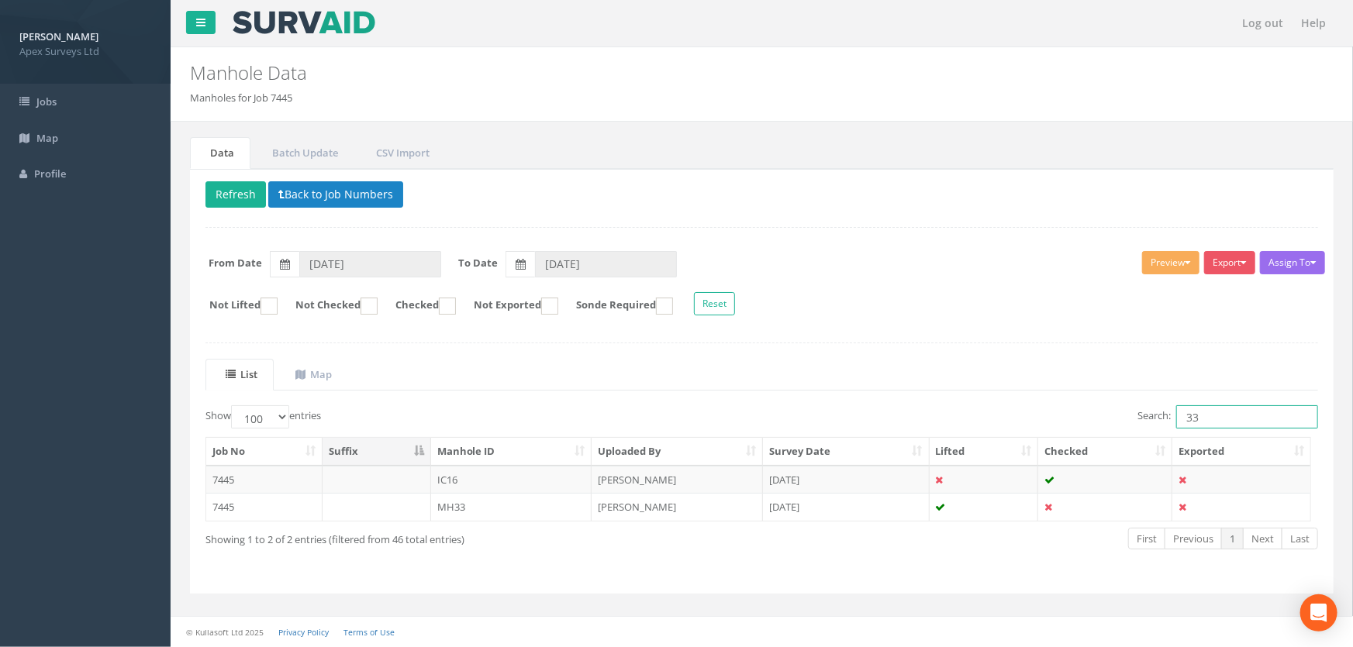
drag, startPoint x: 1197, startPoint y: 419, endPoint x: 1134, endPoint y: 416, distance: 63.6
click at [1138, 416] on label "Search: 33" at bounding box center [1228, 417] width 181 height 23
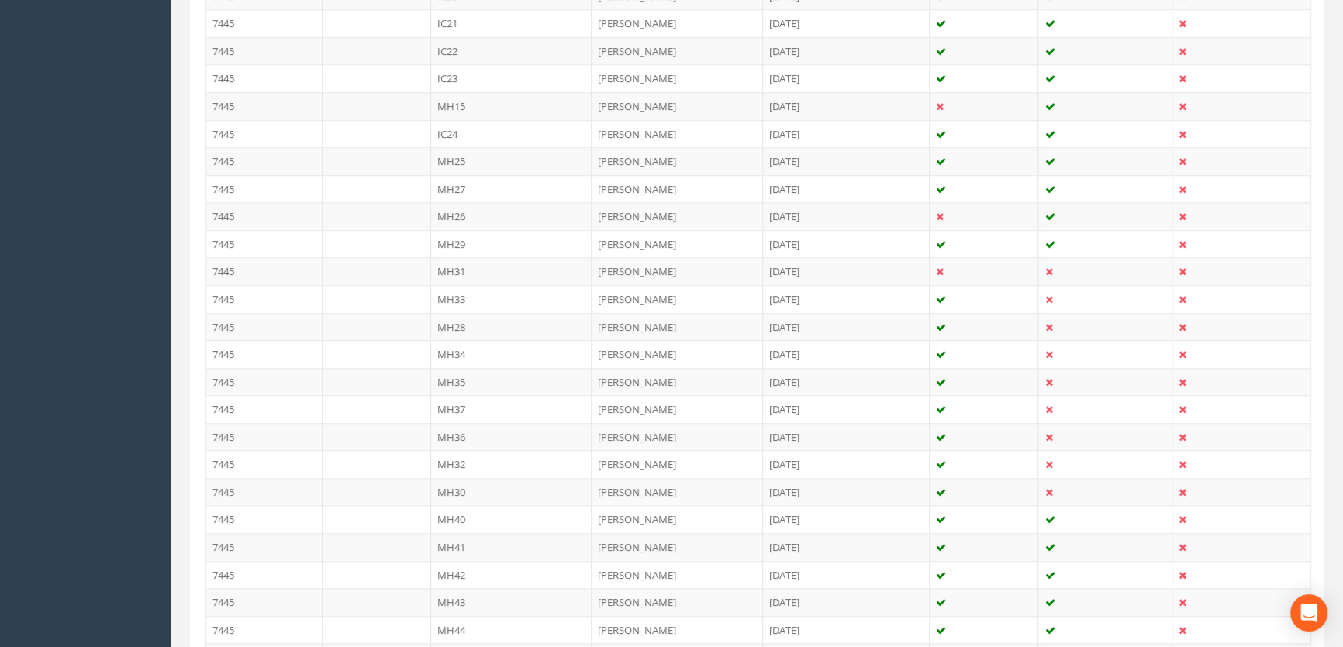
scroll to position [986, 0]
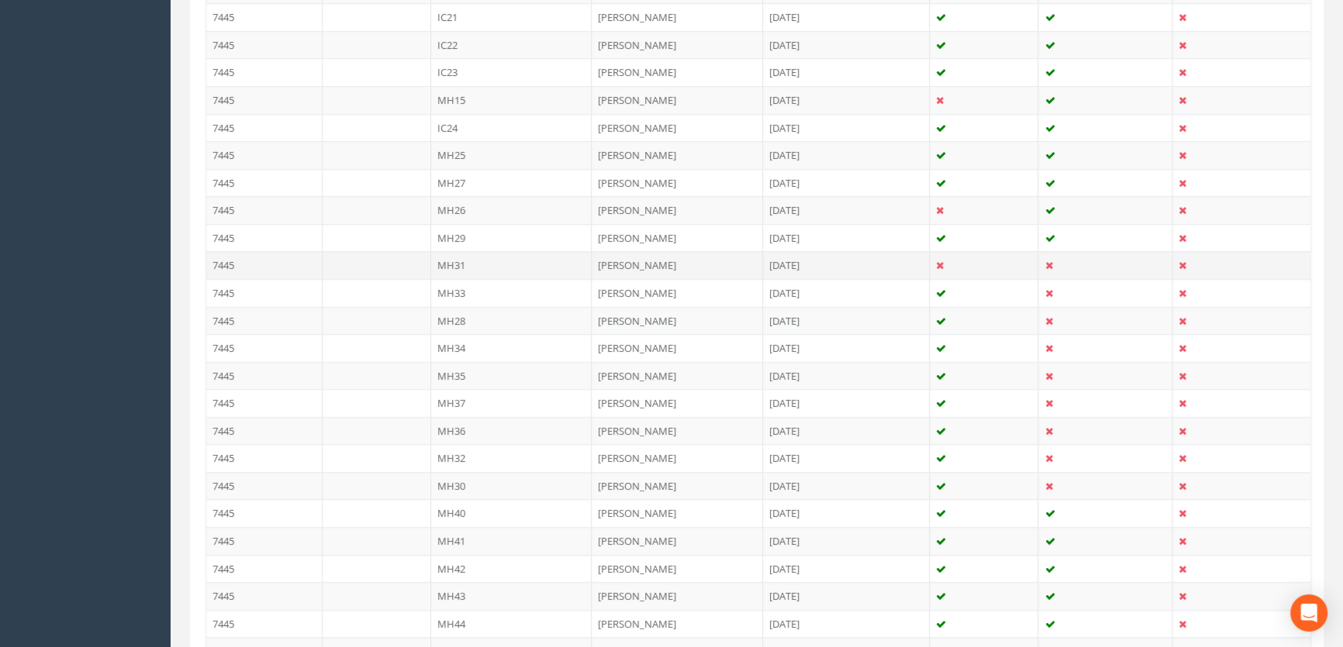
click at [1048, 261] on icon at bounding box center [1048, 266] width 8 height 10
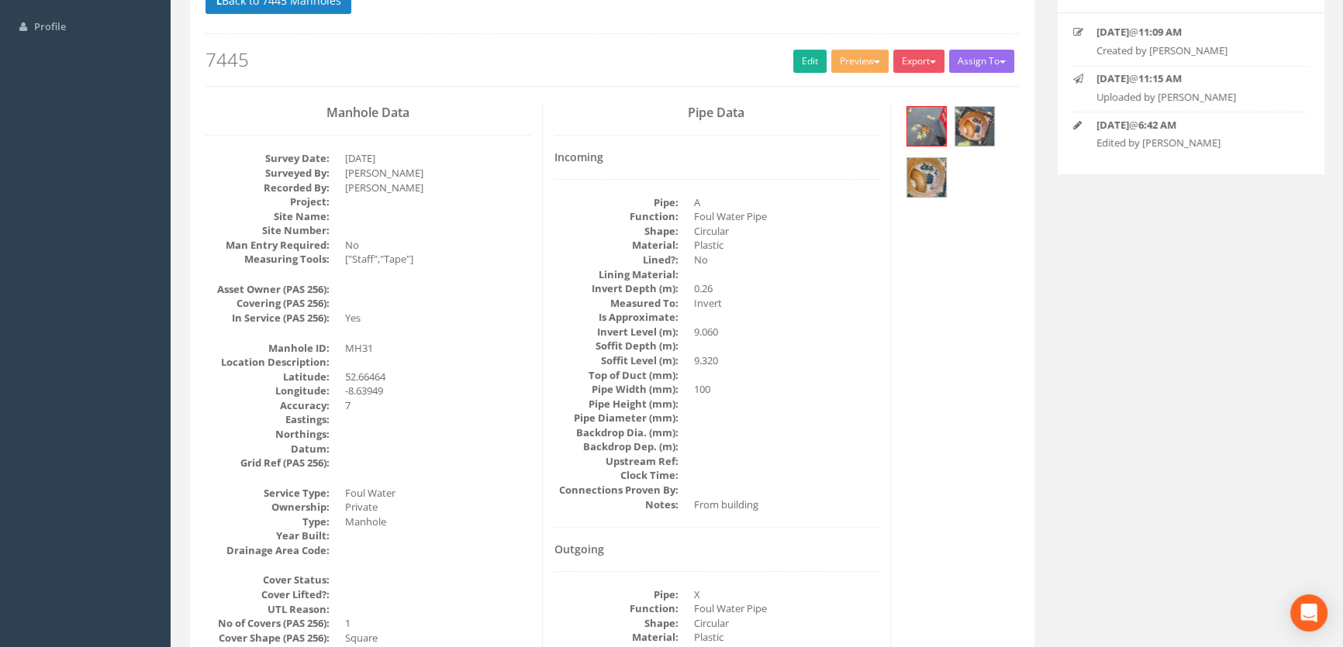
scroll to position [0, 0]
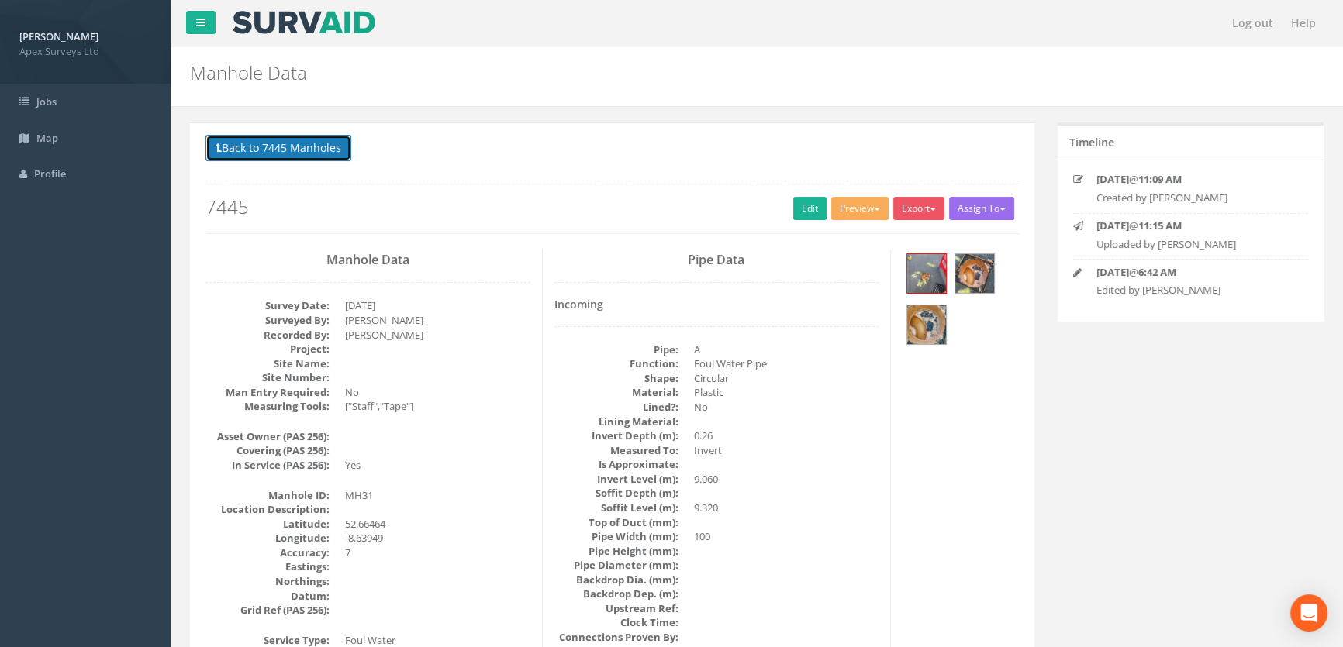
click at [292, 149] on button "Back to 7445 Manholes" at bounding box center [278, 148] width 146 height 26
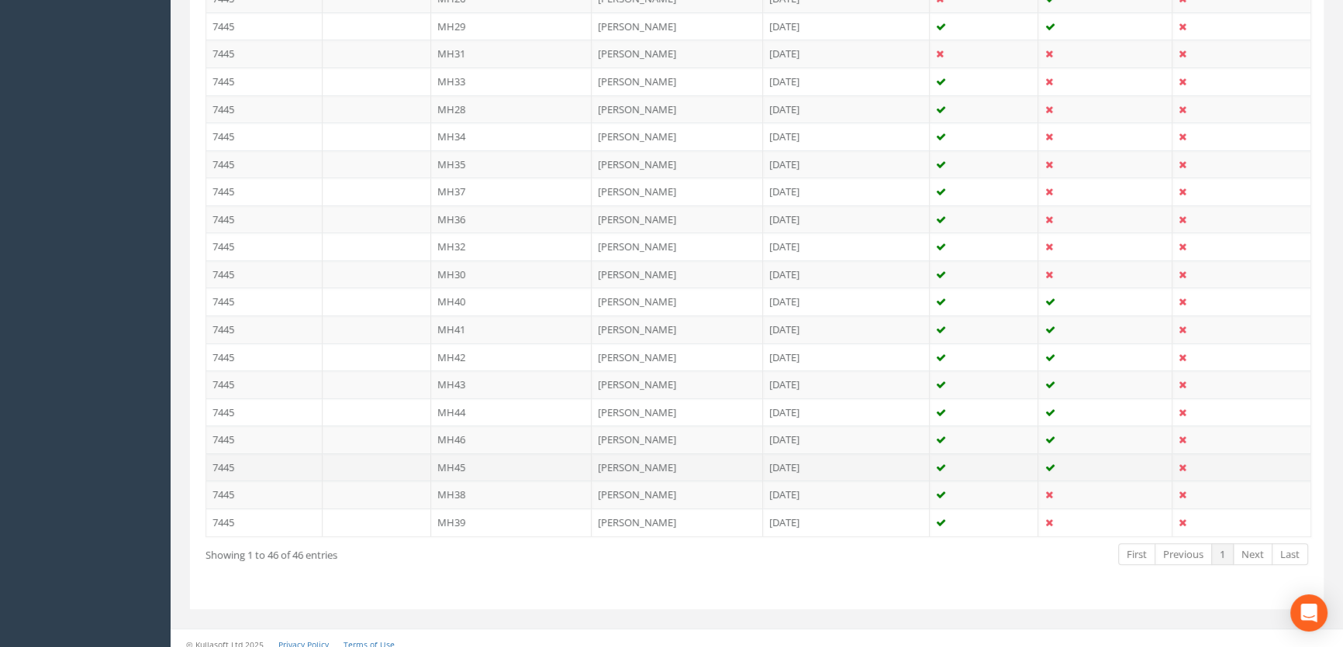
scroll to position [1205, 0]
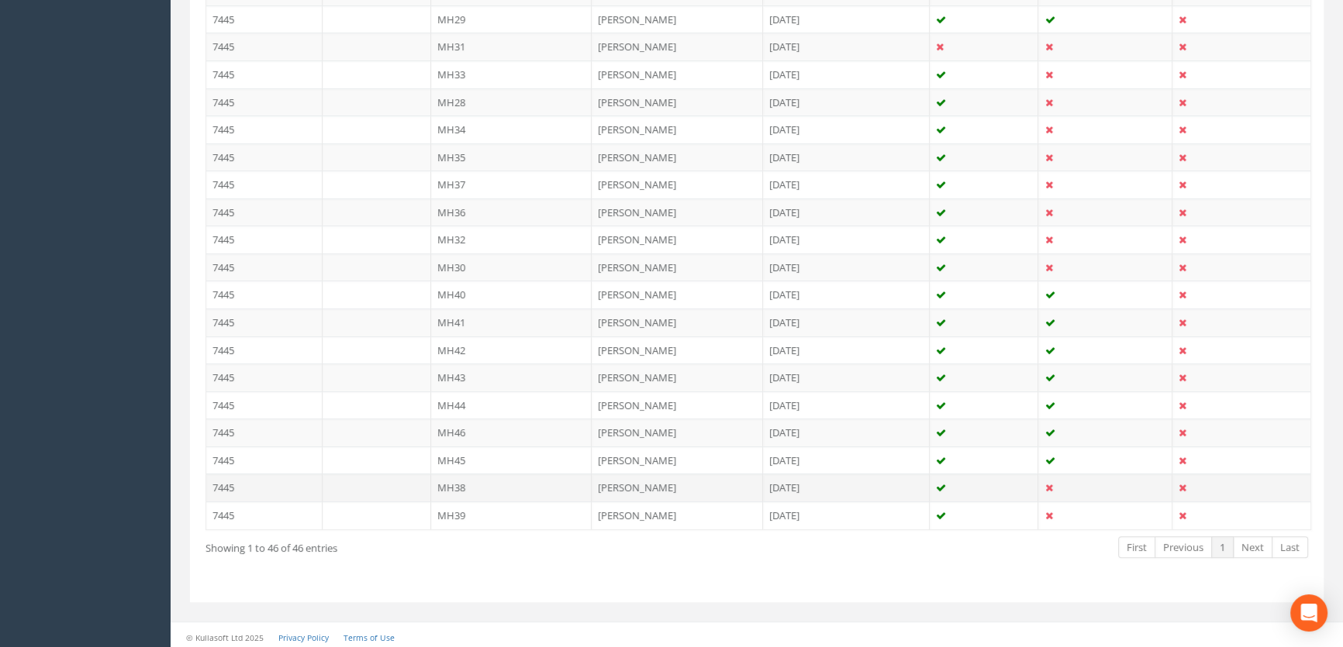
click at [465, 481] on td "MH38" at bounding box center [511, 488] width 161 height 28
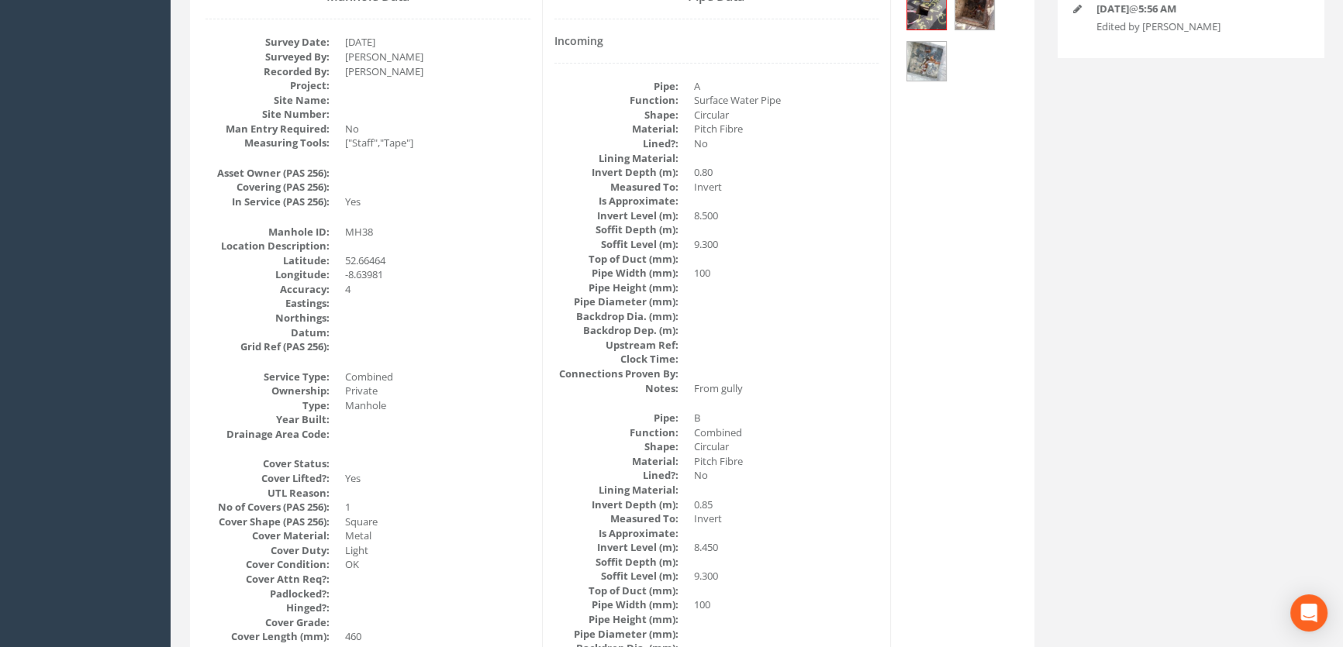
scroll to position [0, 0]
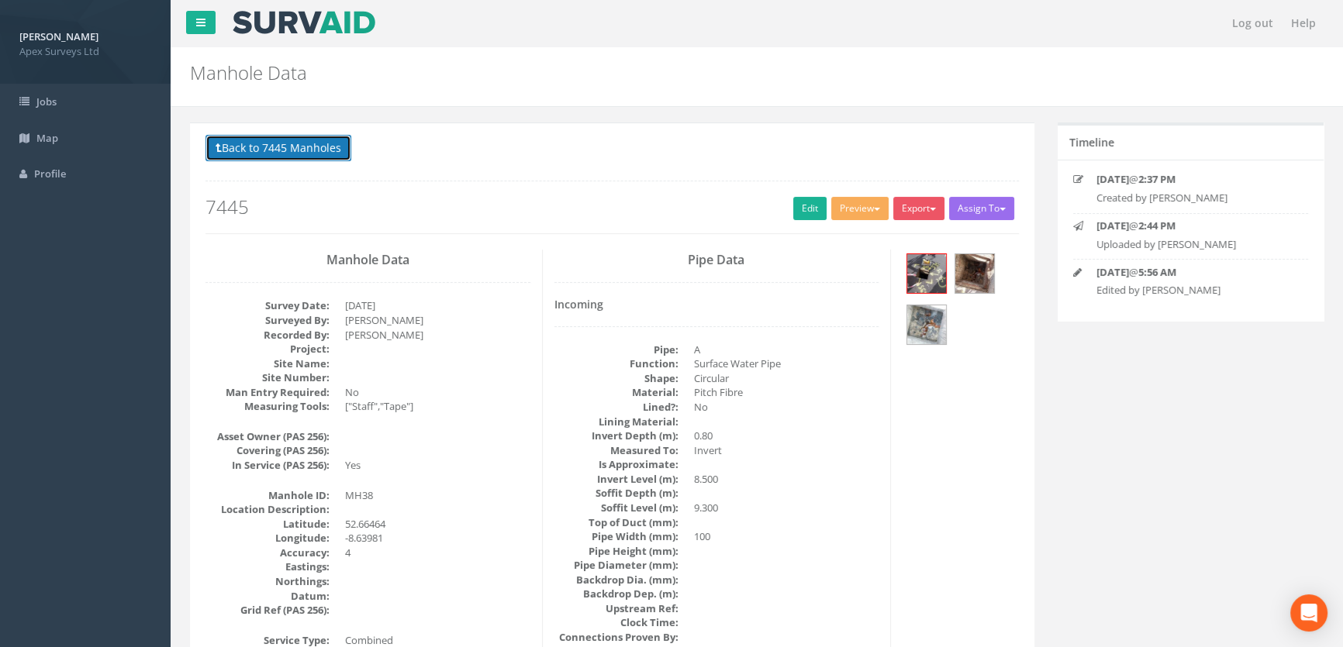
click at [273, 136] on button "Back to 7445 Manholes" at bounding box center [278, 148] width 146 height 26
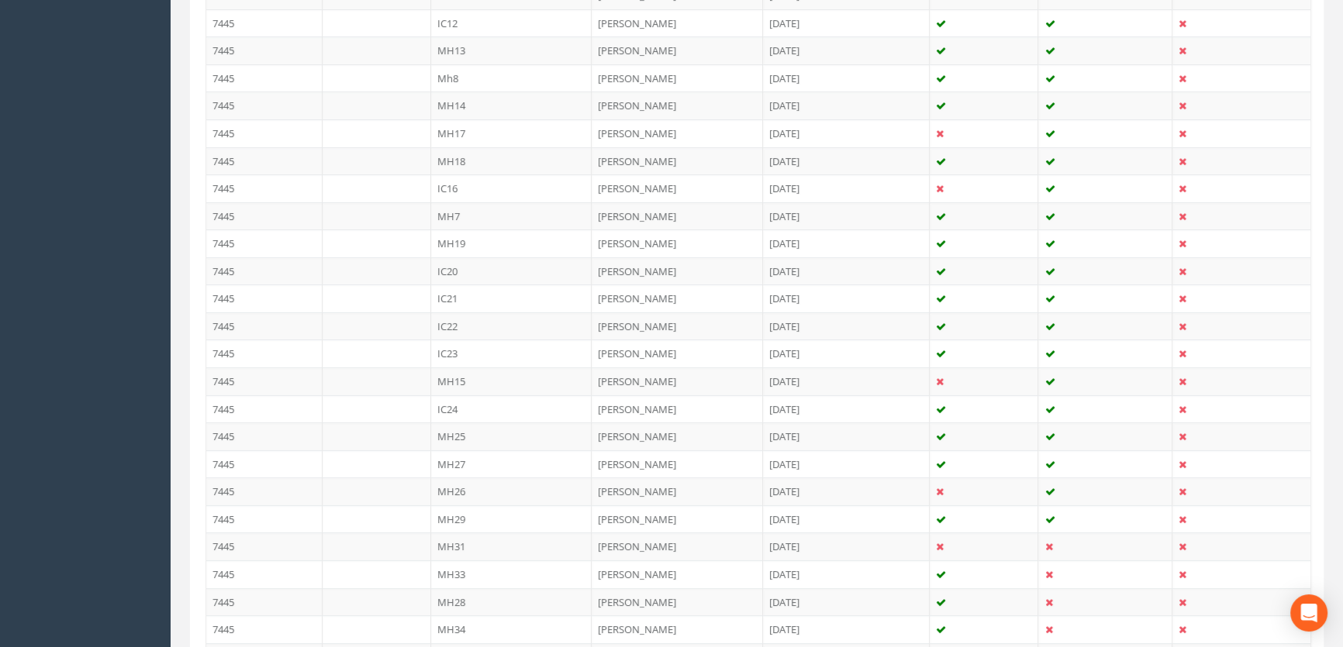
scroll to position [916, 0]
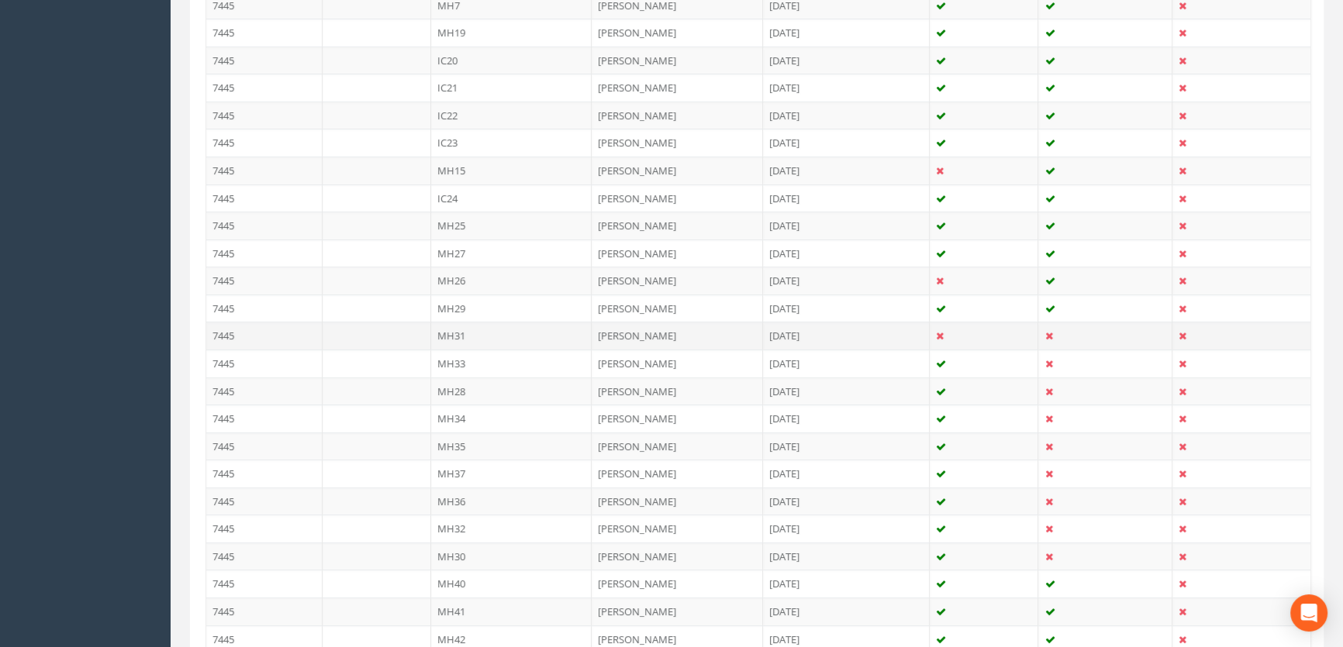
click at [456, 326] on td "MH31" at bounding box center [511, 336] width 161 height 28
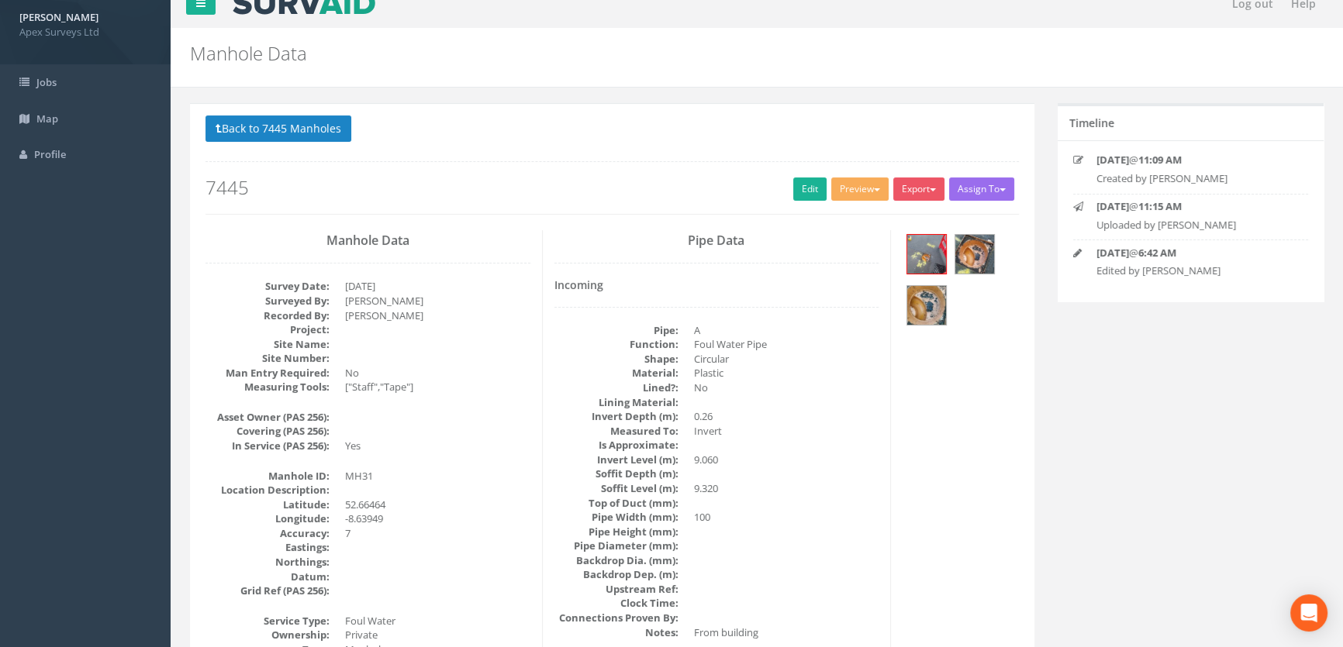
scroll to position [0, 0]
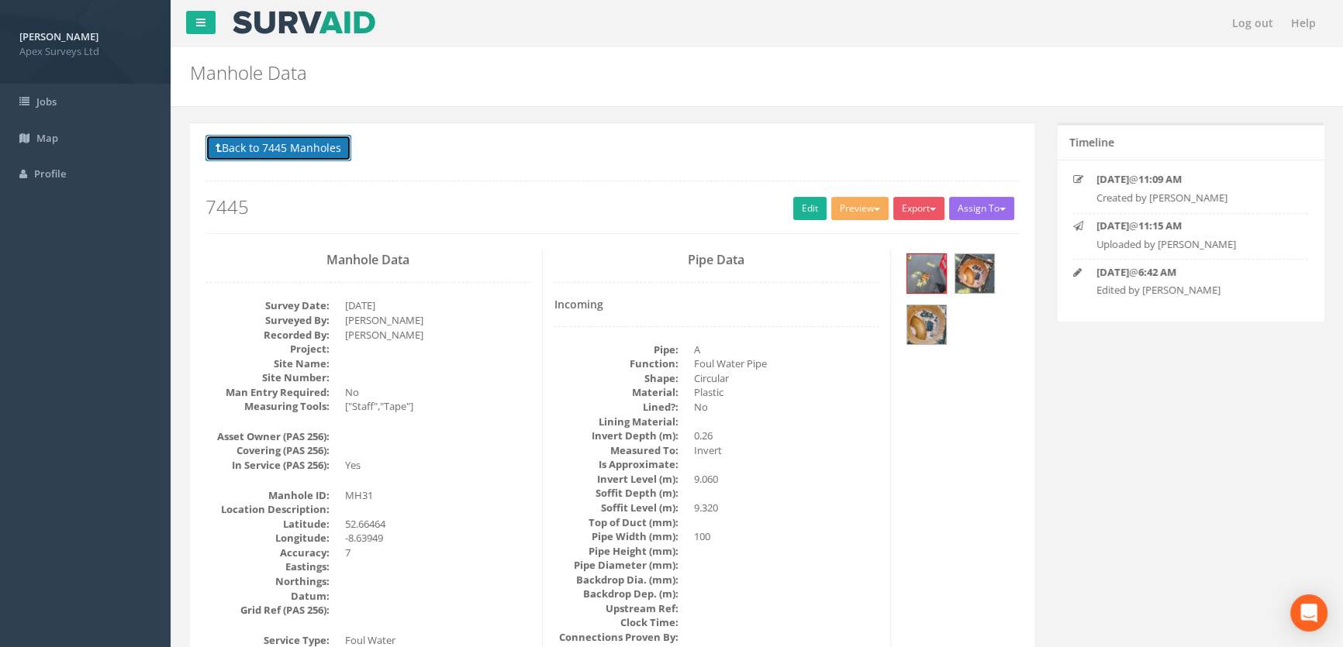
click at [285, 154] on button "Back to 7445 Manholes" at bounding box center [278, 148] width 146 height 26
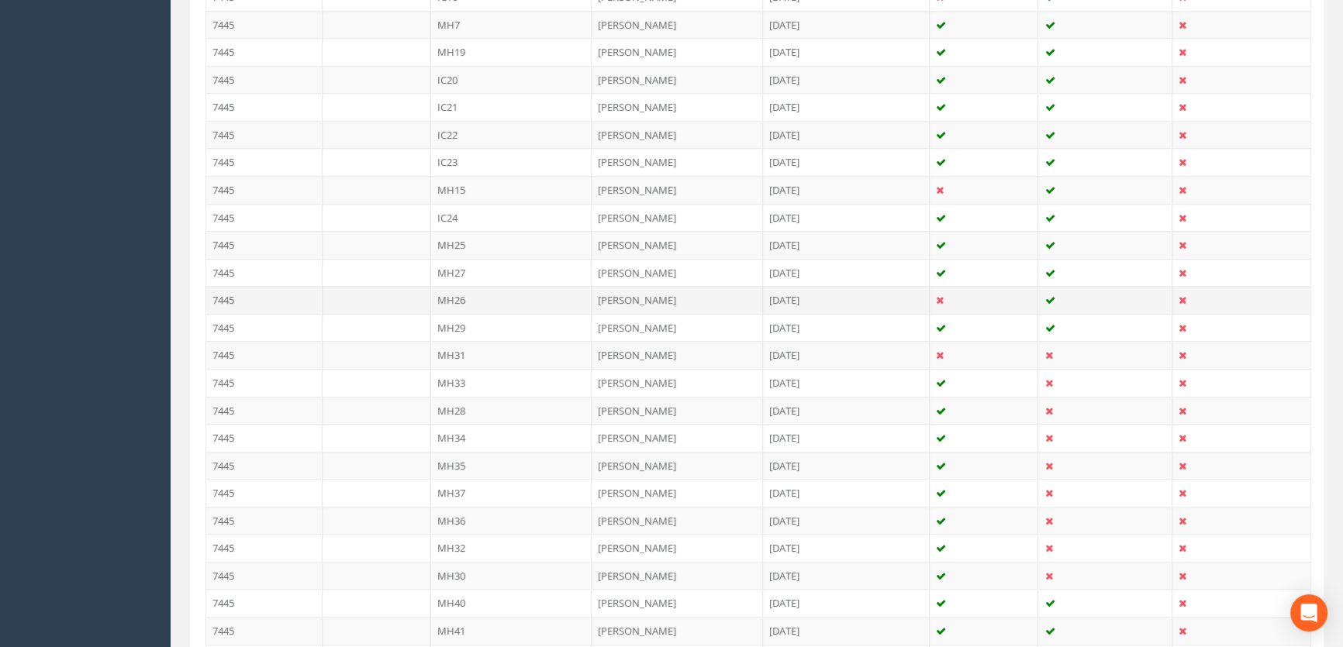
scroll to position [916, 0]
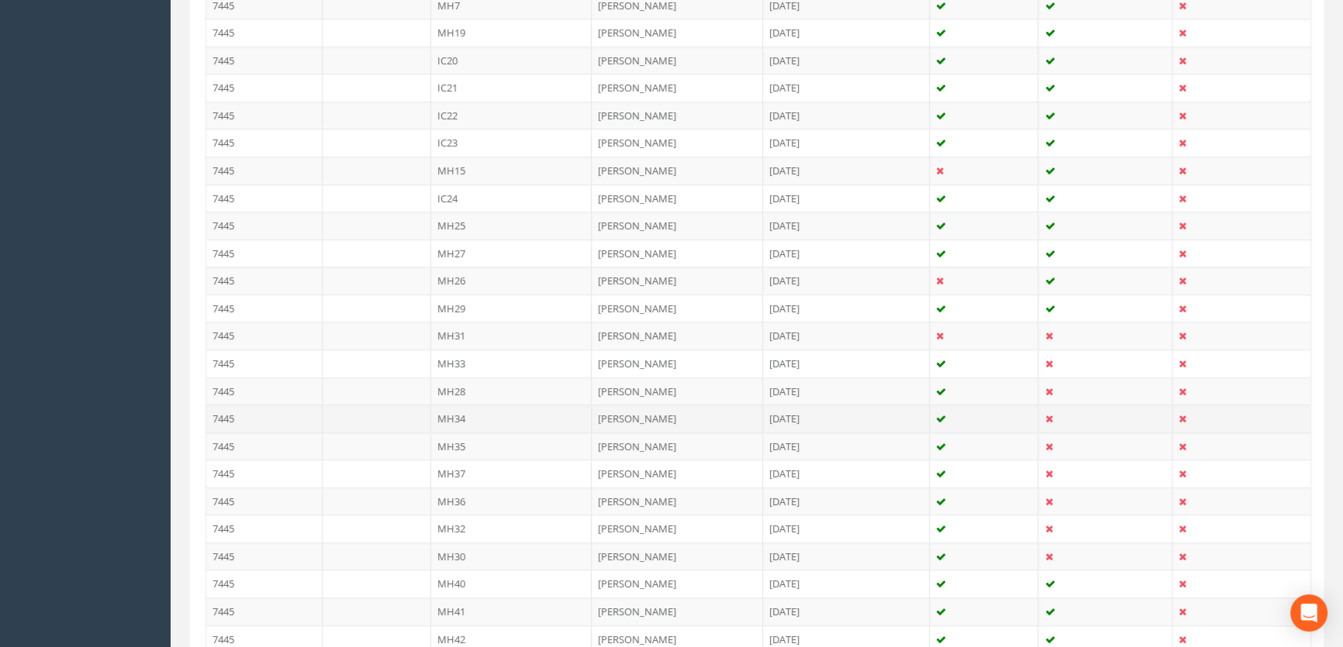
click at [456, 416] on td "MH34" at bounding box center [511, 419] width 161 height 28
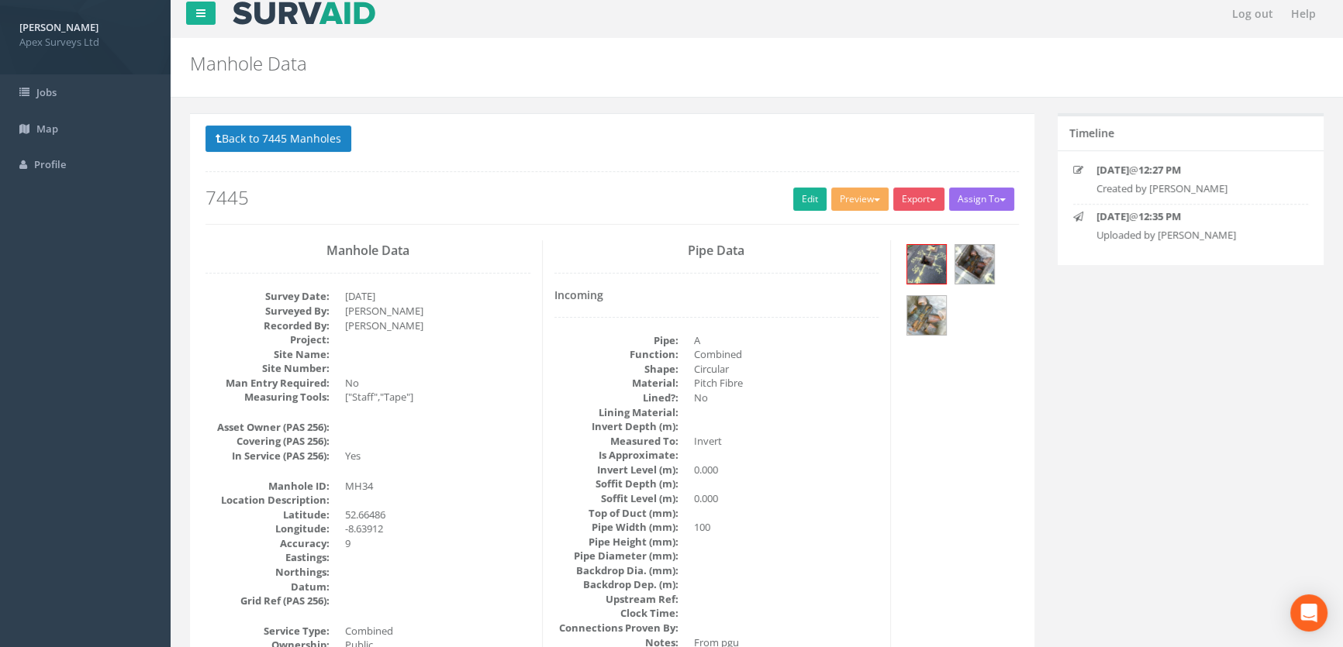
scroll to position [0, 0]
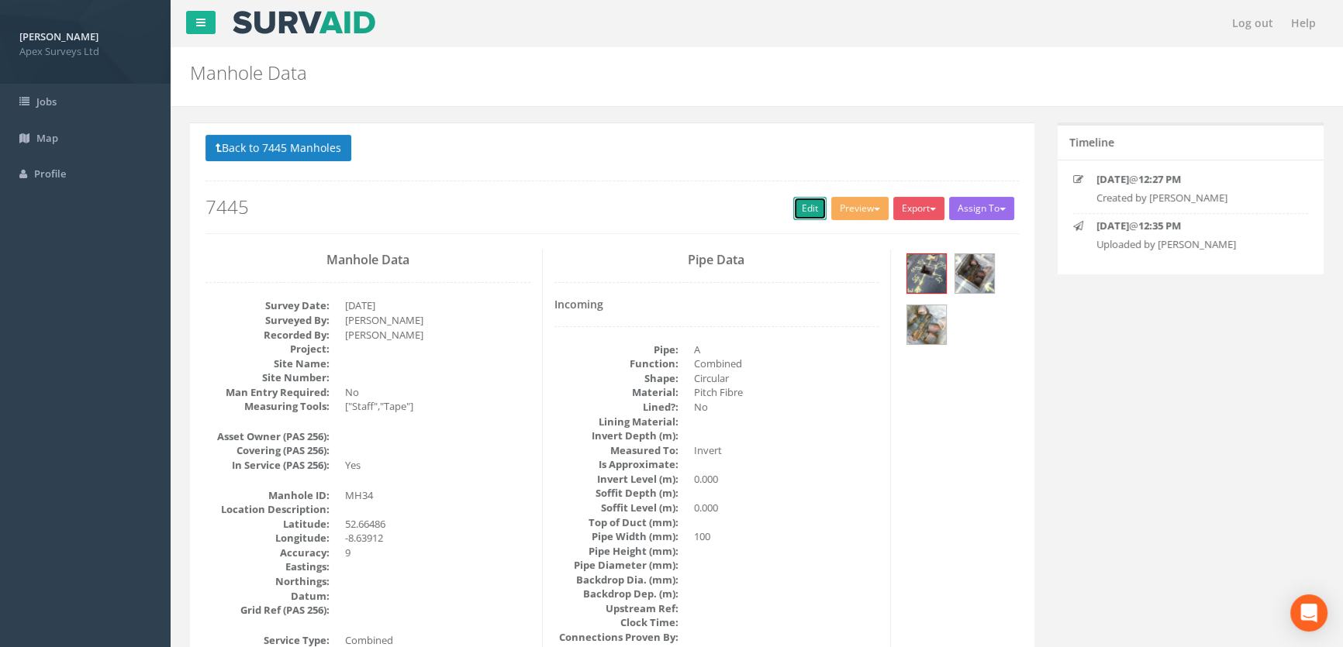
click at [799, 204] on link "Edit" at bounding box center [809, 208] width 33 height 23
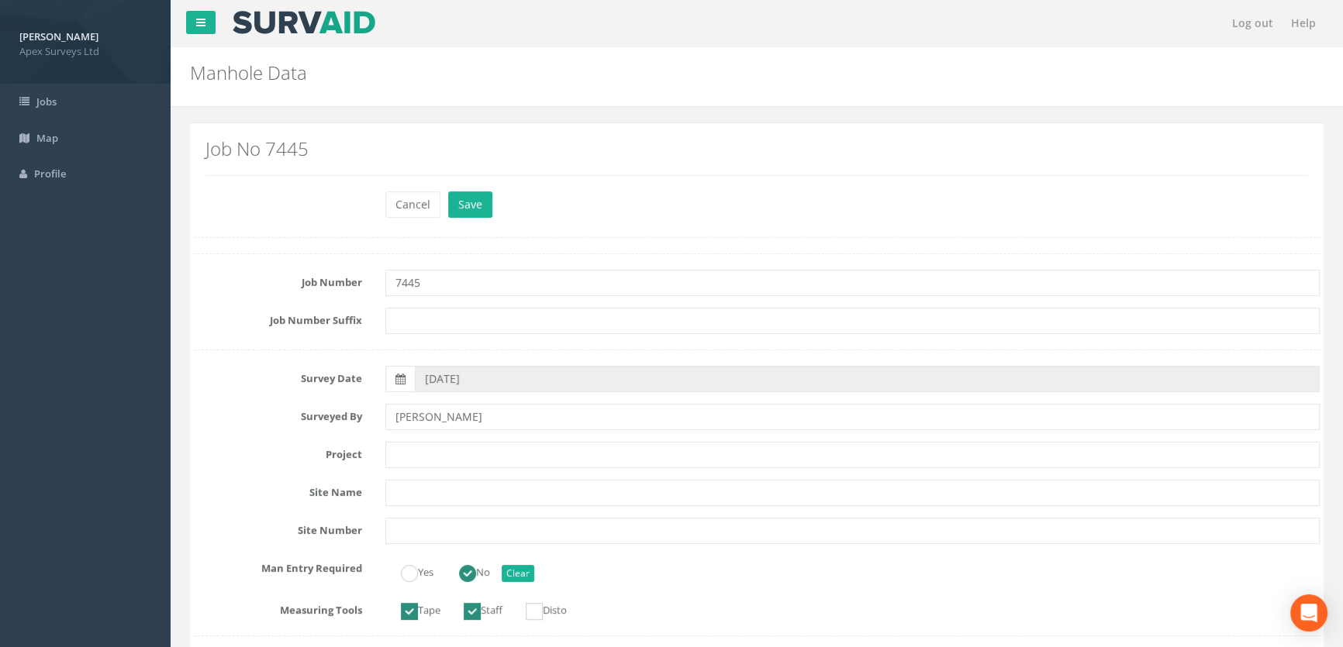
scroll to position [1057, 0]
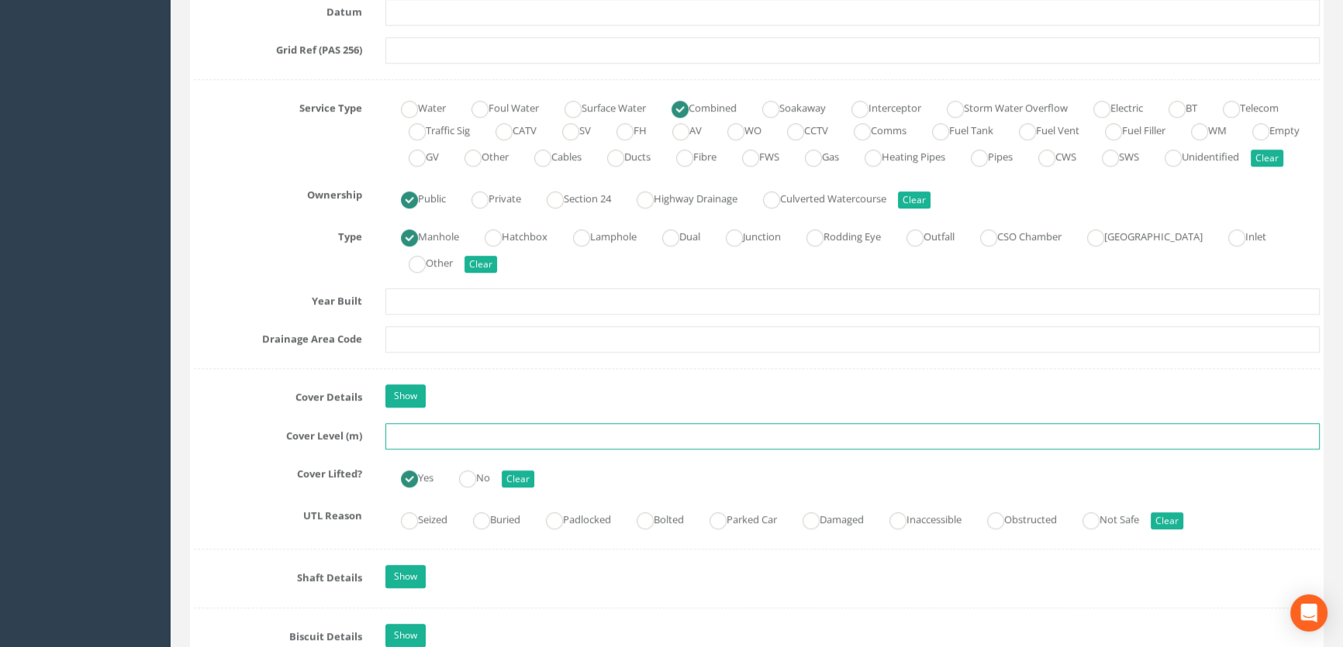
click at [435, 447] on input "text" at bounding box center [852, 436] width 934 height 26
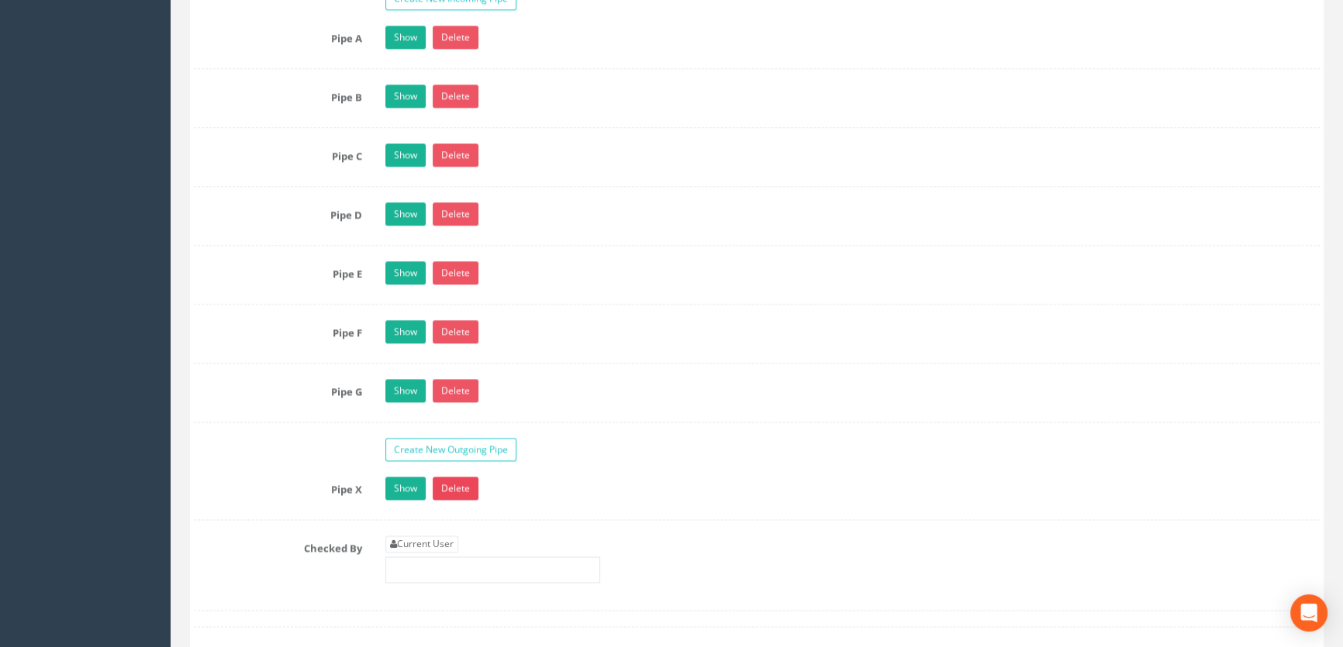
scroll to position [2749, 0]
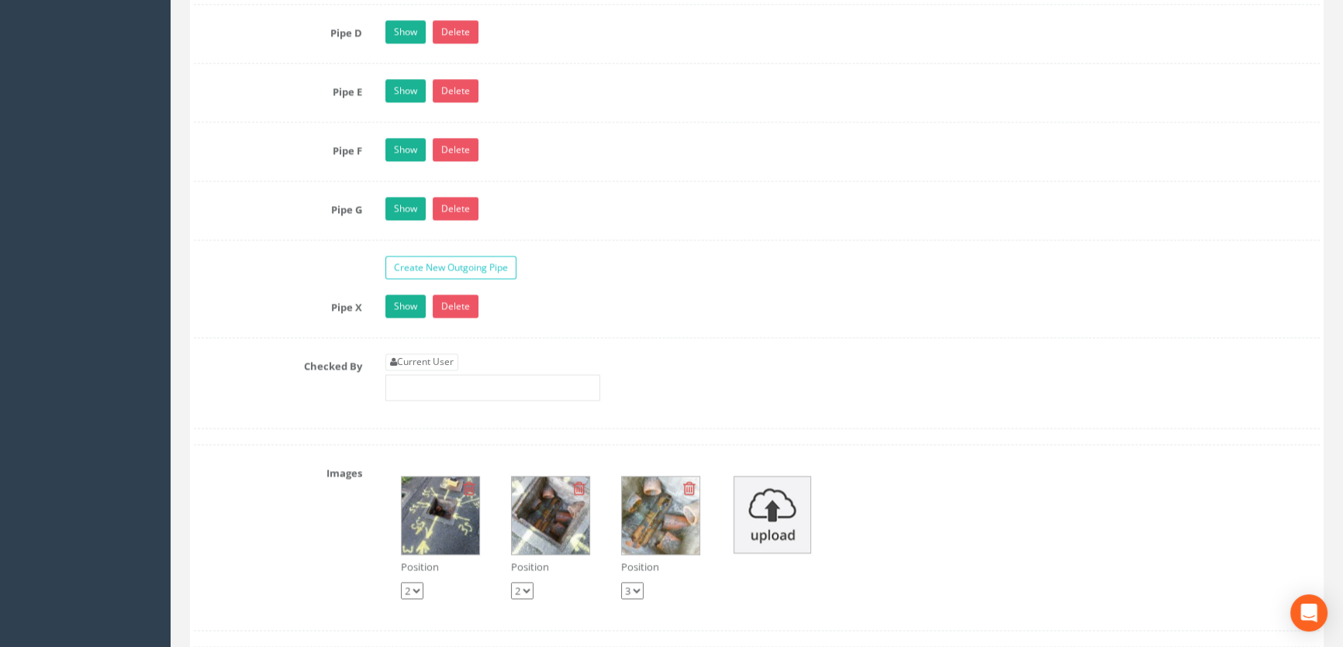
type input "11.96"
click at [437, 400] on input "text" at bounding box center [492, 388] width 215 height 26
click at [424, 371] on link "Current User" at bounding box center [421, 362] width 73 height 17
type input "[PERSON_NAME]"
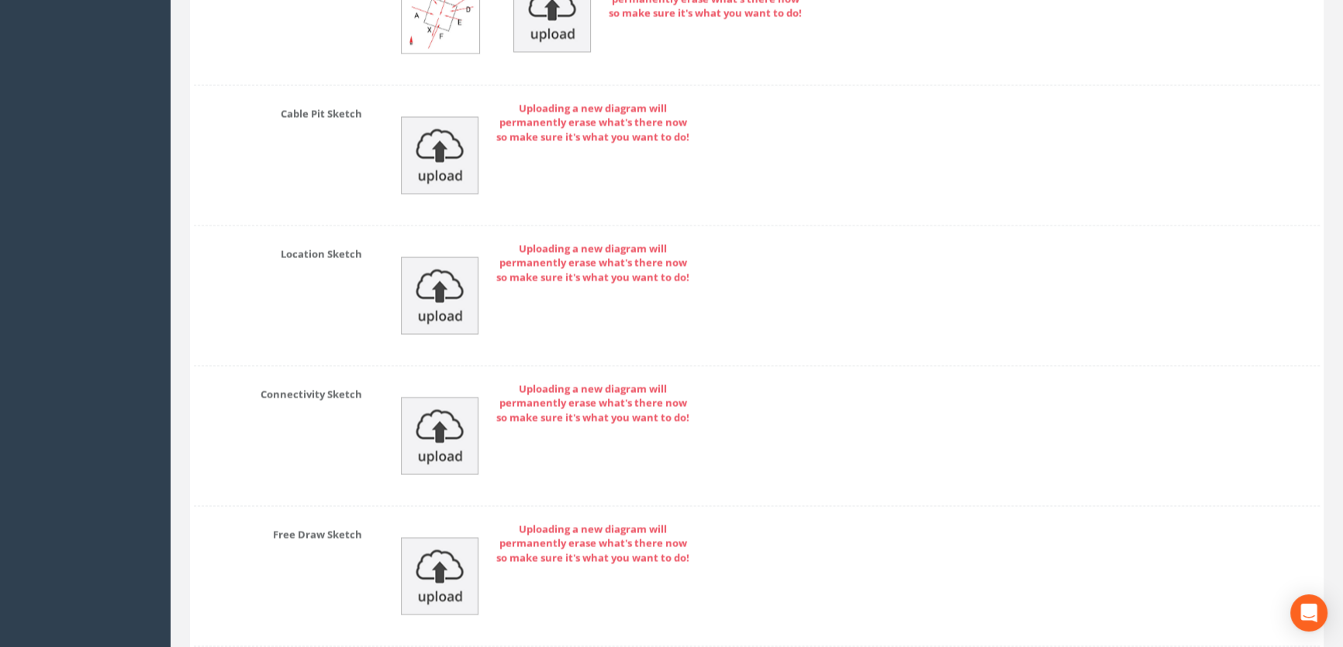
scroll to position [3785, 0]
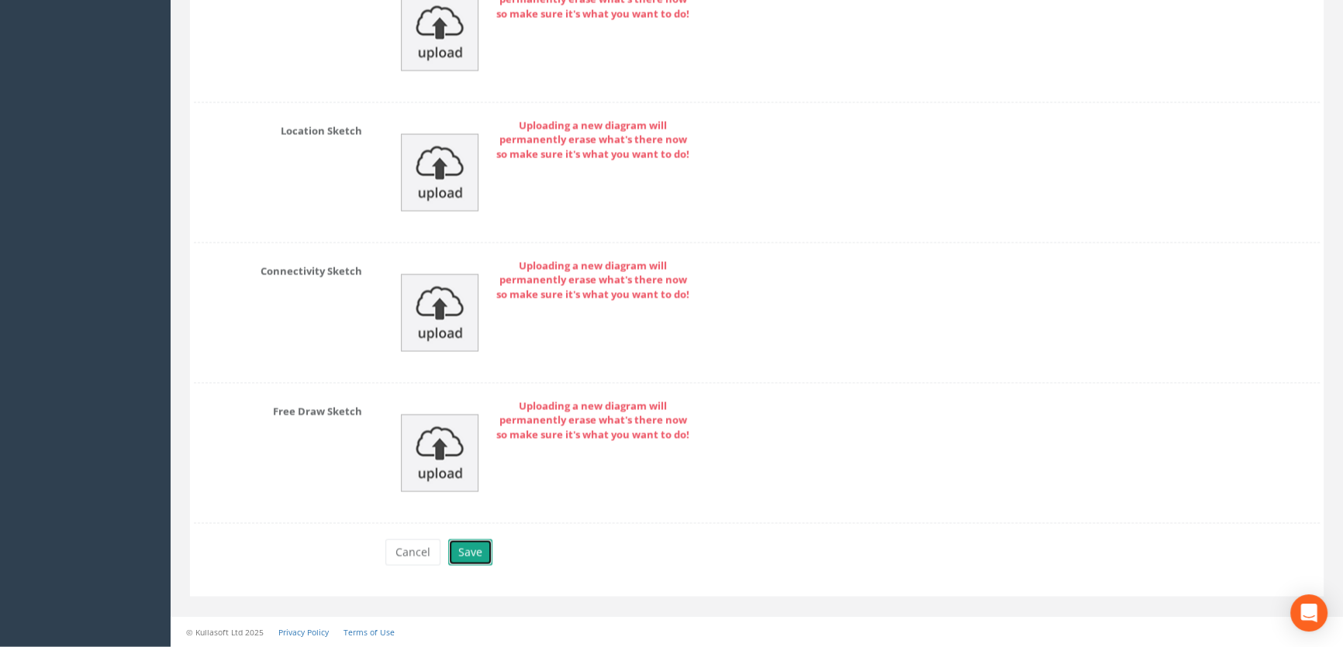
click at [466, 549] on button "Save" at bounding box center [470, 553] width 44 height 26
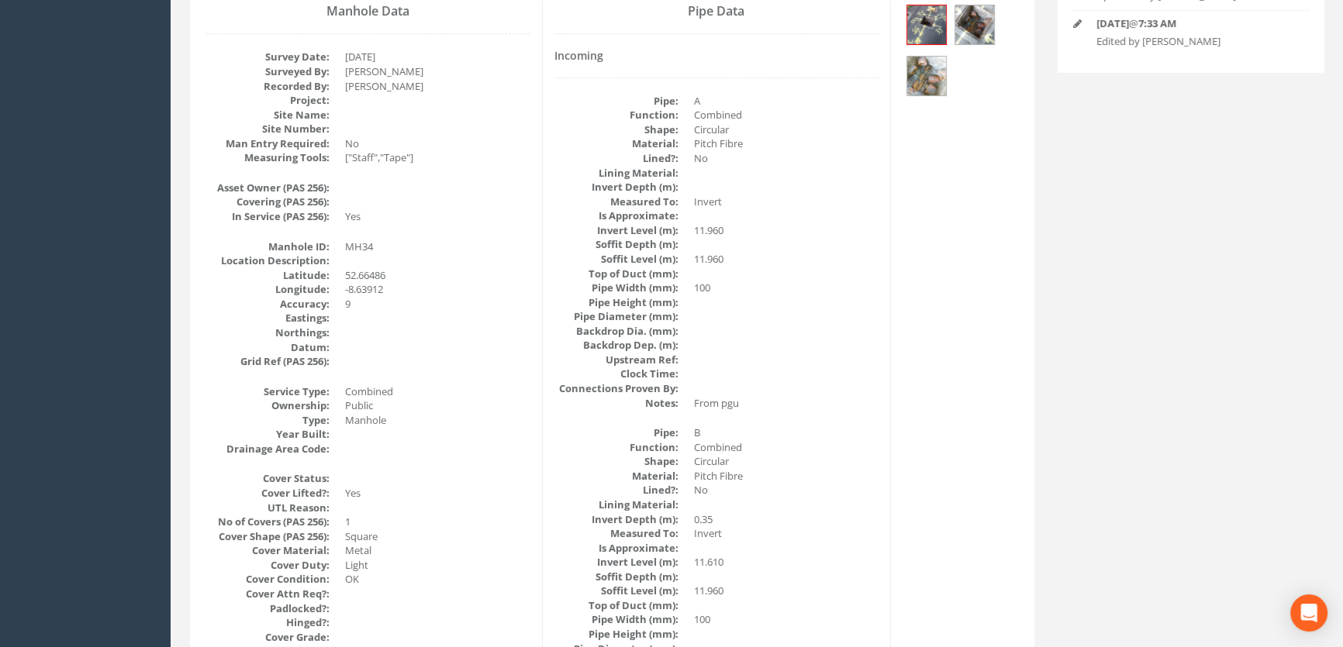
scroll to position [119, 0]
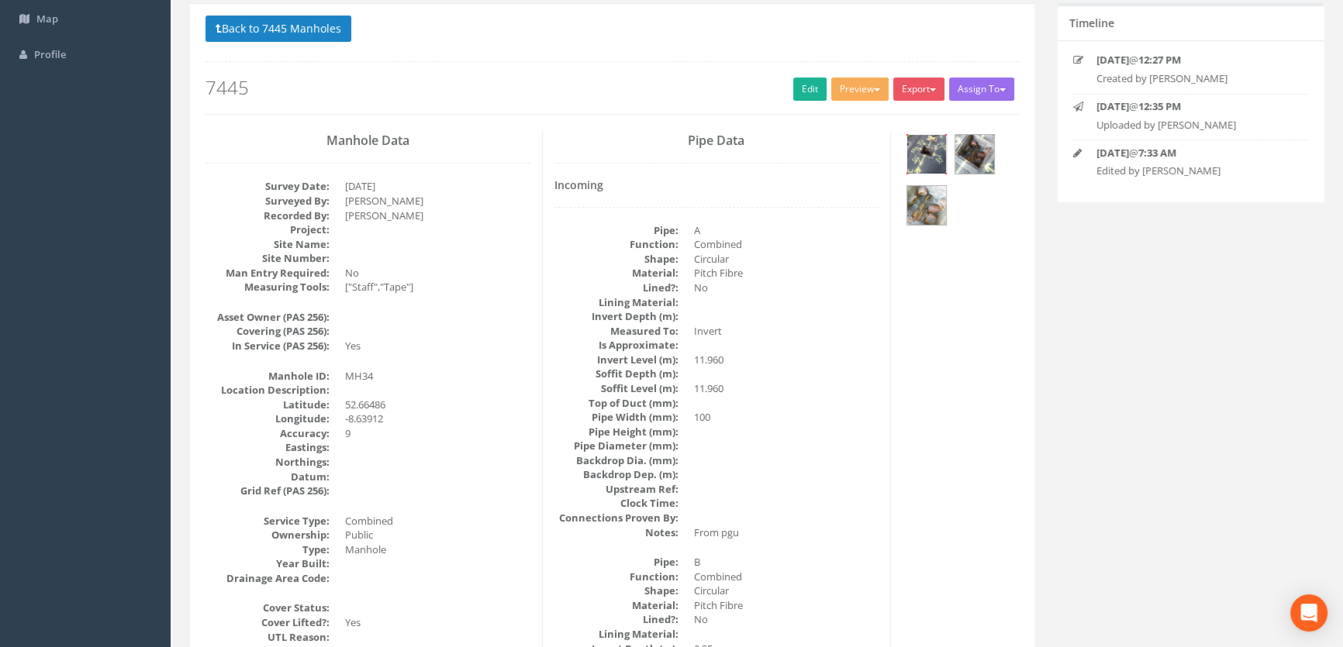
click at [938, 157] on img at bounding box center [926, 154] width 39 height 39
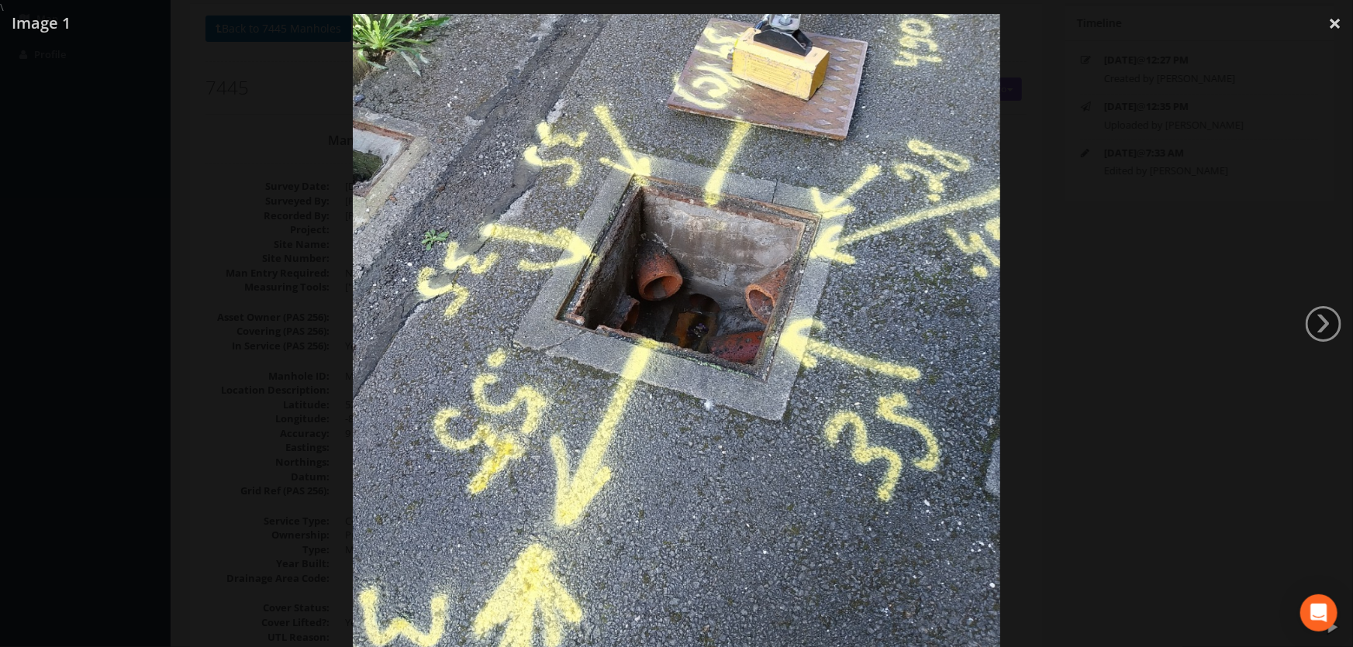
click at [162, 259] on div at bounding box center [676, 338] width 1353 height 647
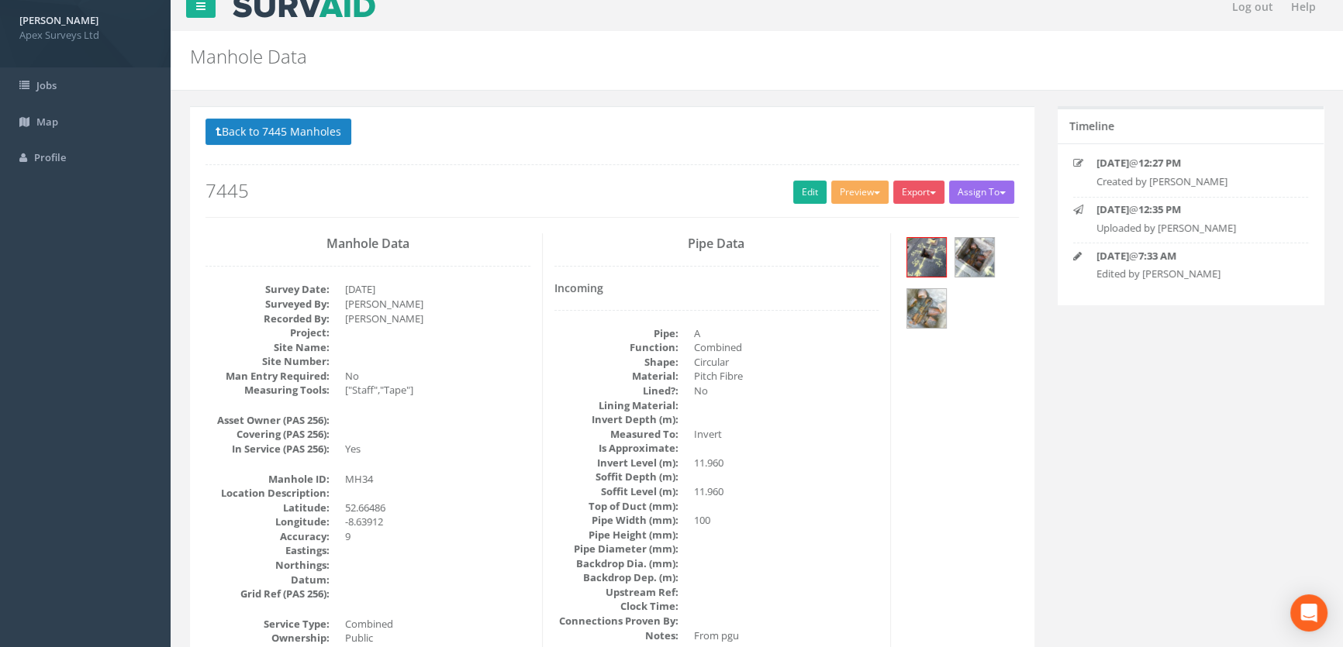
scroll to position [0, 0]
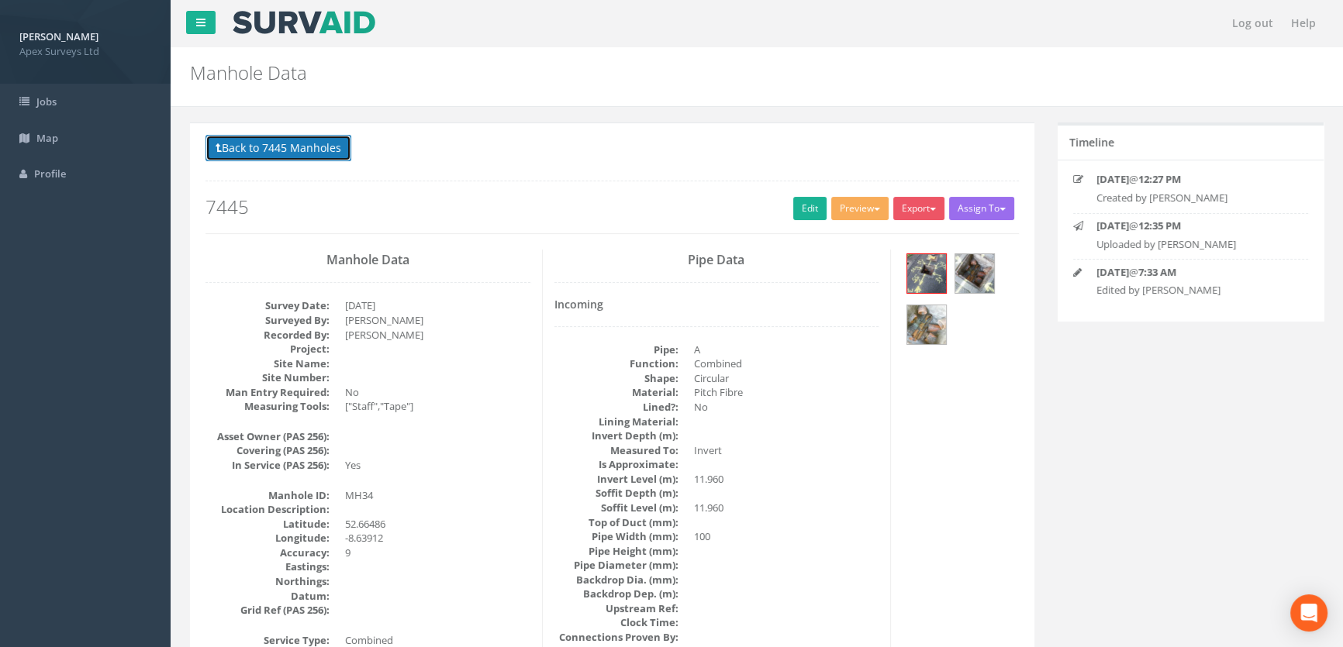
click at [307, 148] on button "Back to 7445 Manholes" at bounding box center [278, 148] width 146 height 26
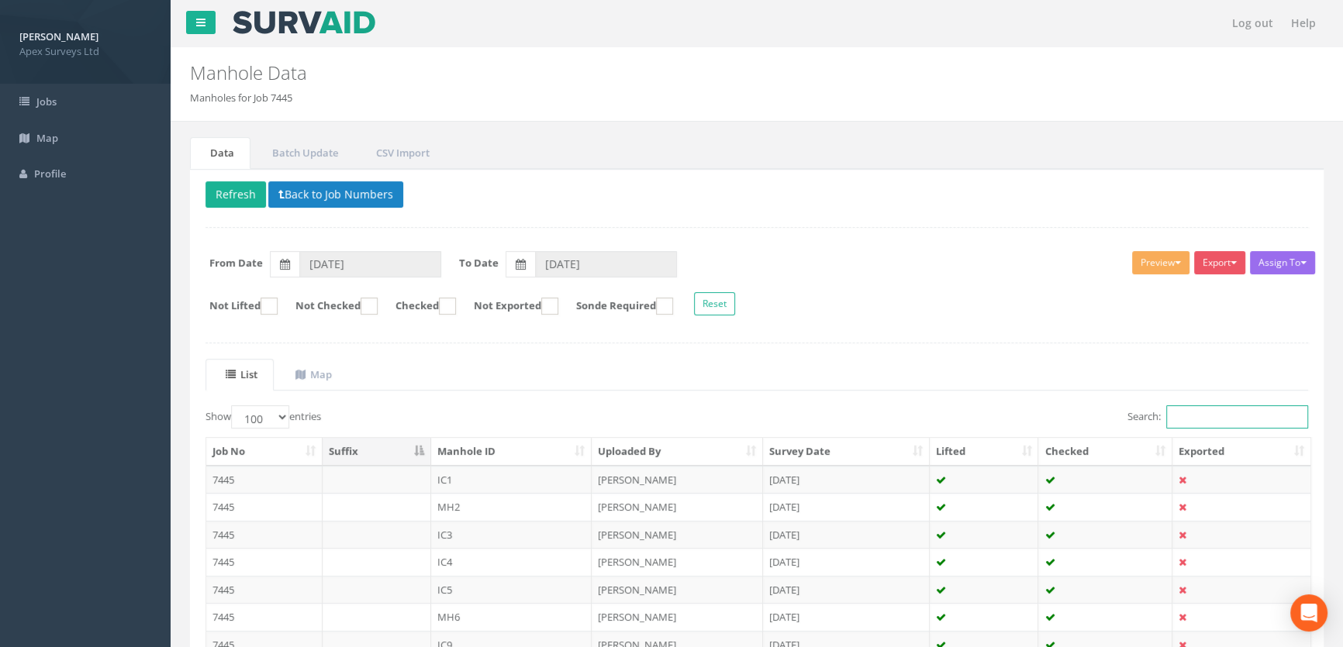
click at [1179, 413] on input "Search:" at bounding box center [1237, 417] width 142 height 23
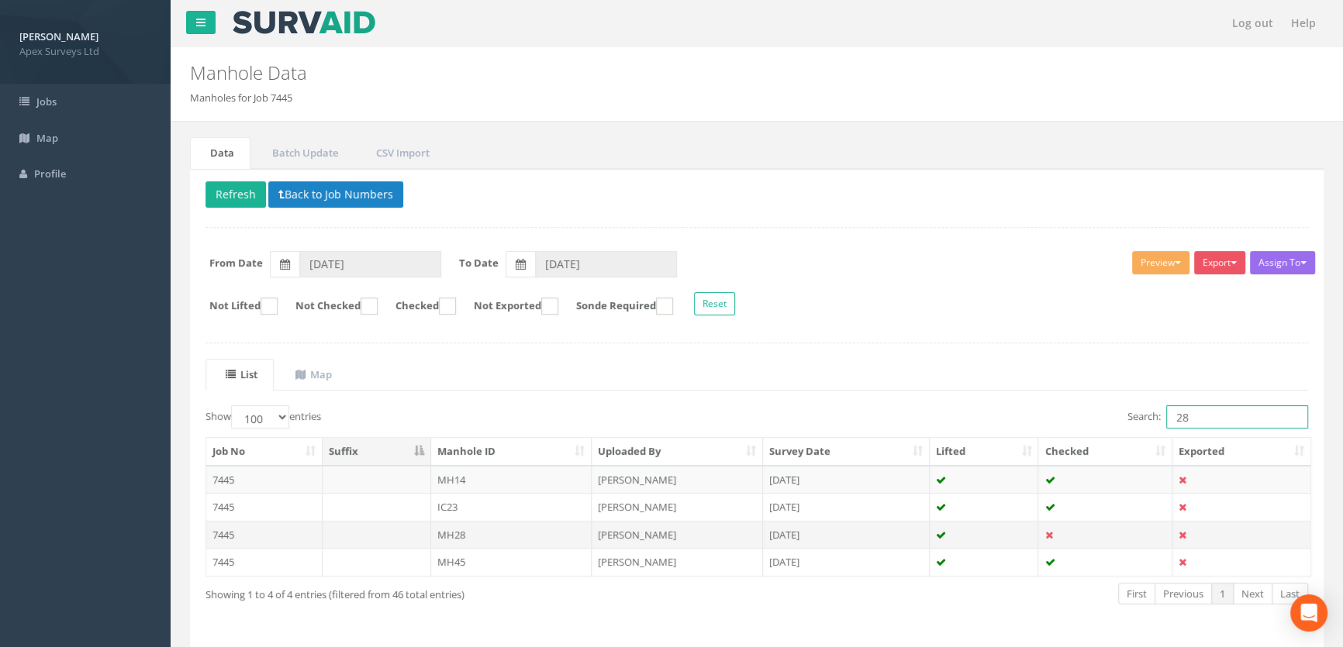
type input "28"
click at [463, 539] on td "MH28" at bounding box center [511, 535] width 161 height 28
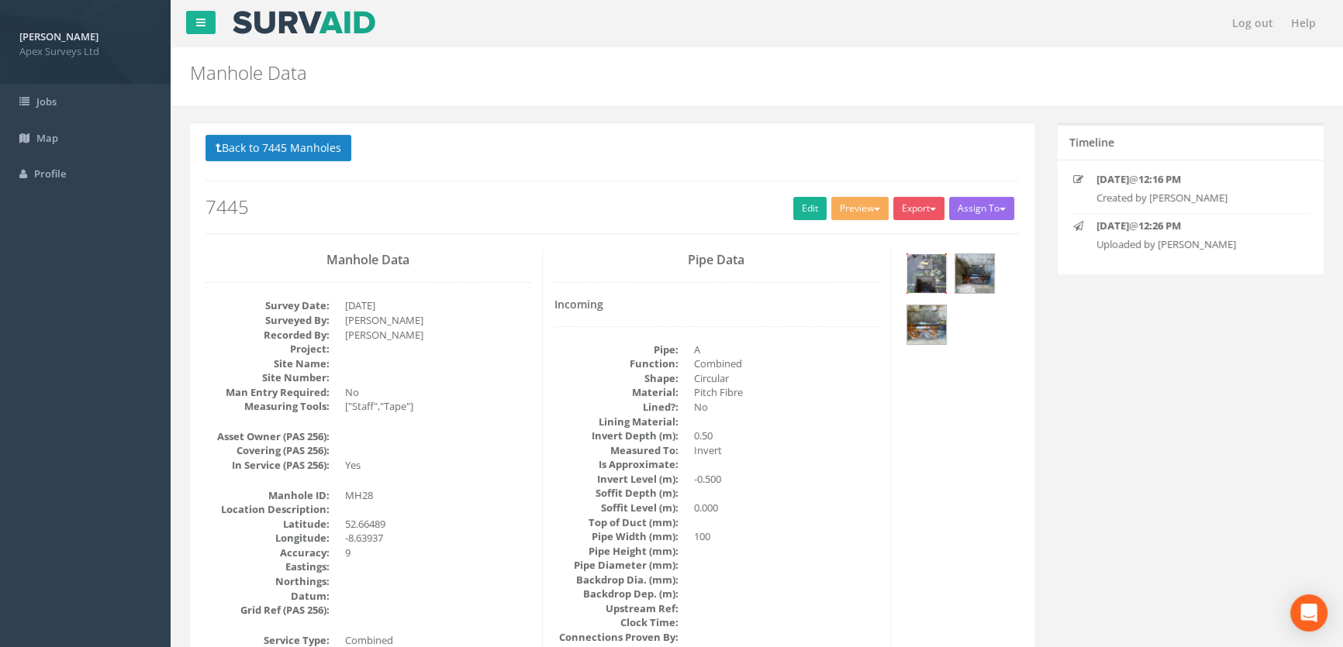
click at [938, 271] on img at bounding box center [926, 273] width 39 height 39
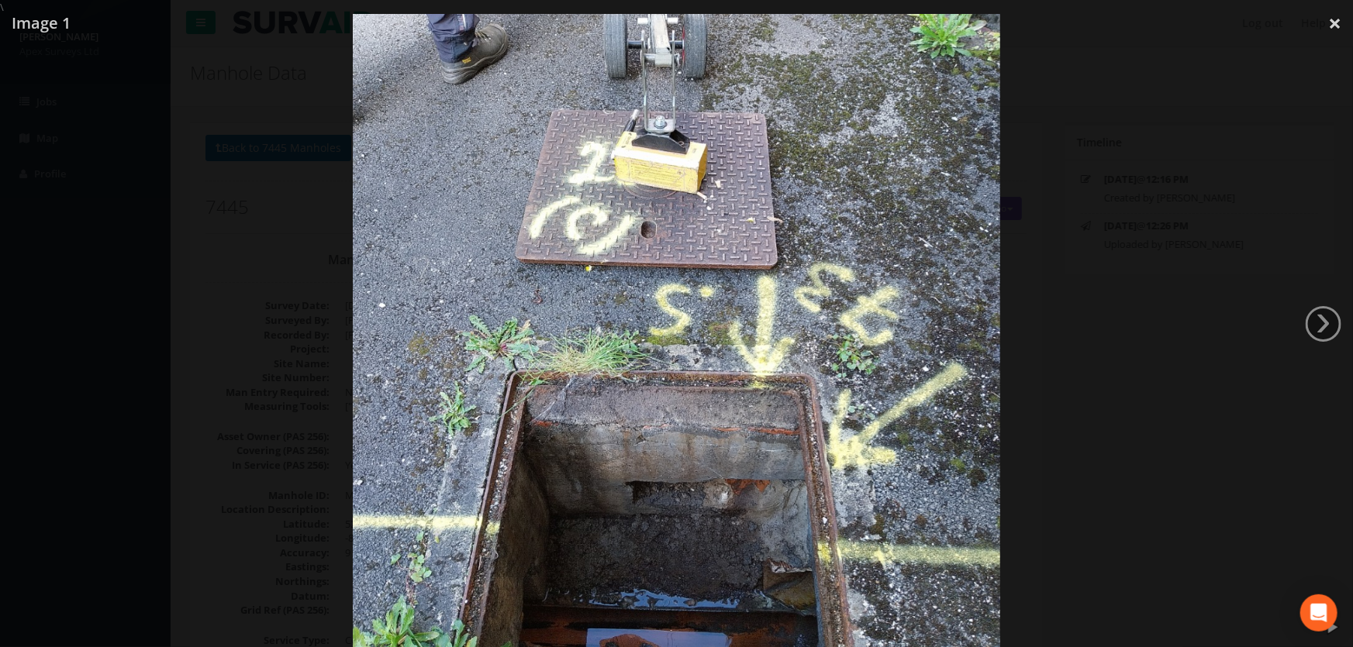
click at [96, 339] on div at bounding box center [676, 338] width 1353 height 647
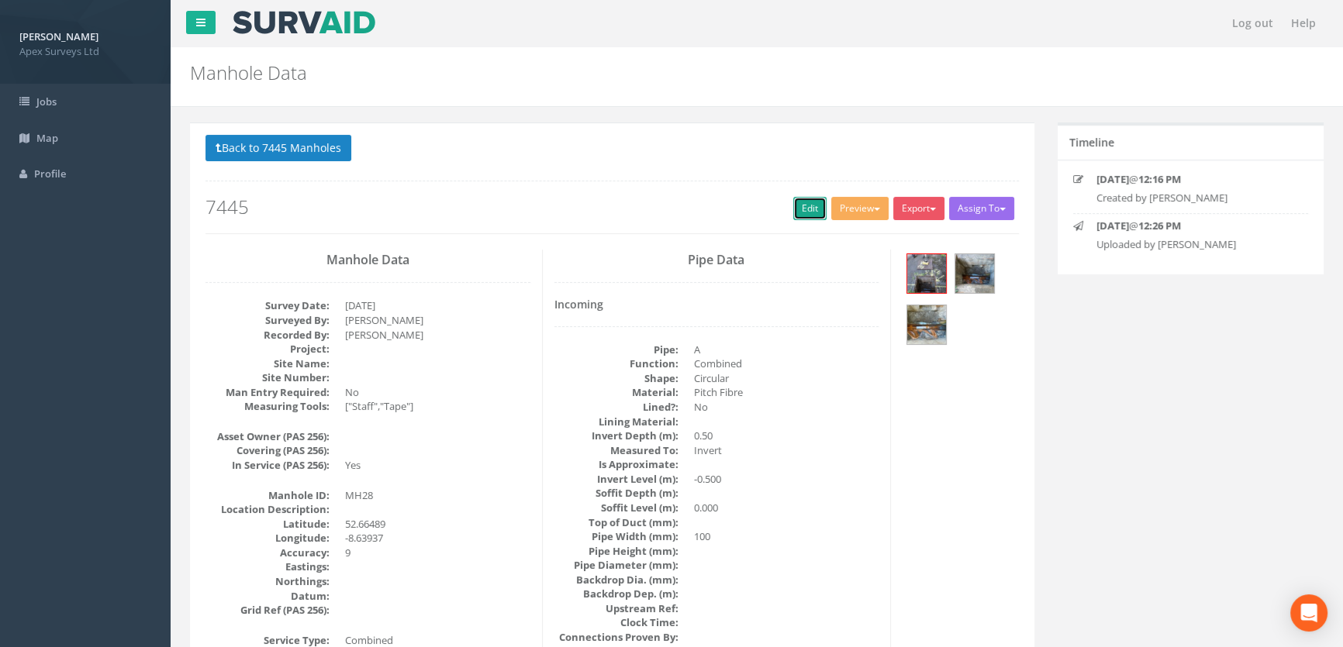
click at [812, 202] on link "Edit" at bounding box center [809, 208] width 33 height 23
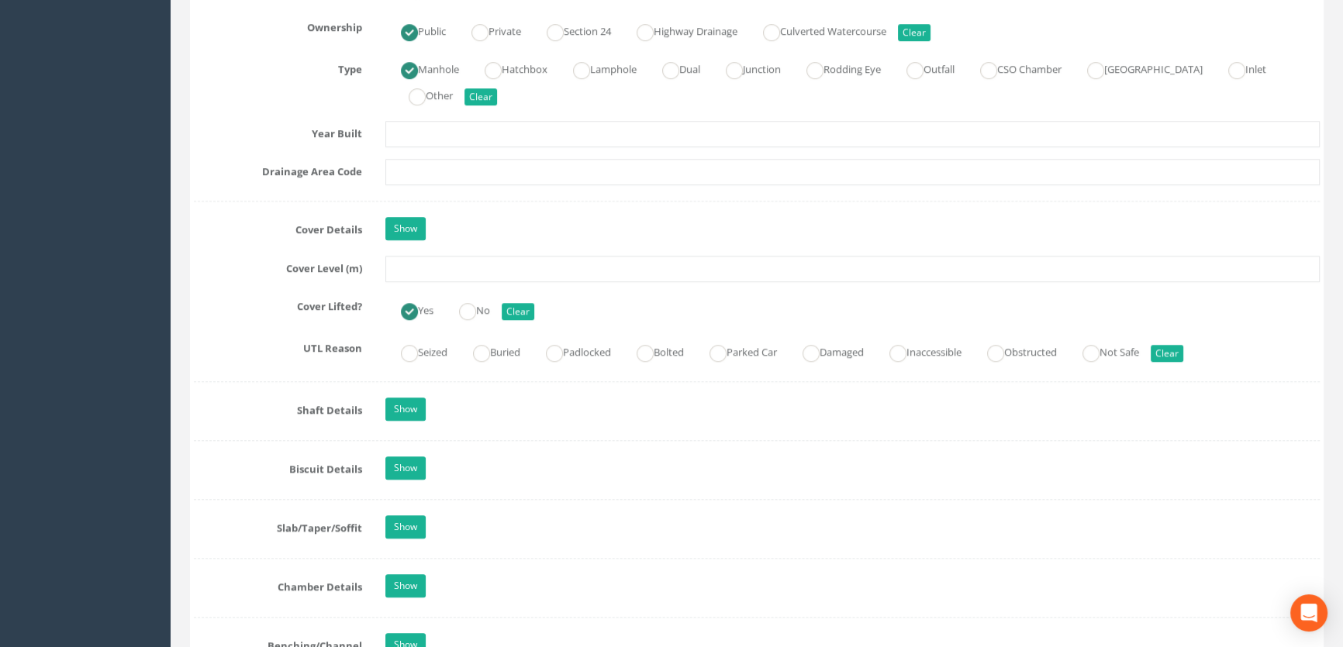
scroll to position [1198, 0]
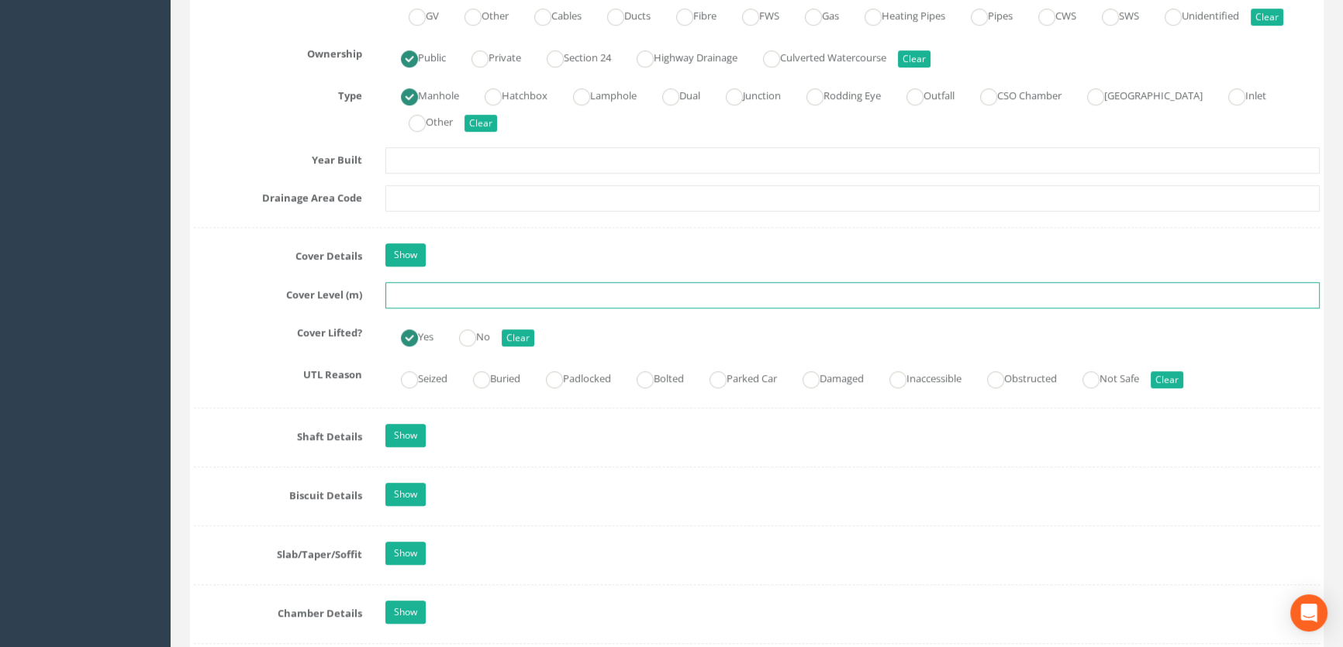
click at [421, 309] on input "text" at bounding box center [852, 295] width 934 height 26
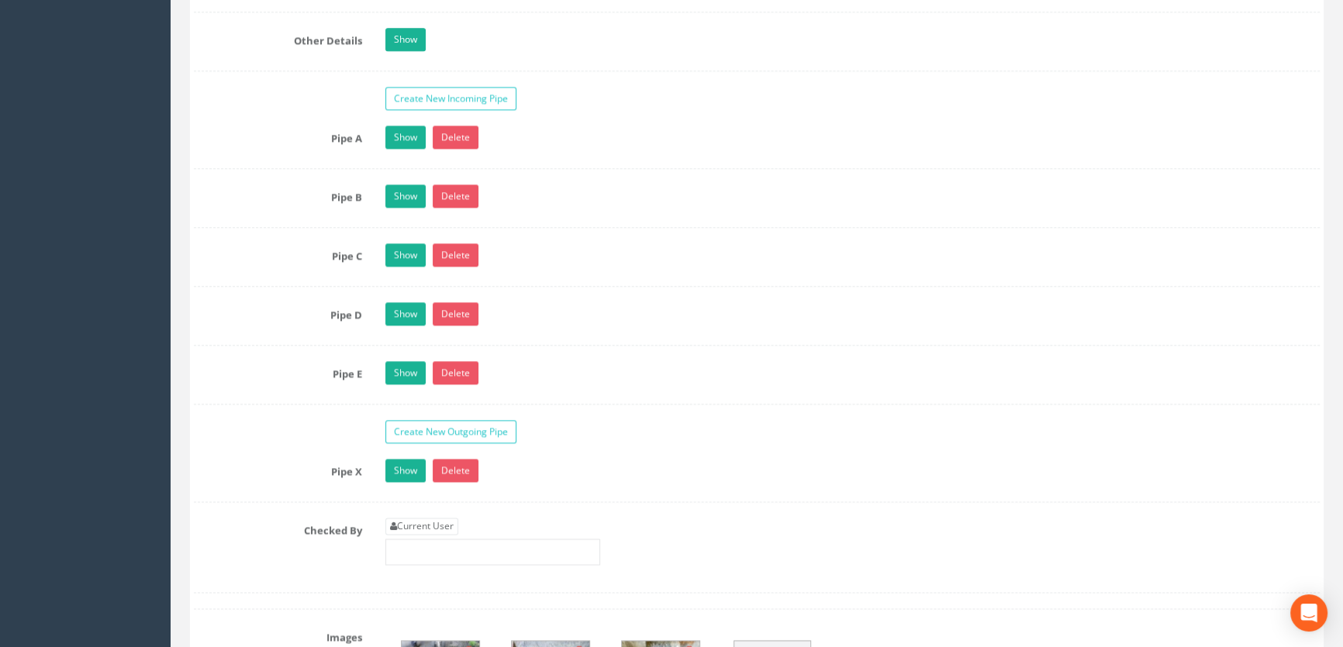
scroll to position [2819, 0]
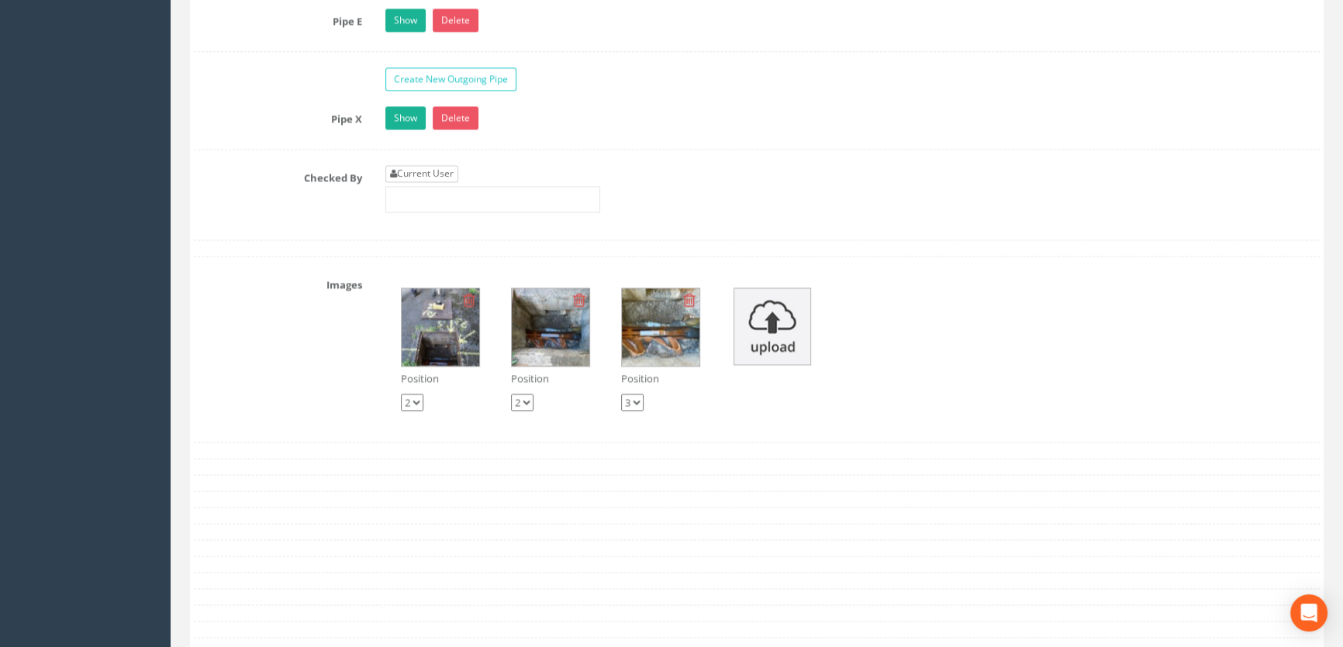
type input "11.86"
click at [411, 182] on link "Current User" at bounding box center [421, 173] width 73 height 17
type input "[PERSON_NAME]"
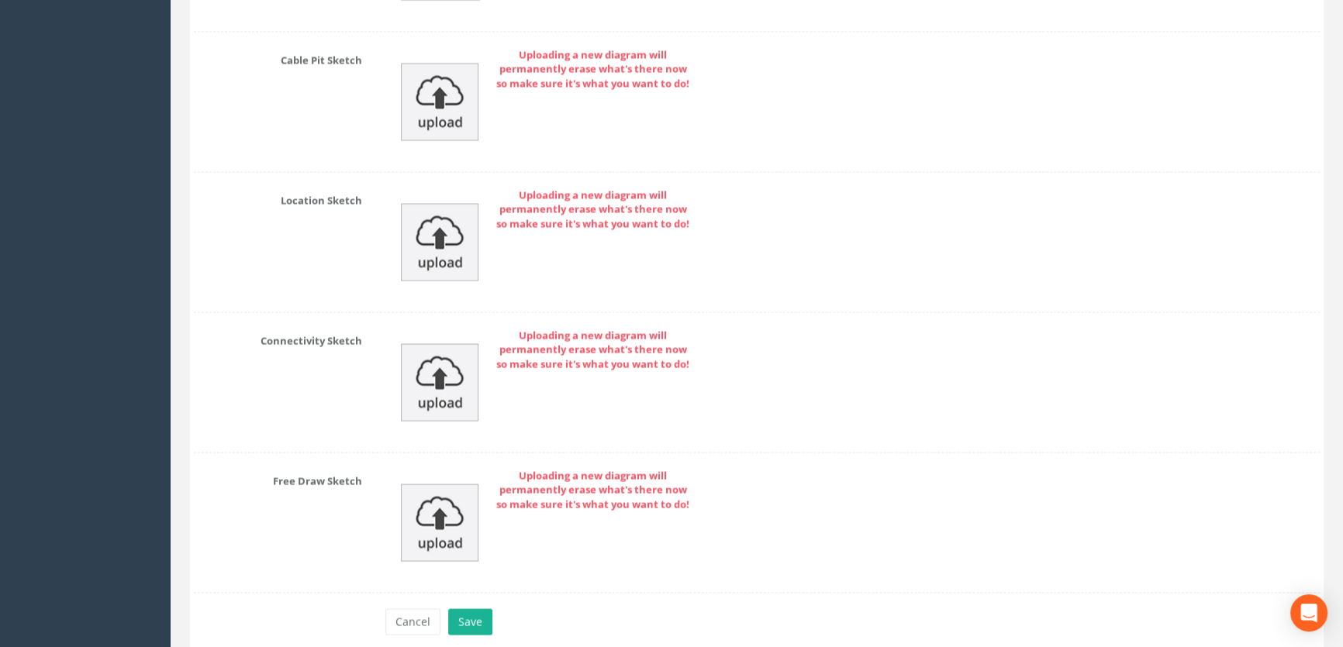
scroll to position [3668, 0]
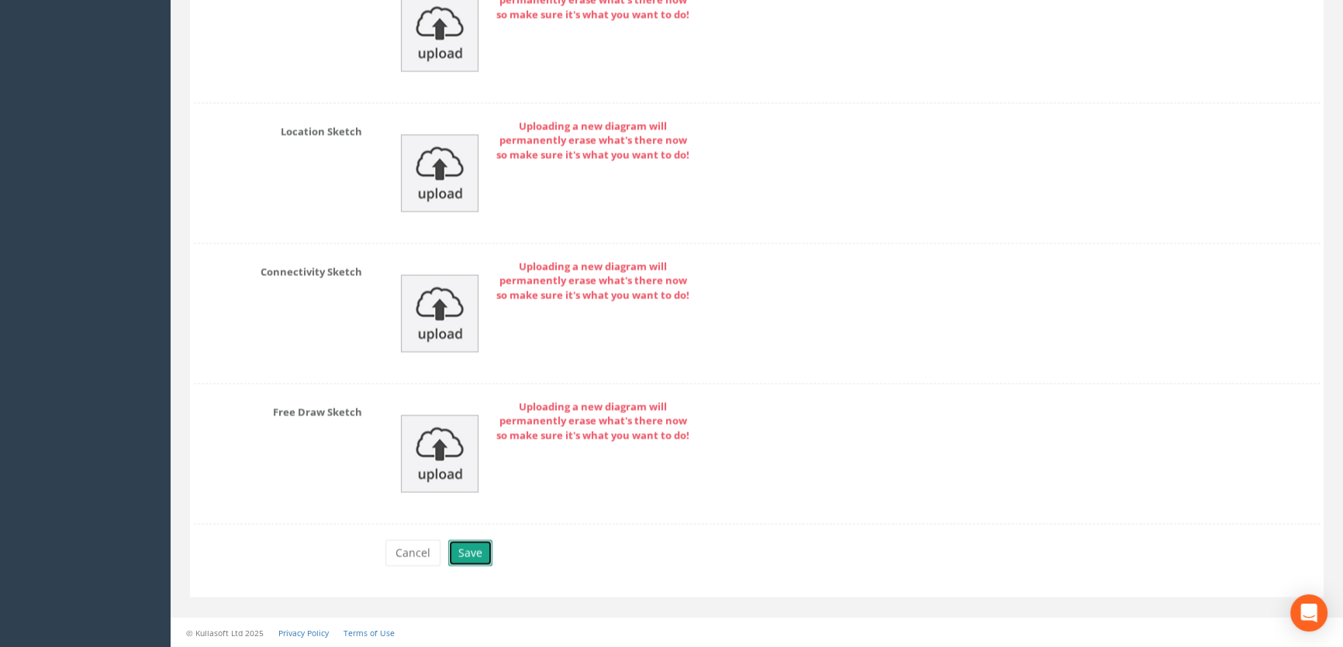
click at [475, 549] on button "Save" at bounding box center [470, 553] width 44 height 26
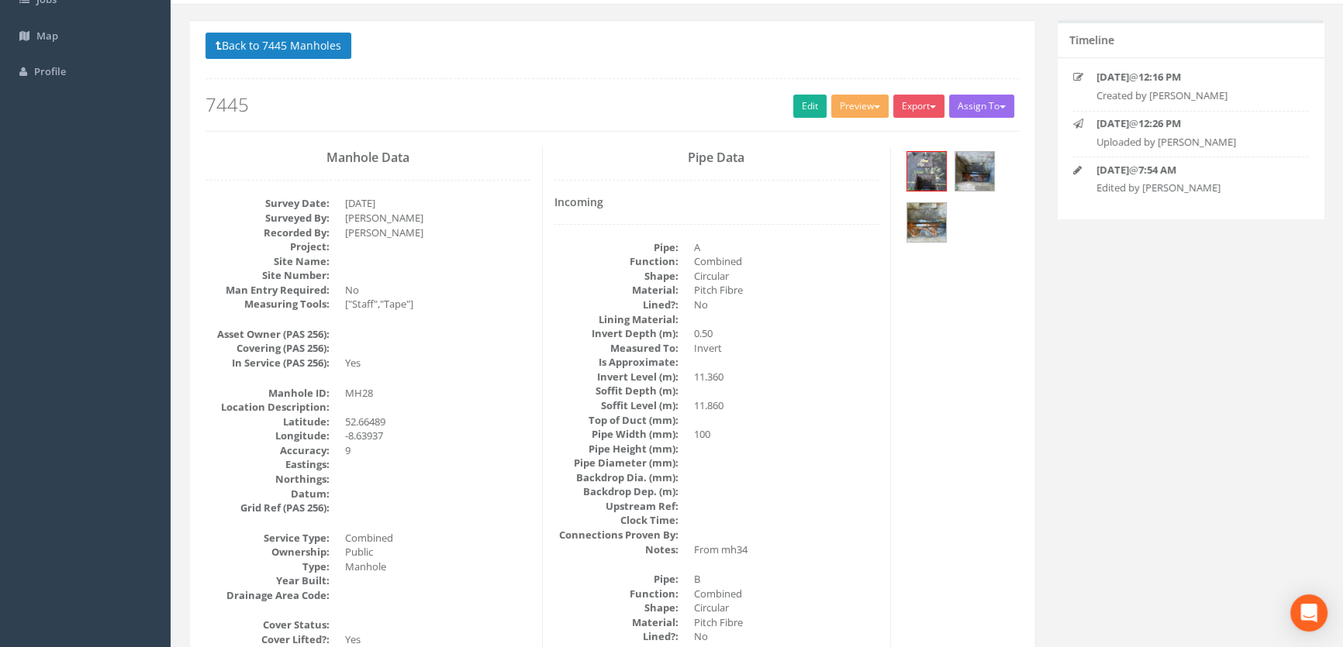
scroll to position [0, 0]
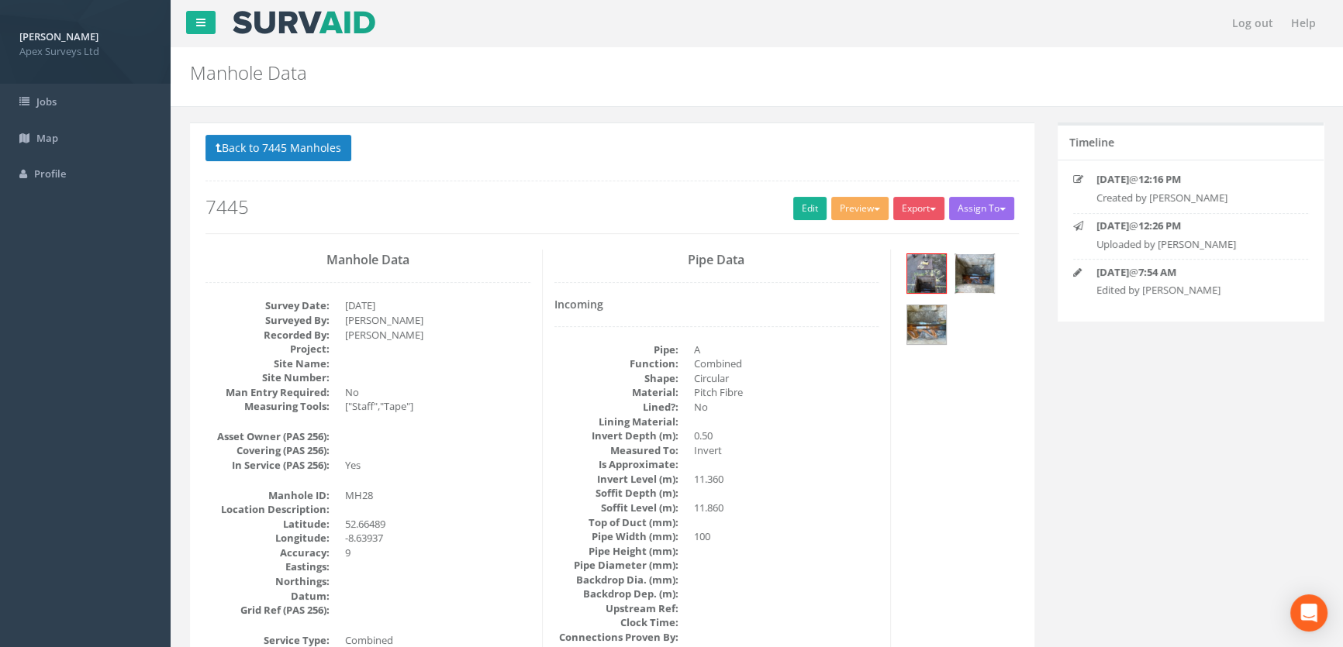
click at [982, 276] on img at bounding box center [974, 273] width 39 height 39
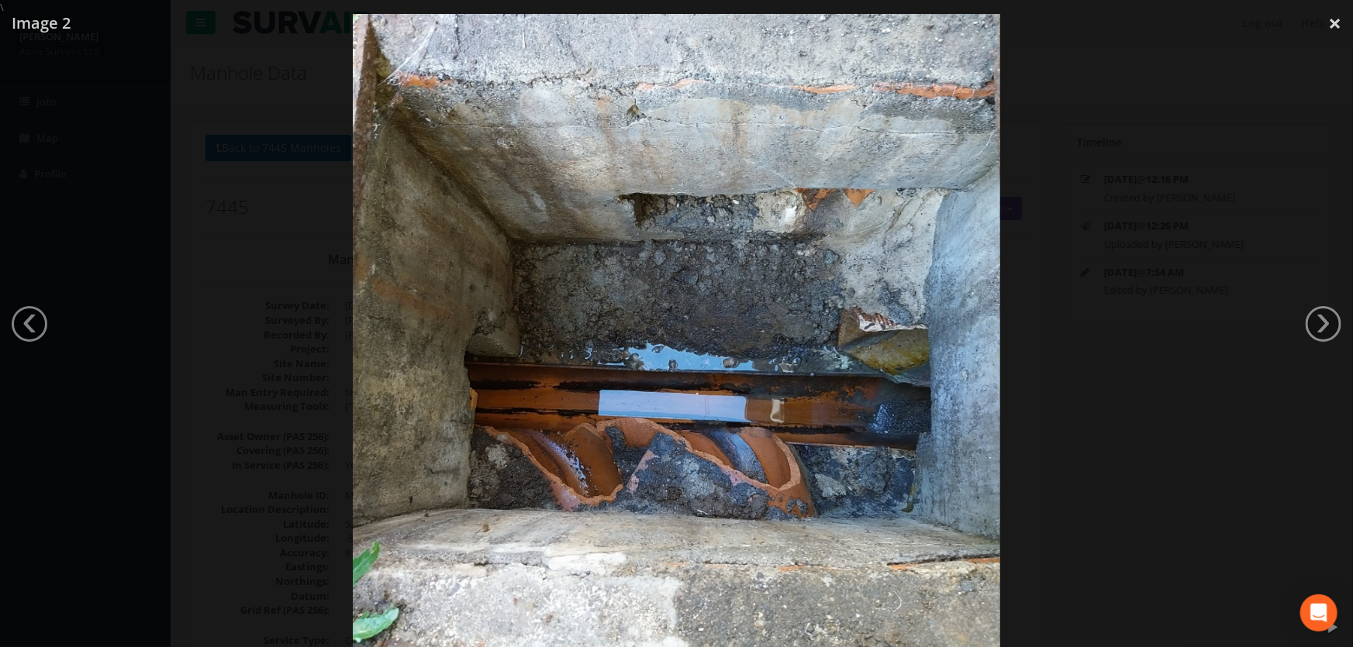
click at [1176, 178] on div at bounding box center [676, 338] width 1353 height 647
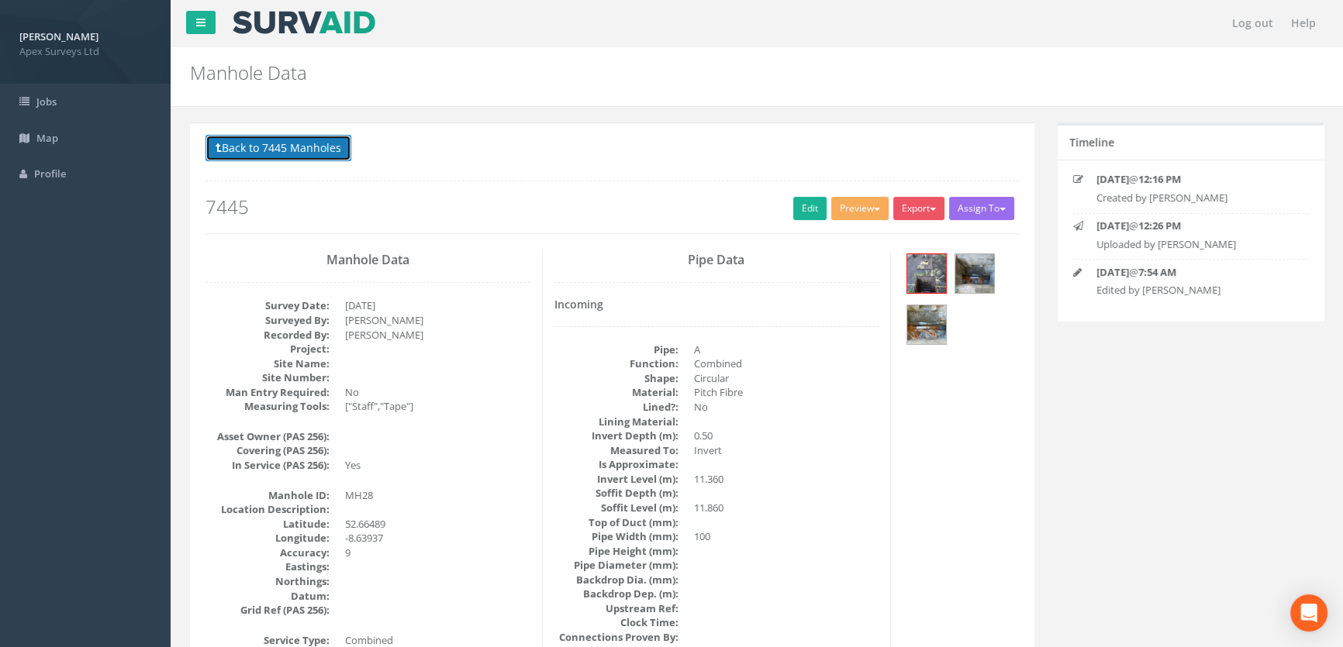
click at [332, 145] on button "Back to 7445 Manholes" at bounding box center [278, 148] width 146 height 26
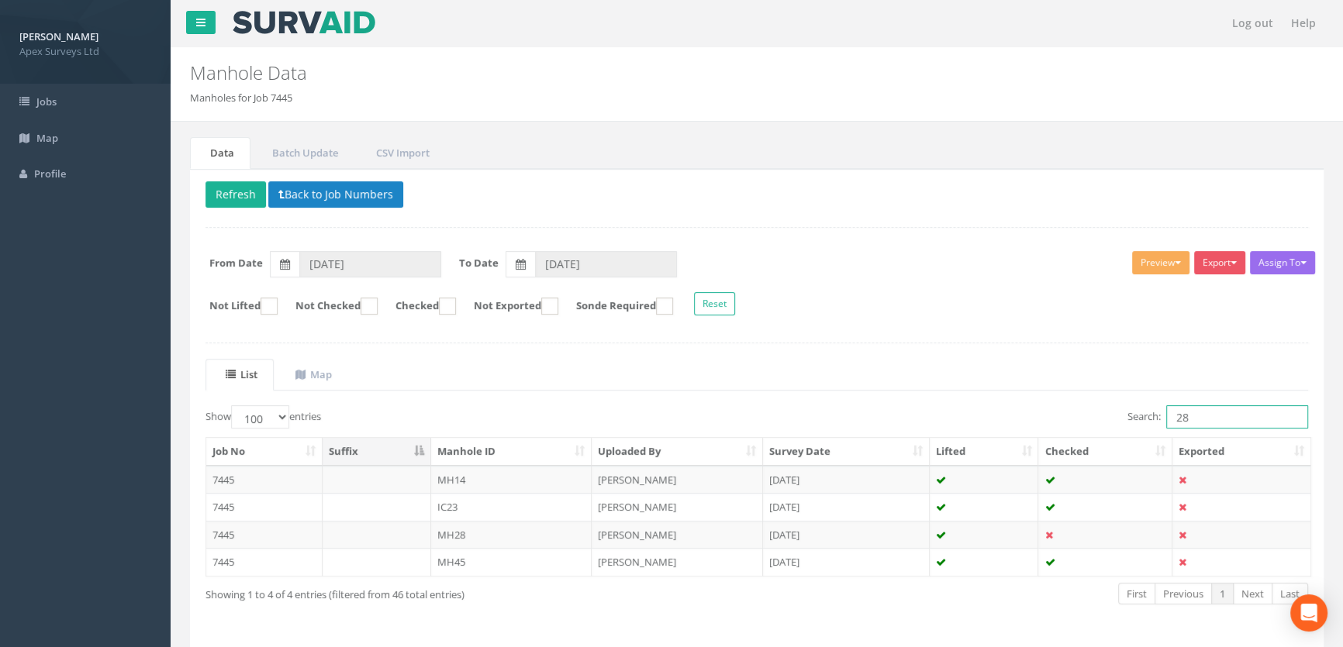
drag, startPoint x: 1179, startPoint y: 396, endPoint x: 1116, endPoint y: 378, distance: 66.2
click at [1116, 378] on div "List Map Show 10 25 50 100 entries Search: 28 Job No Suffix Manhole ID Uploaded…" at bounding box center [756, 496] width 1103 height 274
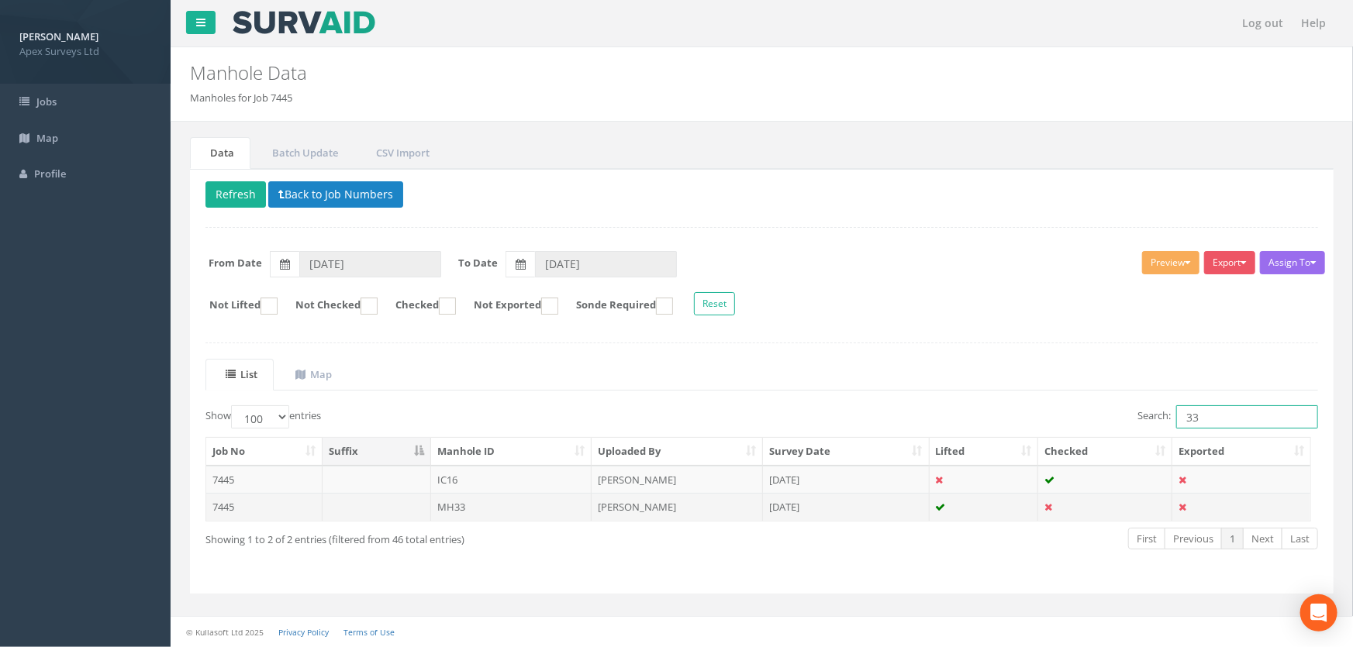
type input "33"
click at [460, 511] on td "MH33" at bounding box center [511, 507] width 161 height 28
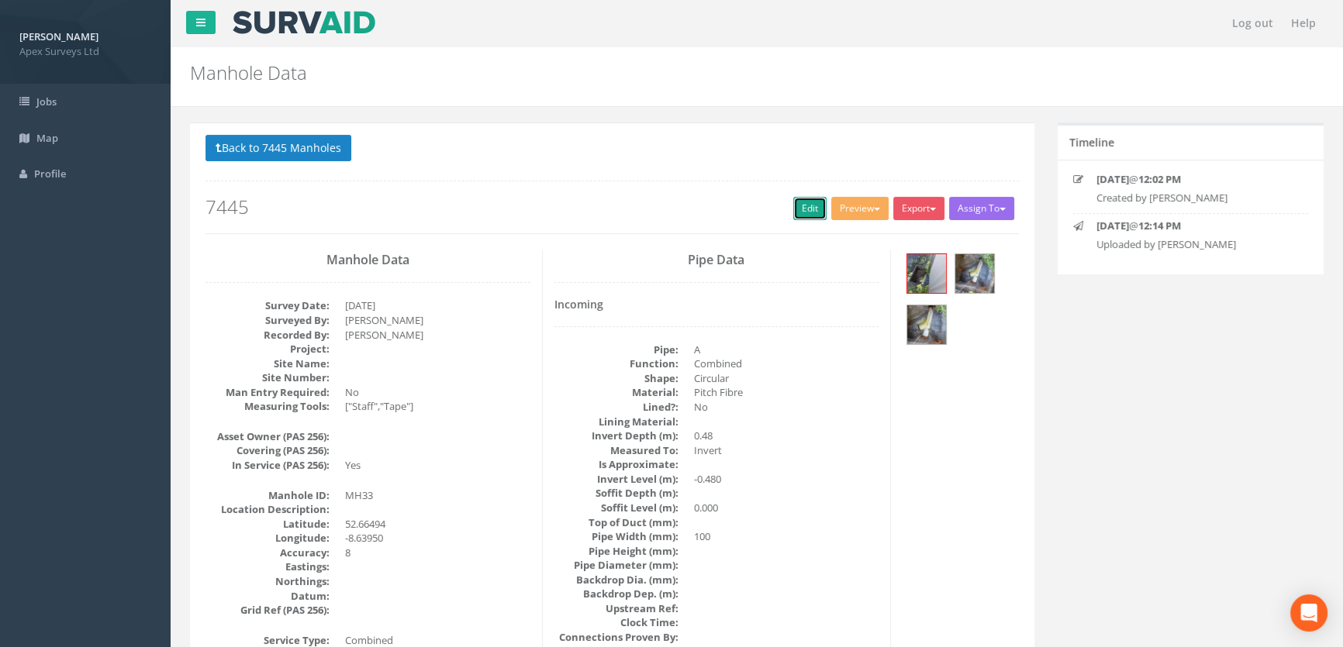
click at [806, 201] on link "Edit" at bounding box center [809, 208] width 33 height 23
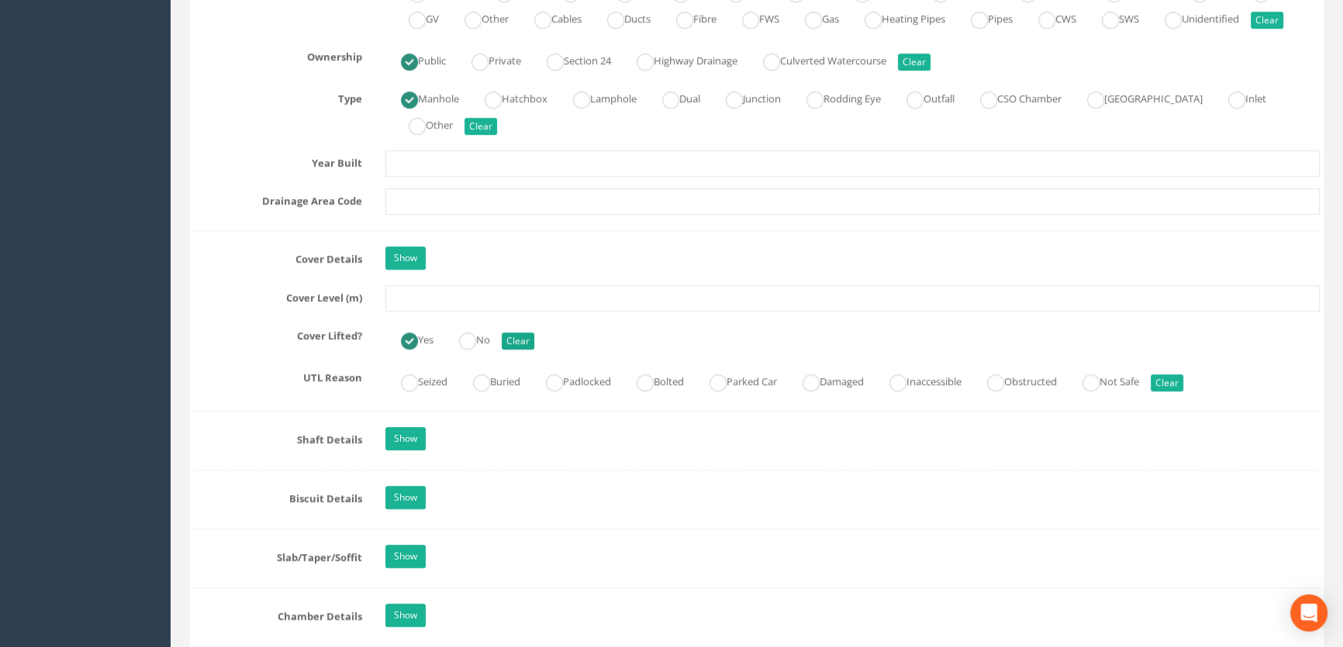
scroll to position [1198, 0]
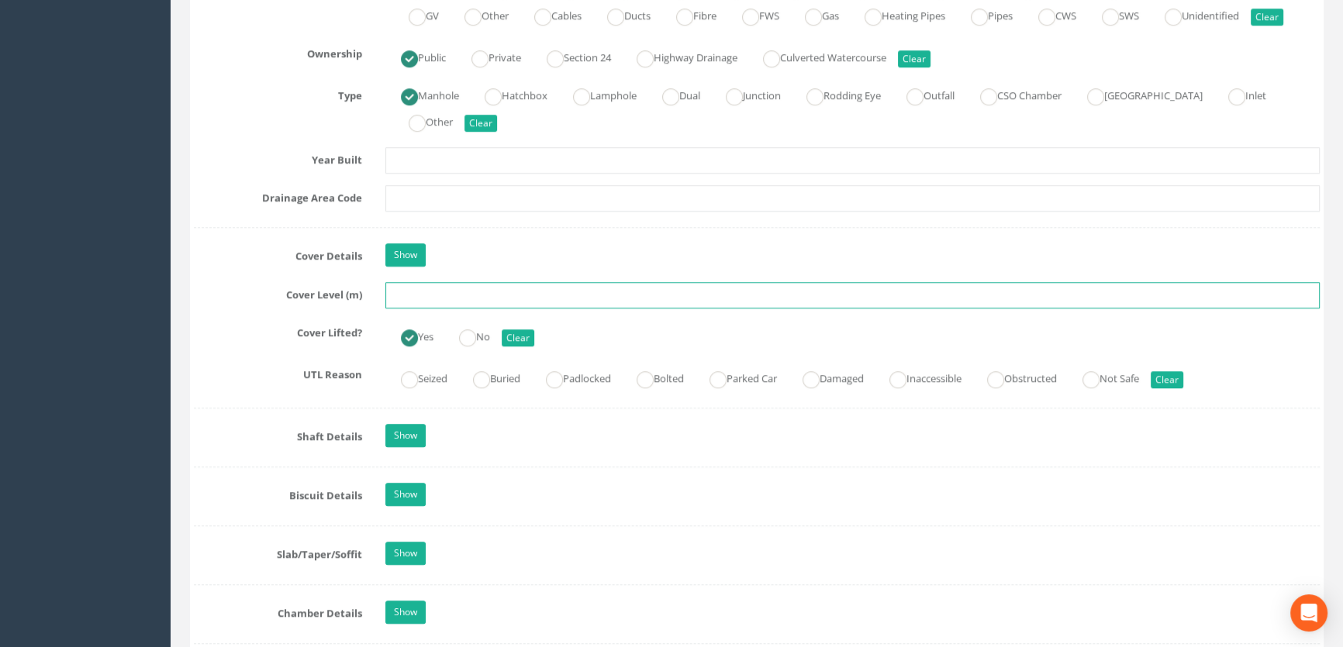
click at [442, 309] on input "text" at bounding box center [852, 295] width 934 height 26
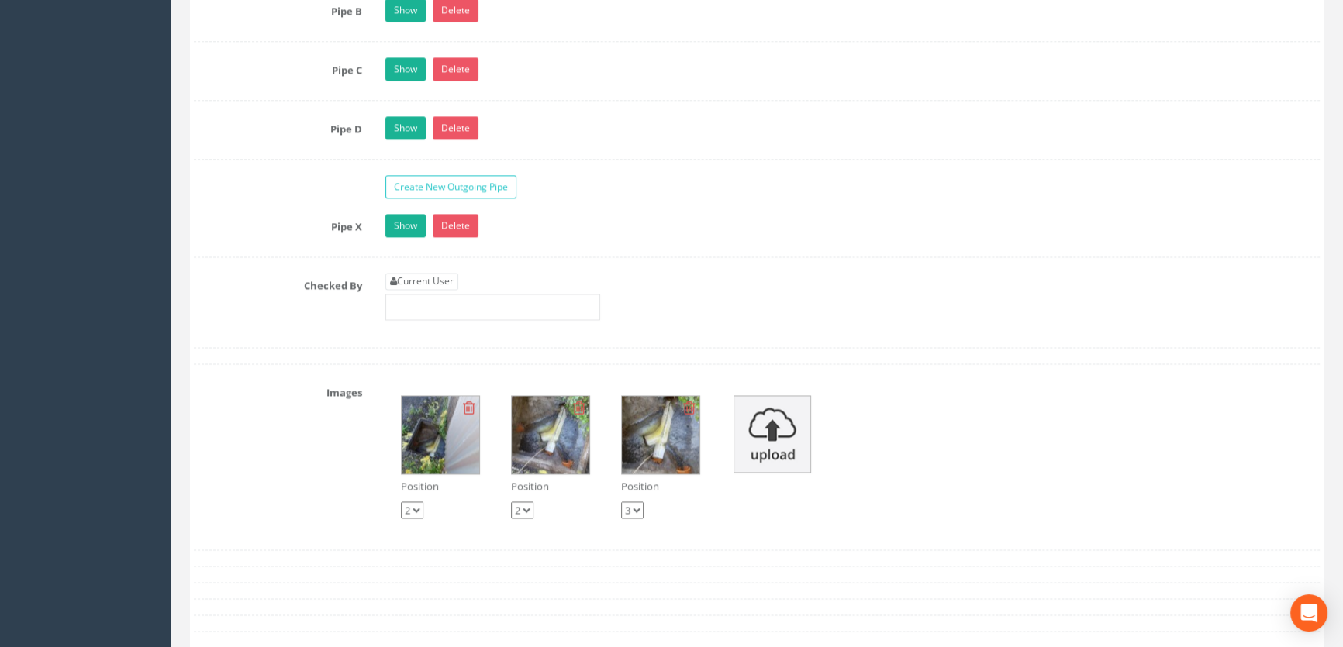
scroll to position [2819, 0]
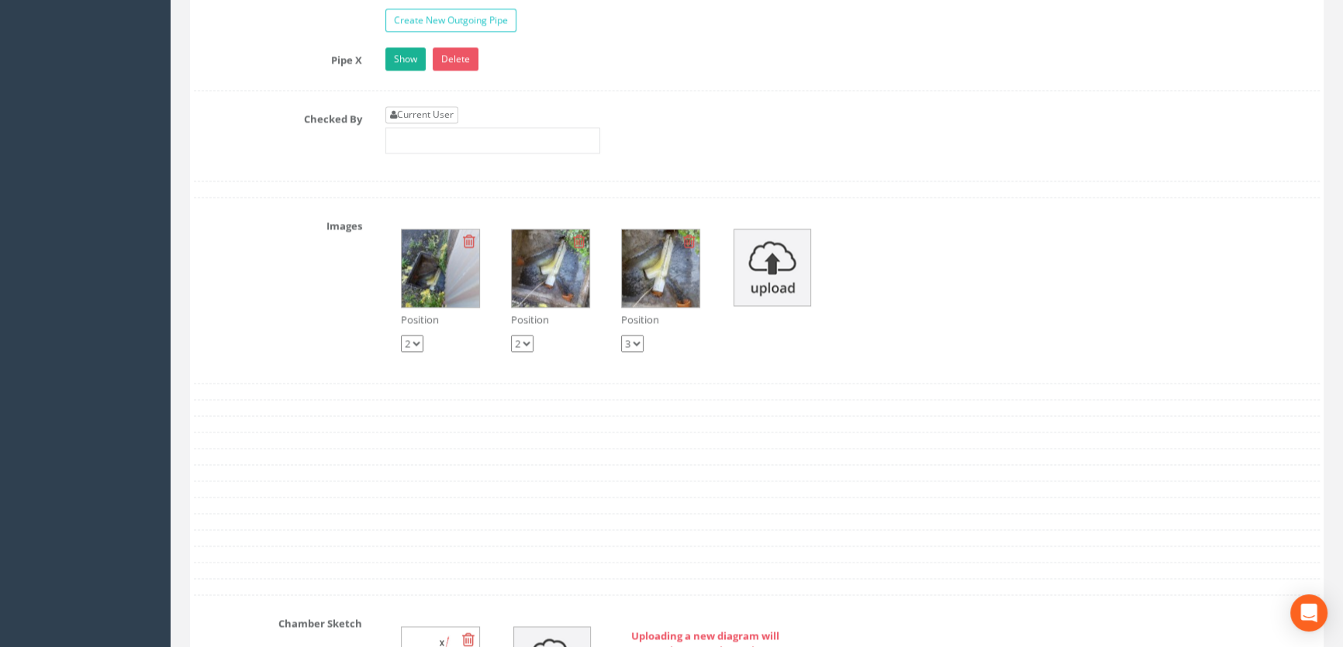
type input "11.66"
click at [437, 123] on link "Current User" at bounding box center [421, 114] width 73 height 17
type input "[PERSON_NAME]"
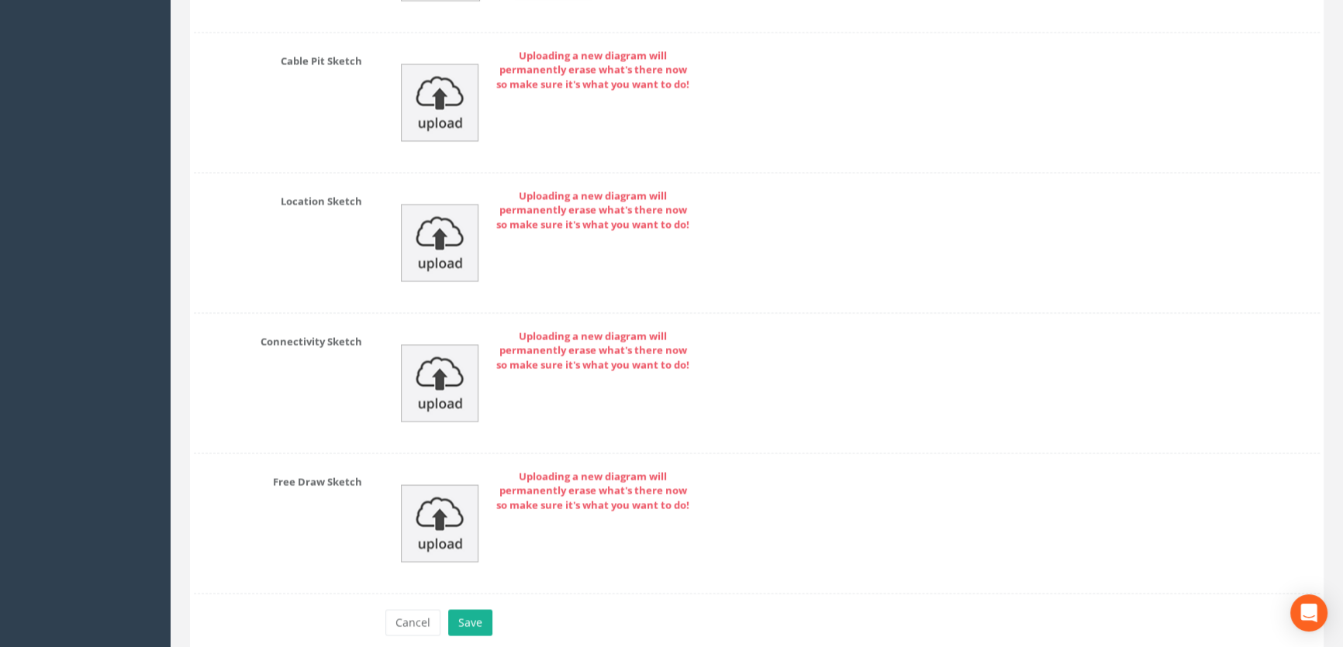
scroll to position [3609, 0]
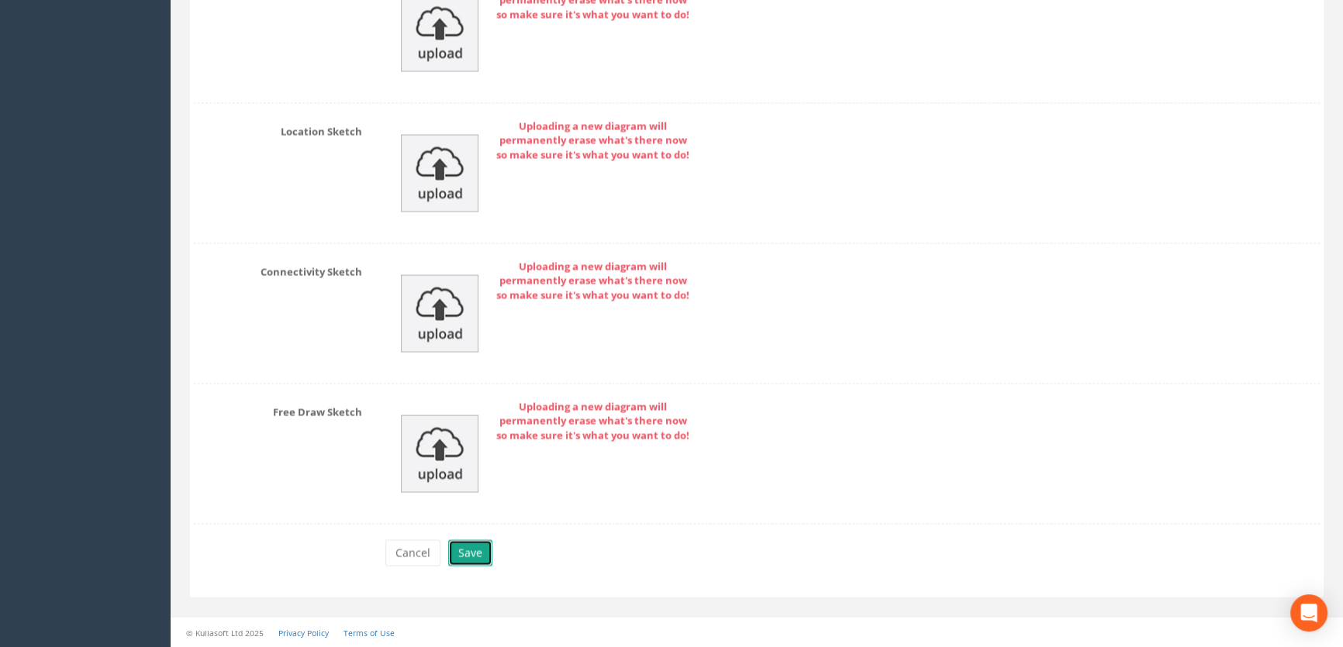
click at [471, 543] on button "Save" at bounding box center [470, 553] width 44 height 26
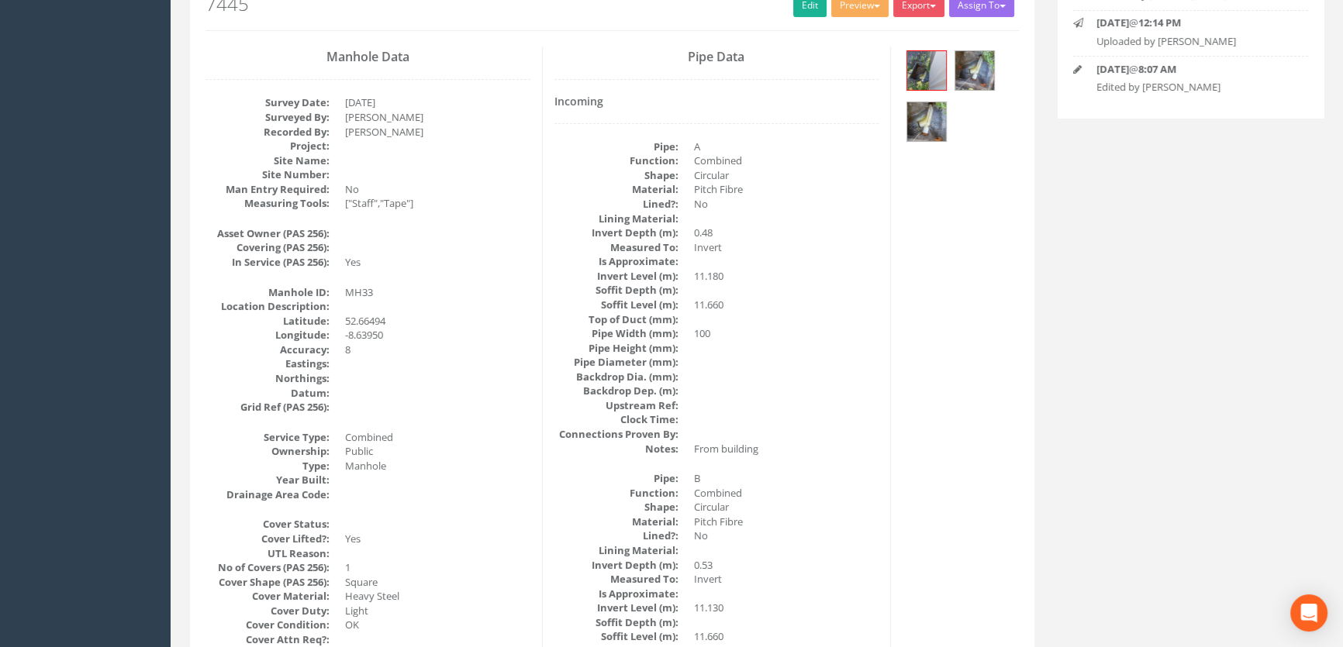
scroll to position [0, 0]
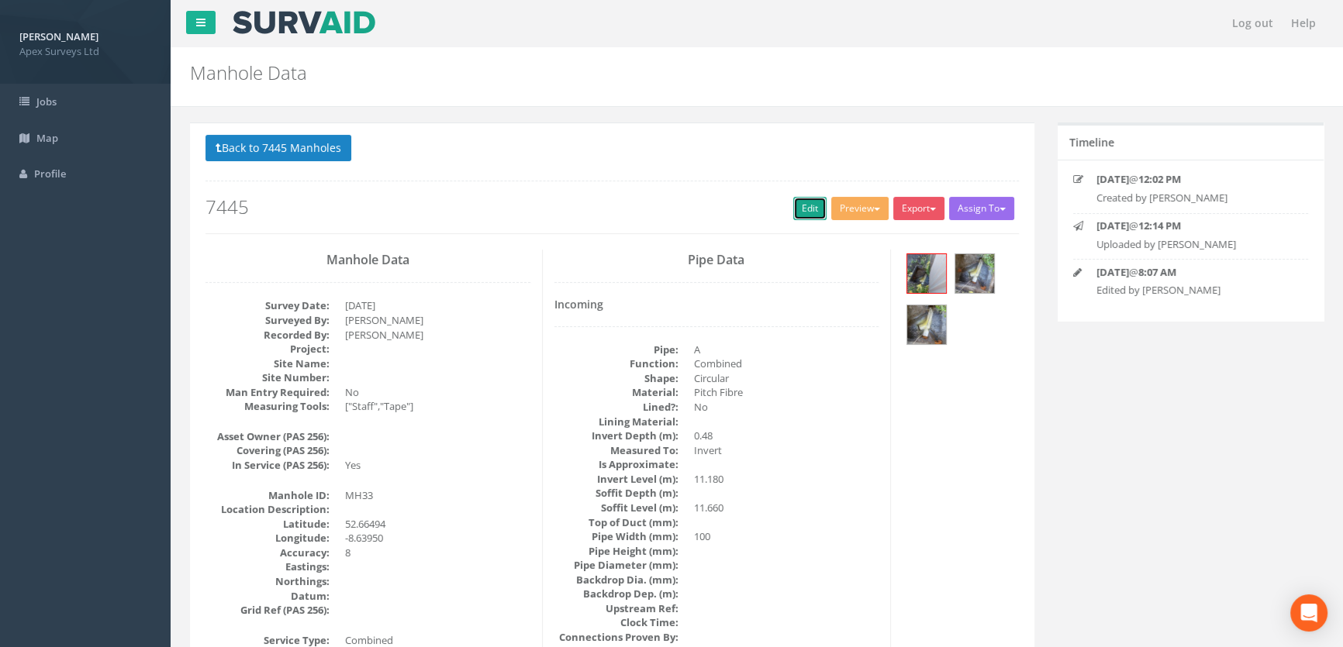
click at [806, 198] on link "Edit" at bounding box center [809, 208] width 33 height 23
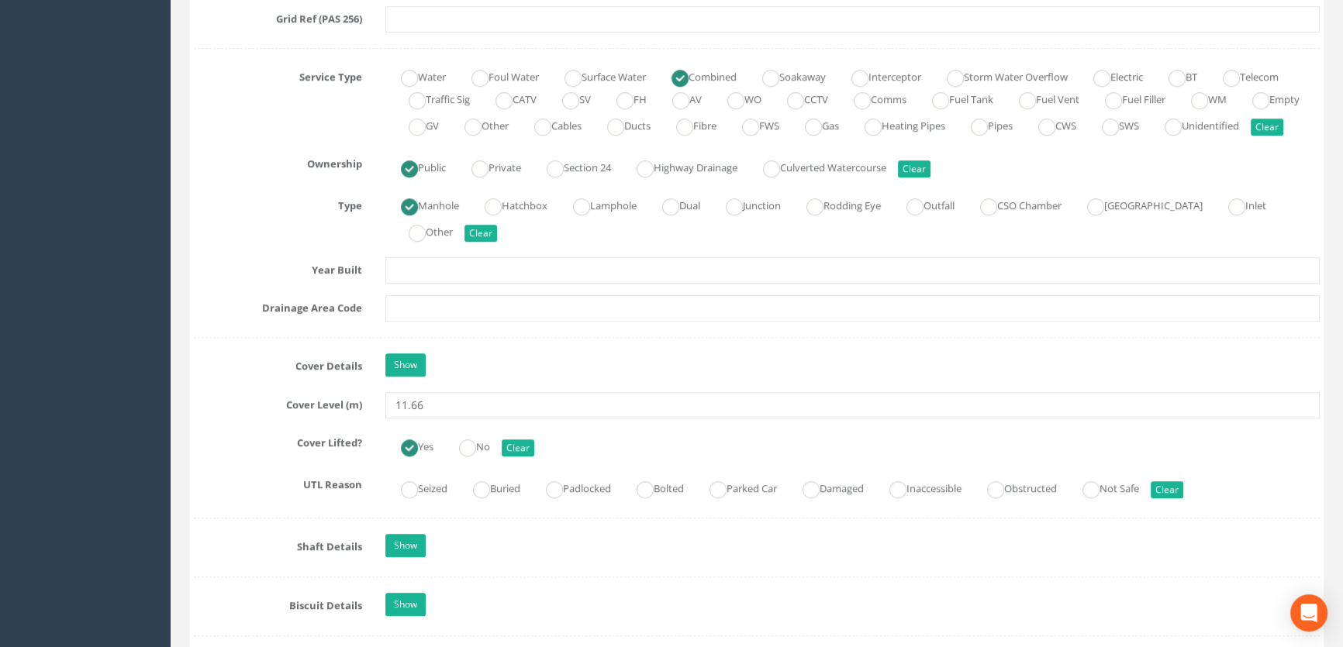
scroll to position [1057, 0]
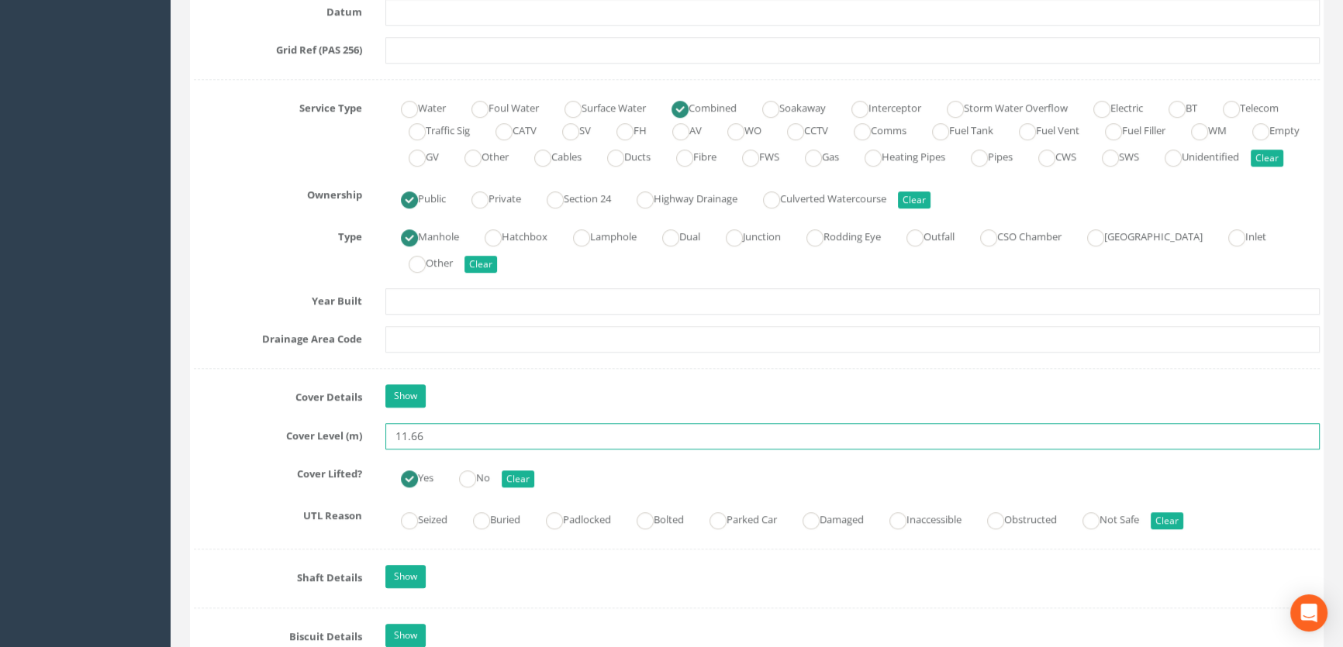
click at [436, 450] on input "11.66" at bounding box center [852, 436] width 934 height 26
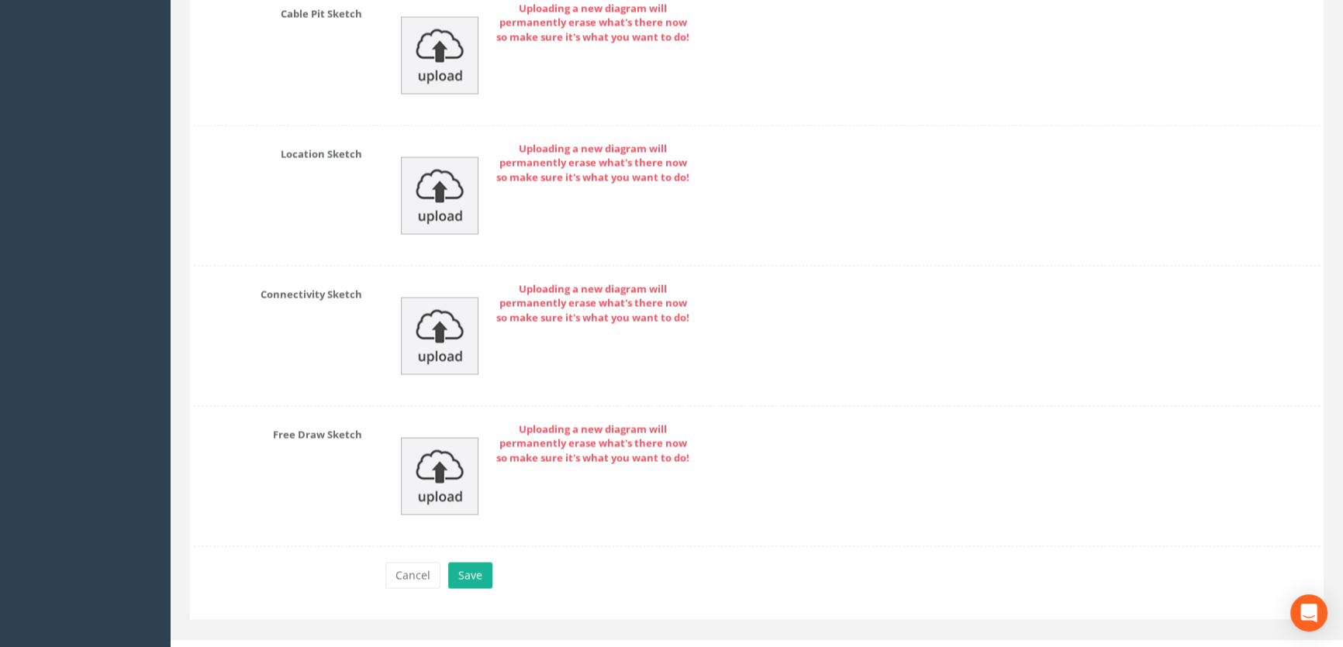
scroll to position [3609, 0]
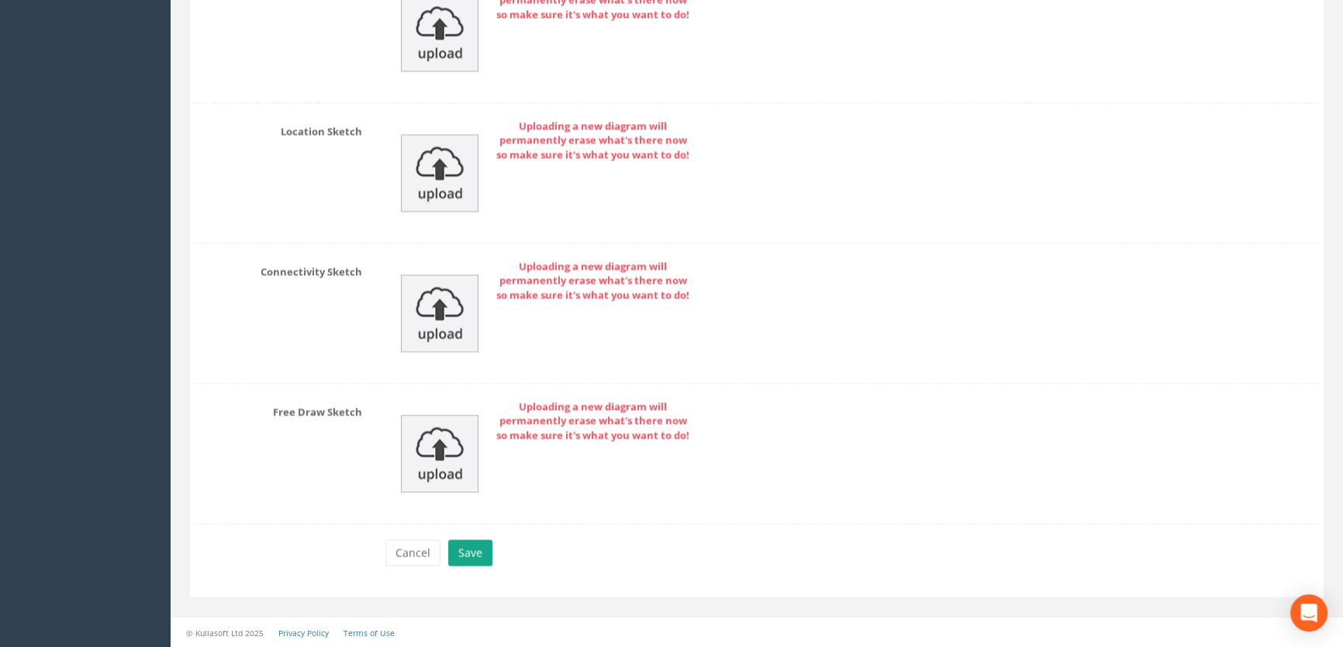
type input "11.73"
click at [477, 558] on button "Save" at bounding box center [470, 553] width 44 height 26
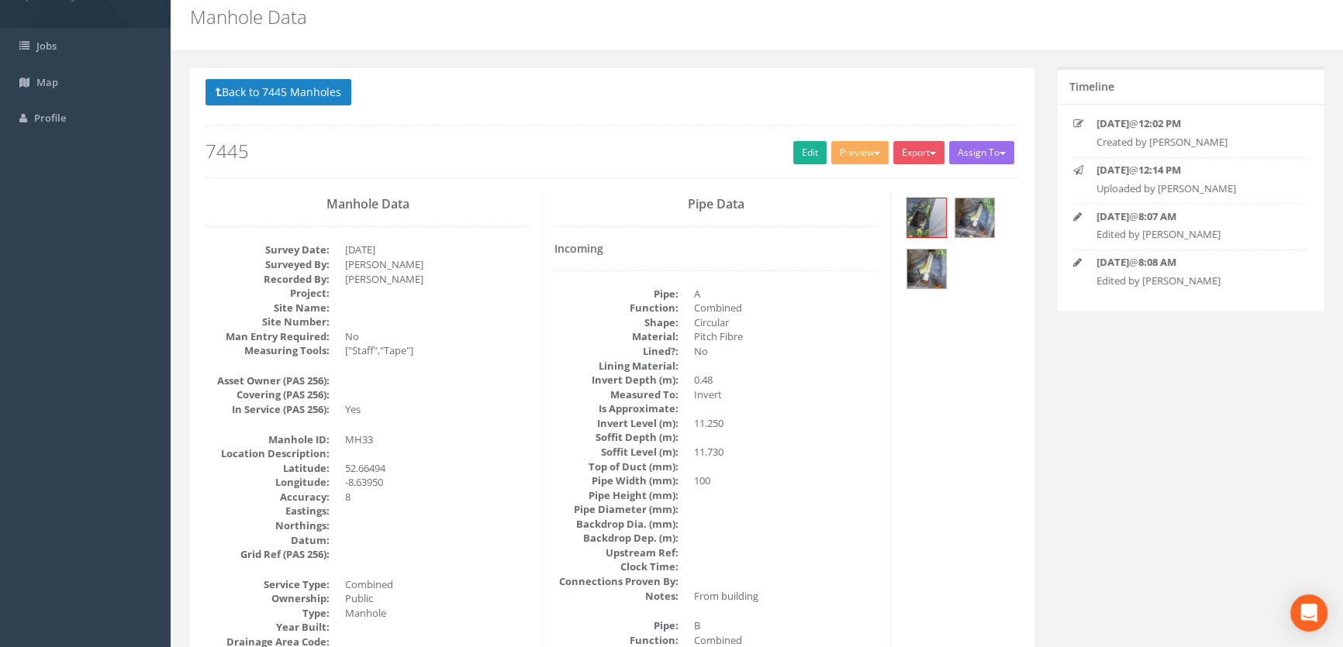
scroll to position [0, 0]
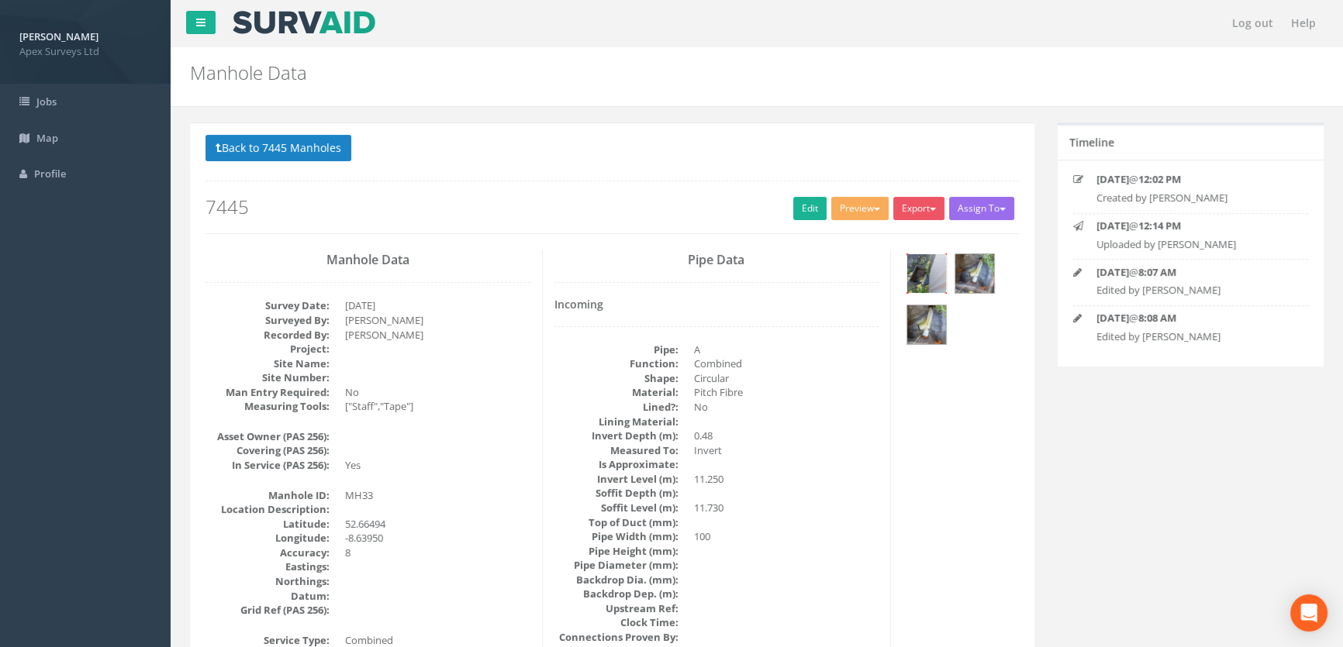
click at [930, 282] on img at bounding box center [926, 273] width 39 height 39
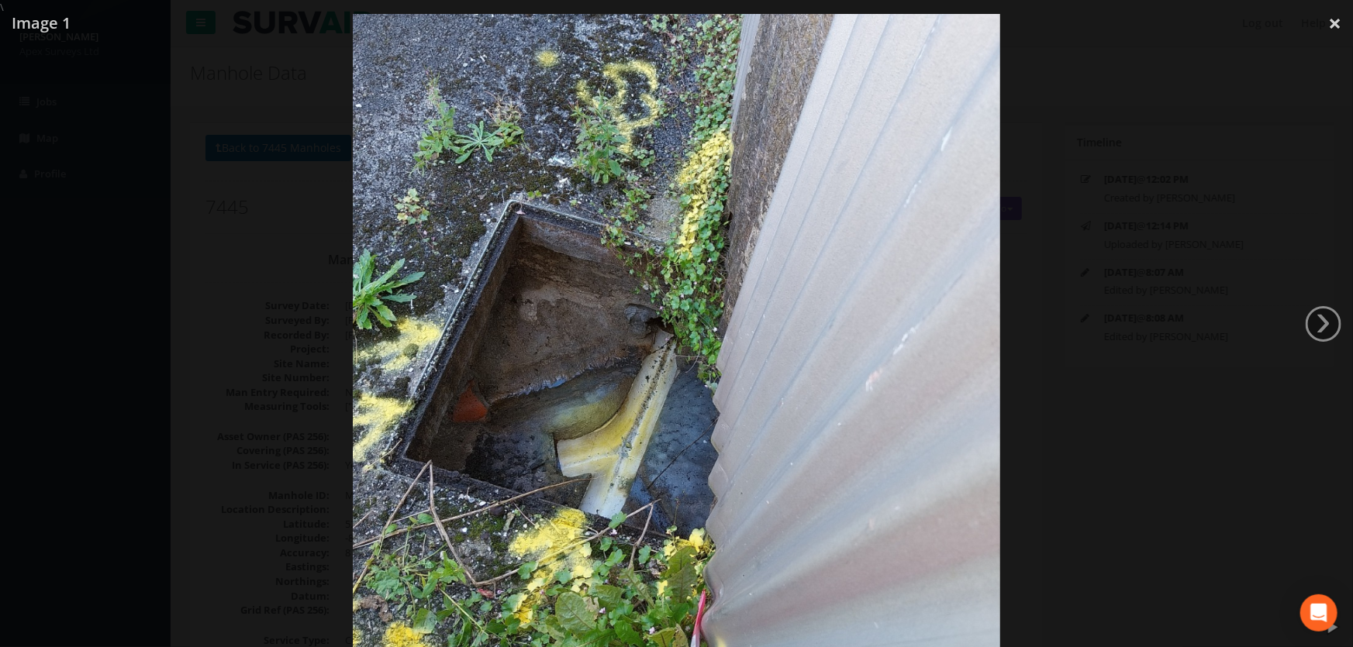
click at [243, 252] on div at bounding box center [676, 338] width 1353 height 647
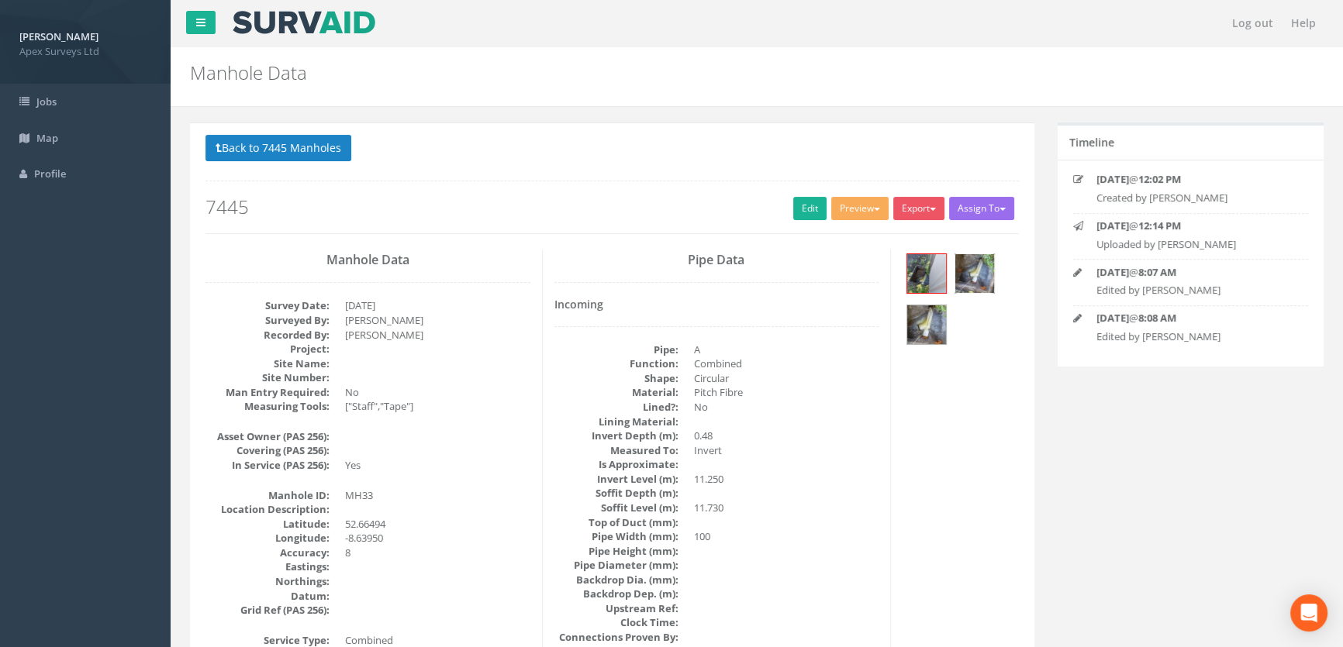
click at [992, 274] on img at bounding box center [974, 273] width 39 height 39
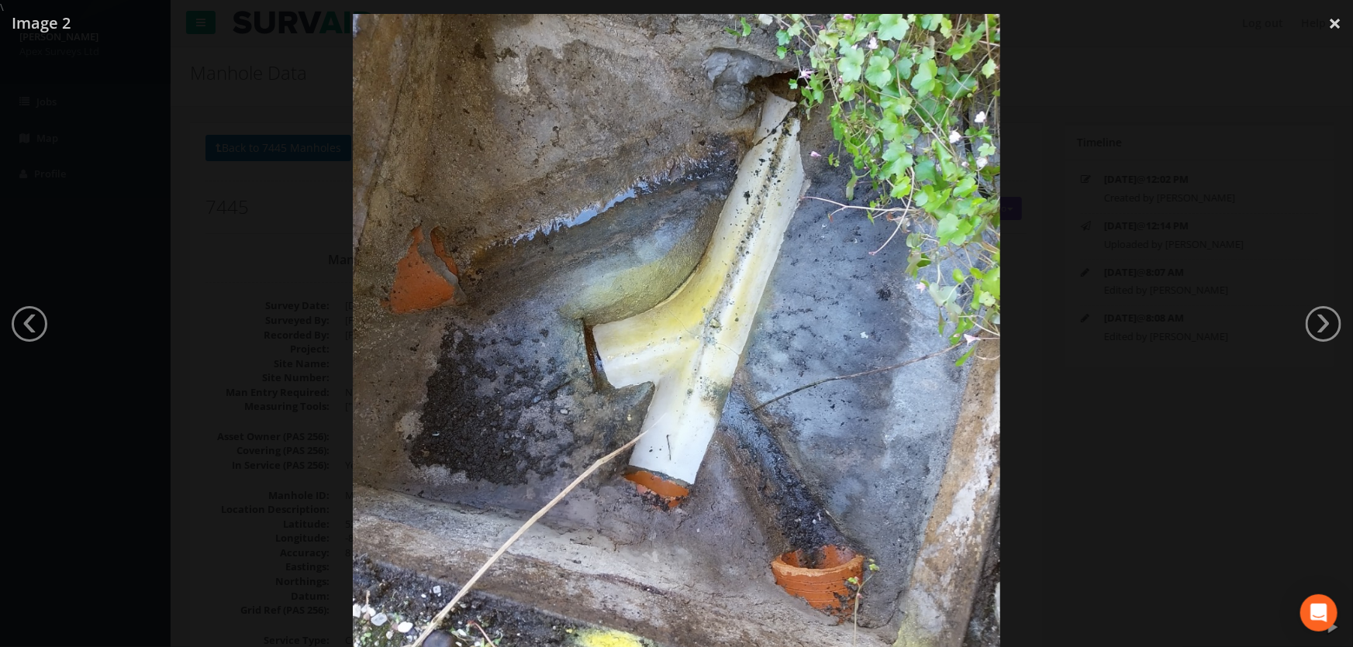
click at [1155, 193] on div at bounding box center [676, 338] width 1353 height 647
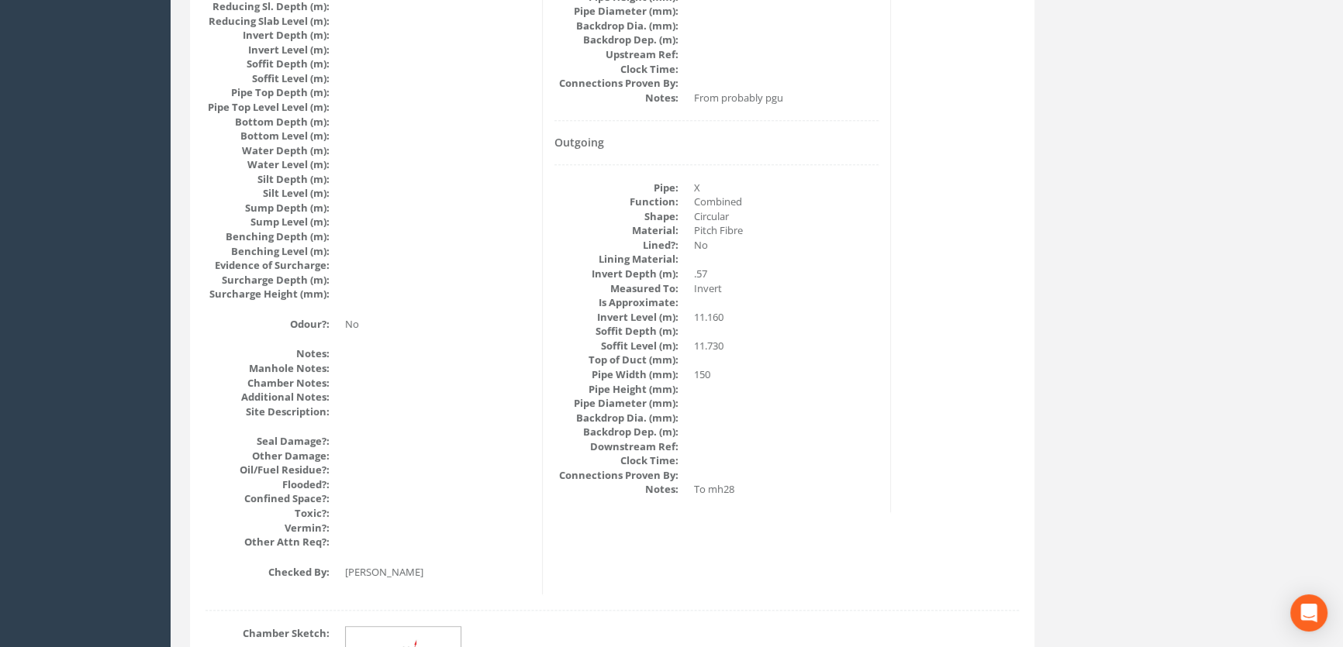
scroll to position [1743, 0]
